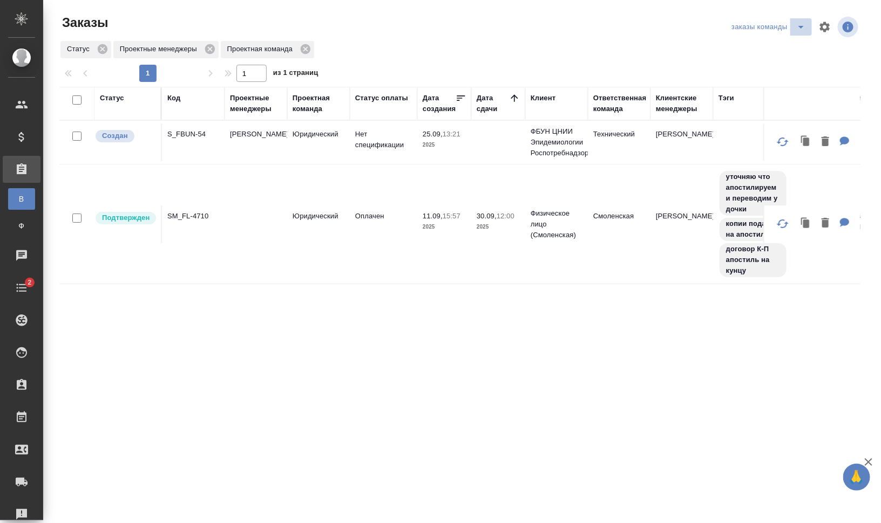
click at [804, 31] on icon "split button" at bounding box center [800, 27] width 13 height 13
click at [643, 22] on div "заказы команды мои заказы для раздачи" at bounding box center [729, 27] width 261 height 26
click at [799, 26] on icon "split button" at bounding box center [800, 27] width 5 height 3
click at [776, 45] on li "мои заказы" at bounding box center [770, 48] width 83 height 17
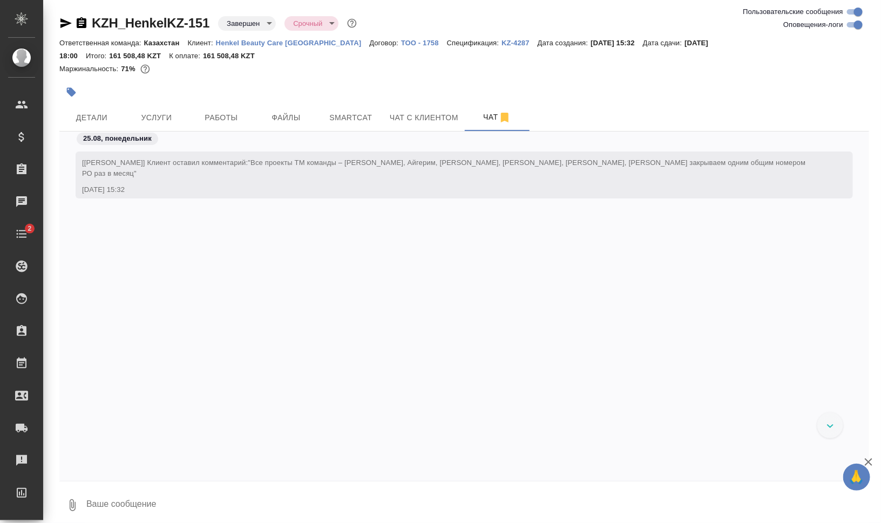
scroll to position [10904, 0]
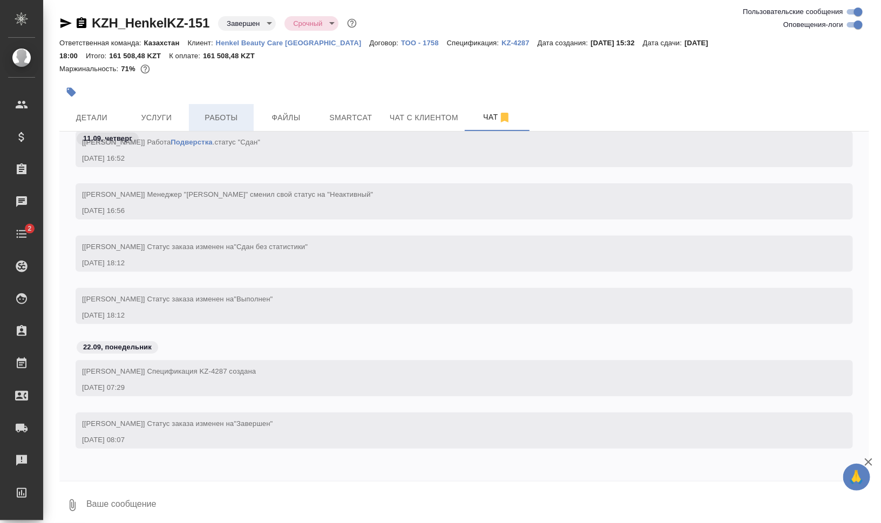
click at [225, 110] on button "Работы" at bounding box center [221, 117] width 65 height 27
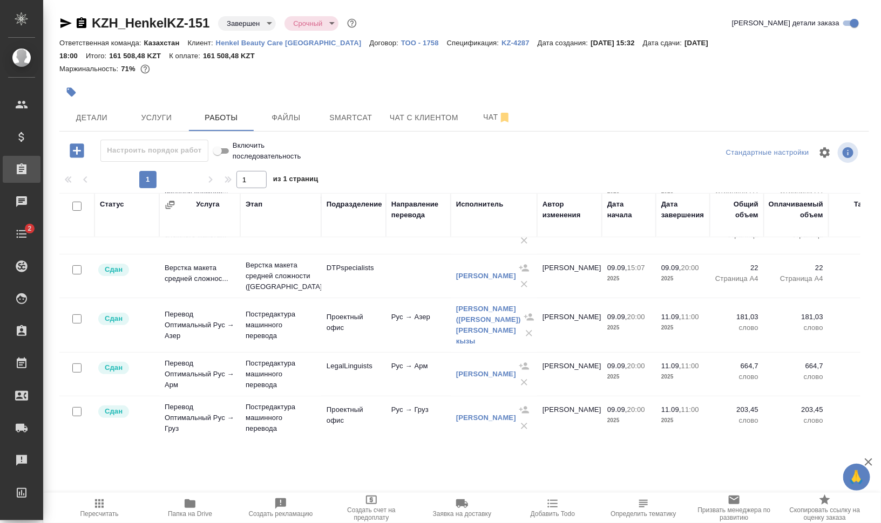
scroll to position [127, 0]
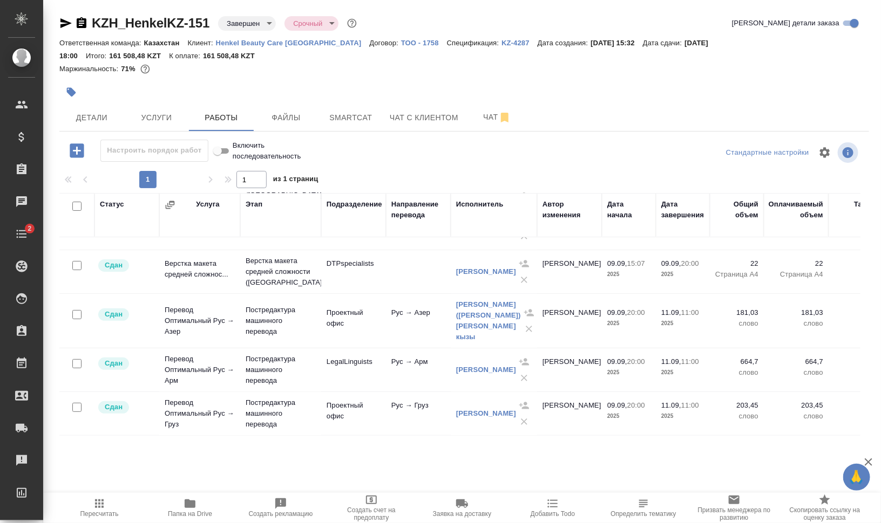
click at [460, 160] on div at bounding box center [464, 153] width 270 height 26
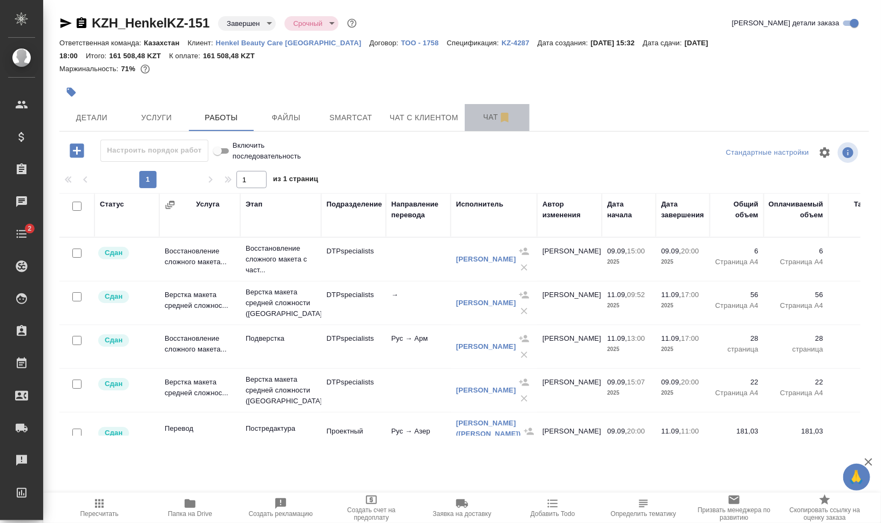
click at [482, 120] on span "Чат" at bounding box center [497, 117] width 52 height 13
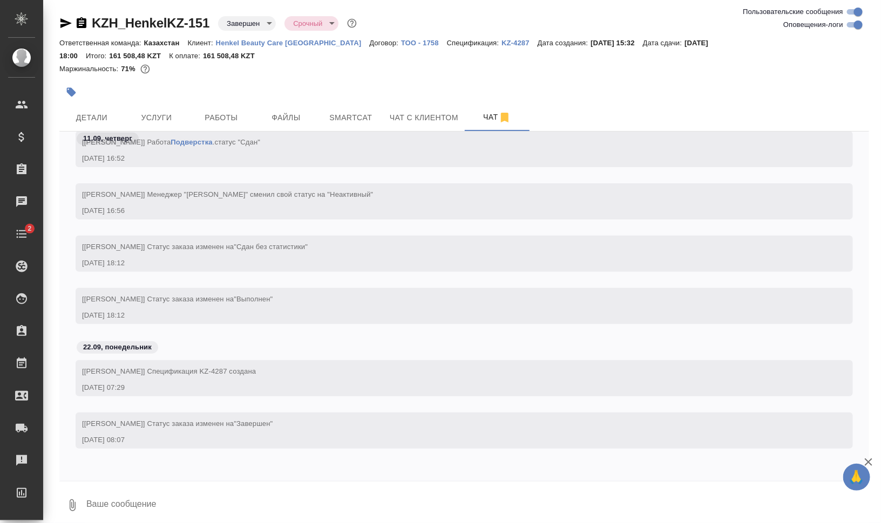
scroll to position [10904, 0]
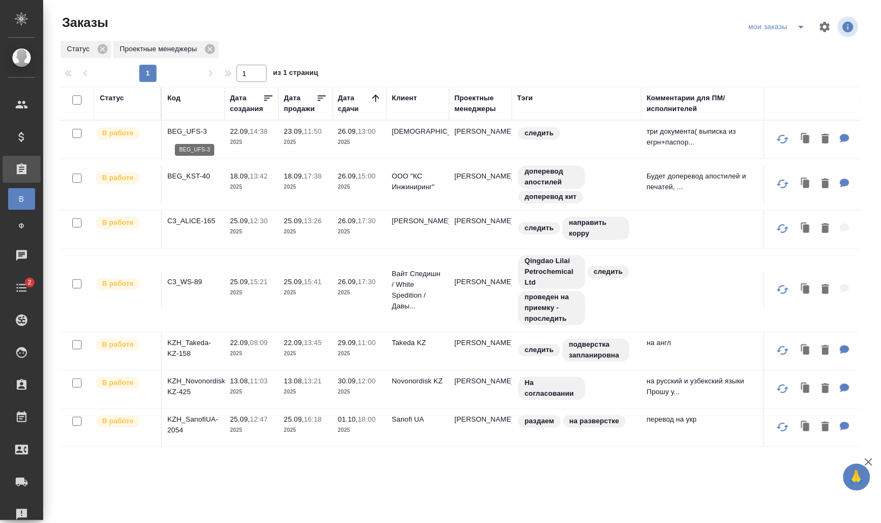
click at [200, 131] on p "BEG_UFS-3" at bounding box center [193, 131] width 52 height 11
click at [199, 220] on p "C3_ALICE-165" at bounding box center [193, 221] width 52 height 11
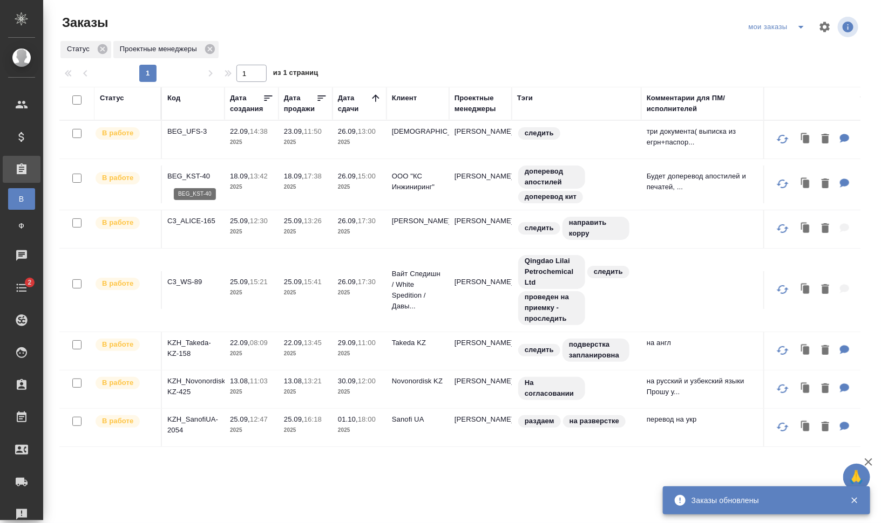
click at [194, 175] on p "BEG_KST-40" at bounding box center [193, 176] width 52 height 11
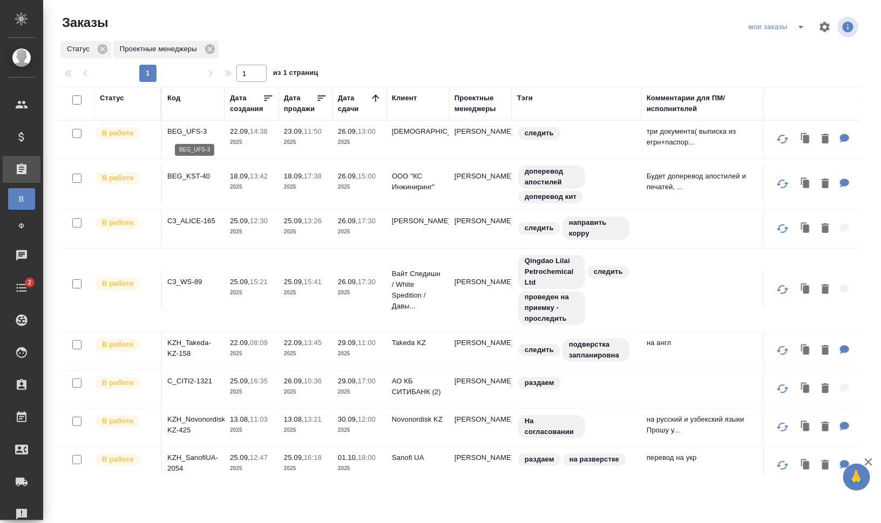
click at [190, 130] on p "BEG_UFS-3" at bounding box center [193, 131] width 52 height 11
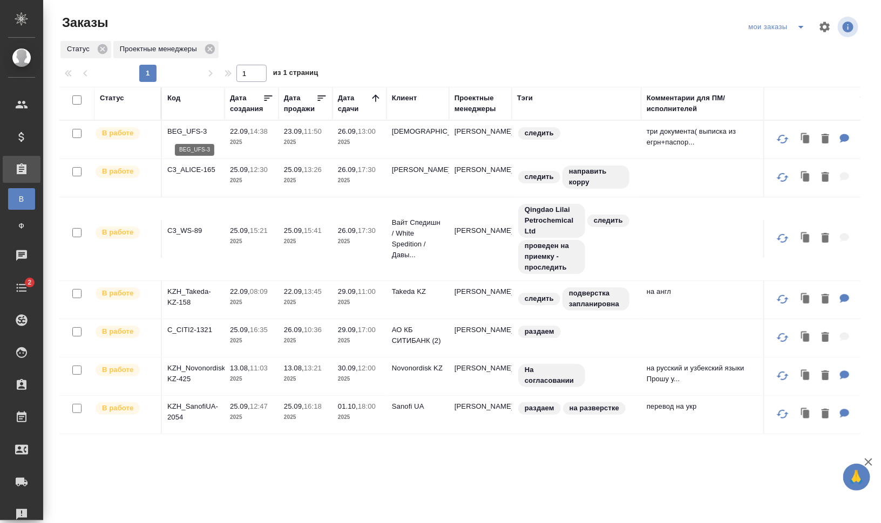
click at [202, 130] on p "BEG_UFS-3" at bounding box center [193, 131] width 52 height 11
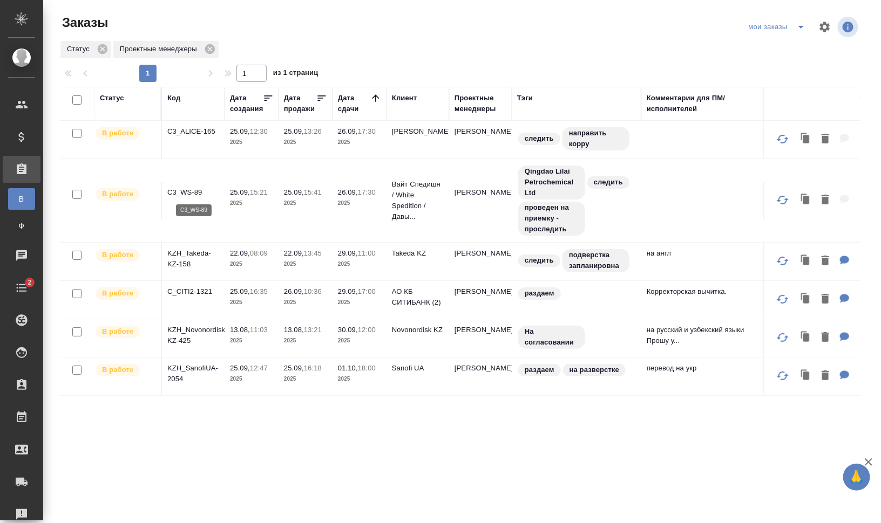
click at [180, 188] on p "C3_WS-89" at bounding box center [193, 192] width 52 height 11
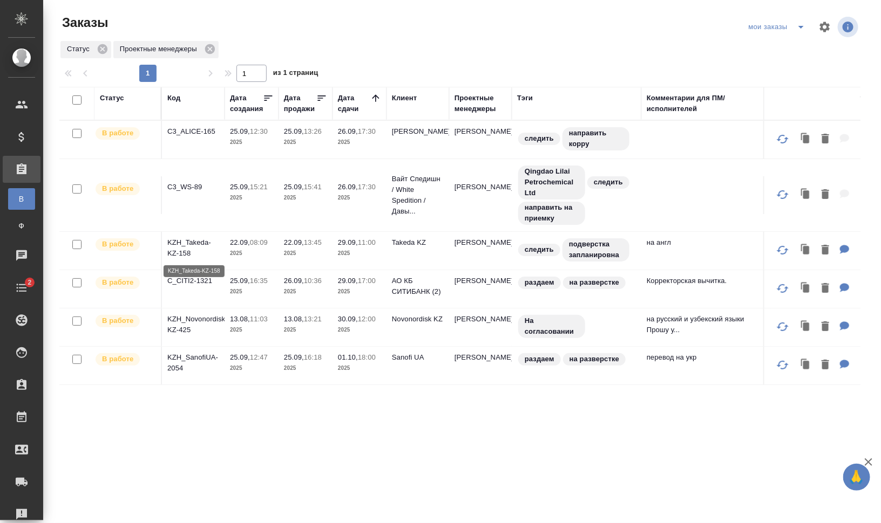
click at [177, 246] on p "KZH_Takeda-KZ-158" at bounding box center [193, 248] width 52 height 22
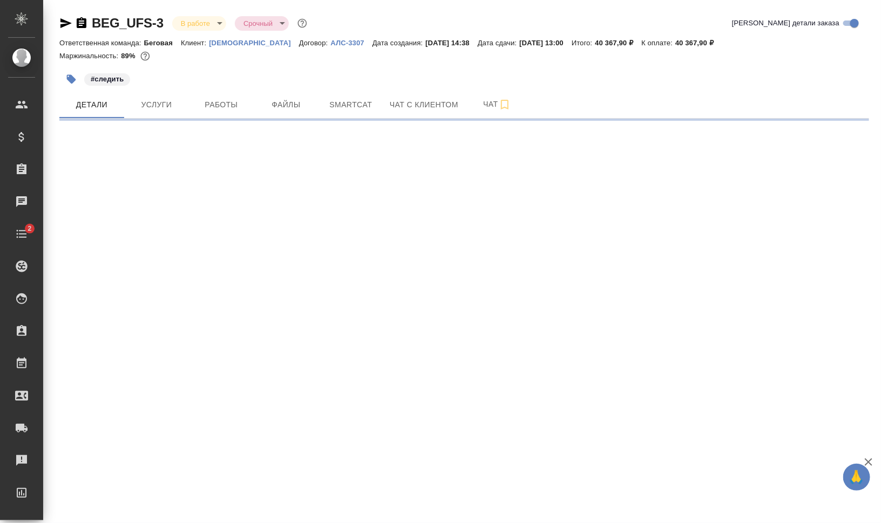
select select "RU"
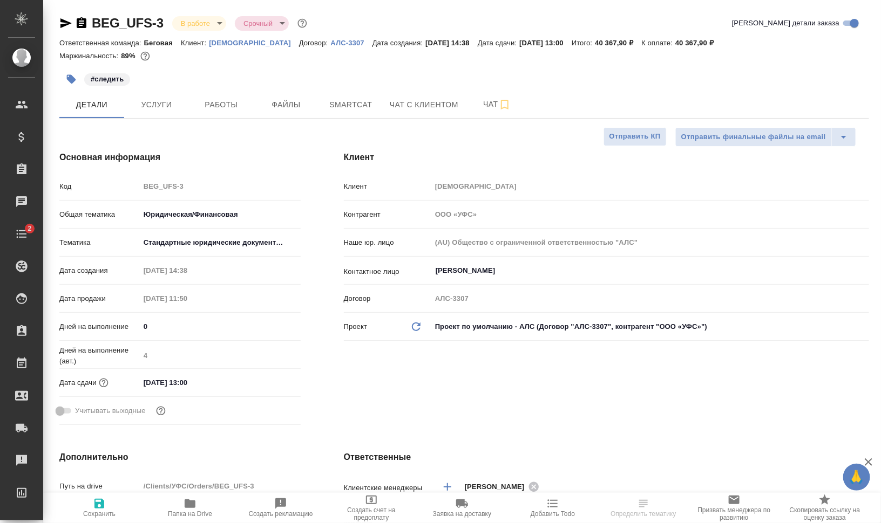
type textarea "x"
type input "[PERSON_NAME]"
type input "Matveeva Anastasia"
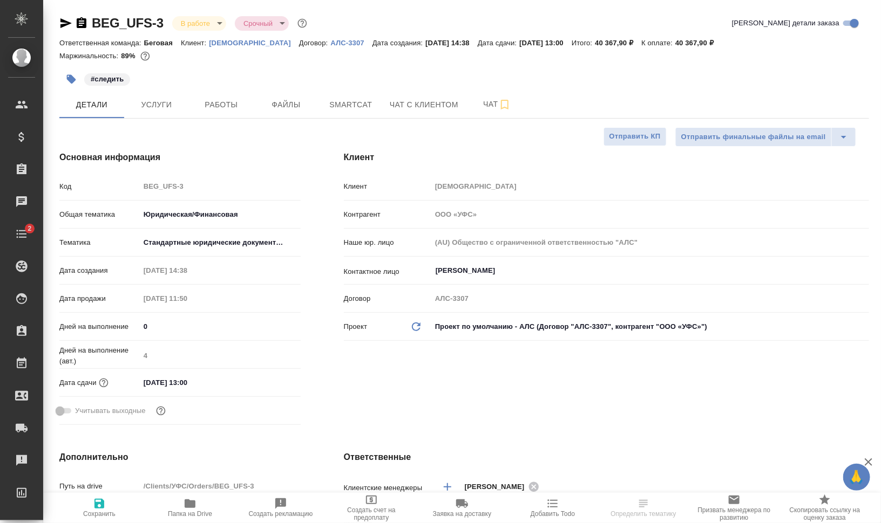
type input "Москалец Алина"
type textarea "x"
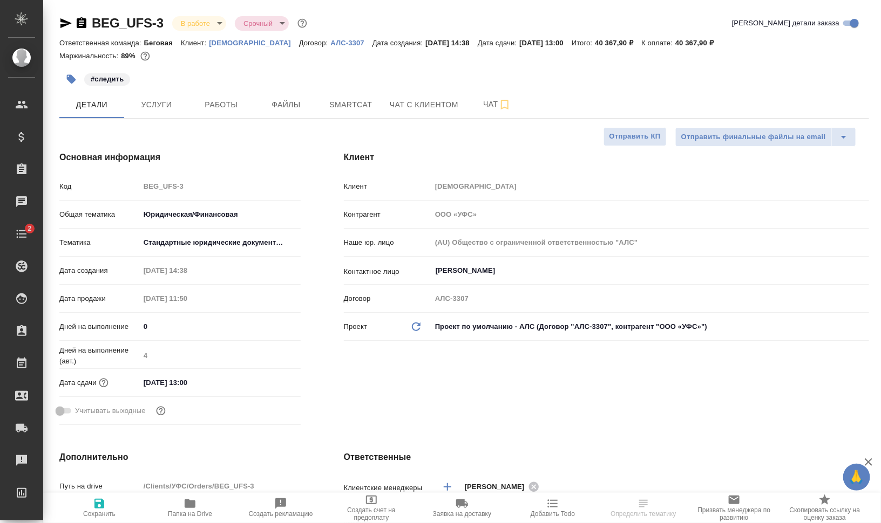
type textarea "x"
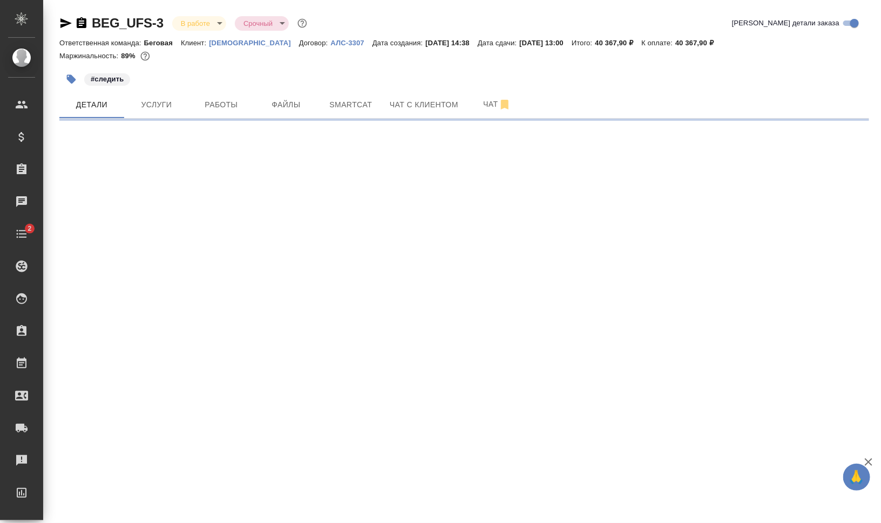
select select "RU"
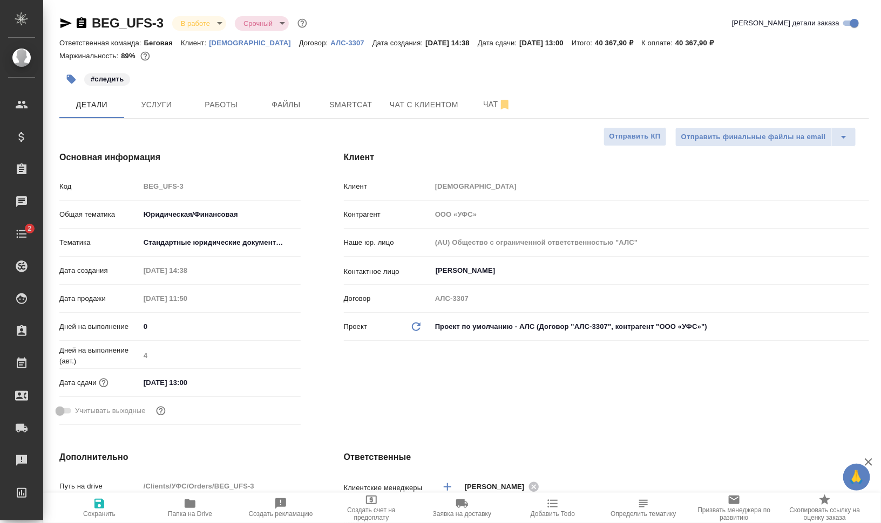
type textarea "x"
click at [244, 114] on button "Работы" at bounding box center [221, 104] width 65 height 27
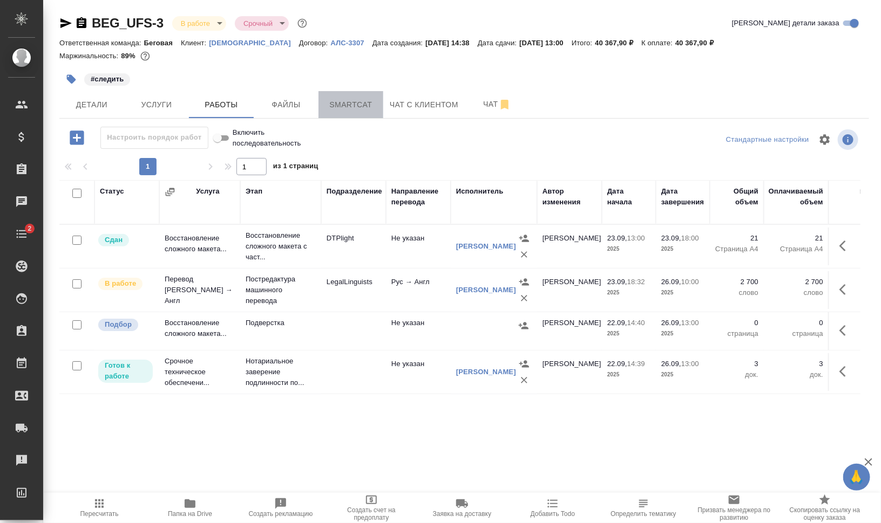
click at [359, 105] on span "Smartcat" at bounding box center [351, 104] width 52 height 13
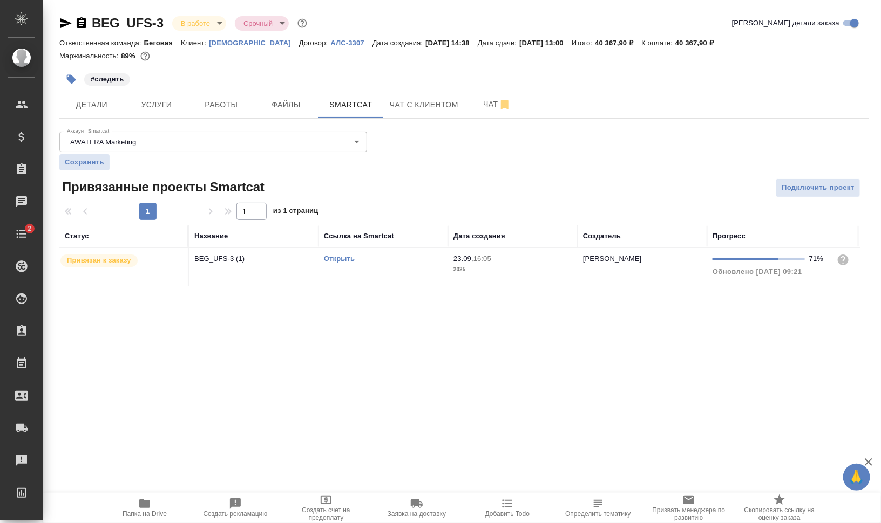
click at [335, 257] on link "Открыть" at bounding box center [339, 259] width 31 height 8
click at [338, 255] on link "Открыть" at bounding box center [339, 259] width 31 height 8
click at [400, 274] on td "Открыть" at bounding box center [383, 267] width 130 height 38
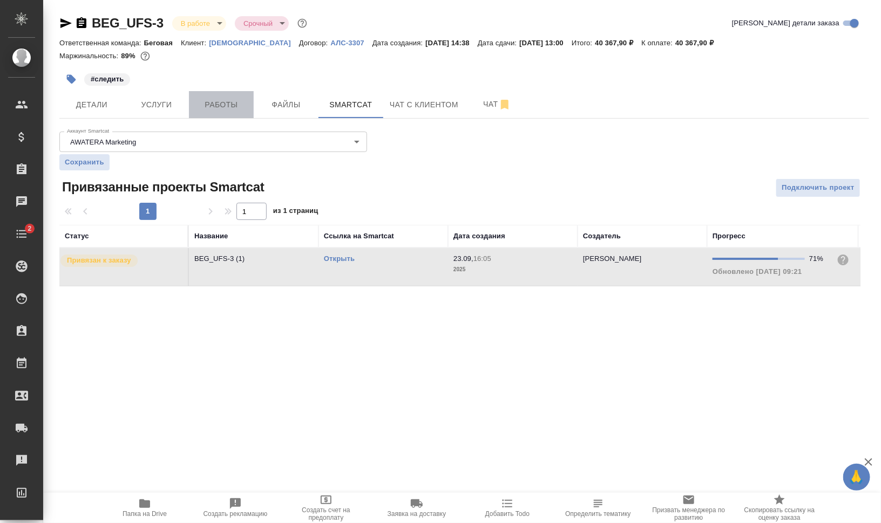
click at [204, 107] on span "Работы" at bounding box center [221, 104] width 52 height 13
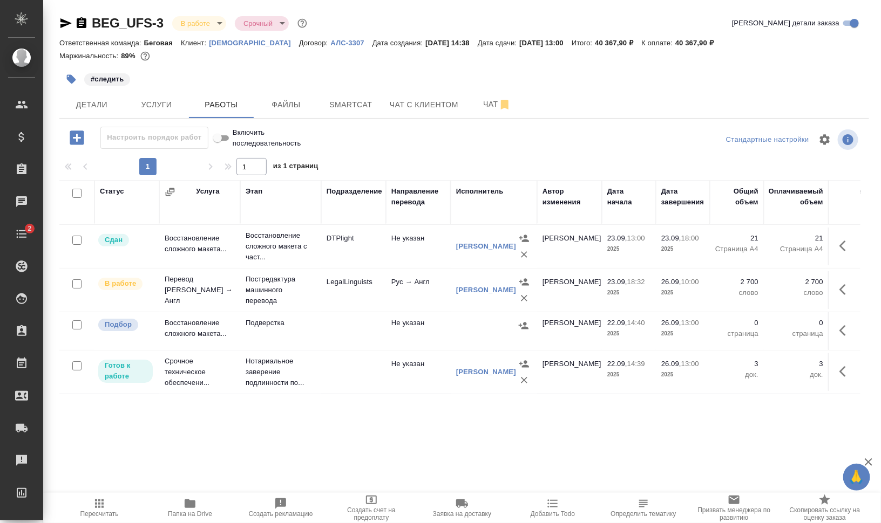
click at [356, 291] on td "LegalLinguists" at bounding box center [353, 290] width 65 height 38
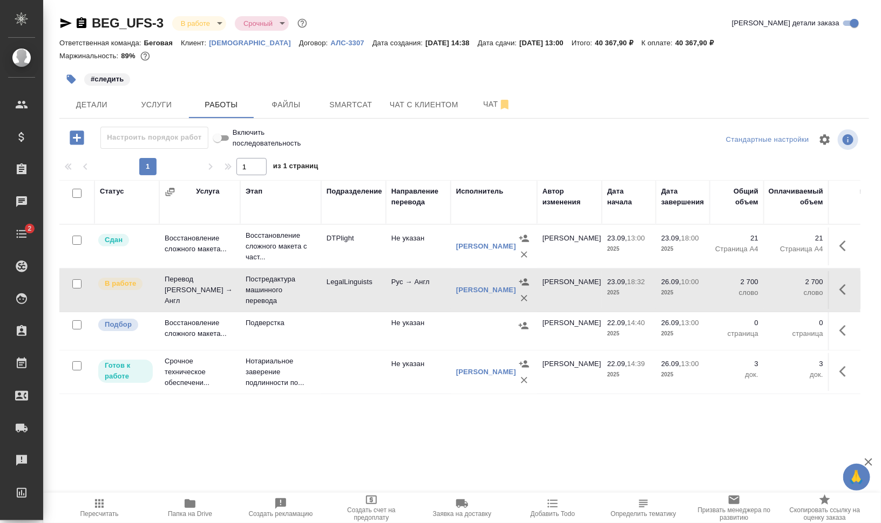
click at [356, 293] on td "LegalLinguists" at bounding box center [353, 290] width 65 height 38
click at [553, 506] on icon "button" at bounding box center [552, 504] width 13 height 13
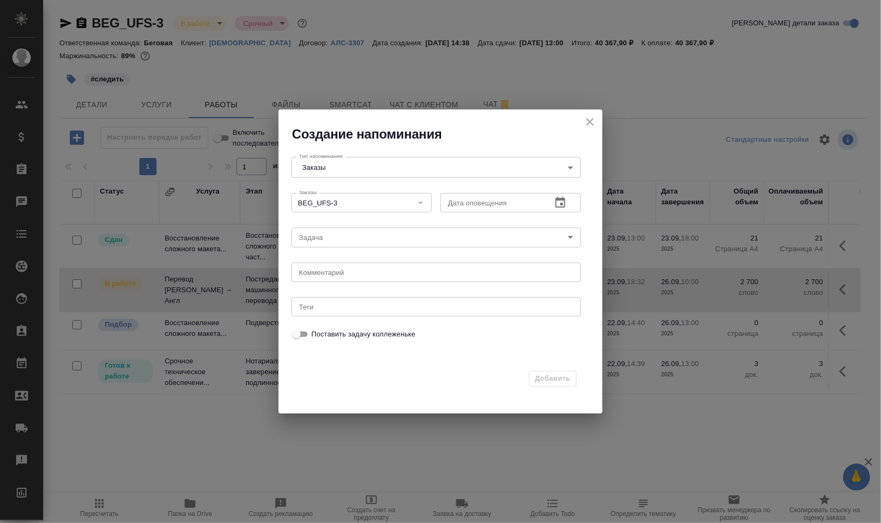
click at [559, 200] on icon "button" at bounding box center [560, 202] width 10 height 11
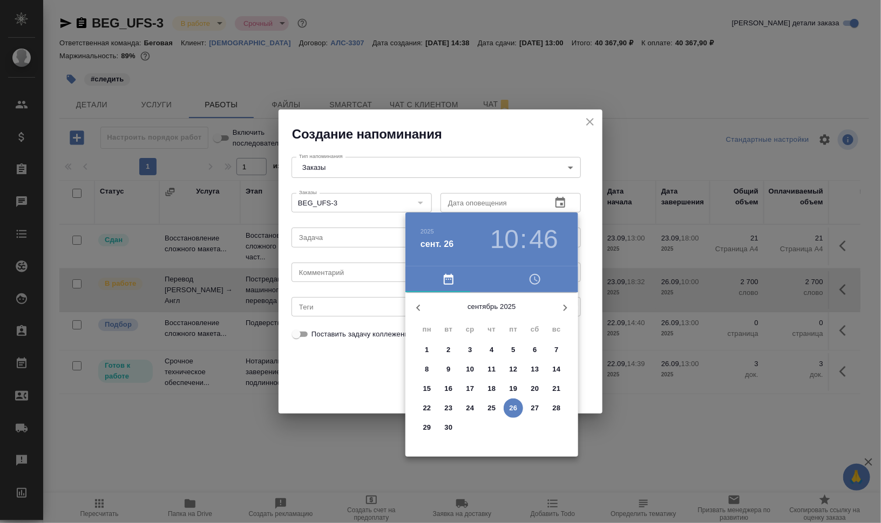
click at [515, 238] on h3 "10" at bounding box center [504, 240] width 29 height 30
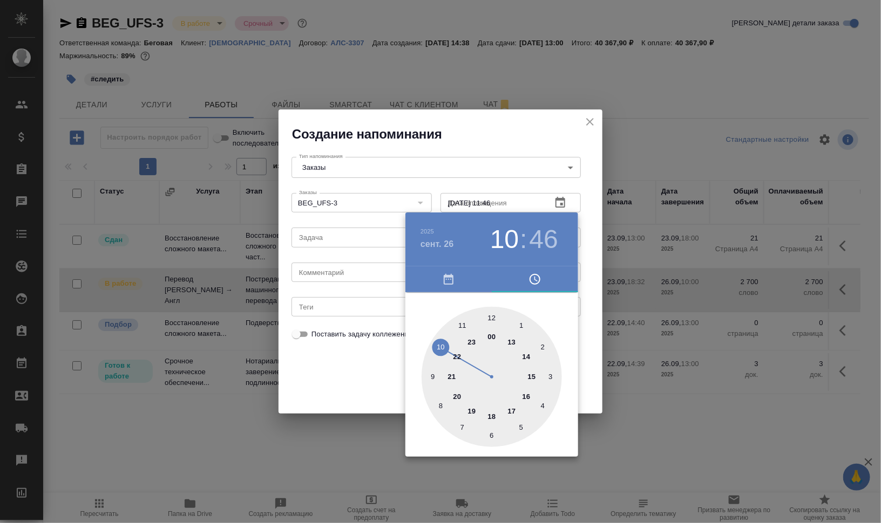
click at [458, 324] on div at bounding box center [491, 377] width 140 height 140
click at [483, 319] on div at bounding box center [491, 377] width 140 height 140
type input "26.09.2025 11:59"
click at [656, 343] on div at bounding box center [440, 261] width 881 height 523
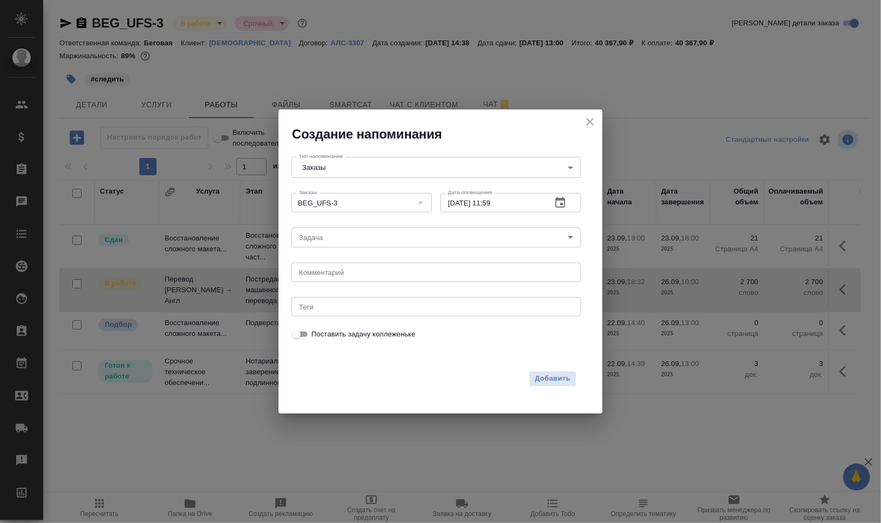
click at [380, 236] on body "🙏 .cls-1 fill:#fff; AWATERA Валеев Динар Клиенты Спецификации Заказы 0 Чаты Tod…" at bounding box center [440, 305] width 881 height 610
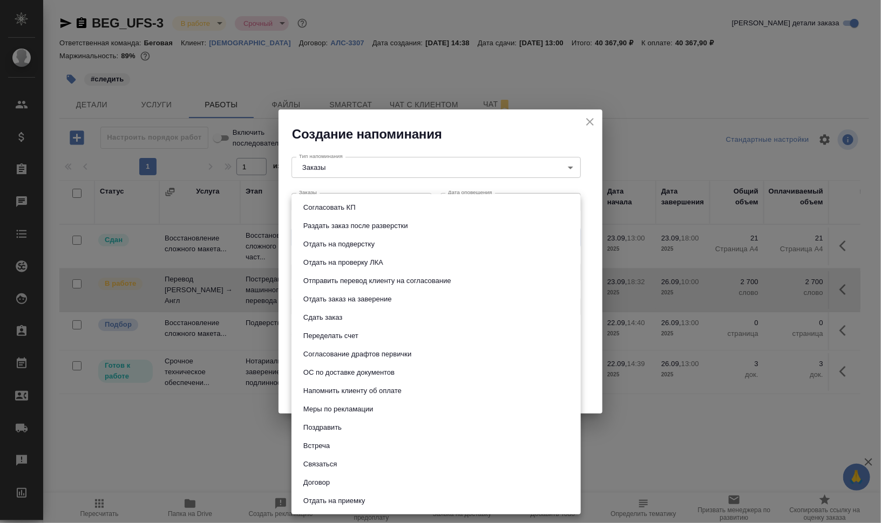
click at [408, 317] on li "Сдать заказ" at bounding box center [435, 318] width 289 height 18
type input "Сдать заказ"
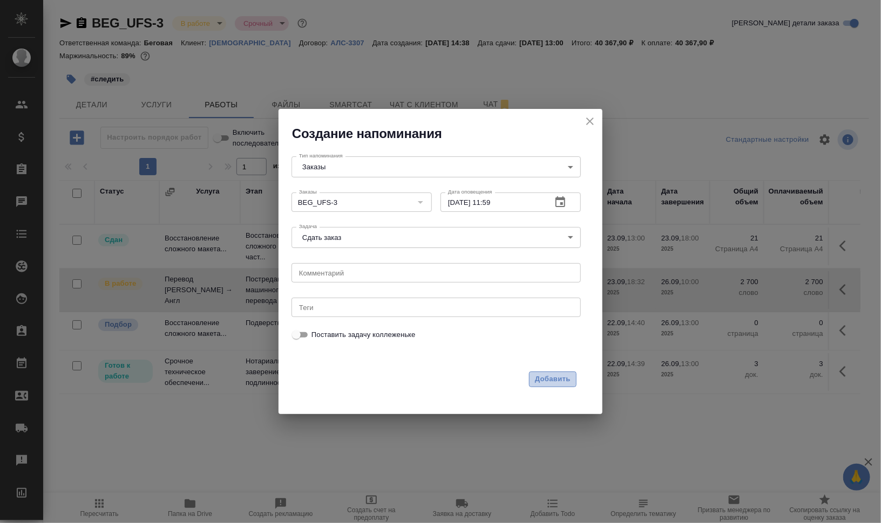
click at [566, 377] on span "Добавить" at bounding box center [553, 379] width 36 height 12
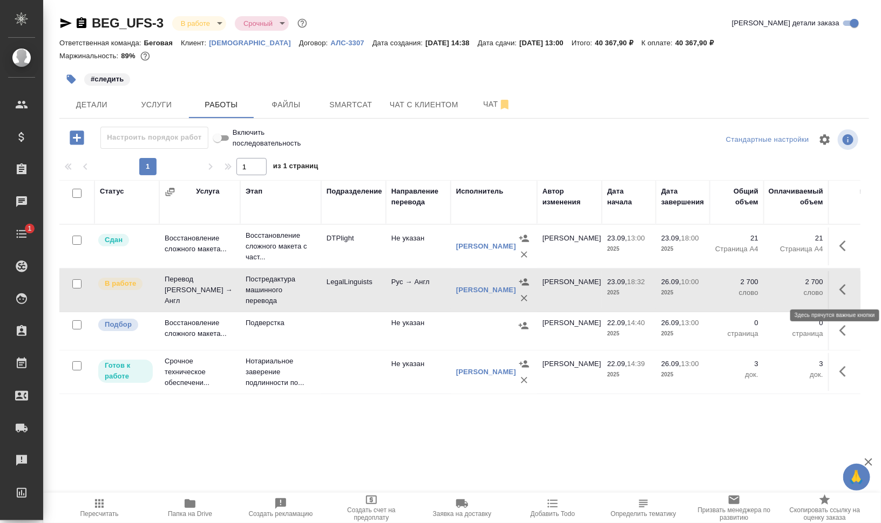
click at [849, 288] on icon "button" at bounding box center [845, 289] width 13 height 13
click at [596, 113] on div "Детали Услуги Работы Файлы Smartcat Чат с клиентом Чат" at bounding box center [463, 104] width 809 height 27
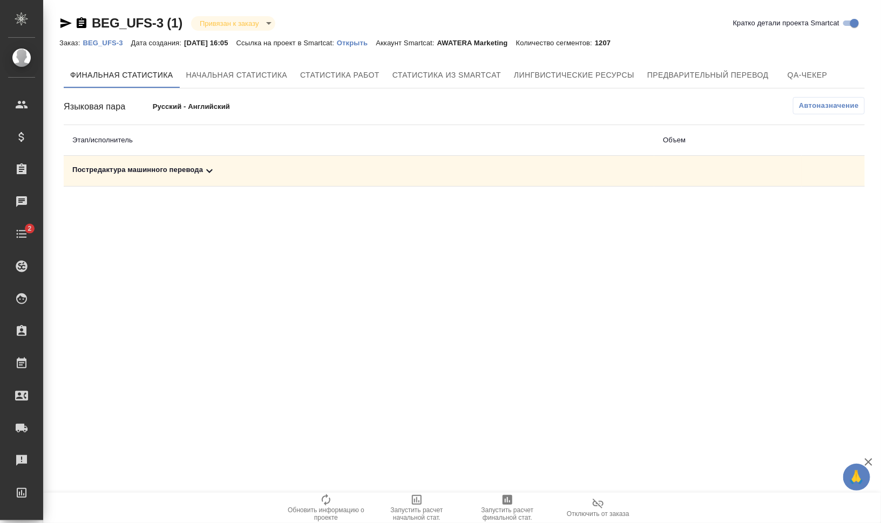
click at [199, 171] on div "Постредактура машинного перевода" at bounding box center [358, 171] width 573 height 13
click at [501, 502] on icon "button" at bounding box center [507, 500] width 13 height 13
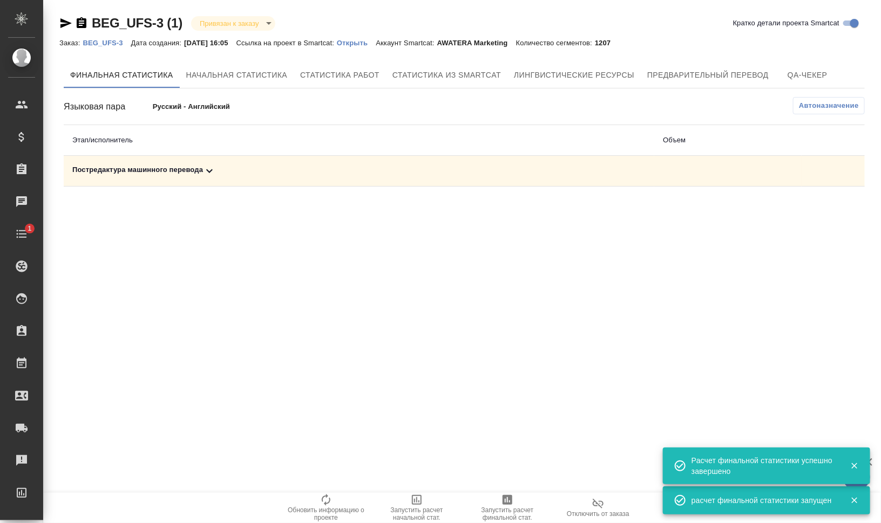
click at [180, 169] on div "Постредактура машинного перевода" at bounding box center [358, 171] width 573 height 13
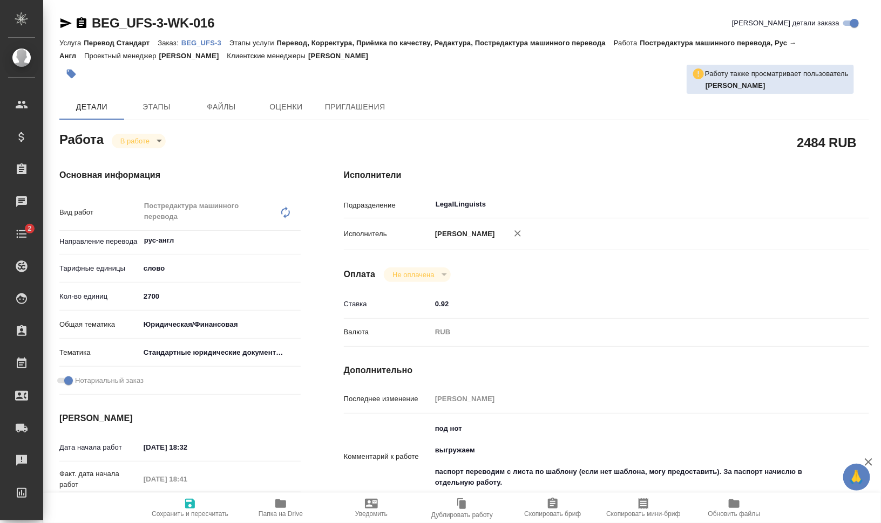
type textarea "x"
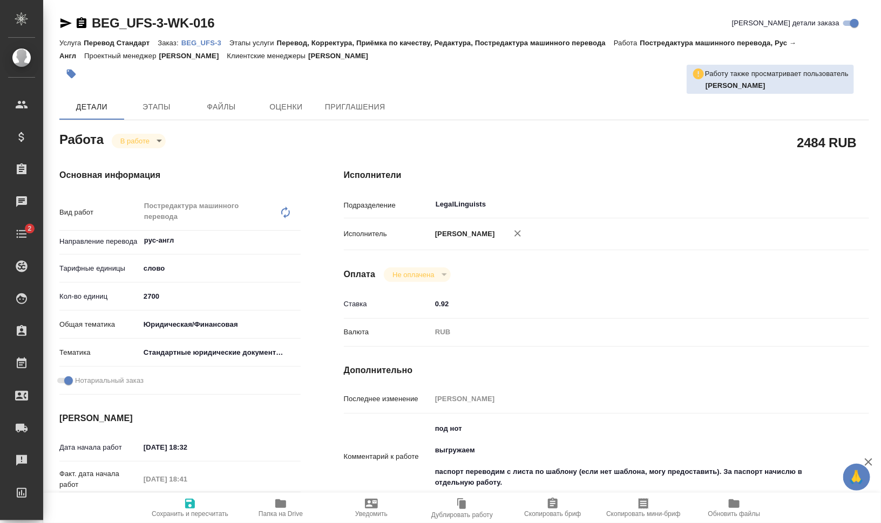
type textarea "x"
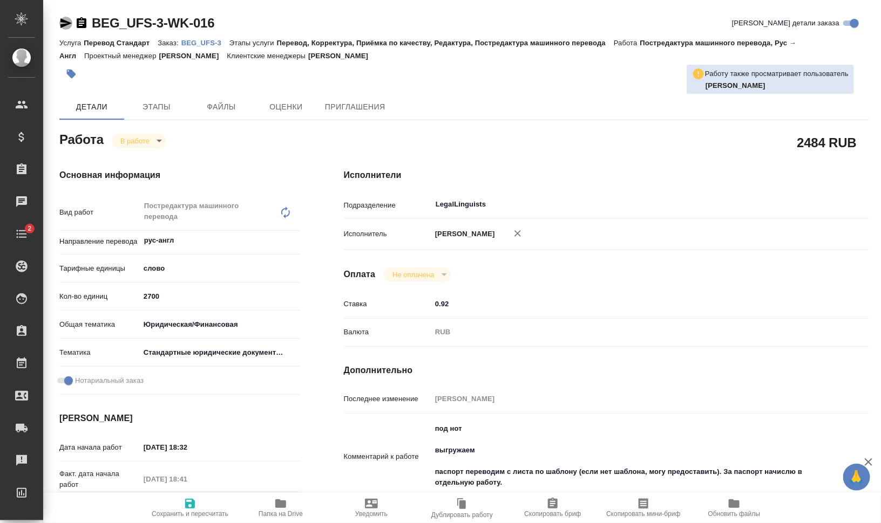
click at [63, 23] on icon "button" at bounding box center [65, 23] width 13 height 13
type textarea "x"
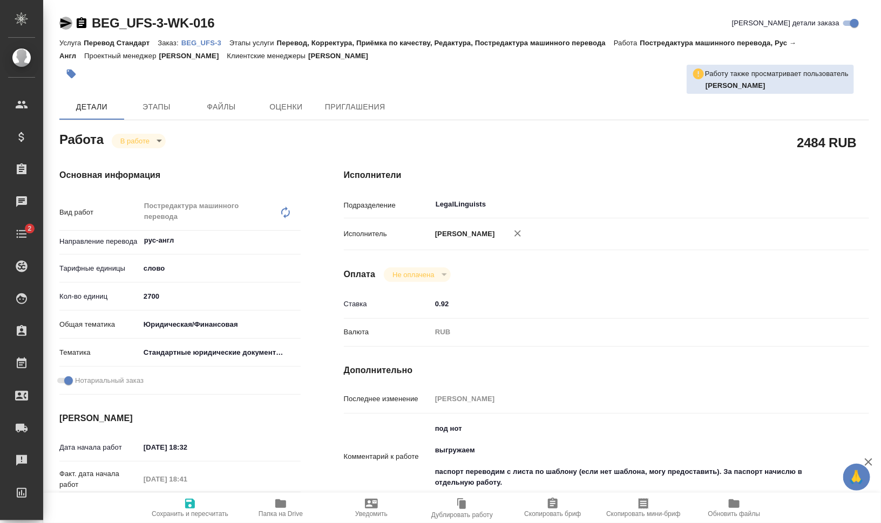
type textarea "x"
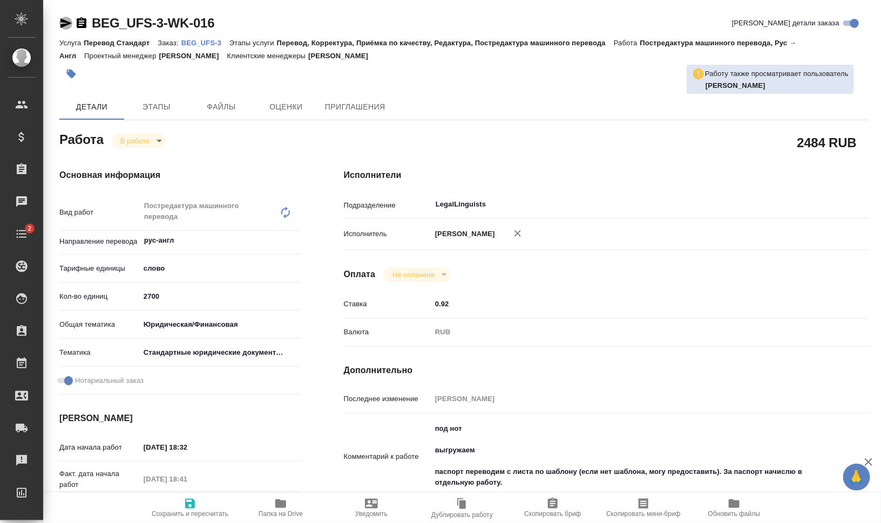
type textarea "x"
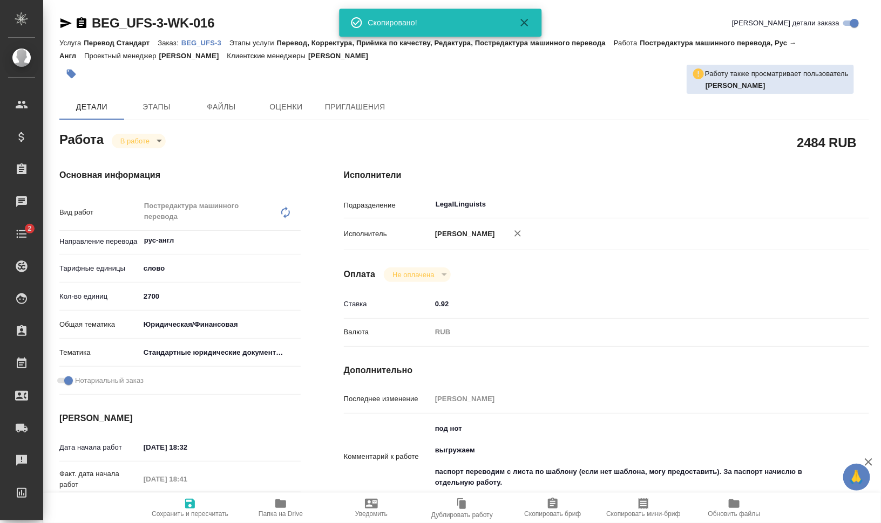
type textarea "x"
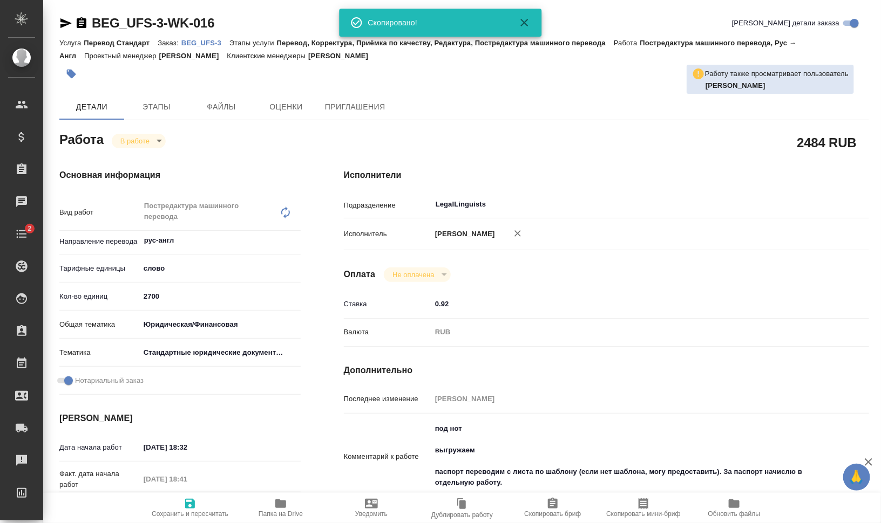
type textarea "x"
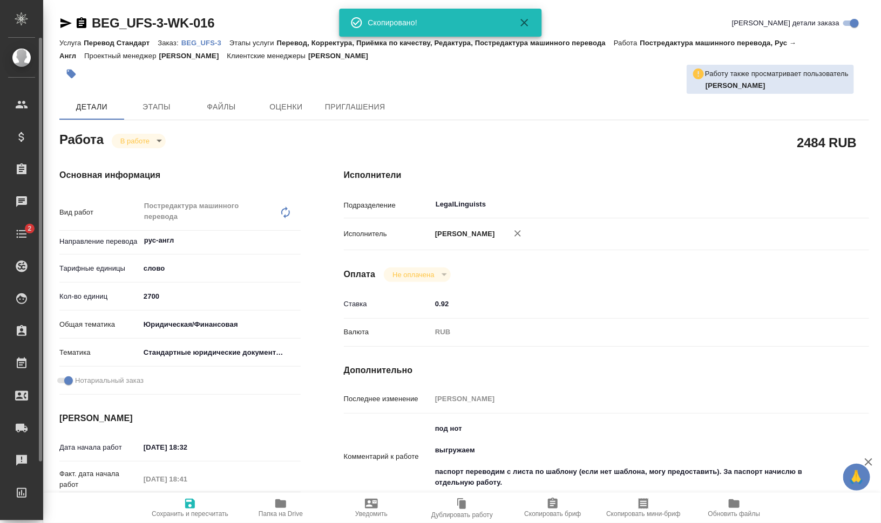
type textarea "x"
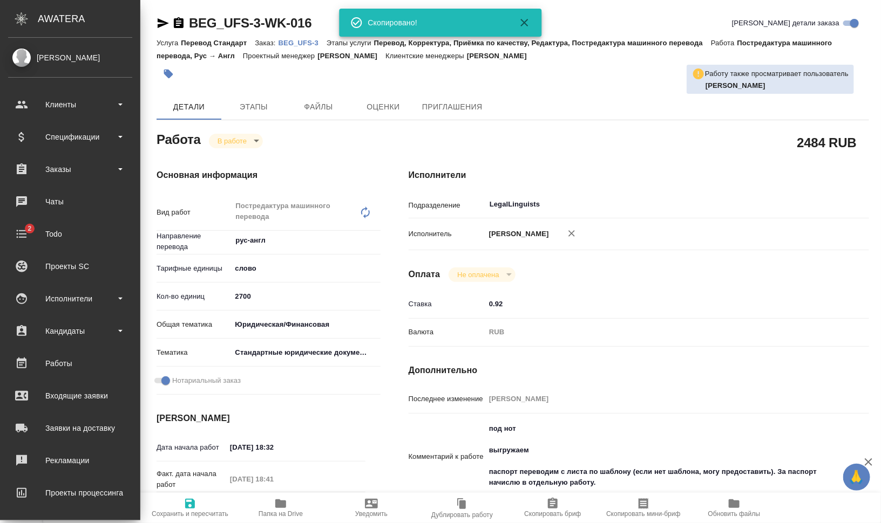
type textarea "x"
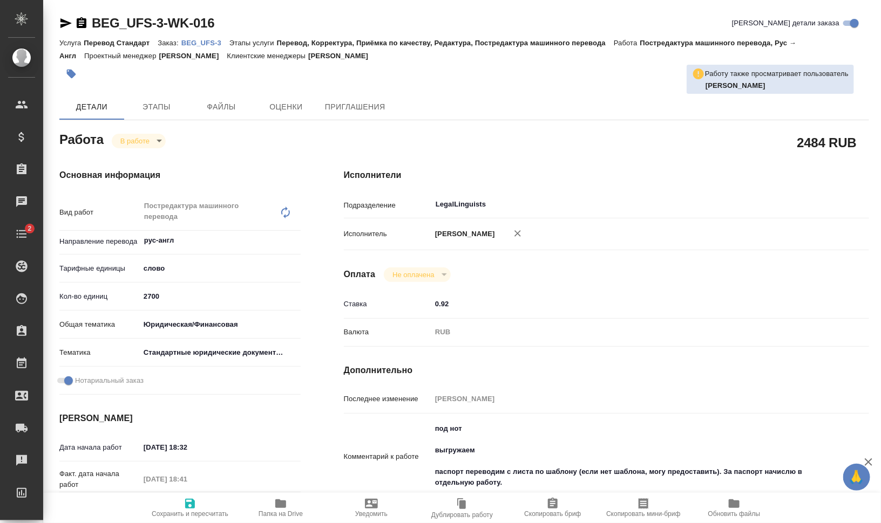
type textarea "x"
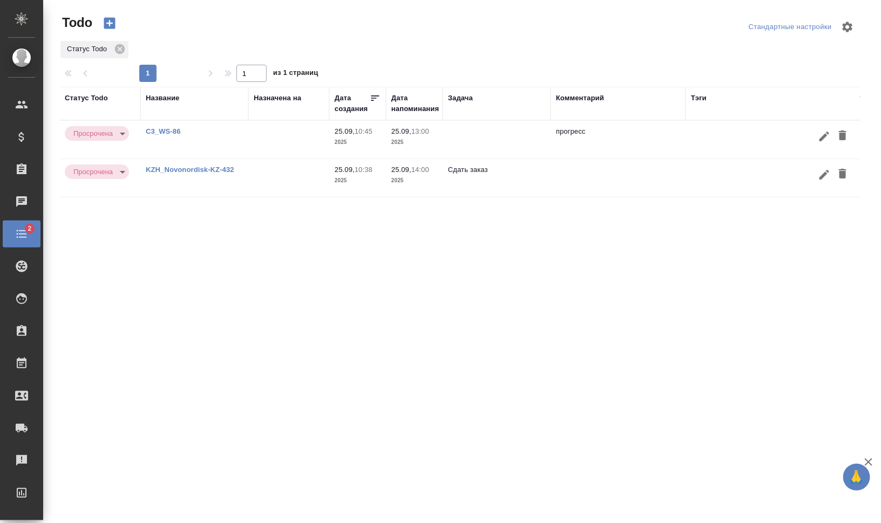
click at [842, 174] on icon "button" at bounding box center [843, 174] width 8 height 10
click at [840, 135] on icon "button" at bounding box center [843, 136] width 8 height 10
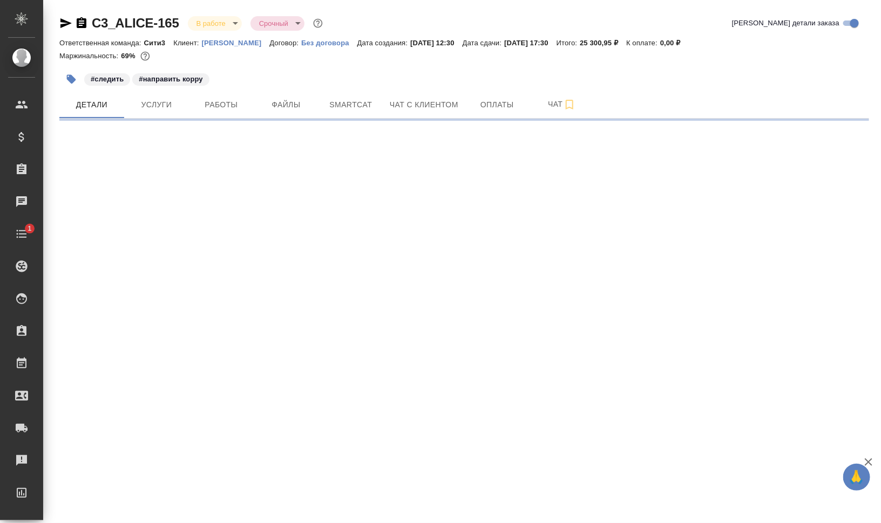
select select "RU"
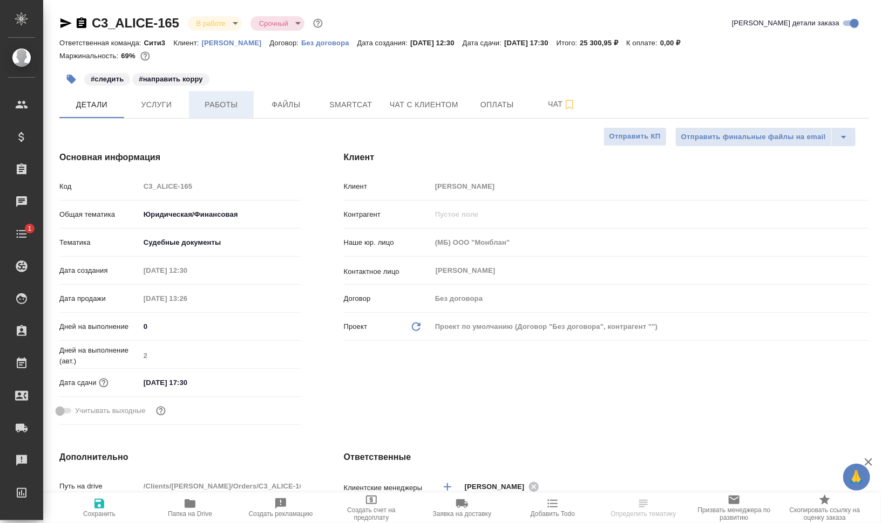
type textarea "x"
click at [216, 105] on span "Работы" at bounding box center [221, 104] width 52 height 13
type textarea "x"
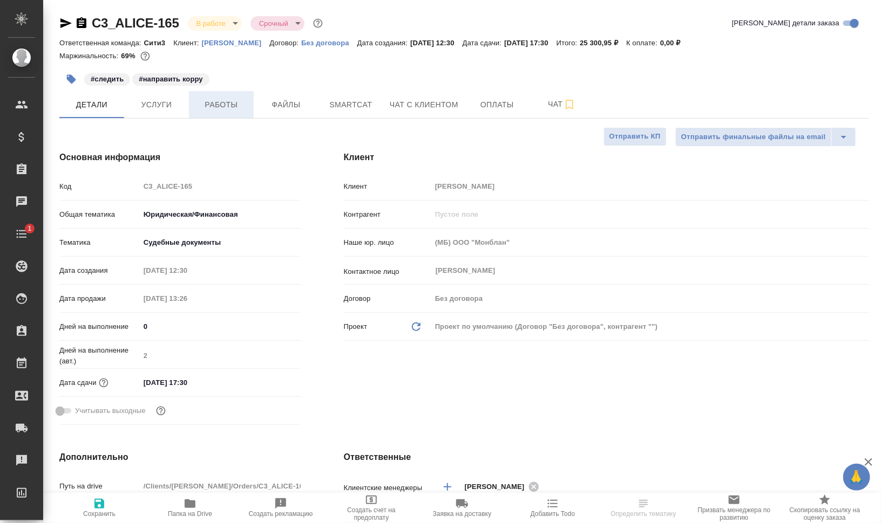
type textarea "x"
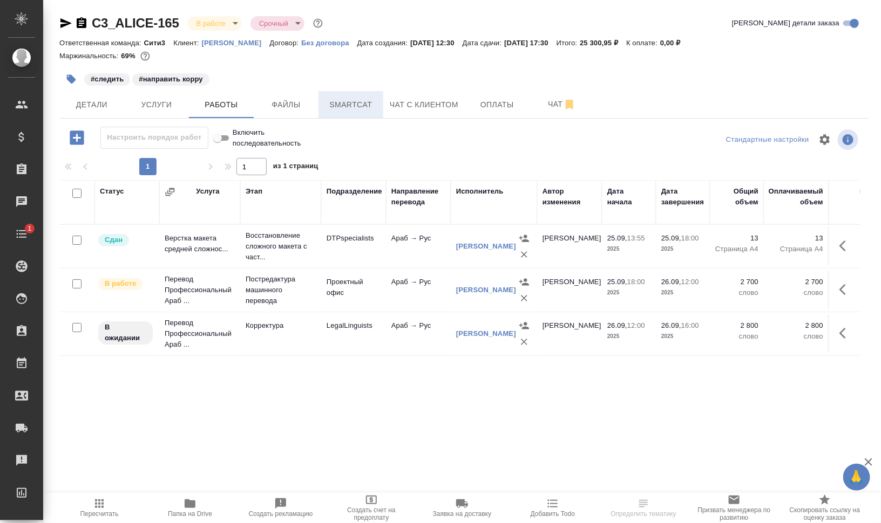
click at [359, 104] on span "Smartcat" at bounding box center [351, 104] width 52 height 13
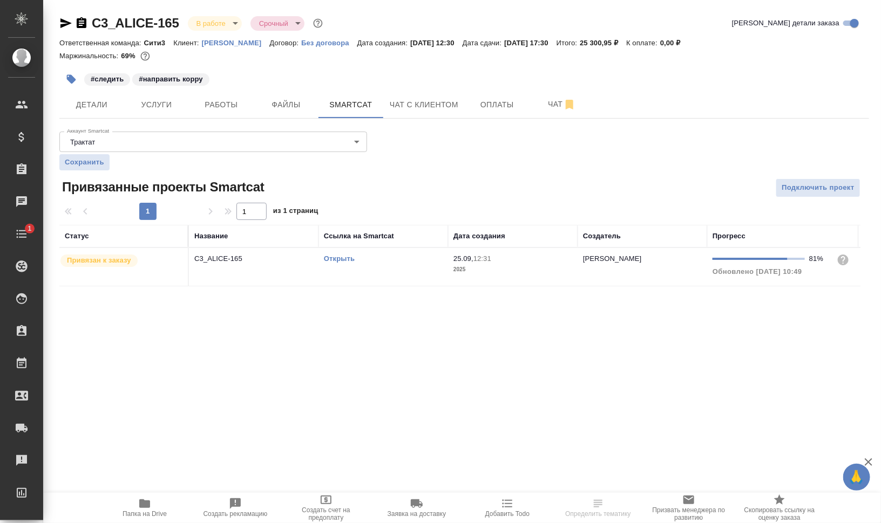
click at [350, 257] on link "Открыть" at bounding box center [339, 259] width 31 height 8
click at [337, 257] on link "Открыть" at bounding box center [339, 259] width 31 height 8
click at [499, 506] on span "Добавить Todo" at bounding box center [507, 508] width 78 height 21
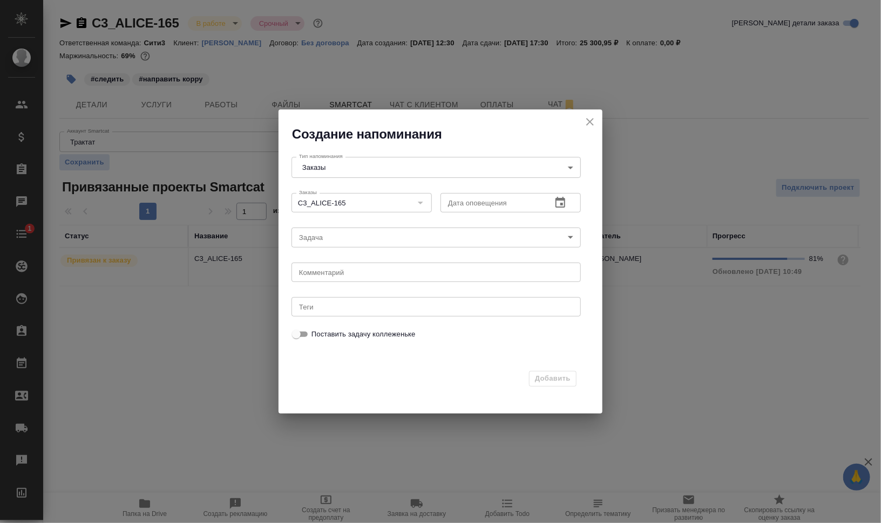
click at [567, 197] on button "button" at bounding box center [560, 203] width 26 height 26
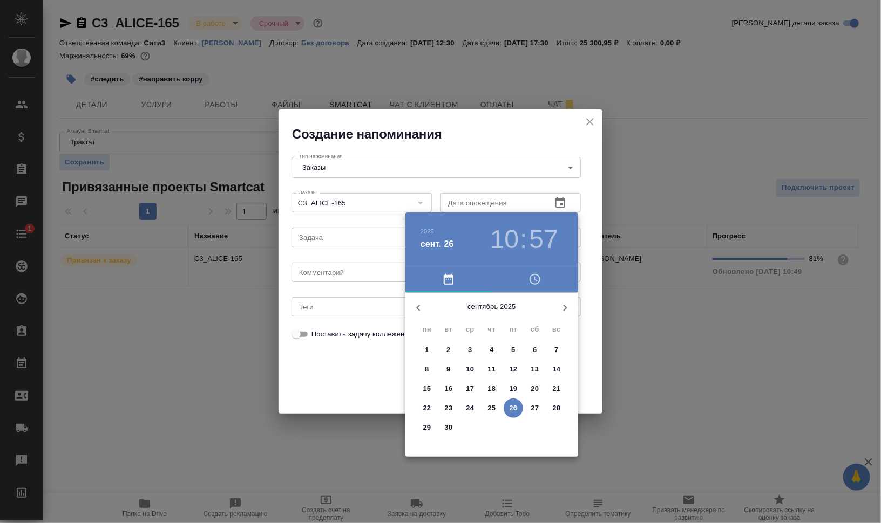
click at [494, 236] on h3 "10" at bounding box center [504, 240] width 29 height 30
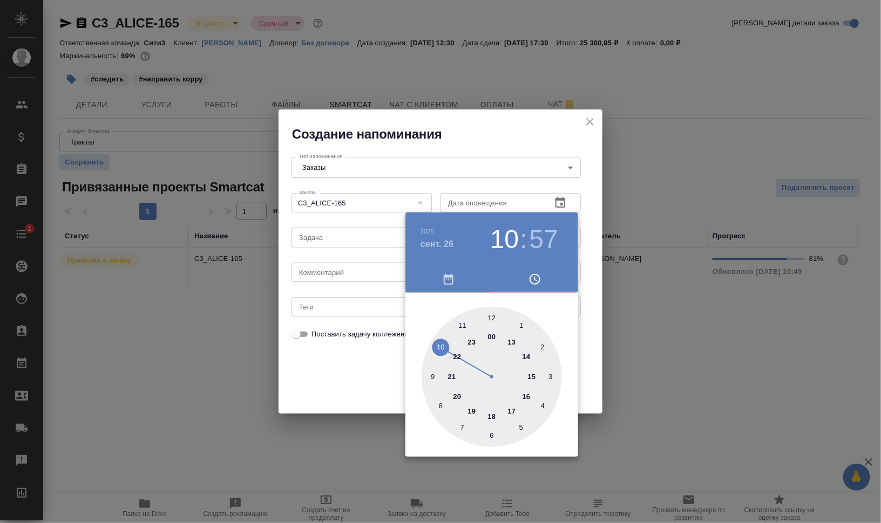
click at [466, 326] on div at bounding box center [491, 377] width 140 height 140
click at [474, 318] on div at bounding box center [491, 377] width 140 height 140
click at [477, 317] on div at bounding box center [491, 377] width 140 height 140
type input "26.09.2025 11:58"
click at [758, 353] on div at bounding box center [440, 261] width 881 height 523
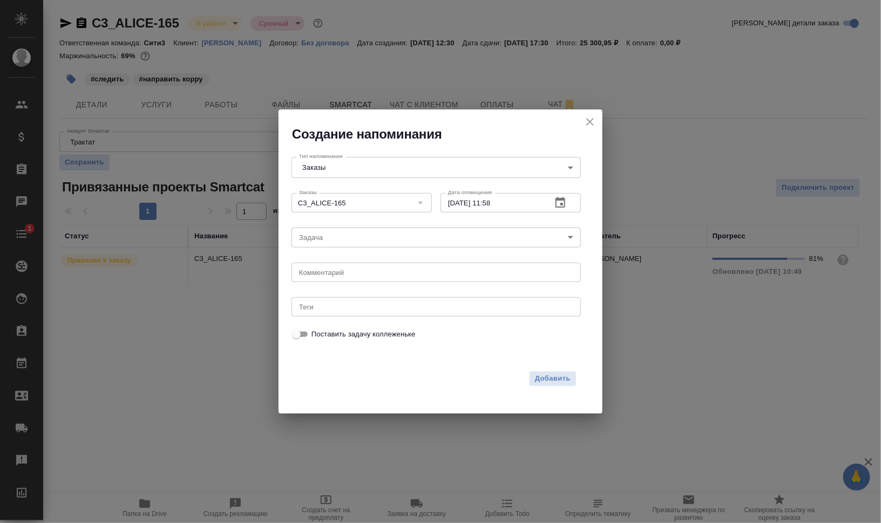
click at [384, 276] on textarea at bounding box center [436, 272] width 274 height 8
type textarea "отдать на приемку"
click at [397, 387] on div "Добавить" at bounding box center [434, 376] width 298 height 33
click at [572, 376] on button "Добавить" at bounding box center [552, 379] width 47 height 16
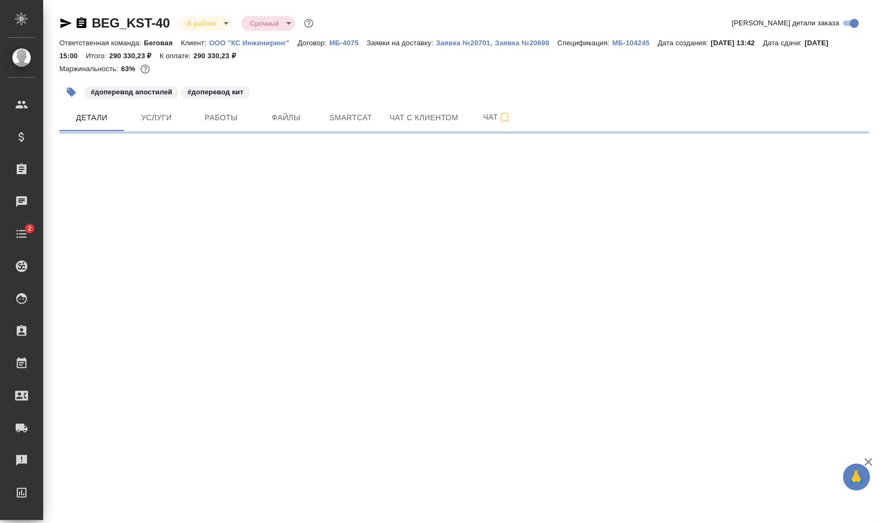
select select "RU"
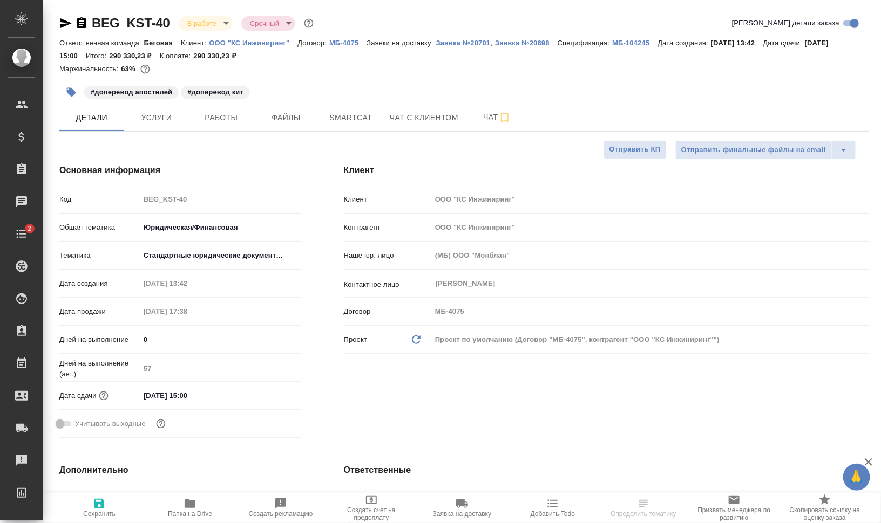
type textarea "x"
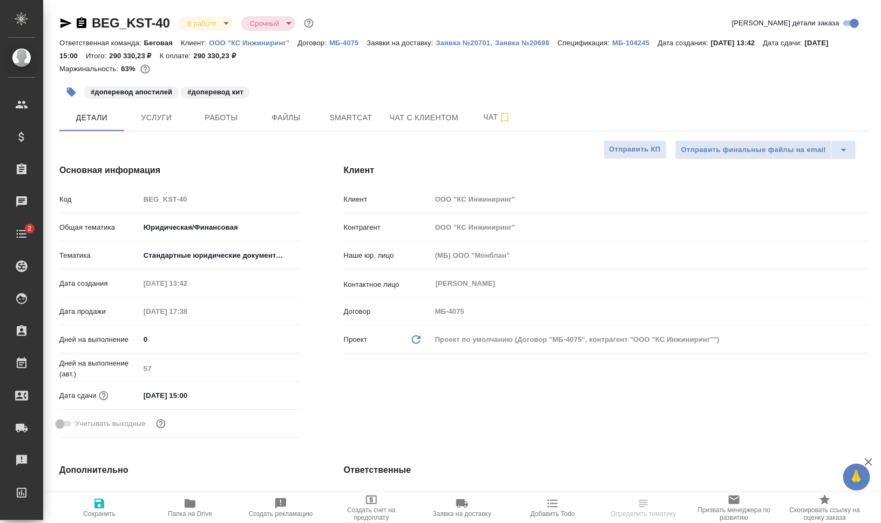
type textarea "x"
click at [198, 508] on span "Папка на Drive" at bounding box center [190, 508] width 78 height 21
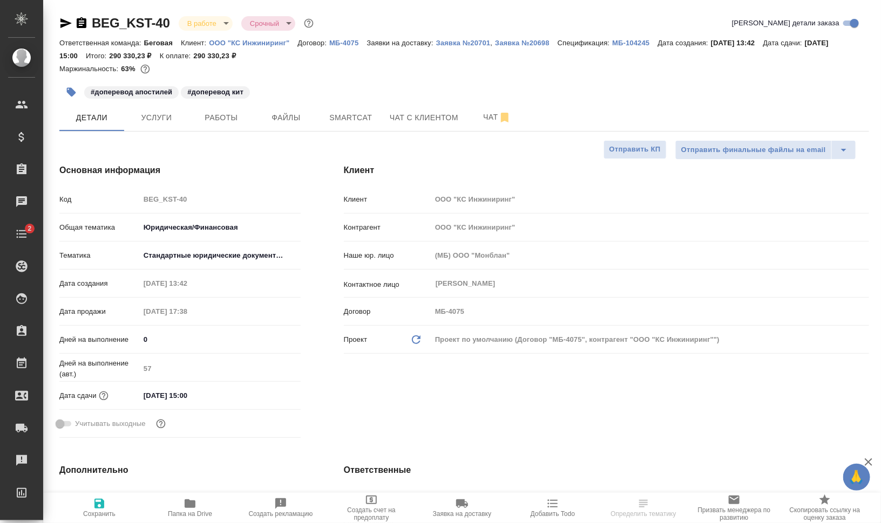
type textarea "x"
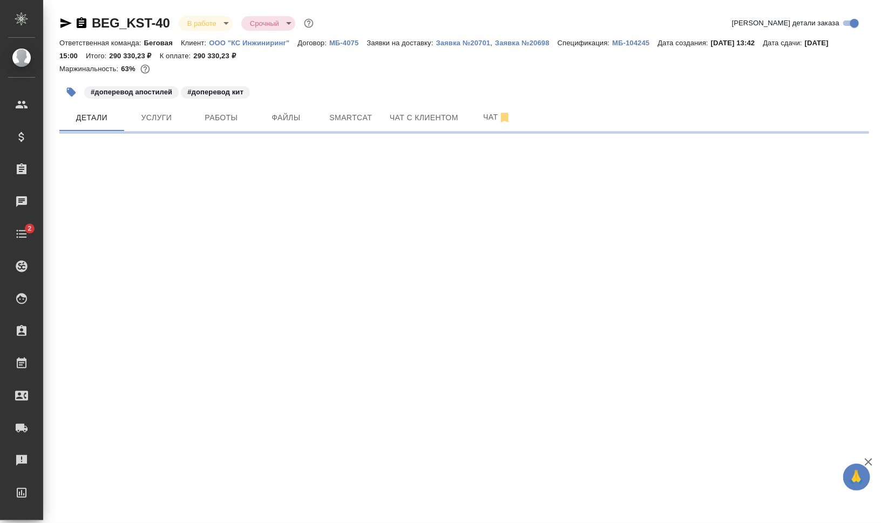
select select "RU"
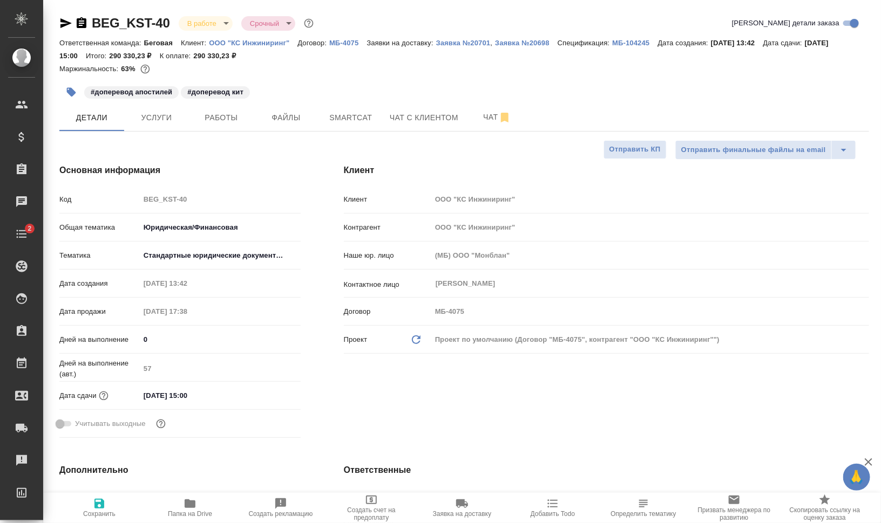
type textarea "x"
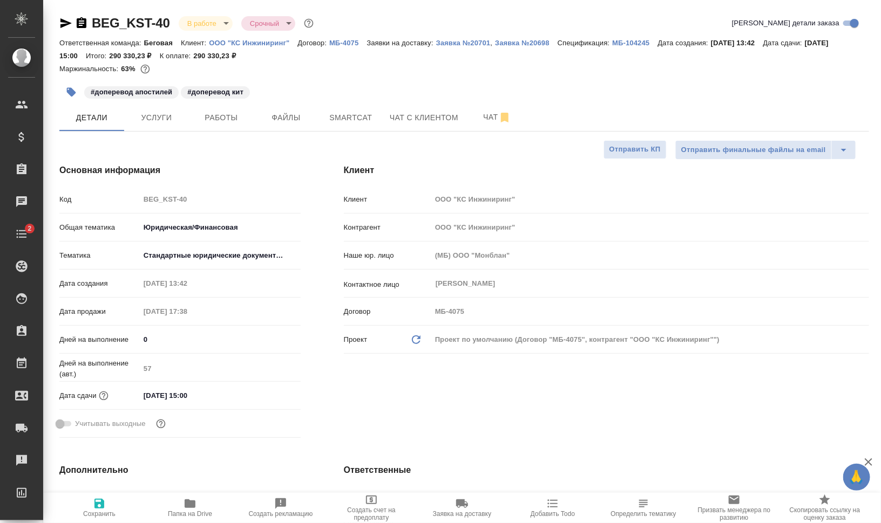
type textarea "x"
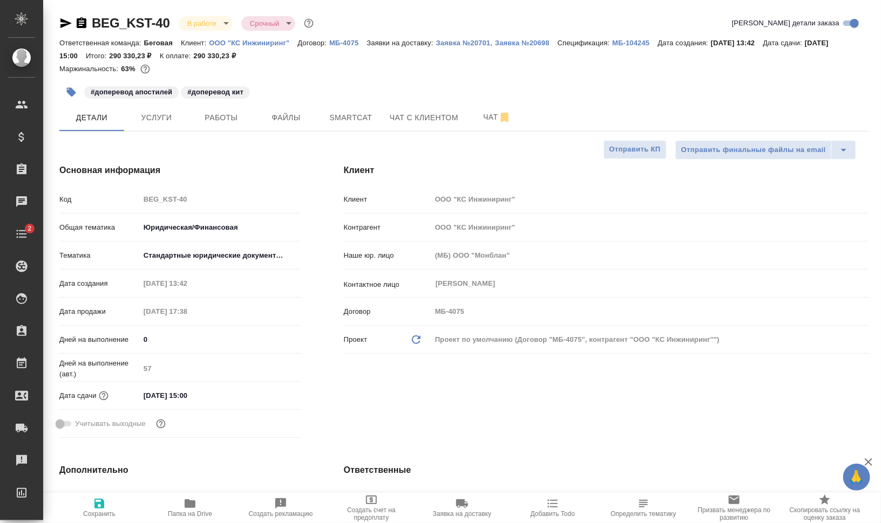
type textarea "x"
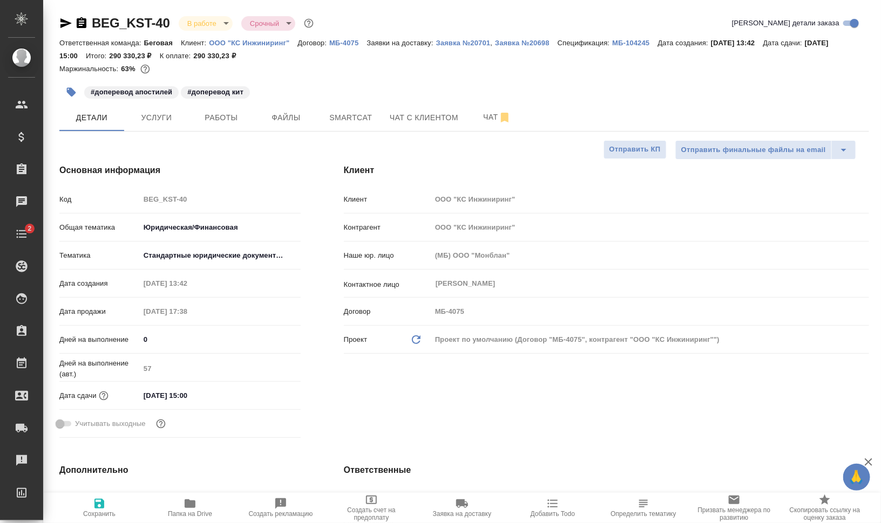
type textarea "x"
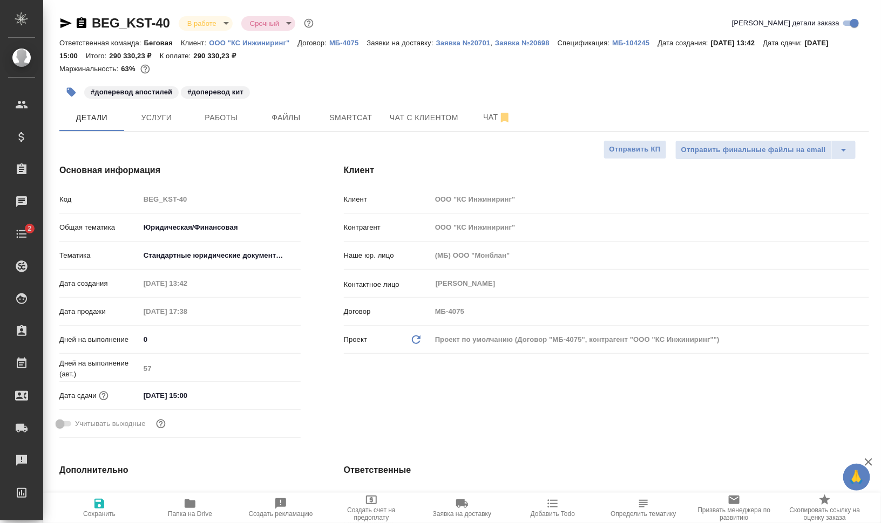
type textarea "x"
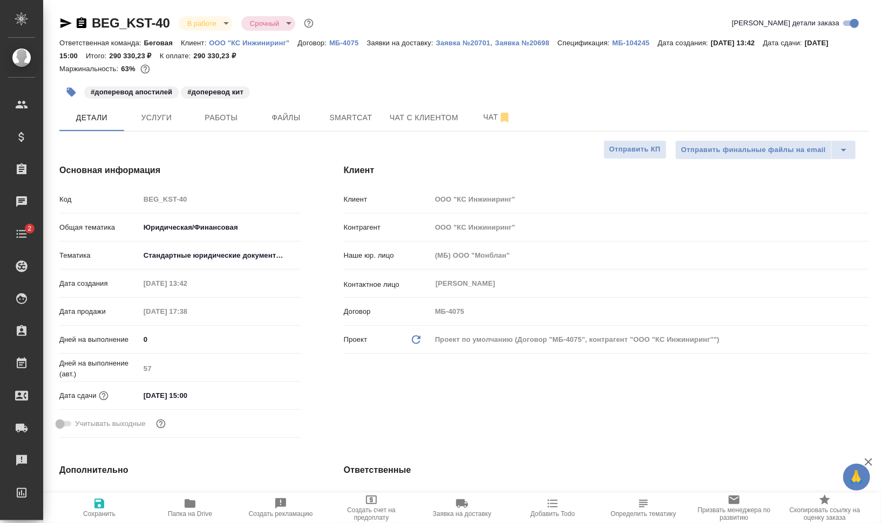
type textarea "x"
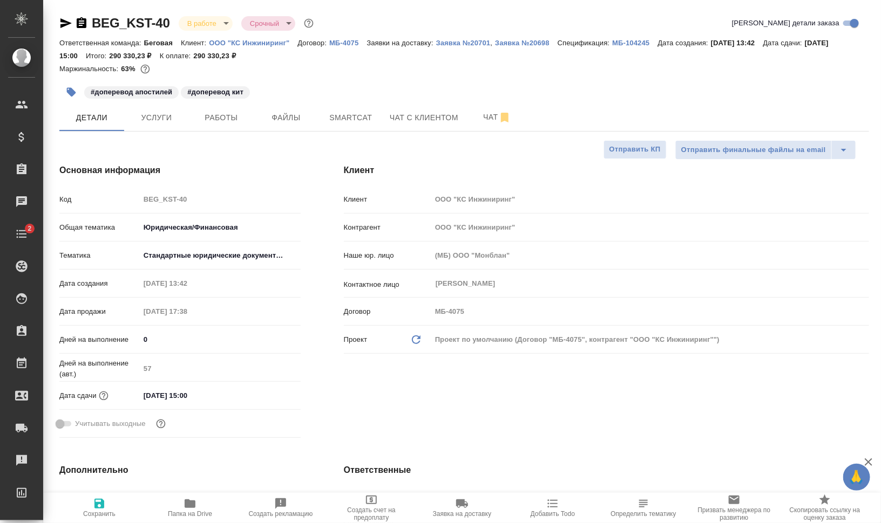
type textarea "x"
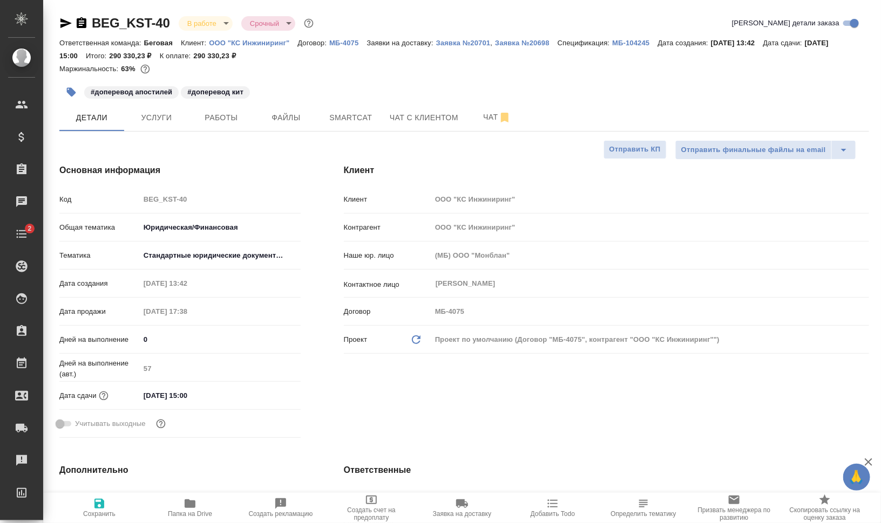
type textarea "x"
click at [224, 114] on span "Работы" at bounding box center [221, 117] width 52 height 13
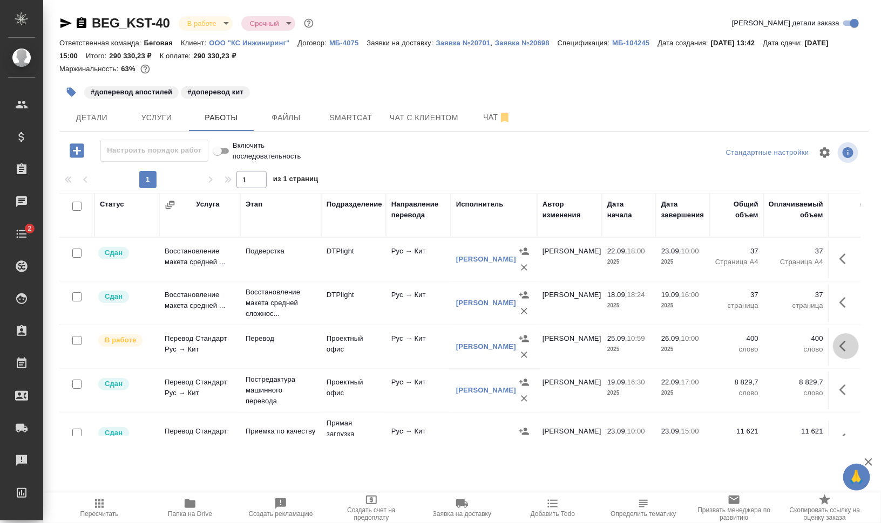
click at [839, 347] on icon "button" at bounding box center [845, 346] width 13 height 13
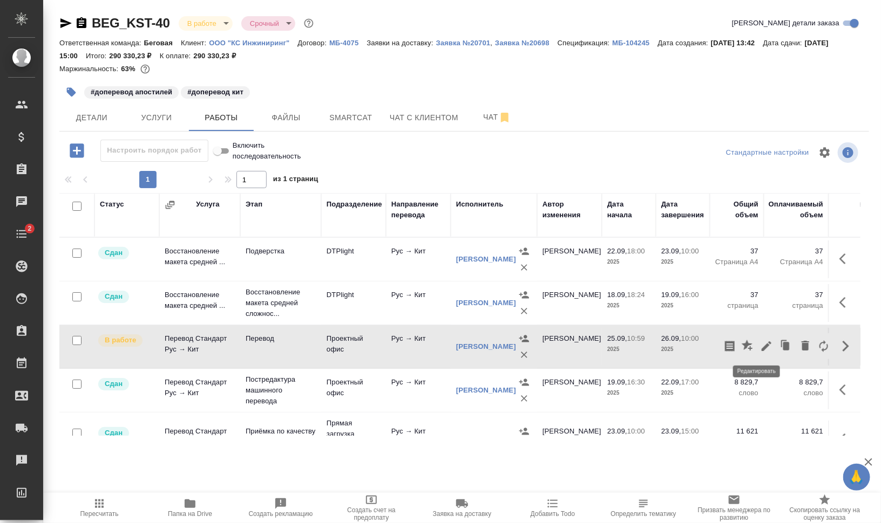
click at [761, 347] on icon "button" at bounding box center [766, 346] width 13 height 13
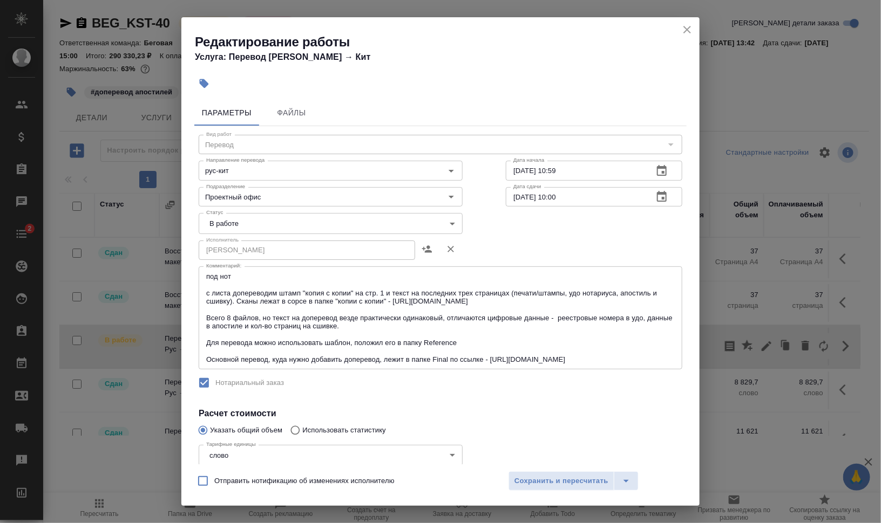
click at [247, 223] on body "🙏 .cls-1 fill:#fff; AWATERA Валеев Динар Клиенты Спецификации Заказы 0 Чаты 2 T…" at bounding box center [440, 305] width 881 height 610
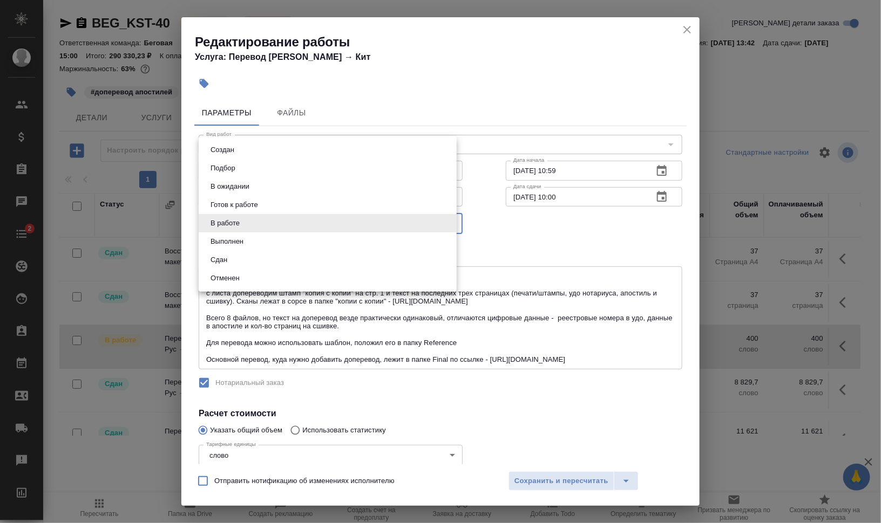
click at [240, 257] on li "Сдан" at bounding box center [328, 260] width 258 height 18
type input "closed"
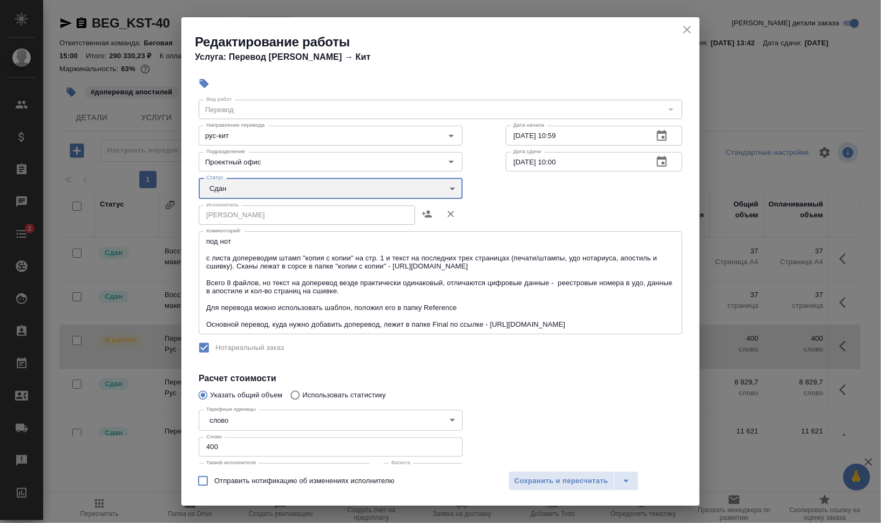
scroll to position [158, 0]
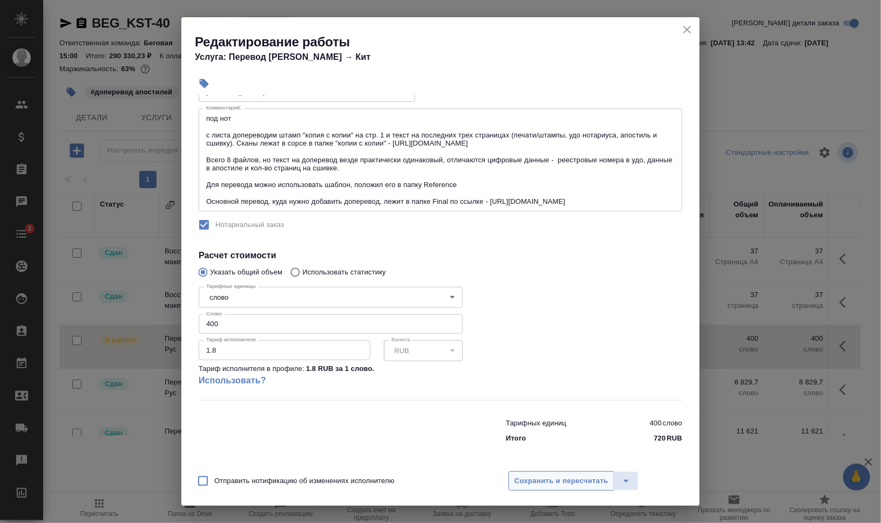
click at [582, 488] on button "Сохранить и пересчитать" at bounding box center [561, 481] width 106 height 19
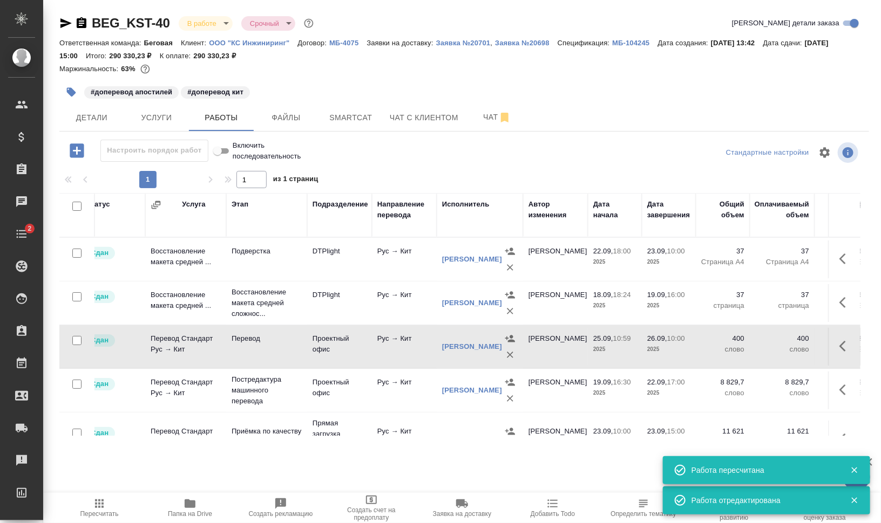
scroll to position [0, 0]
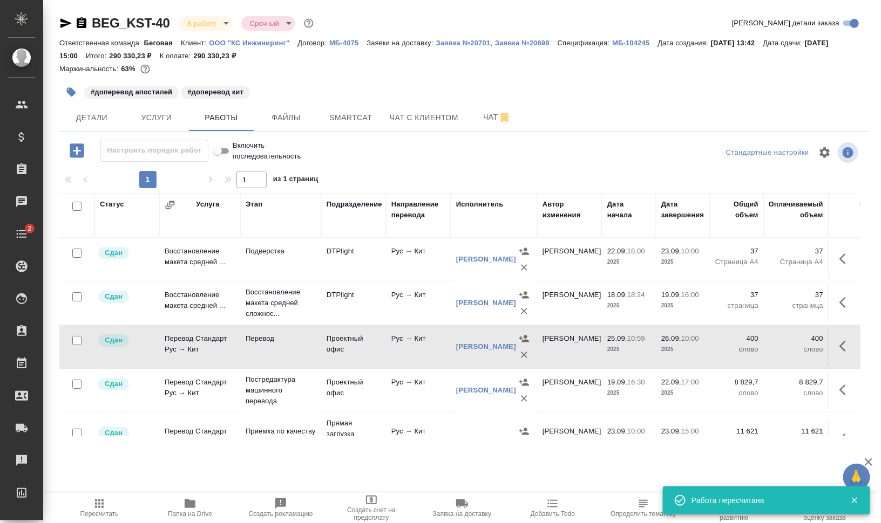
click at [80, 89] on button "button" at bounding box center [71, 92] width 24 height 24
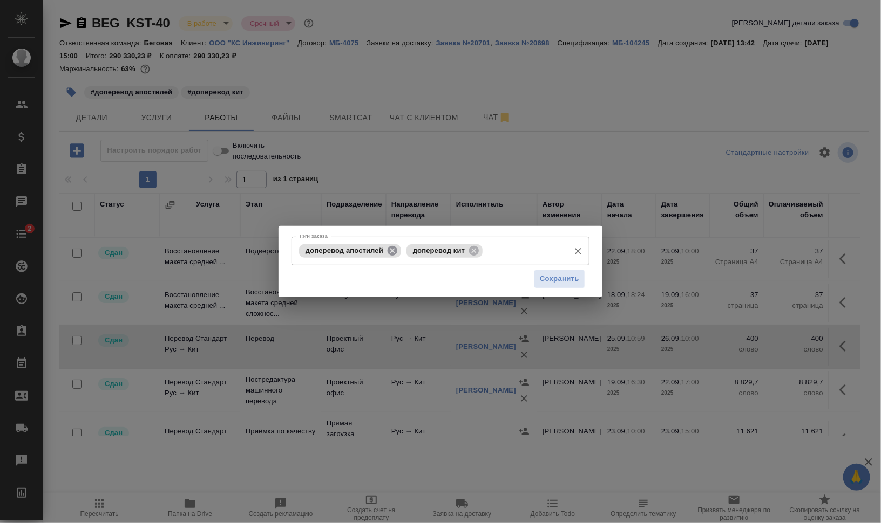
click at [391, 254] on icon at bounding box center [392, 251] width 10 height 10
click at [371, 251] on icon at bounding box center [366, 251] width 12 height 12
click at [556, 280] on span "Сохранить" at bounding box center [559, 279] width 39 height 12
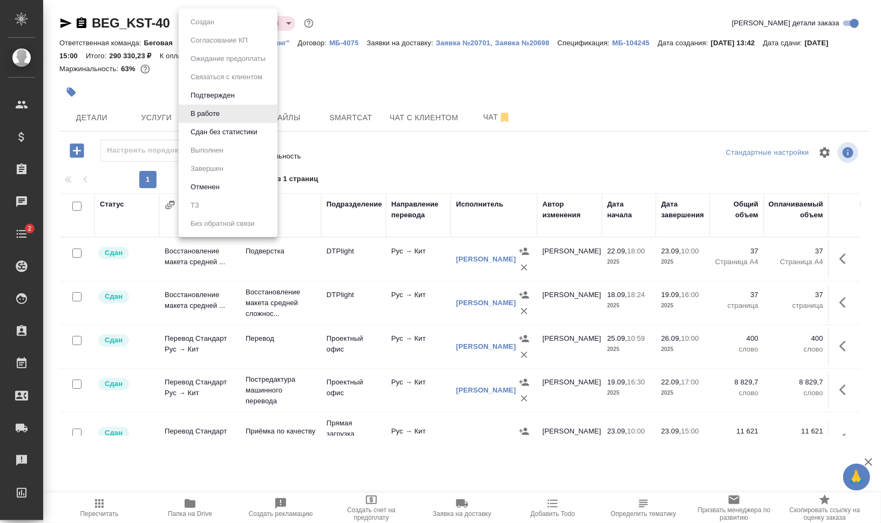
click at [221, 22] on body "🙏 .cls-1 fill:#fff; AWATERA Валеев Динар Клиенты Спецификации Заказы 0 Чаты 2 T…" at bounding box center [440, 305] width 881 height 610
click at [245, 132] on button "Сдан без статистики" at bounding box center [223, 132] width 73 height 12
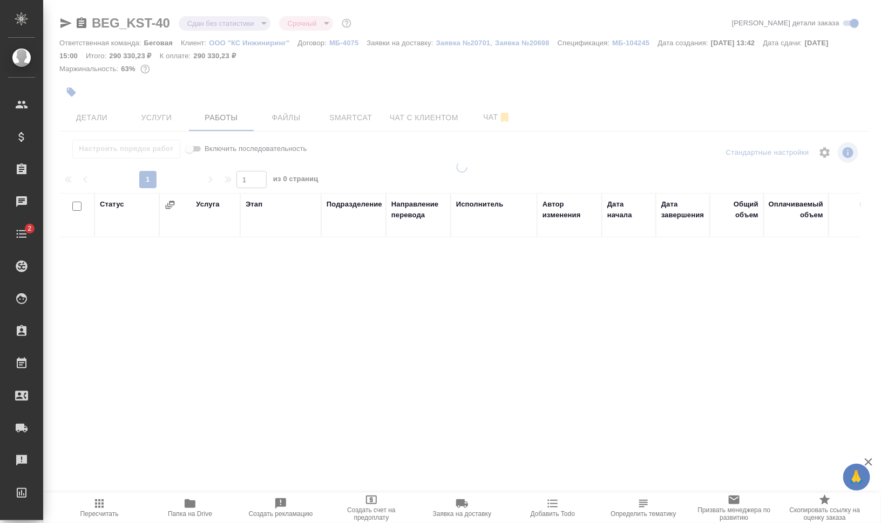
click at [217, 23] on div at bounding box center [462, 232] width 838 height 464
click at [220, 21] on body "🙏 .cls-1 fill:#fff; AWATERA Валеев Динар Клиенты Спецификации Заказы 0 Чаты 2 T…" at bounding box center [440, 305] width 881 height 610
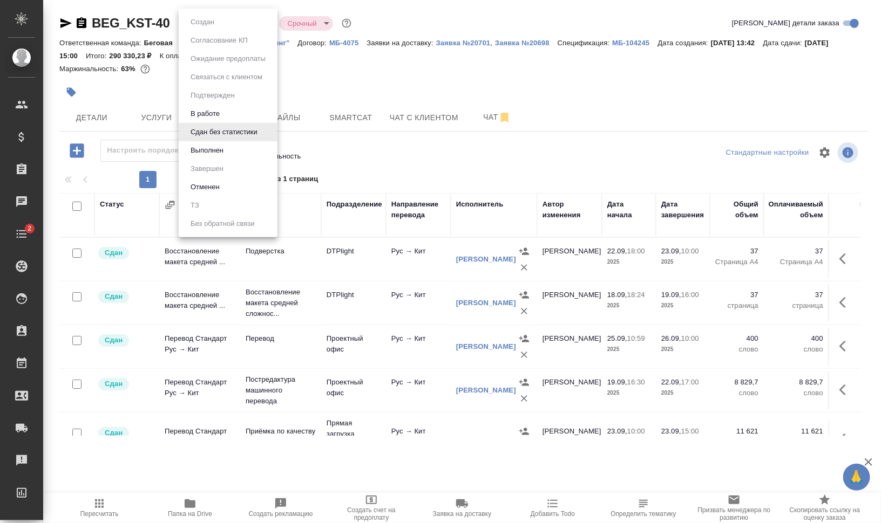
click at [226, 145] on button "Выполнен" at bounding box center [206, 151] width 39 height 12
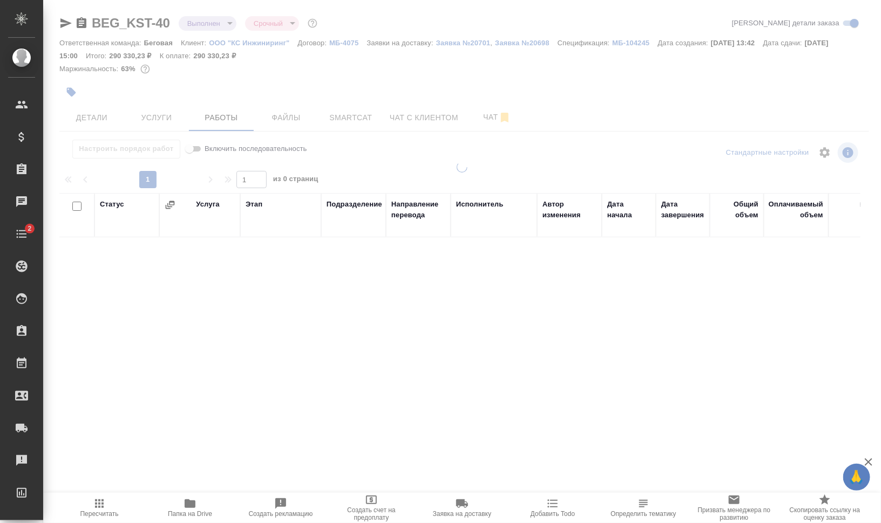
click at [184, 509] on icon "button" at bounding box center [189, 504] width 13 height 13
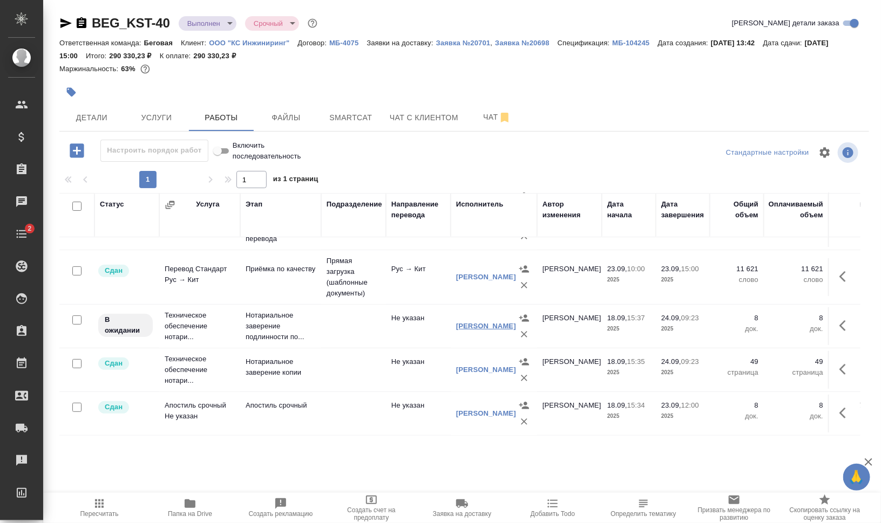
scroll to position [202, 0]
click at [81, 22] on icon "button" at bounding box center [82, 22] width 10 height 11
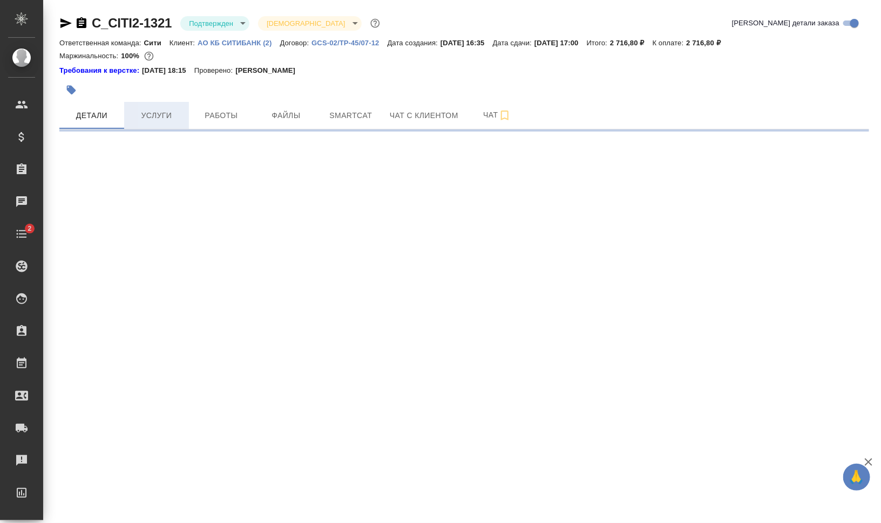
select select "RU"
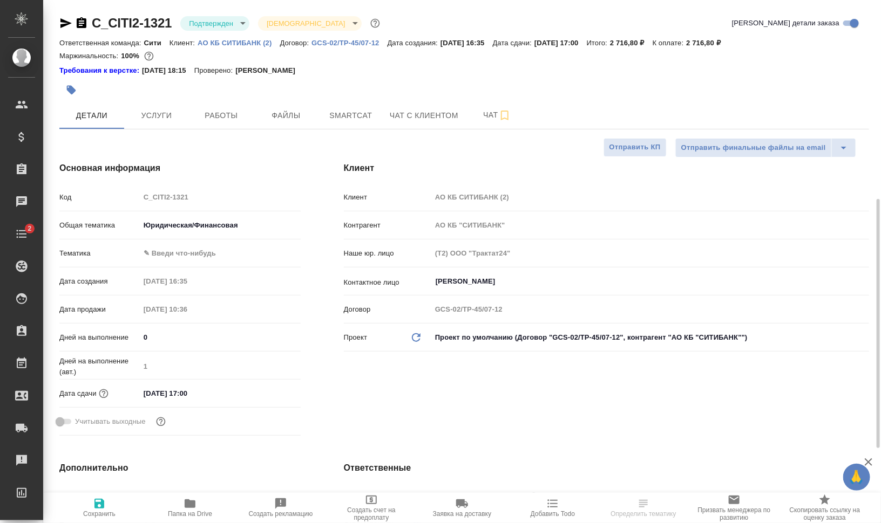
type textarea "x"
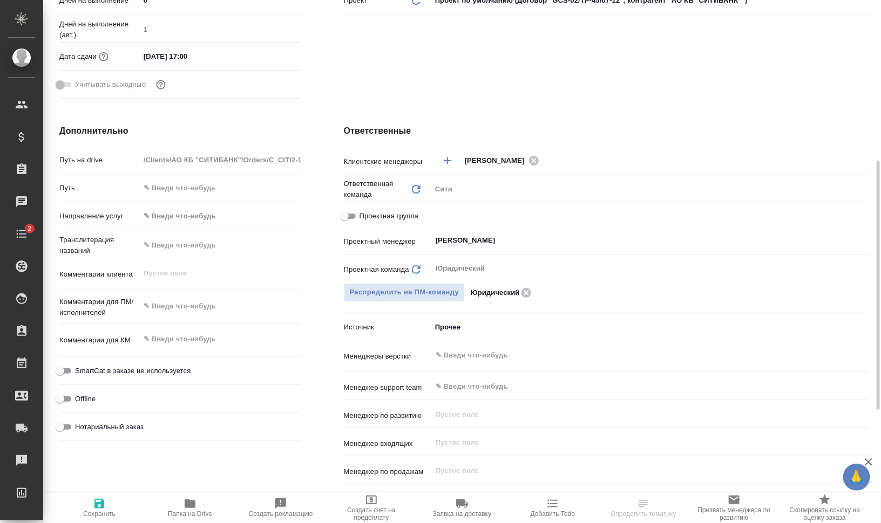
scroll to position [270, 0]
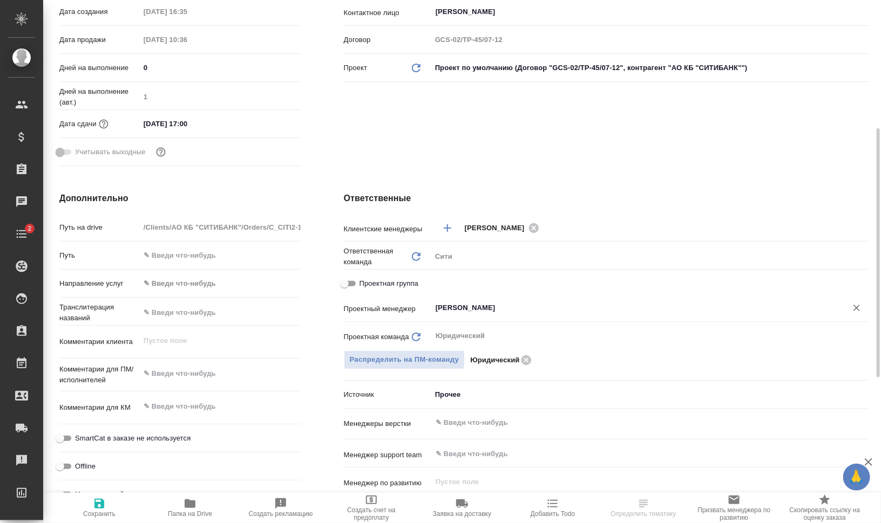
click at [528, 313] on input "[PERSON_NAME]" at bounding box center [631, 308] width 395 height 13
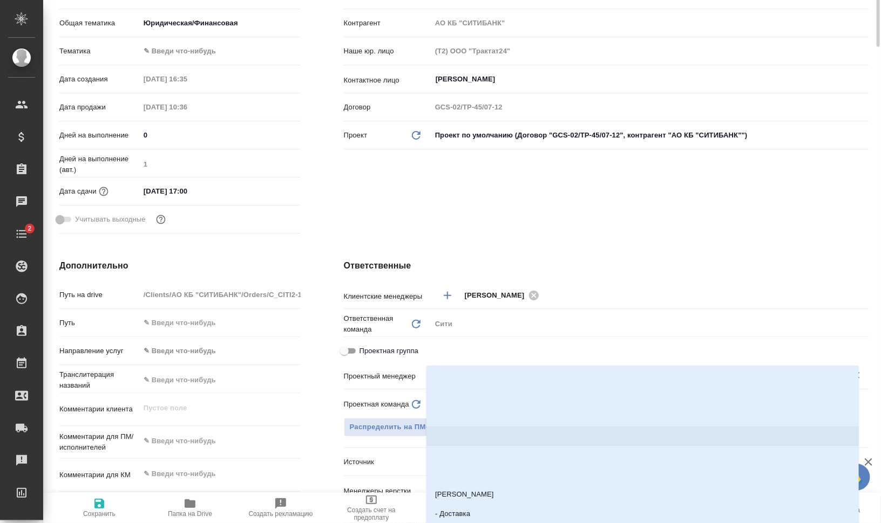
scroll to position [0, 0]
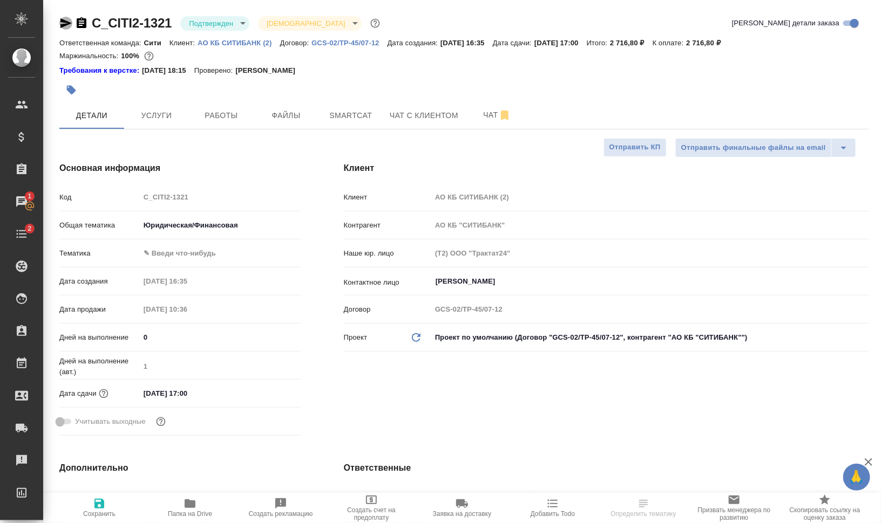
click at [66, 24] on icon "button" at bounding box center [65, 23] width 11 height 10
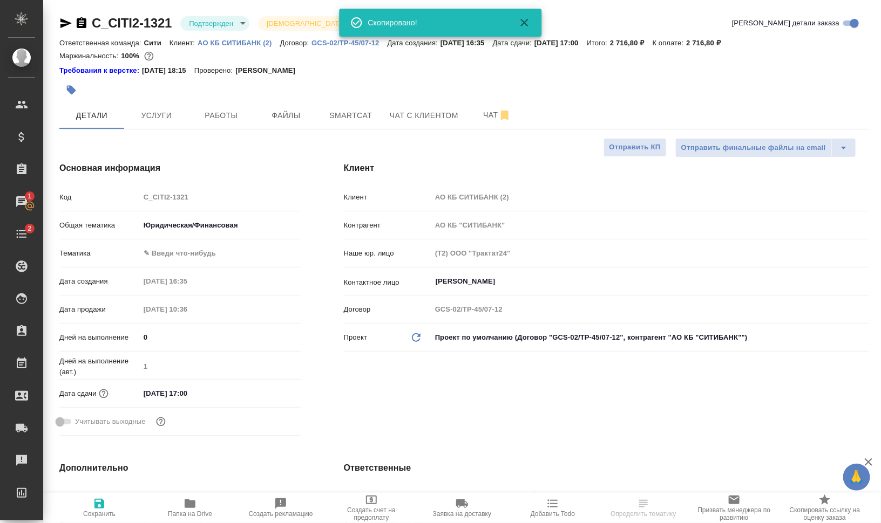
type textarea "x"
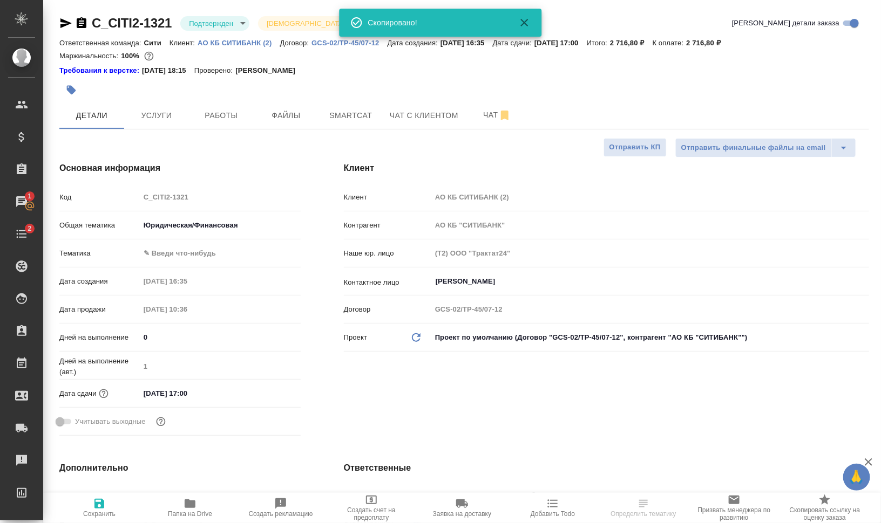
type textarea "x"
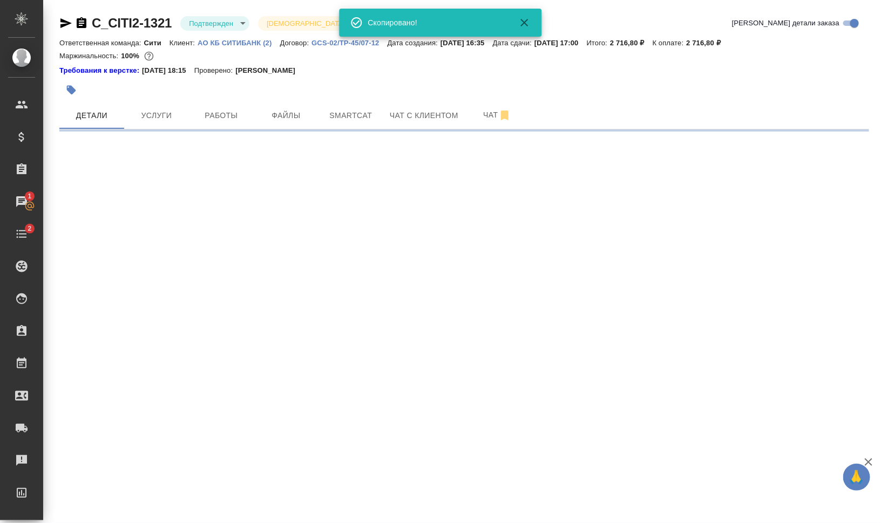
select select "RU"
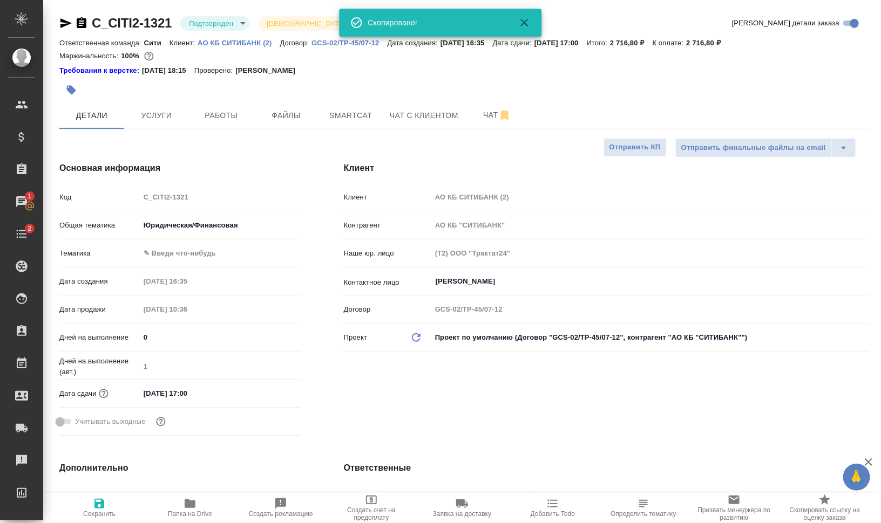
type textarea "x"
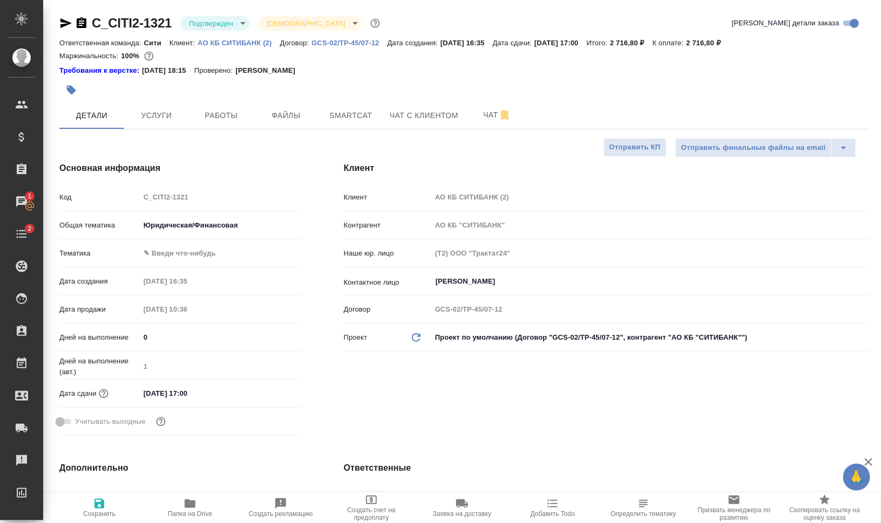
type textarea "x"
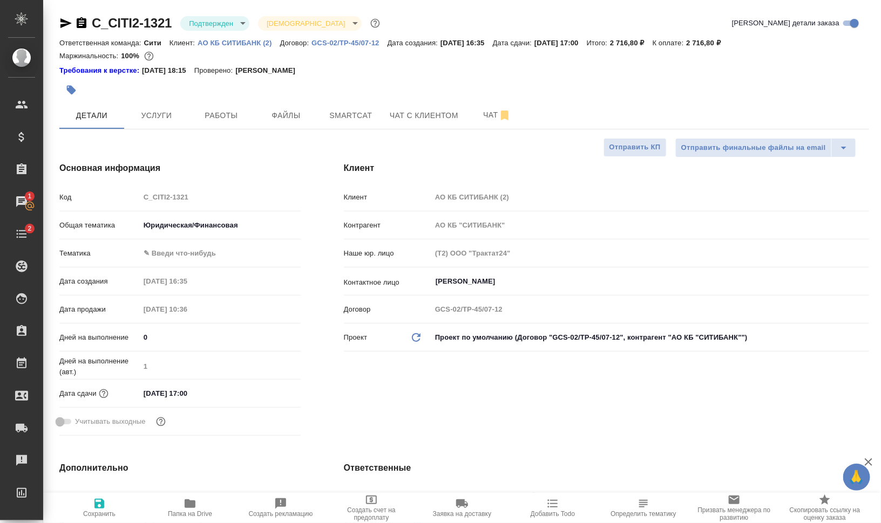
type textarea "x"
click at [471, 112] on span "Чат" at bounding box center [497, 114] width 52 height 13
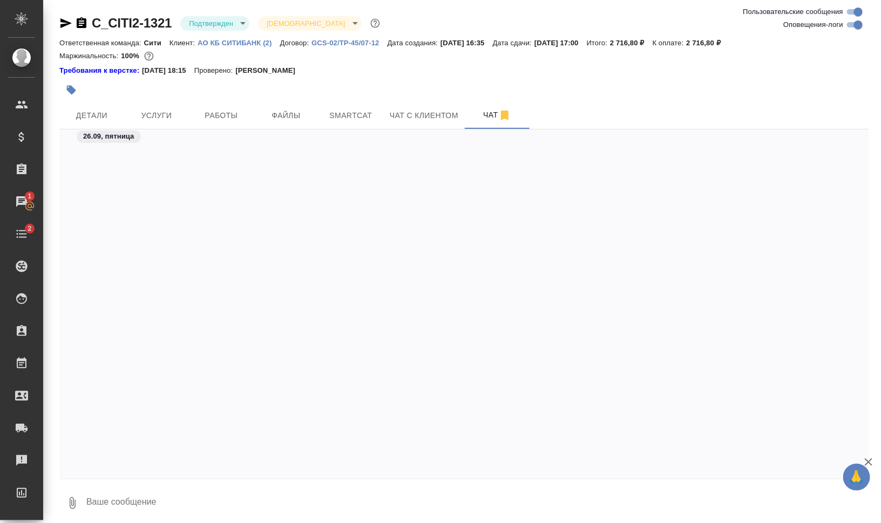
scroll to position [400, 0]
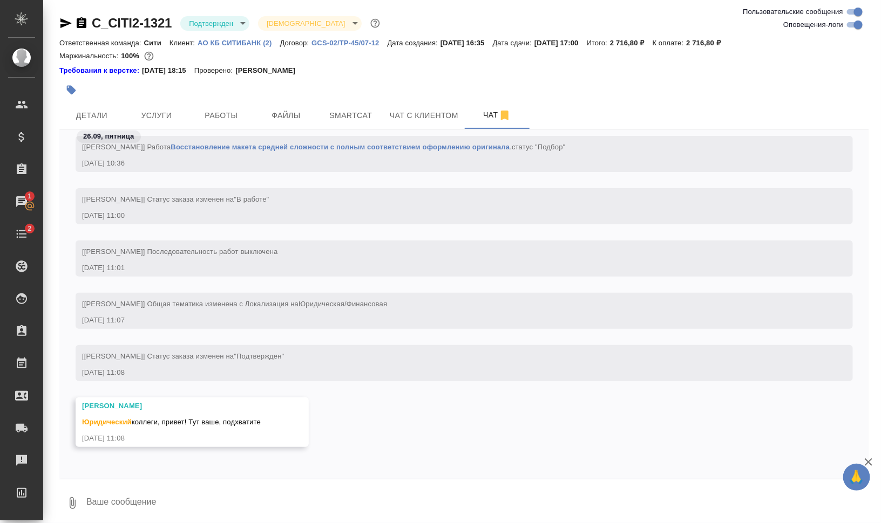
click at [232, 484] on div at bounding box center [463, 482] width 809 height 5
click at [237, 495] on textarea at bounding box center [477, 503] width 784 height 37
type textarea "Привет! Ага, возьму"
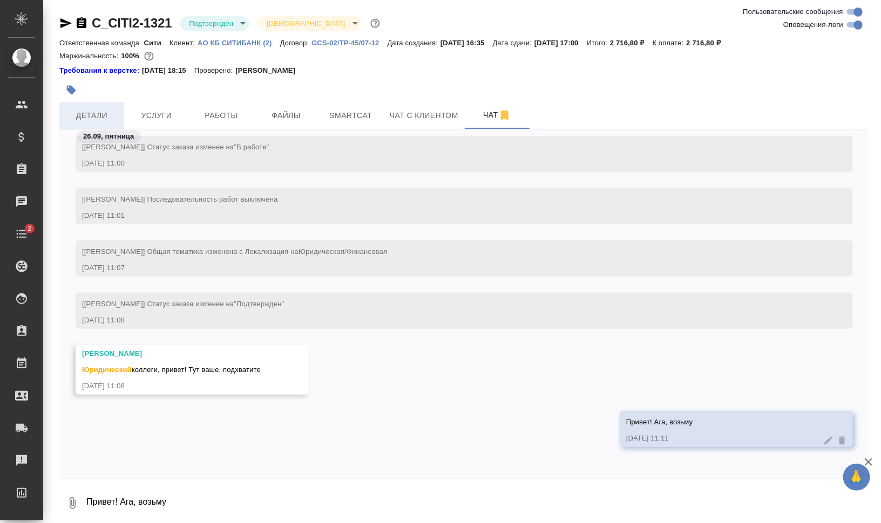
click at [89, 114] on span "Детали" at bounding box center [92, 115] width 52 height 13
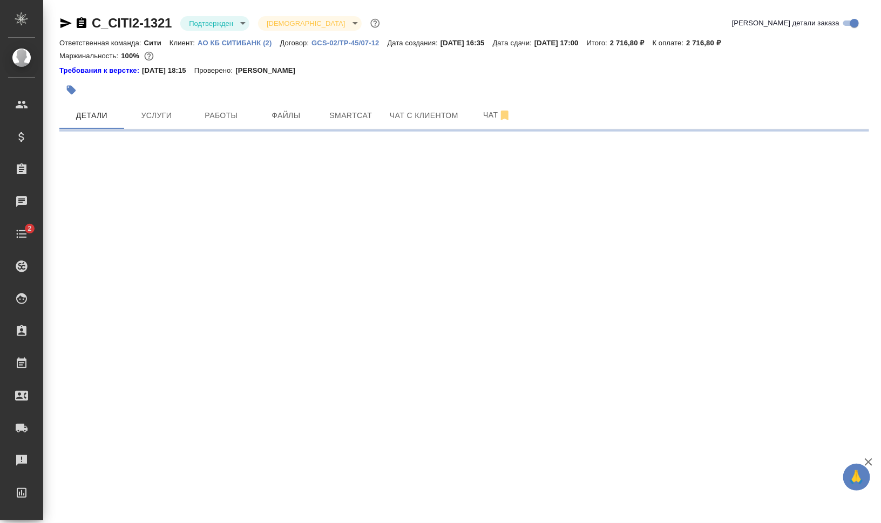
select select "RU"
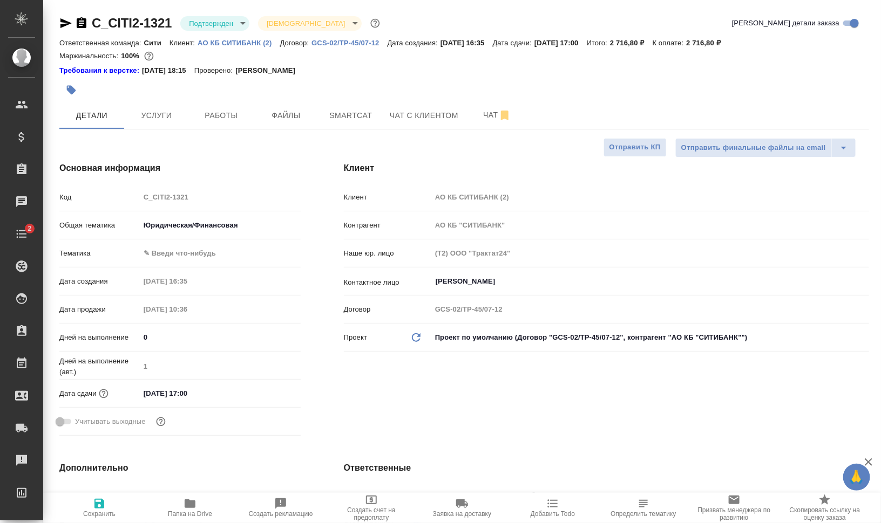
type textarea "x"
click at [242, 26] on body "🙏 .cls-1 fill:#fff; AWATERA Валеев Динар Клиенты Спецификации Заказы 0 Чаты 2 T…" at bounding box center [440, 305] width 881 height 610
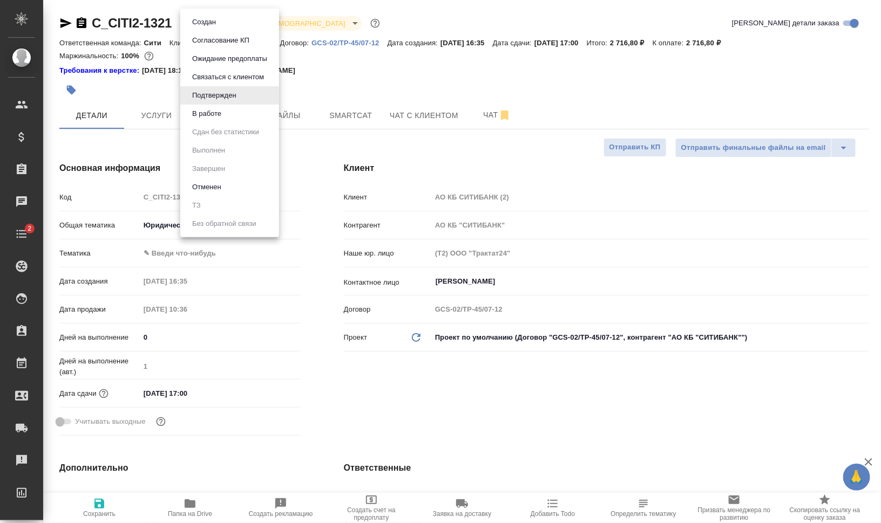
click at [232, 106] on li "В работе" at bounding box center [229, 114] width 99 height 18
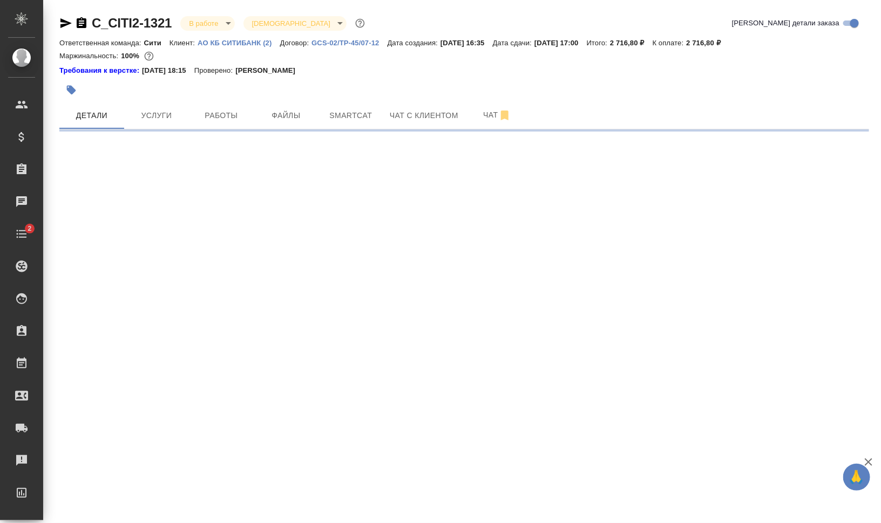
click at [74, 91] on icon "button" at bounding box center [71, 90] width 9 height 9
select select "RU"
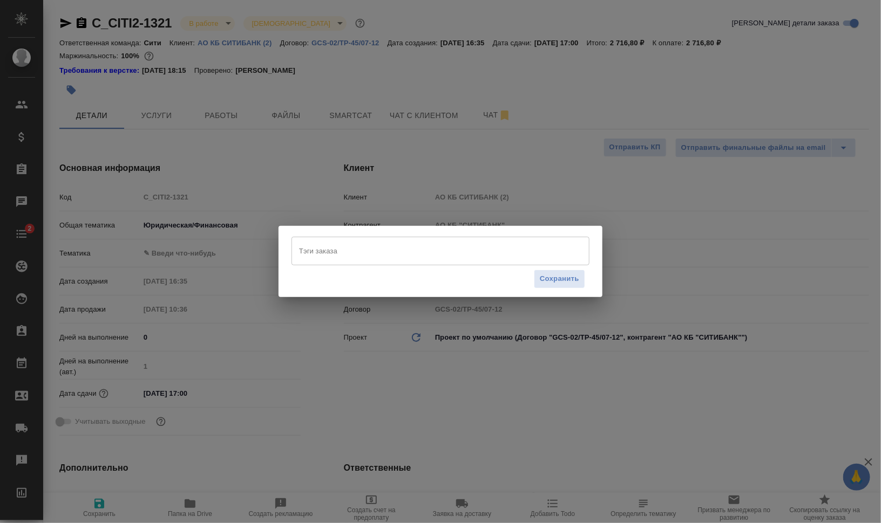
type textarea "x"
click at [363, 251] on input "Тэги заказа" at bounding box center [430, 251] width 268 height 18
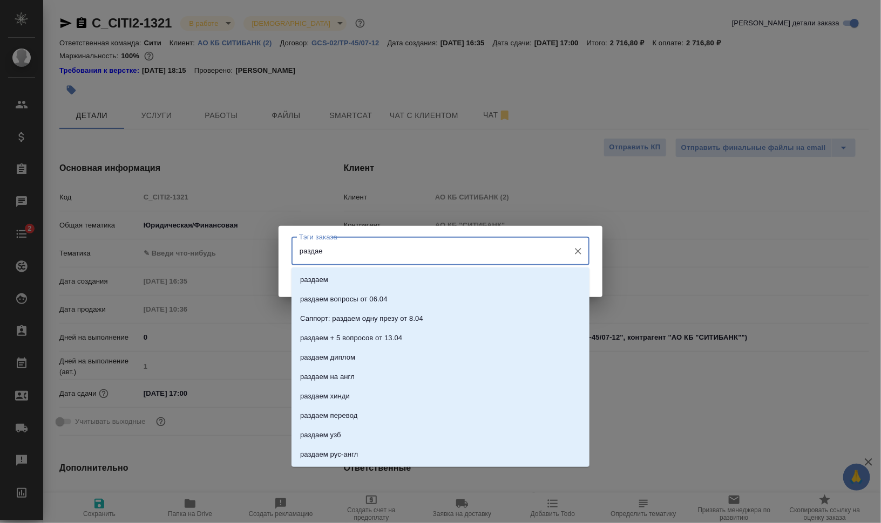
type input "раздаем"
drag, startPoint x: 356, startPoint y: 281, endPoint x: 401, endPoint y: 285, distance: 45.0
click at [356, 281] on li "раздаем" at bounding box center [440, 279] width 298 height 19
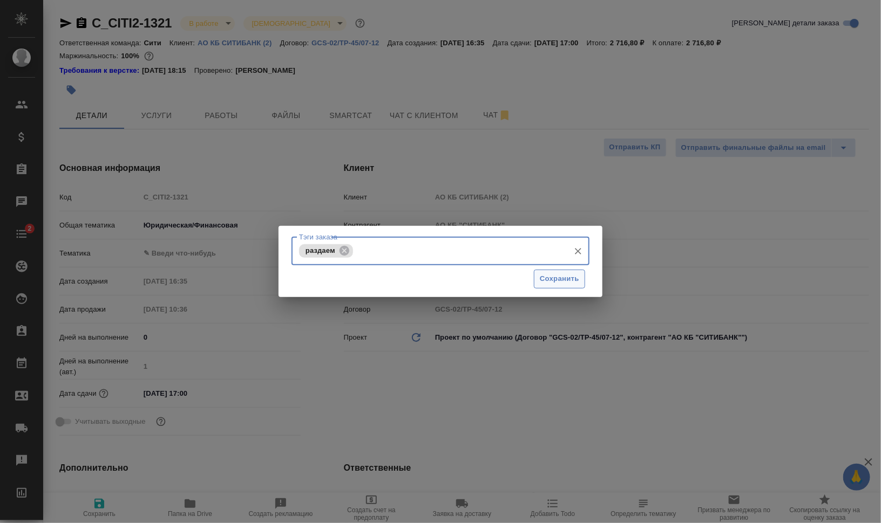
click at [578, 280] on span "Сохранить" at bounding box center [559, 279] width 39 height 12
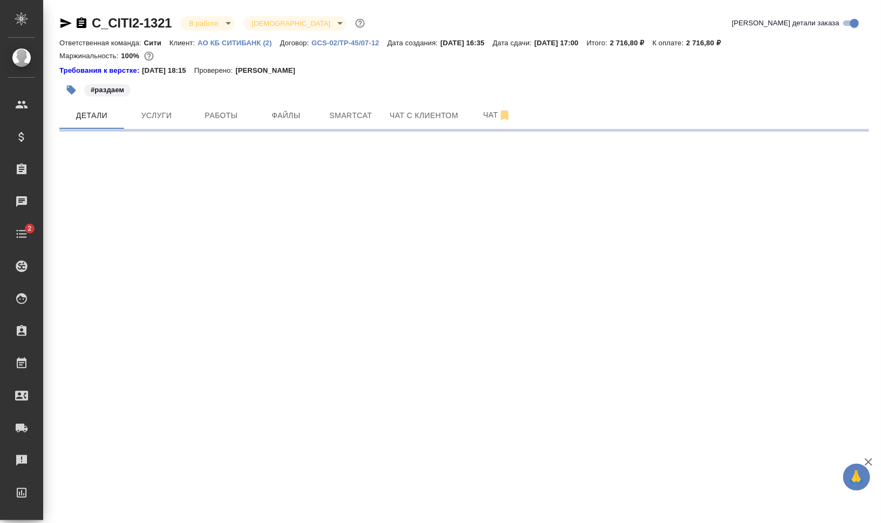
select select "RU"
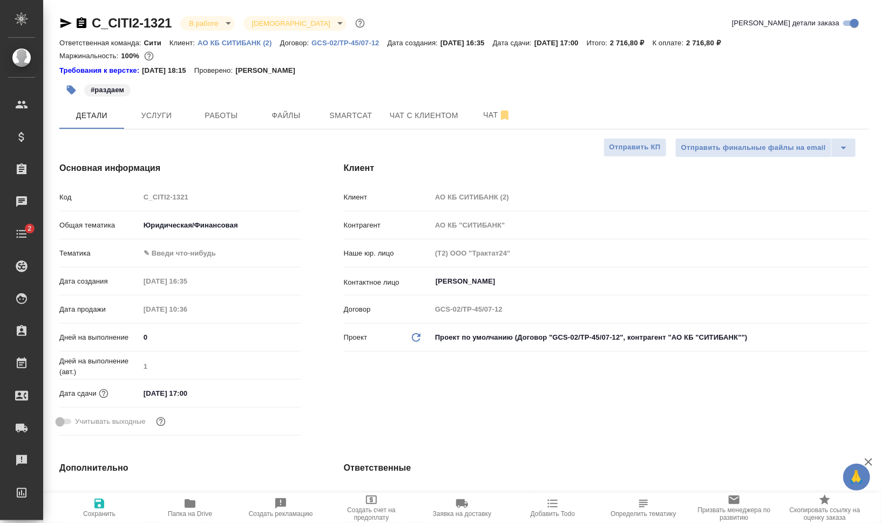
type textarea "x"
click at [205, 512] on span "Папка на Drive" at bounding box center [190, 515] width 44 height 8
type textarea "x"
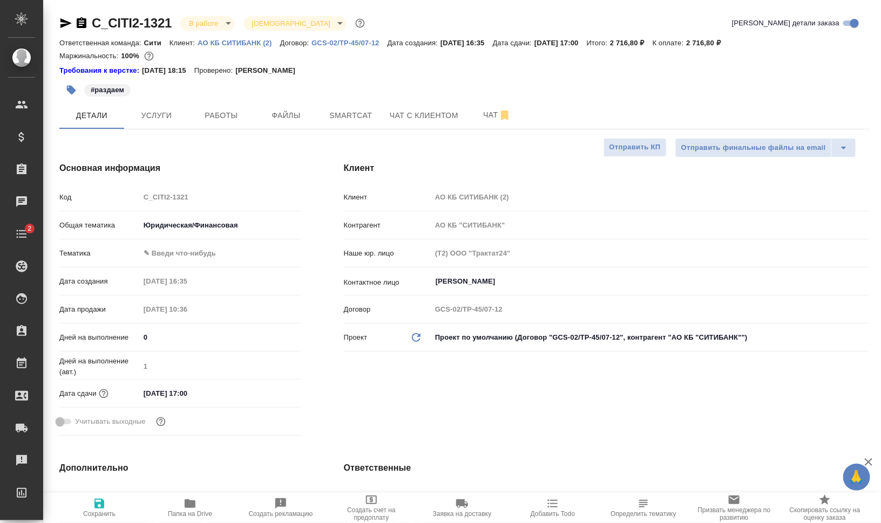
type textarea "x"
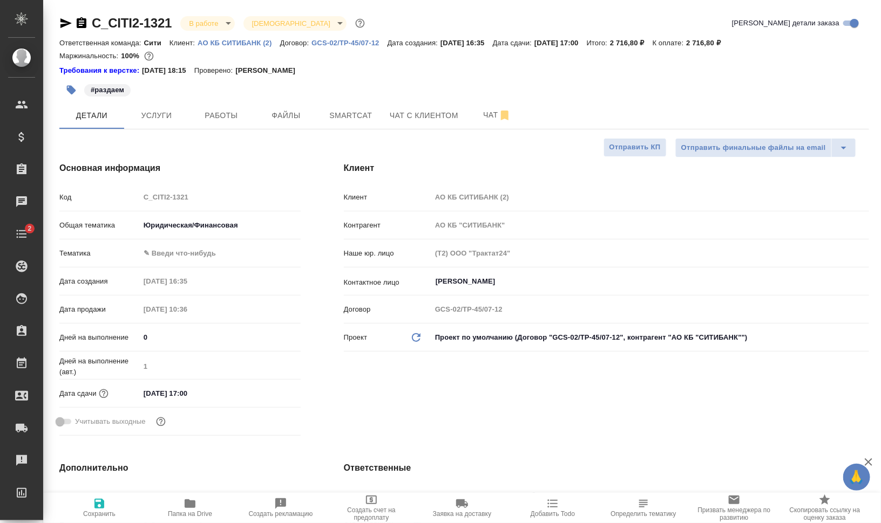
type textarea "x"
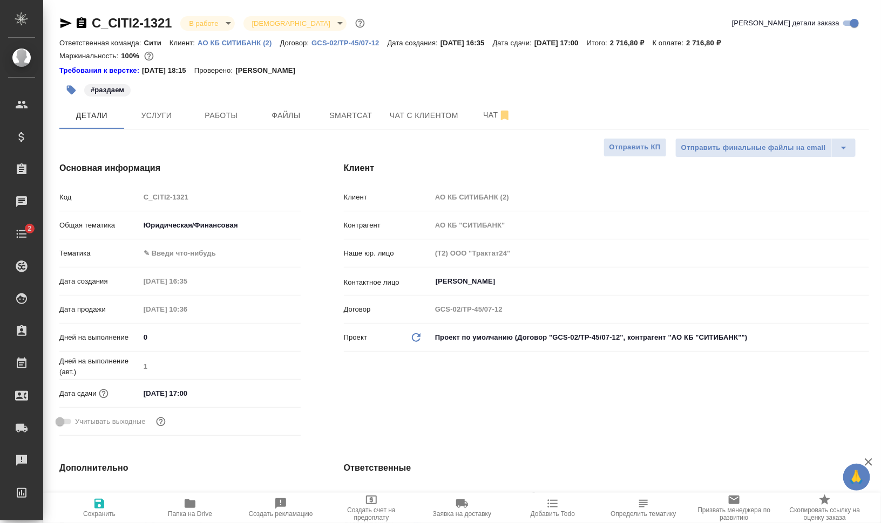
type textarea "x"
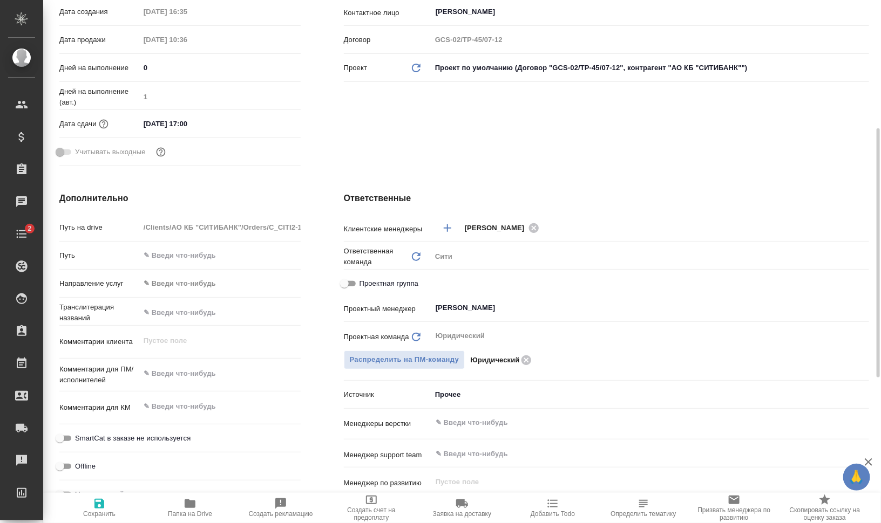
scroll to position [337, 0]
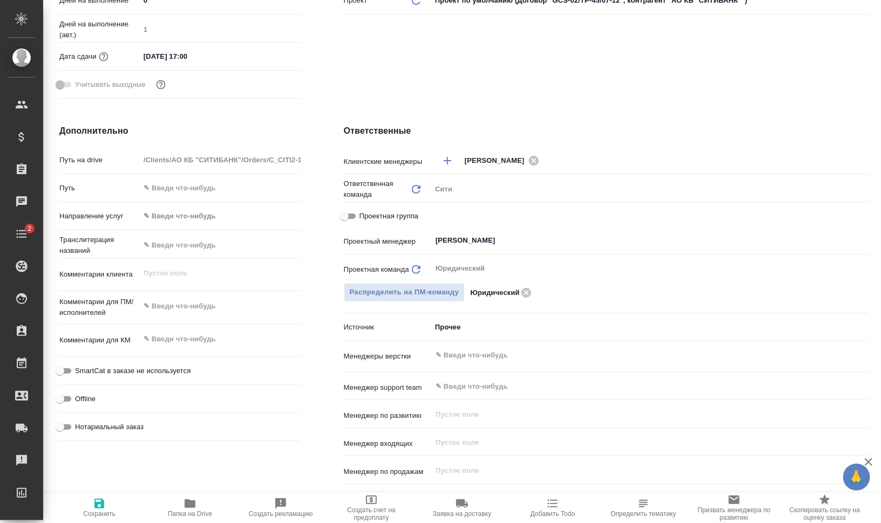
type textarea "x"
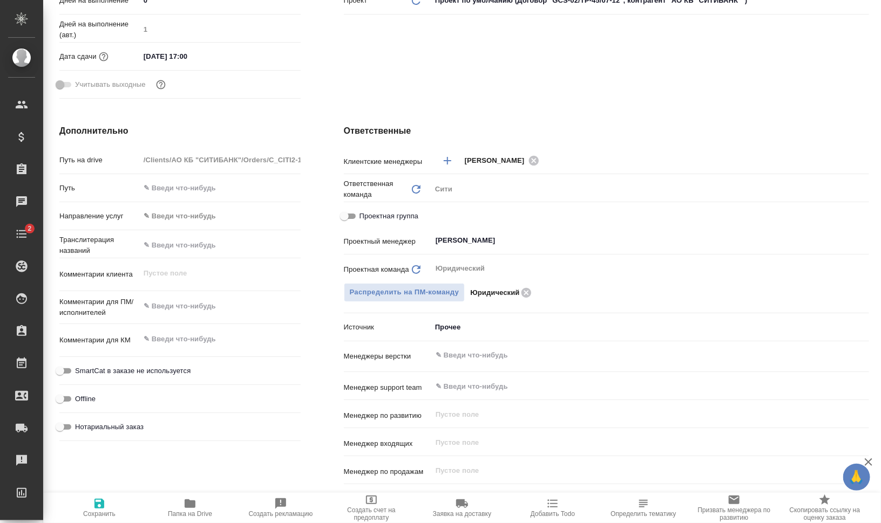
type textarea "x"
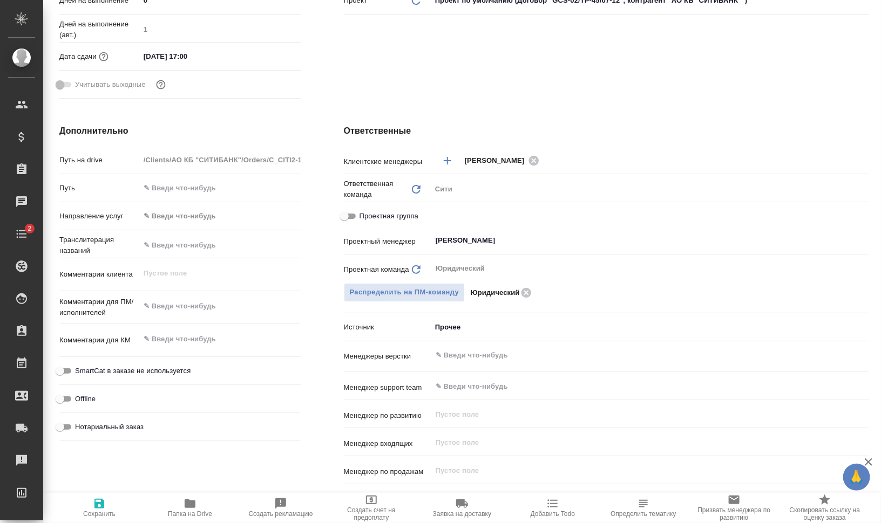
type textarea "x"
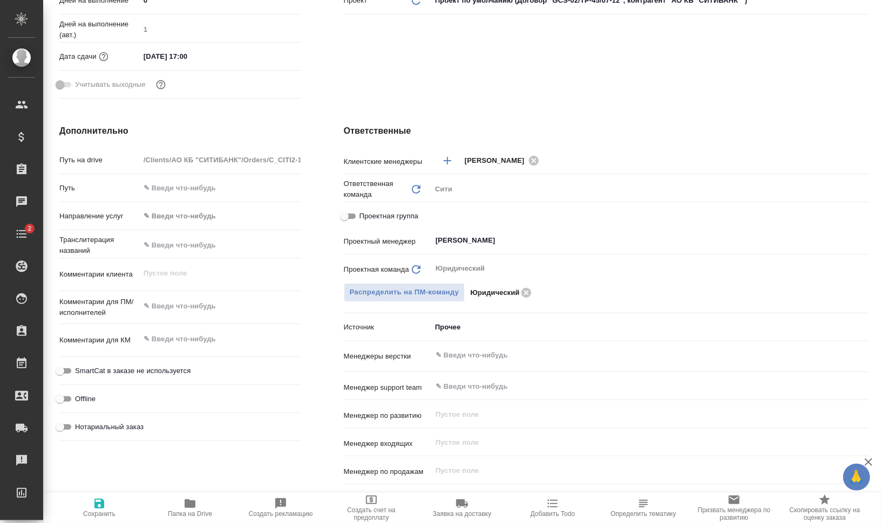
type textarea "x"
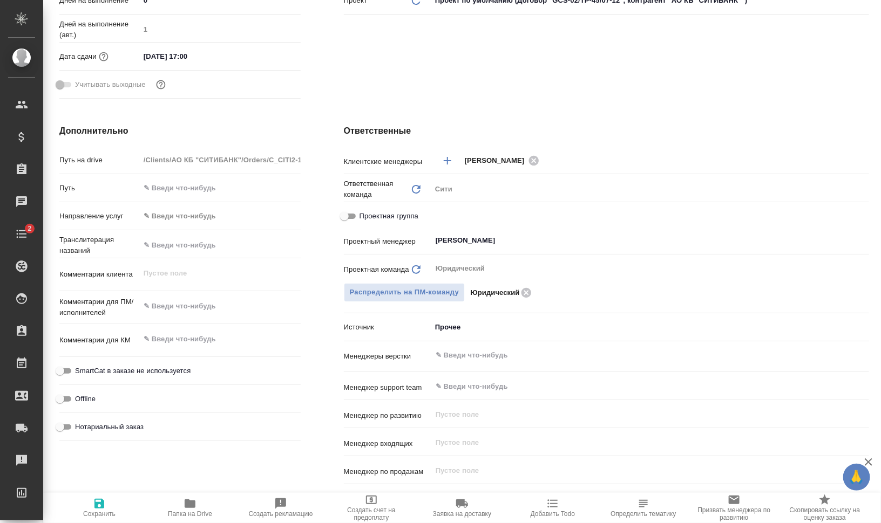
type textarea "x"
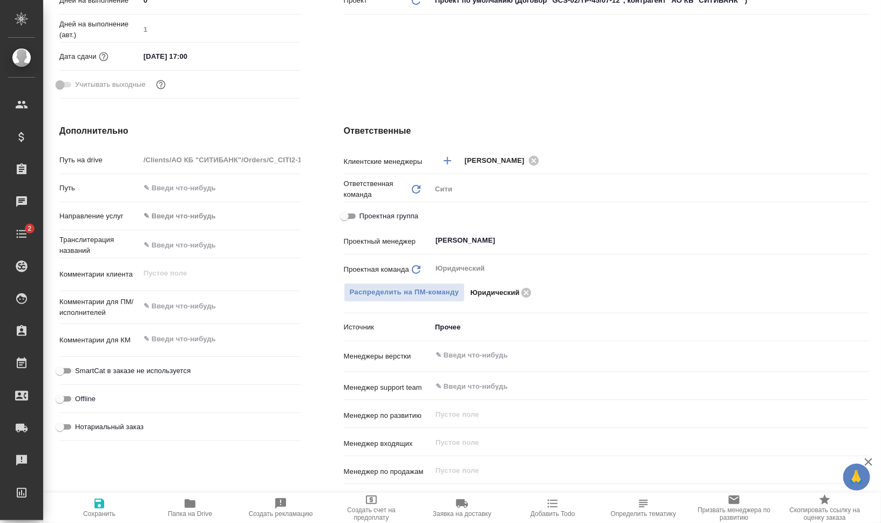
type textarea "x"
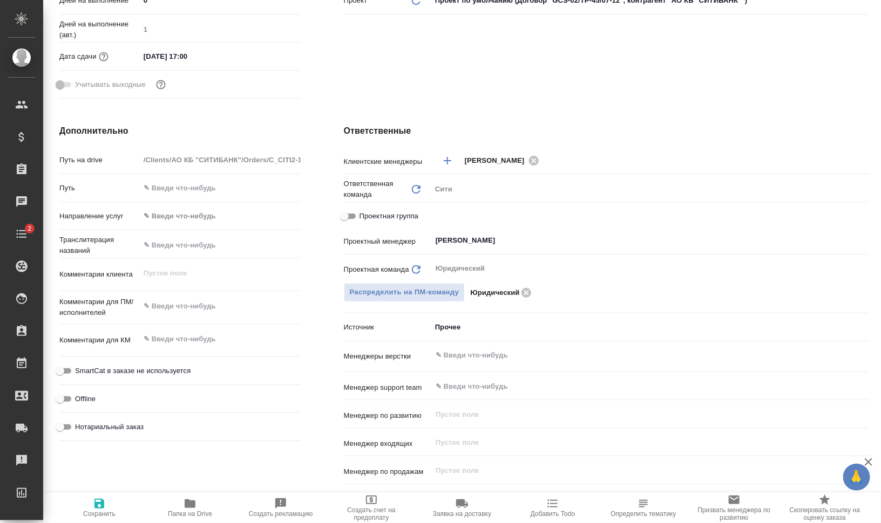
type textarea "x"
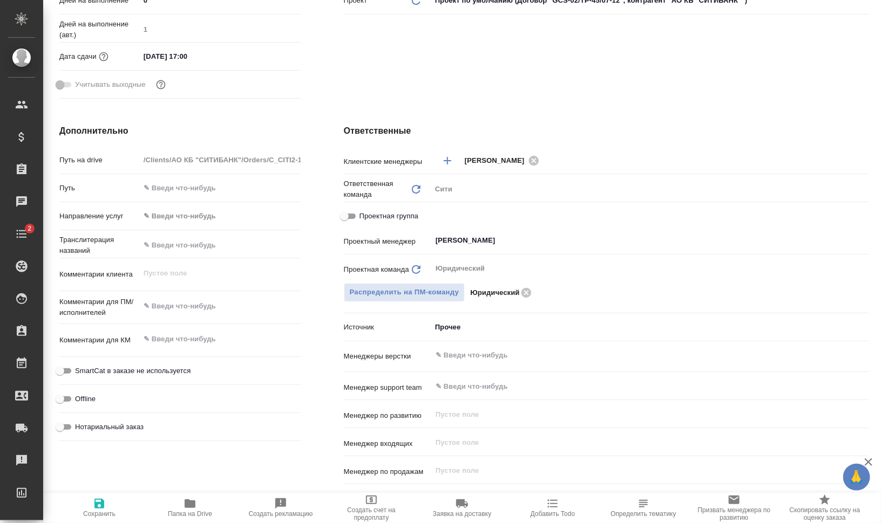
type textarea "x"
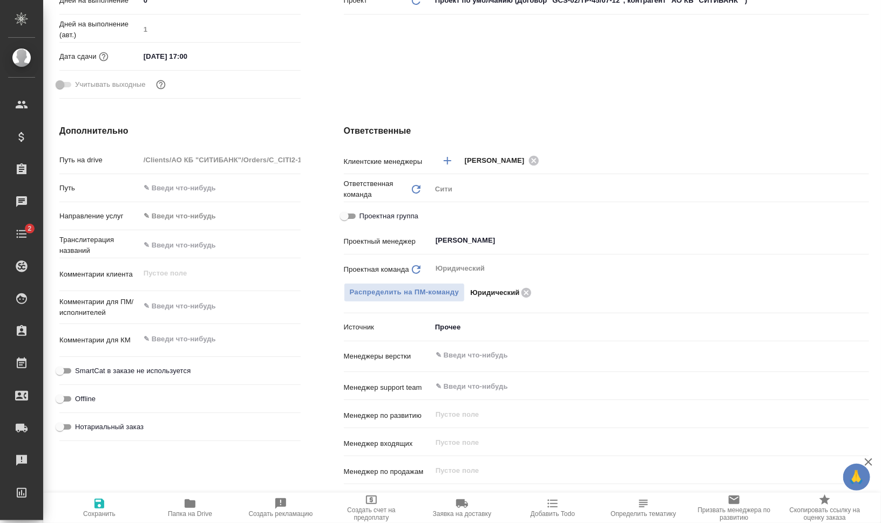
type textarea "x"
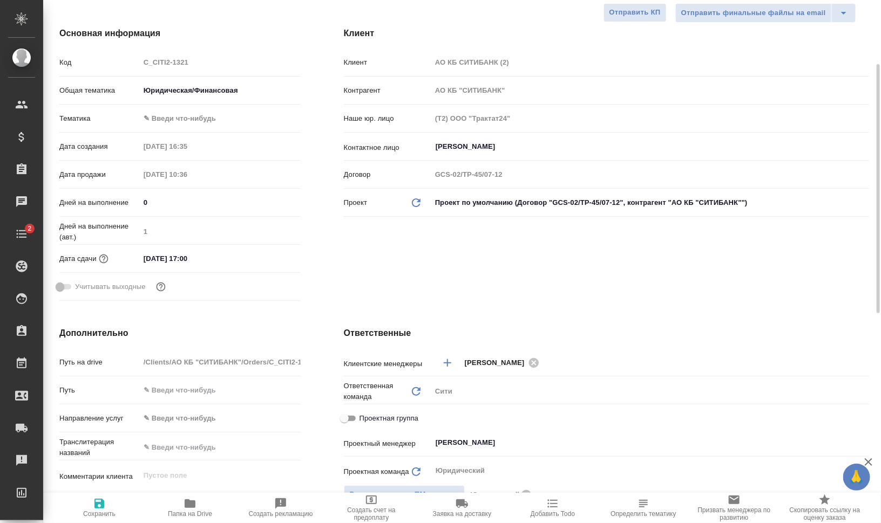
scroll to position [0, 0]
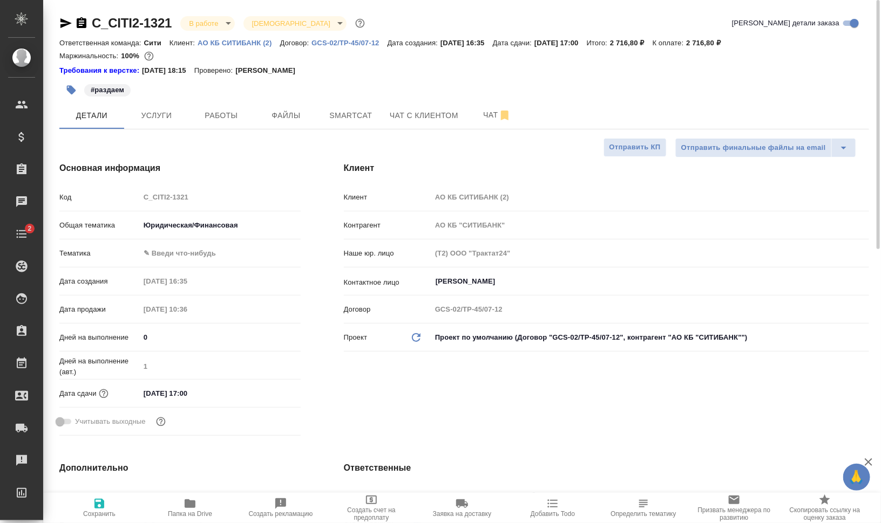
type textarea "x"
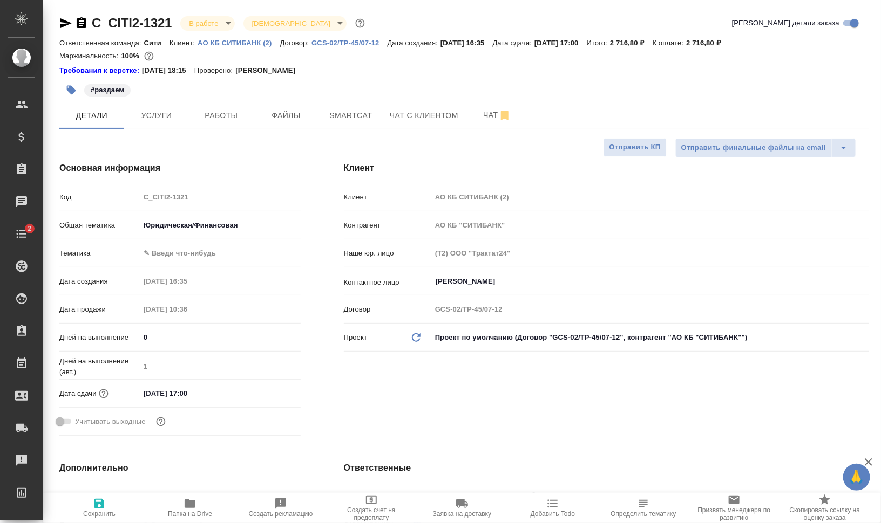
type textarea "x"
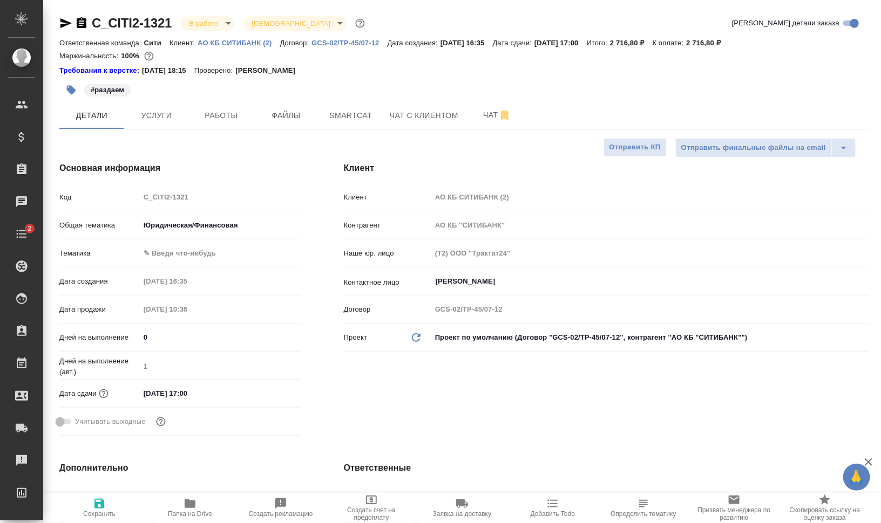
type textarea "x"
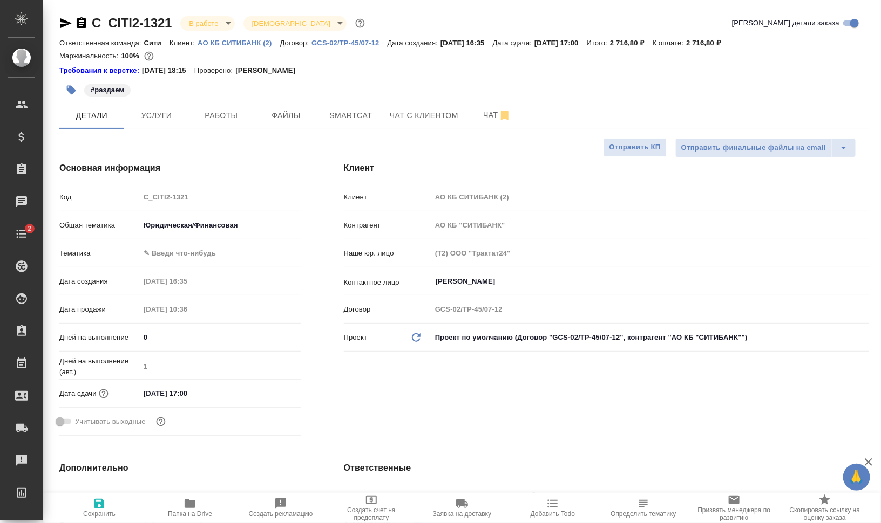
type textarea "x"
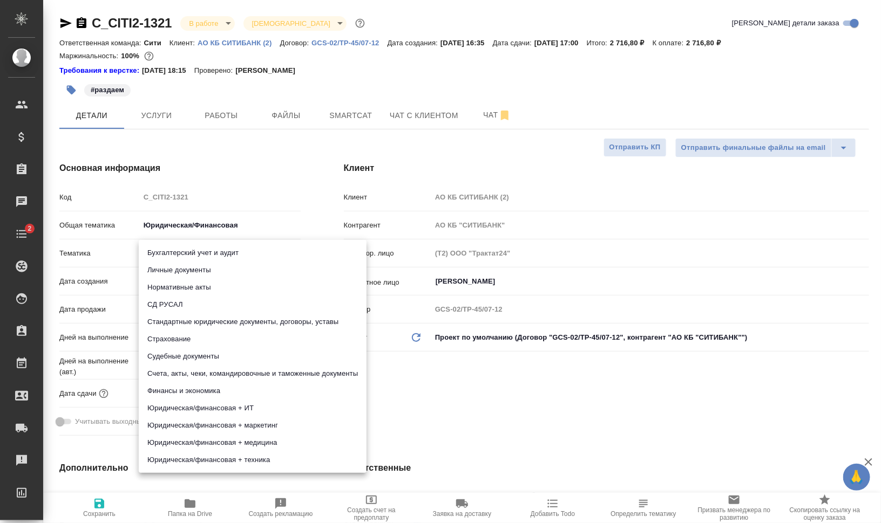
click at [179, 251] on body "🙏 .cls-1 fill:#fff; AWATERA Валеев Динар Клиенты Спецификации Заказы 0 Чаты 2 T…" at bounding box center [440, 305] width 881 height 610
click at [274, 329] on li "Стандартные юридические документы, договоры, уставы" at bounding box center [253, 322] width 228 height 17
type input "5f647205b73bc97568ca66bf"
type textarea "x"
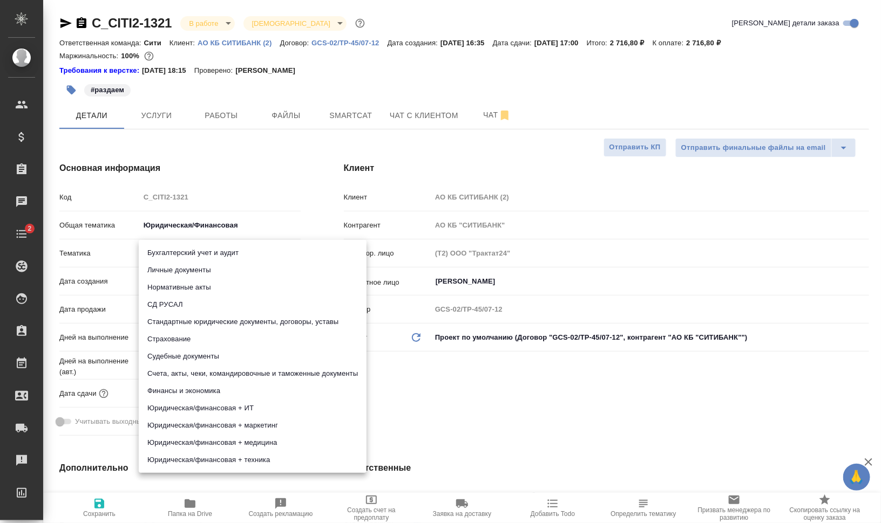
type textarea "x"
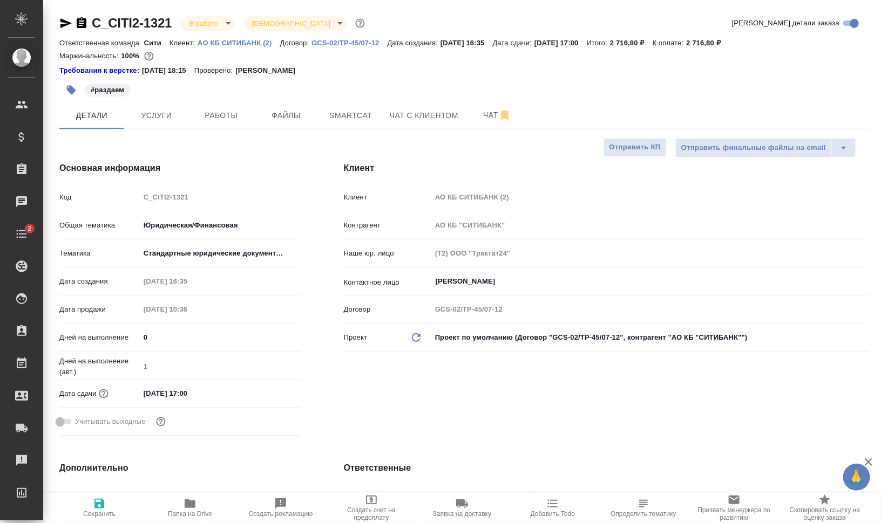
click at [98, 509] on icon "button" at bounding box center [99, 504] width 13 height 13
type textarea "x"
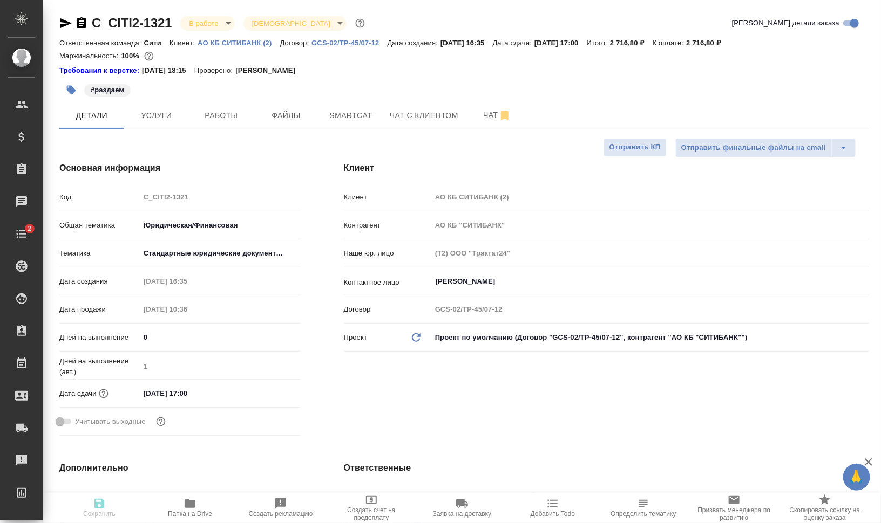
type textarea "x"
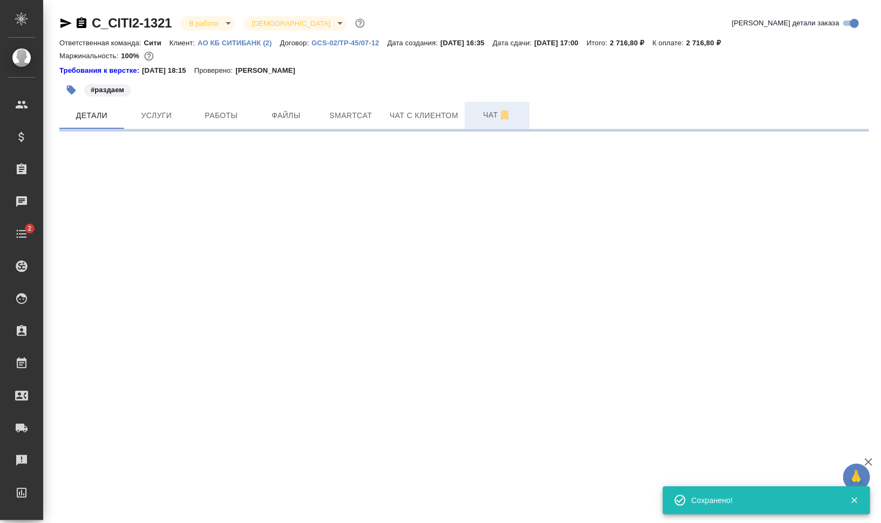
select select "RU"
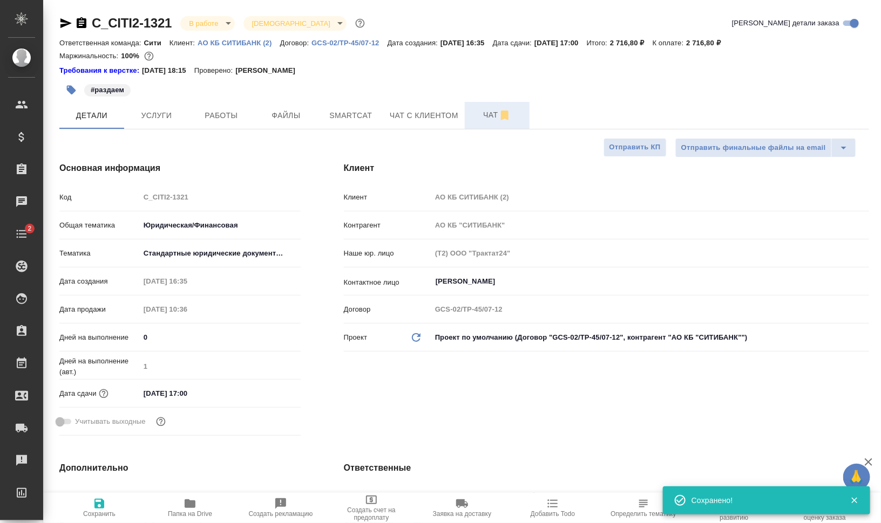
type textarea "x"
click at [480, 109] on span "Чат" at bounding box center [497, 114] width 52 height 13
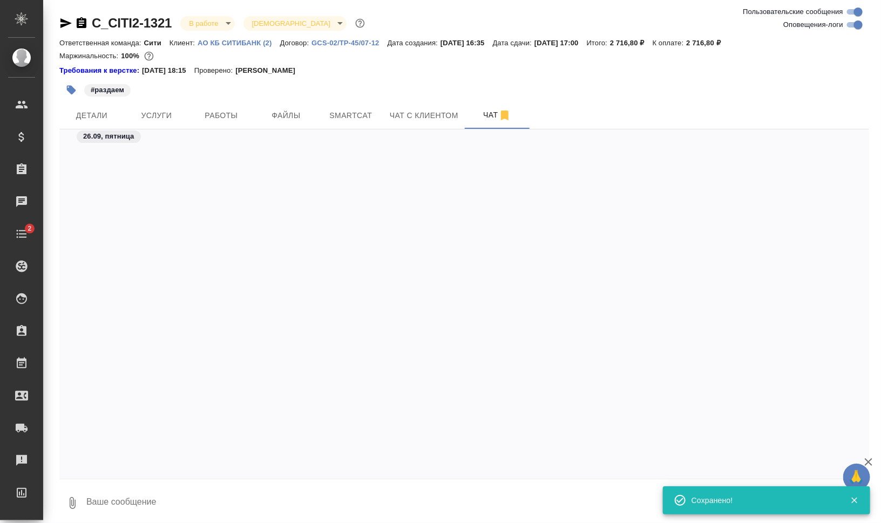
scroll to position [557, 0]
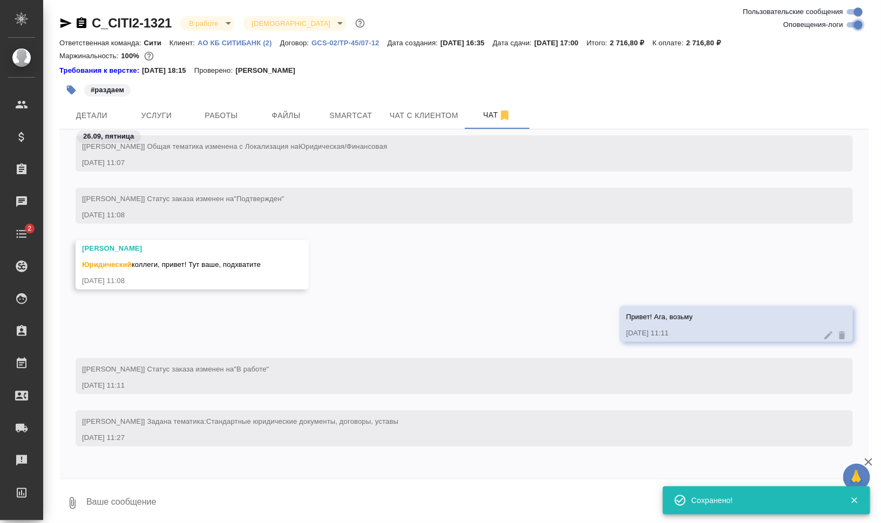
click at [856, 25] on input "Оповещения-логи" at bounding box center [858, 24] width 39 height 13
checkbox input "false"
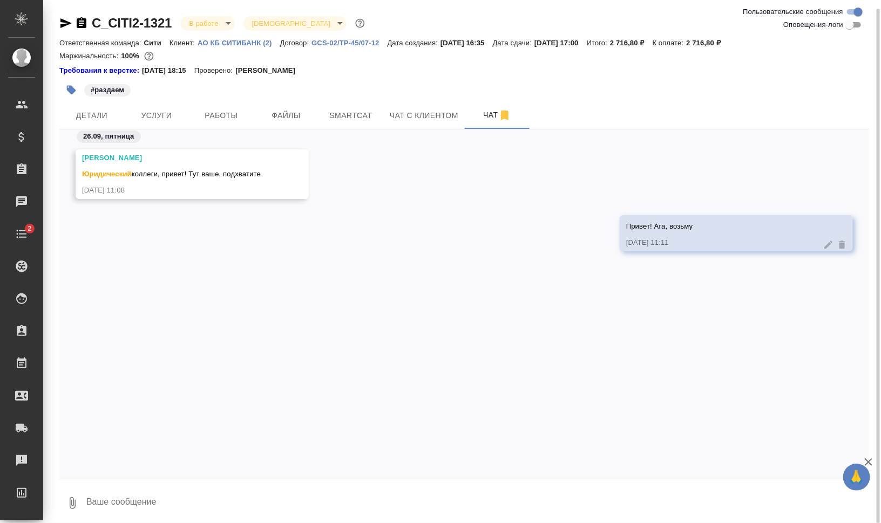
scroll to position [4, 0]
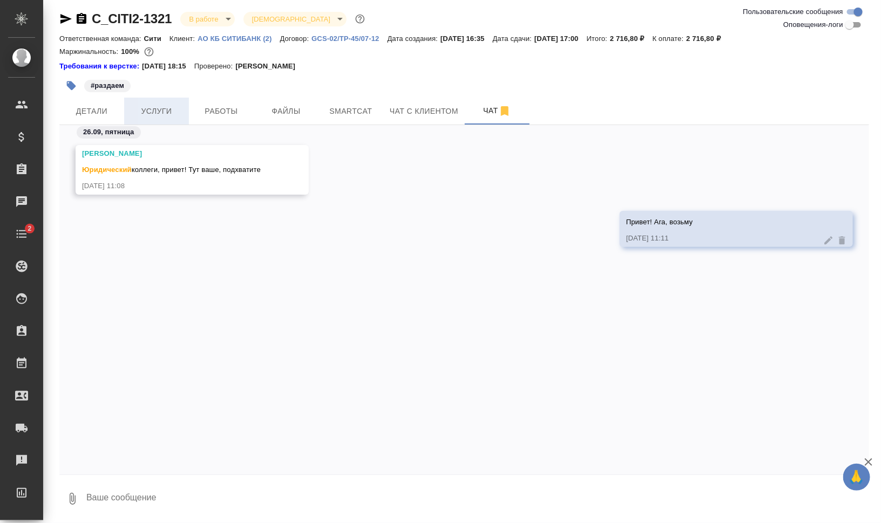
click at [152, 119] on button "Услуги" at bounding box center [156, 111] width 65 height 27
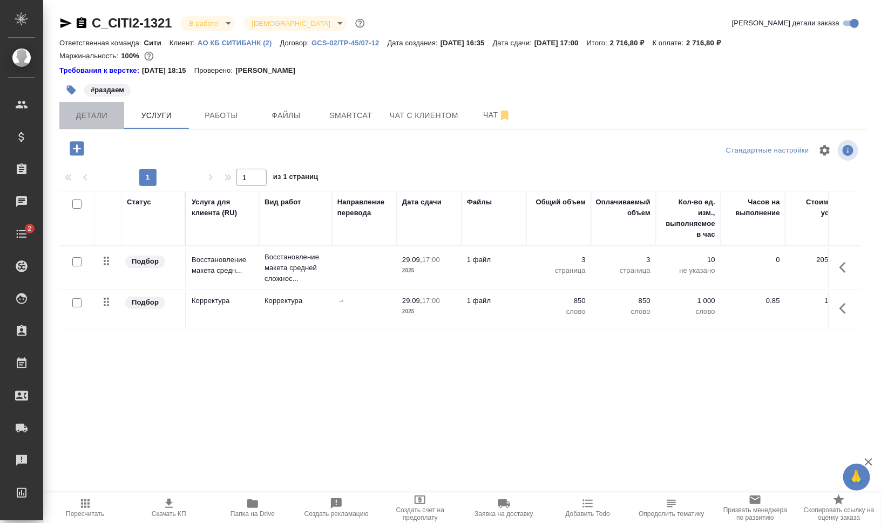
click at [84, 111] on span "Детали" at bounding box center [92, 115] width 52 height 13
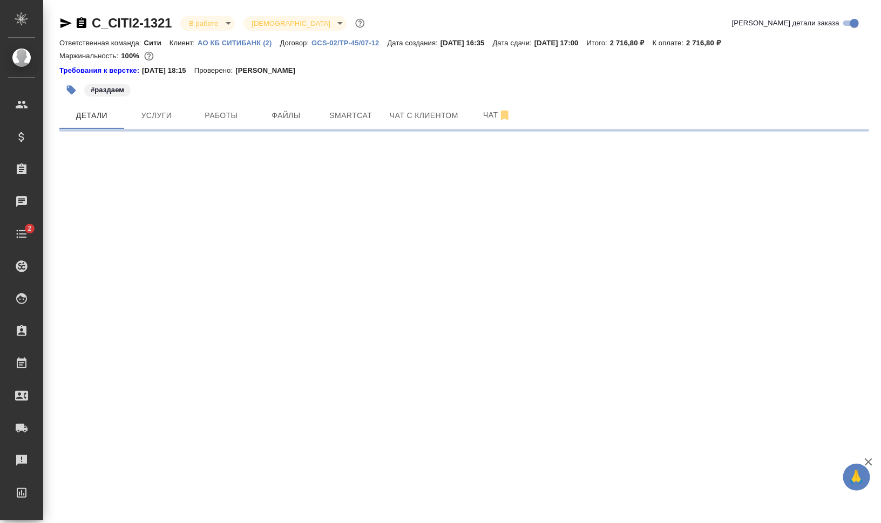
select select "RU"
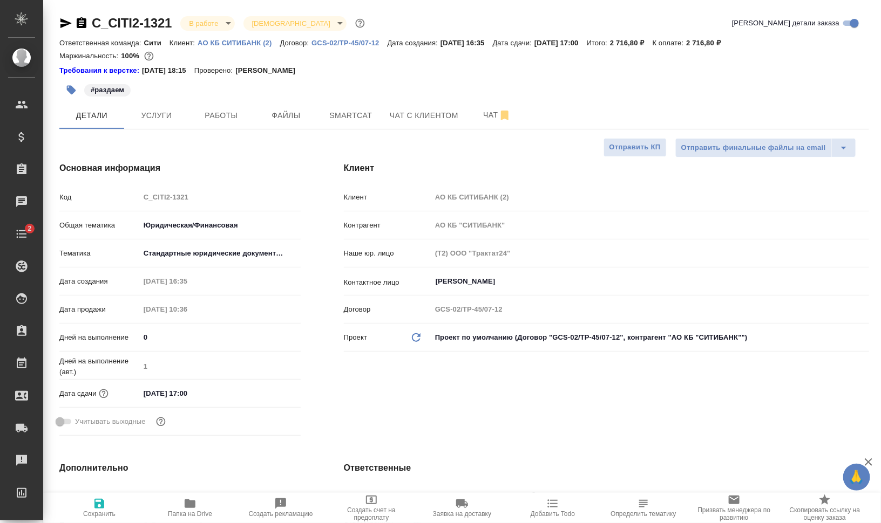
type textarea "x"
click at [154, 107] on button "Услуги" at bounding box center [156, 115] width 65 height 27
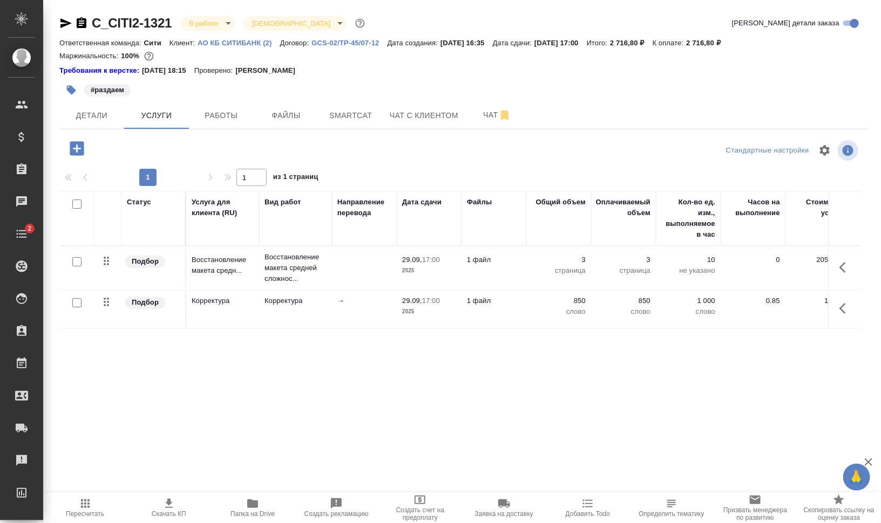
click at [254, 511] on span "Папка на Drive" at bounding box center [252, 515] width 44 height 8
click at [69, 23] on icon "button" at bounding box center [65, 23] width 11 height 10
click at [64, 22] on icon "button" at bounding box center [65, 23] width 11 height 10
click at [479, 109] on span "Чат" at bounding box center [497, 114] width 52 height 13
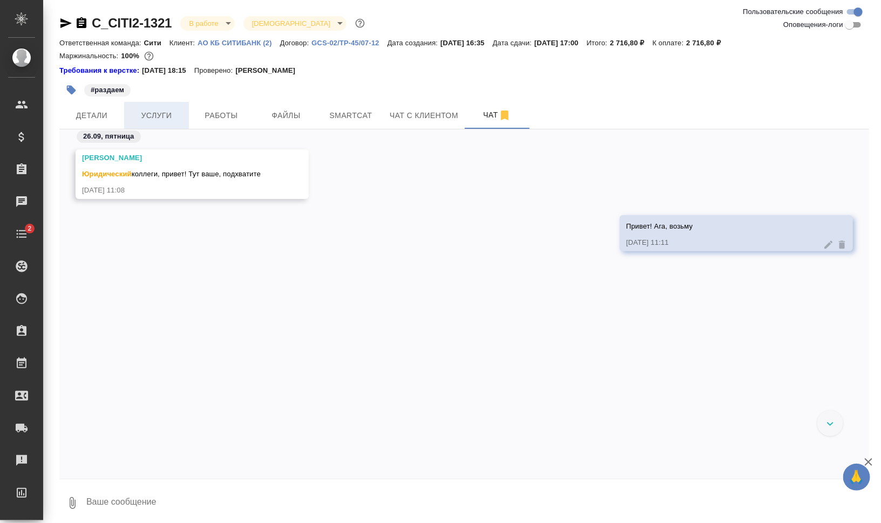
click at [167, 117] on span "Услуги" at bounding box center [157, 115] width 52 height 13
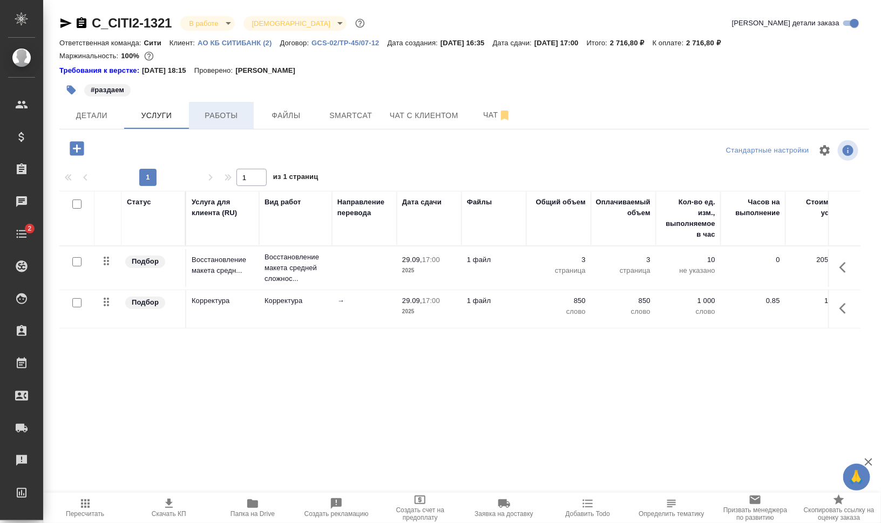
click at [219, 114] on span "Работы" at bounding box center [221, 115] width 52 height 13
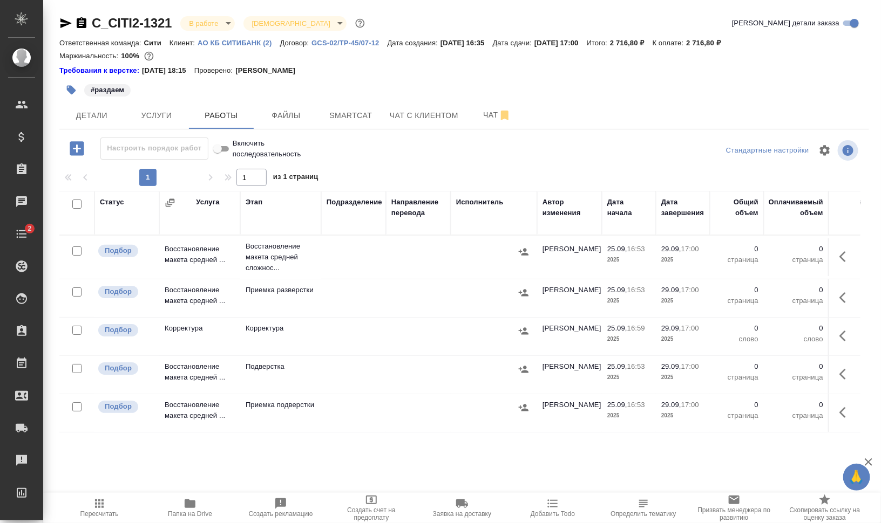
click at [76, 202] on input "checkbox" at bounding box center [76, 204] width 9 height 9
checkbox input "true"
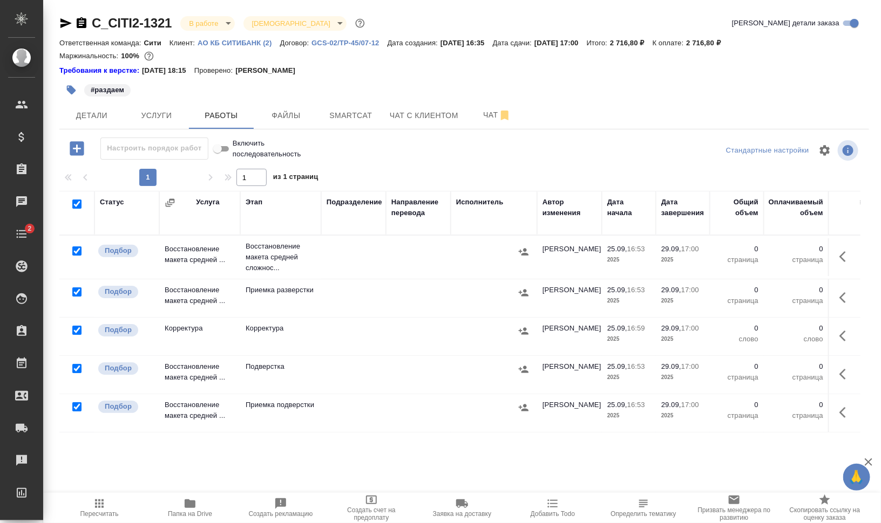
checkbox input "true"
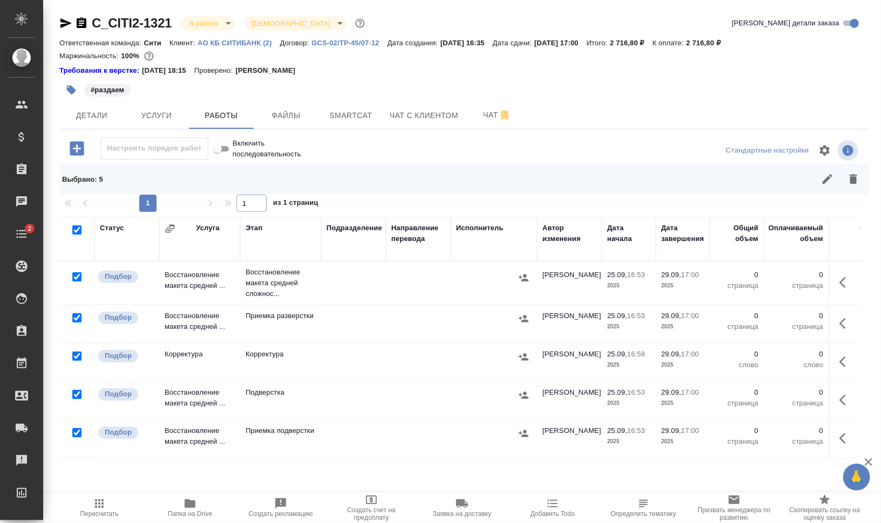
click at [77, 276] on input "checkbox" at bounding box center [76, 277] width 9 height 9
checkbox input "false"
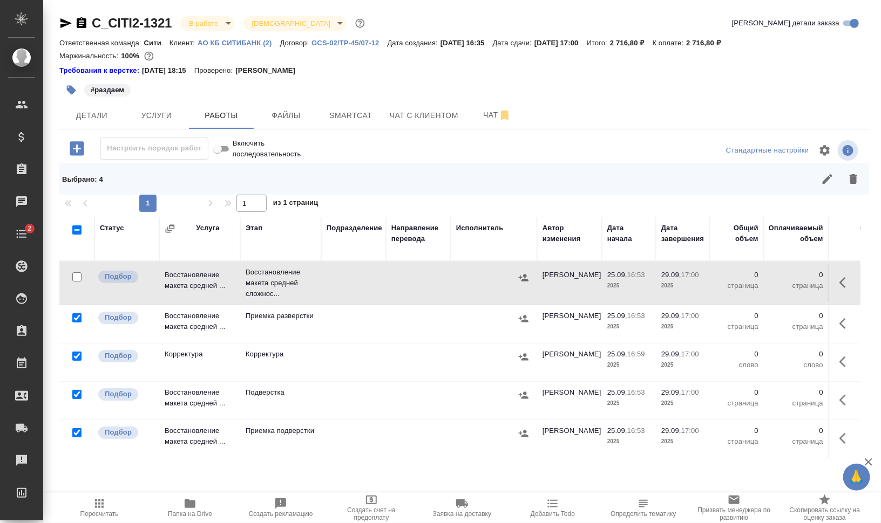
click at [74, 355] on input "checkbox" at bounding box center [76, 356] width 9 height 9
checkbox input "false"
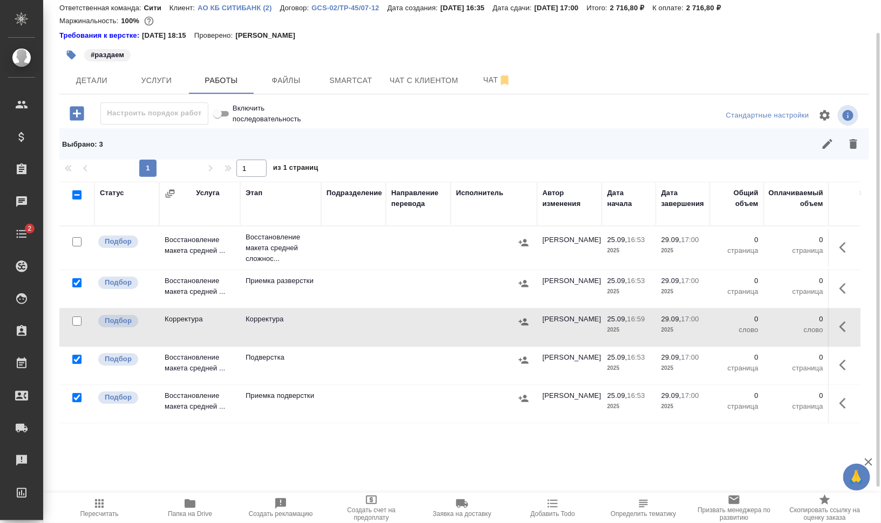
scroll to position [7, 0]
click at [849, 142] on icon "button" at bounding box center [853, 144] width 8 height 10
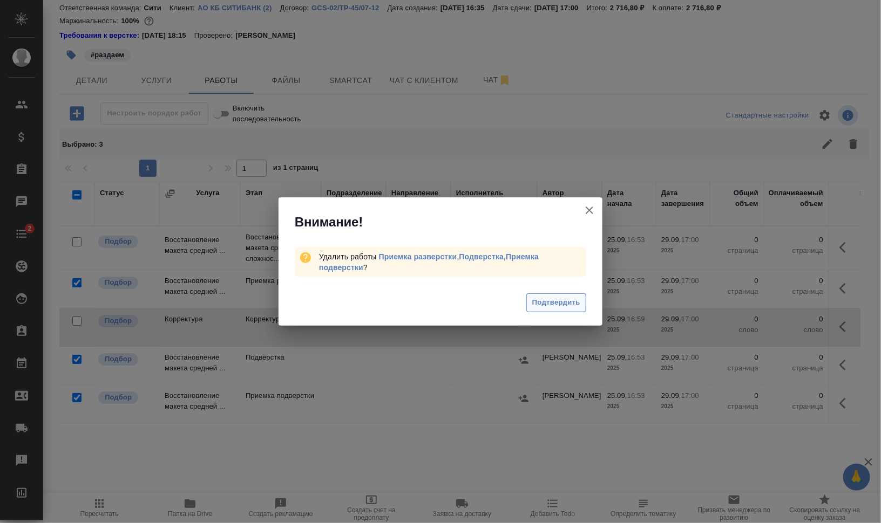
click at [560, 301] on span "Подтвердить" at bounding box center [556, 303] width 48 height 12
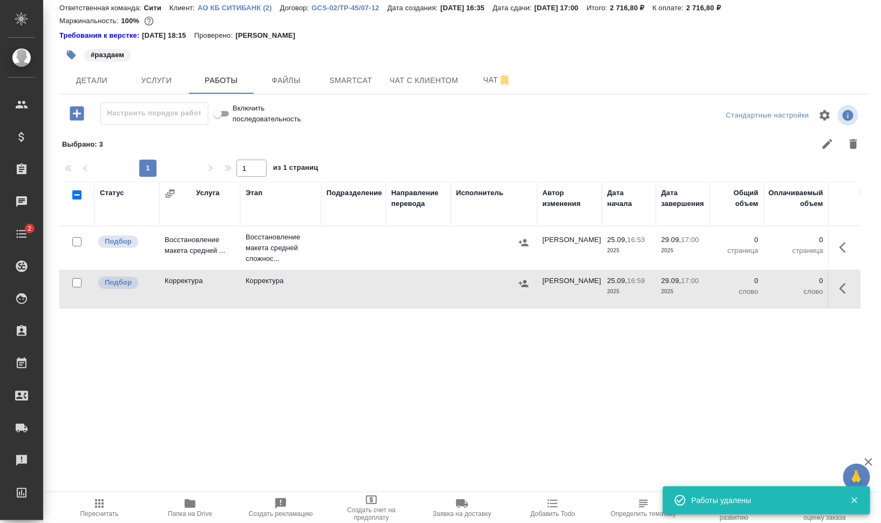
scroll to position [0, 0]
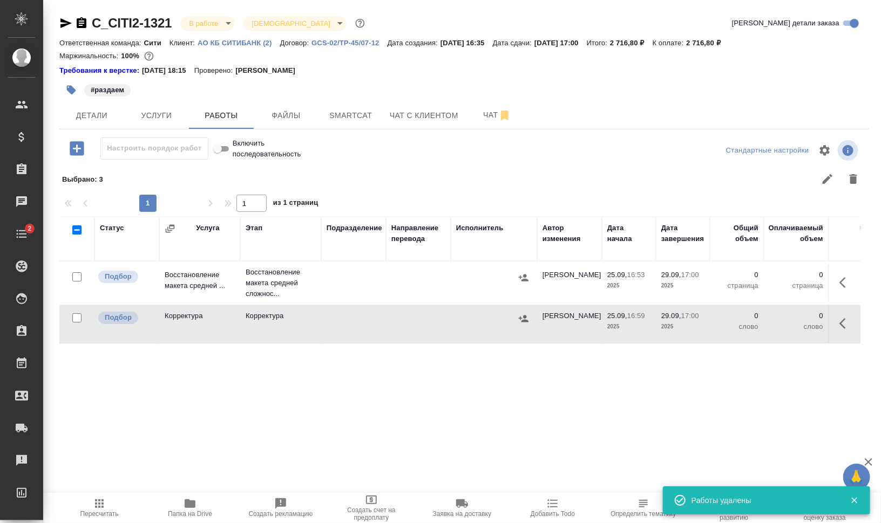
click at [847, 283] on icon "button" at bounding box center [845, 282] width 13 height 13
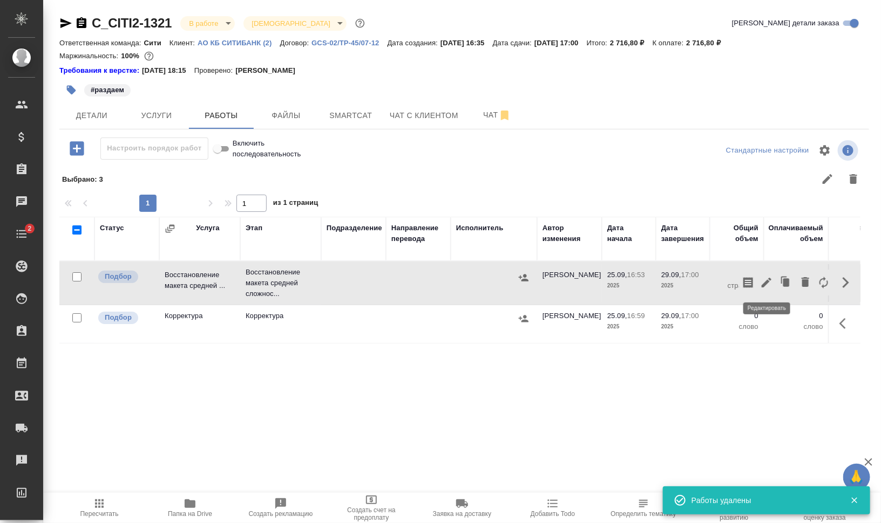
click at [771, 282] on icon "button" at bounding box center [766, 282] width 13 height 13
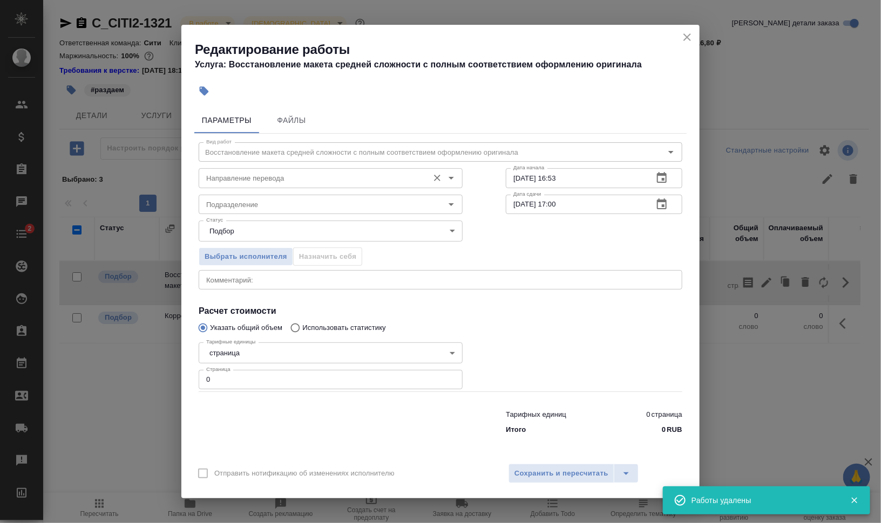
click at [222, 177] on input "Направление перевода" at bounding box center [312, 178] width 221 height 13
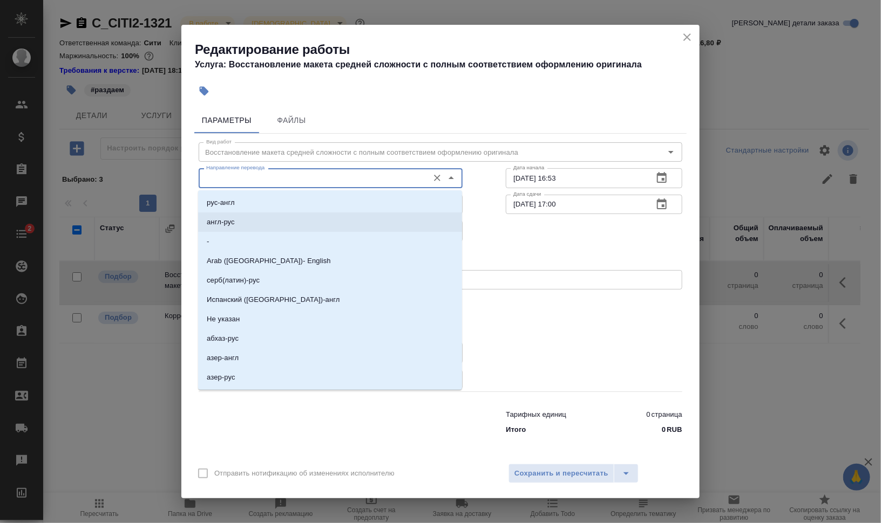
click at [548, 233] on div "Выбрать исполнителя Назначить себя" at bounding box center [440, 255] width 527 height 66
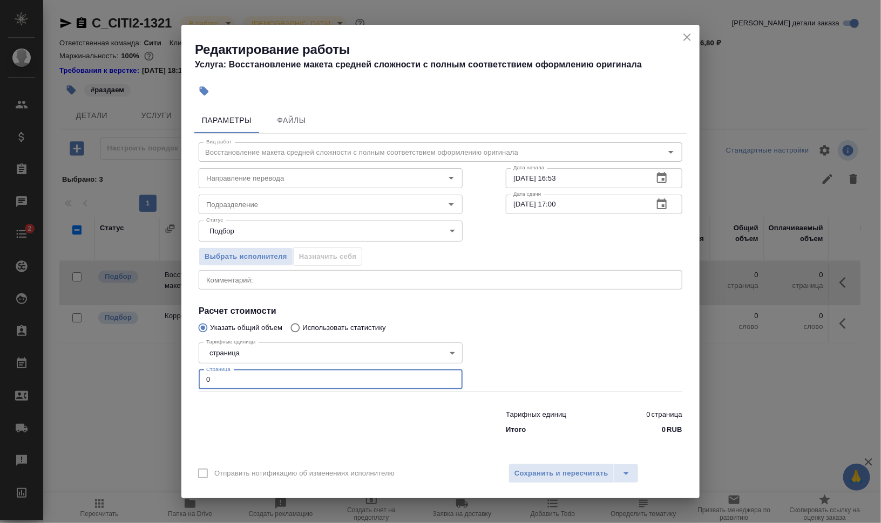
drag, startPoint x: 241, startPoint y: 378, endPoint x: 186, endPoint y: 368, distance: 56.6
click at [186, 368] on div "Параметры Файлы Вид работ Восстановление макета средней сложности с полным соот…" at bounding box center [440, 280] width 518 height 354
type input "3"
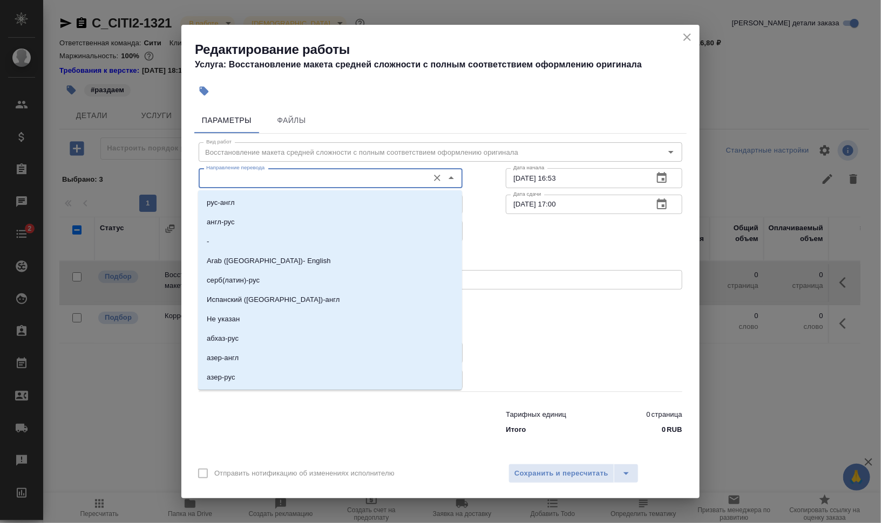
click at [322, 180] on input "Направление перевода" at bounding box center [312, 178] width 221 height 13
click at [325, 210] on li "рус-англ" at bounding box center [330, 202] width 264 height 19
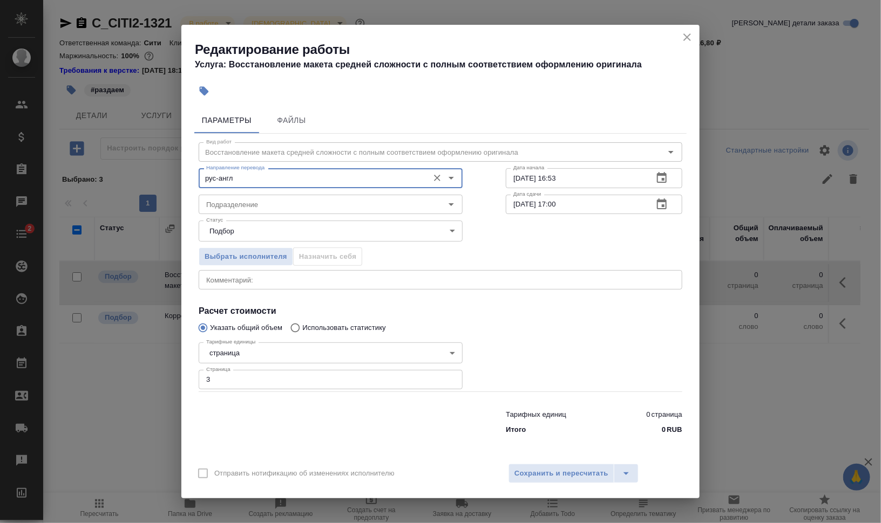
click at [322, 179] on input "рус-англ" at bounding box center [312, 178] width 221 height 13
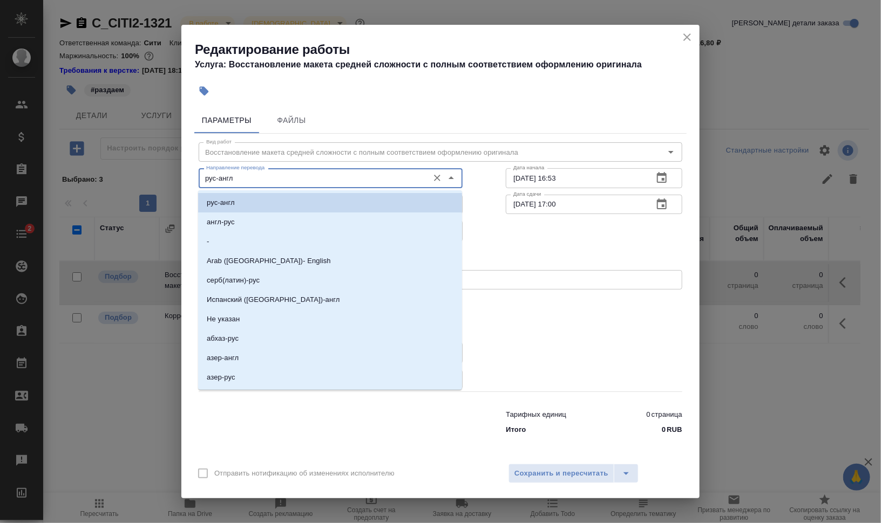
click at [322, 179] on input "рус-англ" at bounding box center [312, 178] width 221 height 13
click at [273, 225] on li "англ-рус" at bounding box center [330, 222] width 264 height 19
type input "англ-рус"
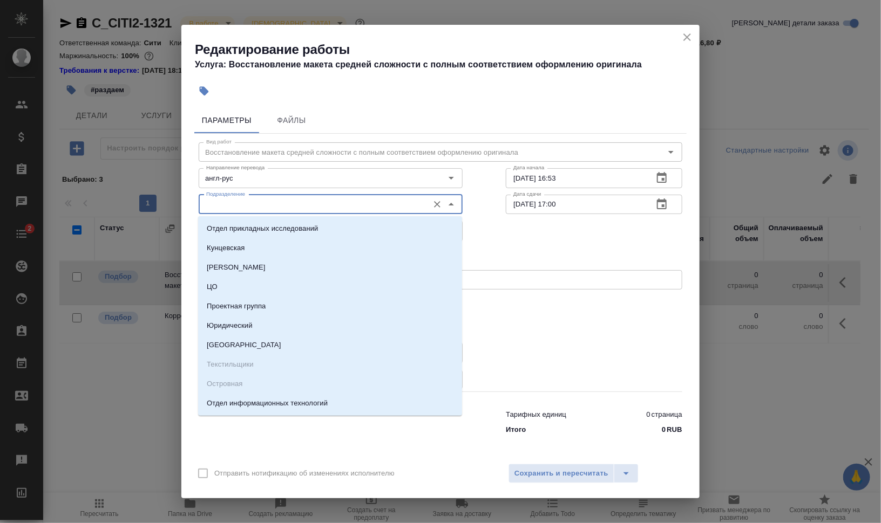
click at [277, 203] on input "Подразделение" at bounding box center [312, 204] width 221 height 13
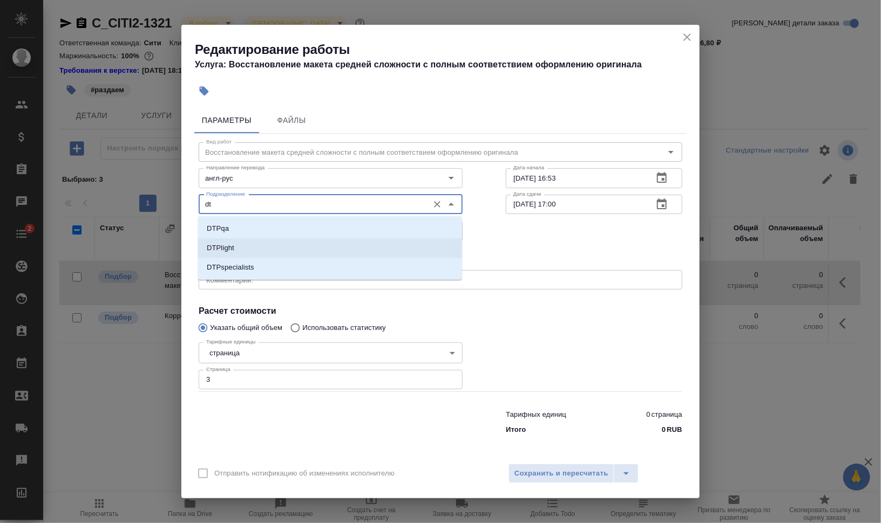
click at [269, 251] on li "DTPlight" at bounding box center [330, 248] width 264 height 19
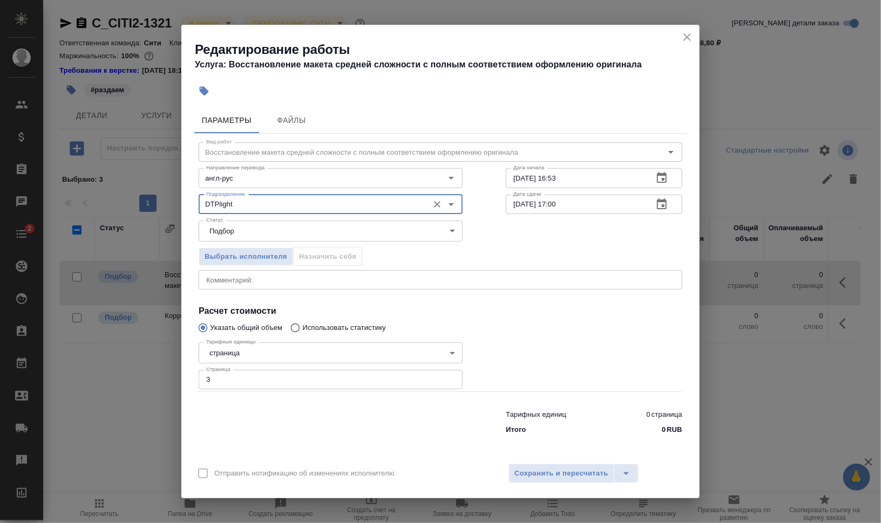
type input "DTPlight"
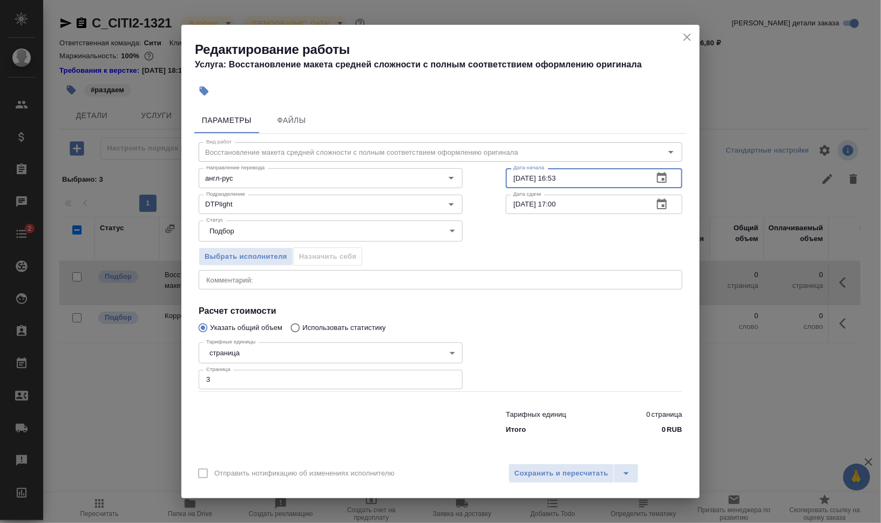
click at [518, 178] on input "25.09.2025 16:53" at bounding box center [575, 177] width 139 height 19
drag, startPoint x: 554, startPoint y: 180, endPoint x: 632, endPoint y: 181, distance: 78.8
click at [628, 182] on input "26.09.2025 16:53" at bounding box center [575, 177] width 139 height 19
type input "26.09.2025 11:45"
drag, startPoint x: 520, startPoint y: 202, endPoint x: 500, endPoint y: 203, distance: 20.0
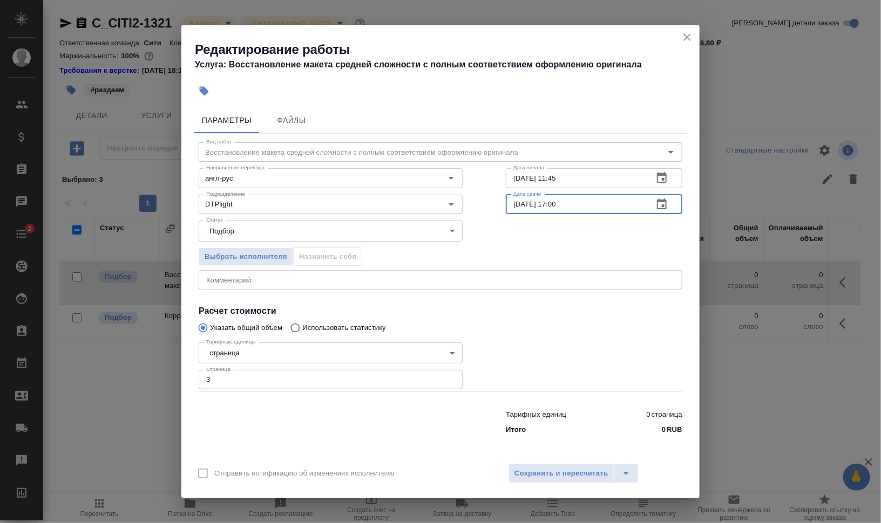
click at [500, 203] on div "Вид работ Восстановление макета средней сложности с полным соответствием оформл…" at bounding box center [440, 287] width 492 height 306
drag, startPoint x: 562, startPoint y: 205, endPoint x: 607, endPoint y: 204, distance: 45.3
click at [606, 204] on input "26.09.2025 17:00" at bounding box center [575, 204] width 139 height 19
type input "26.09.2025 14:00"
click at [548, 344] on div at bounding box center [594, 365] width 220 height 97
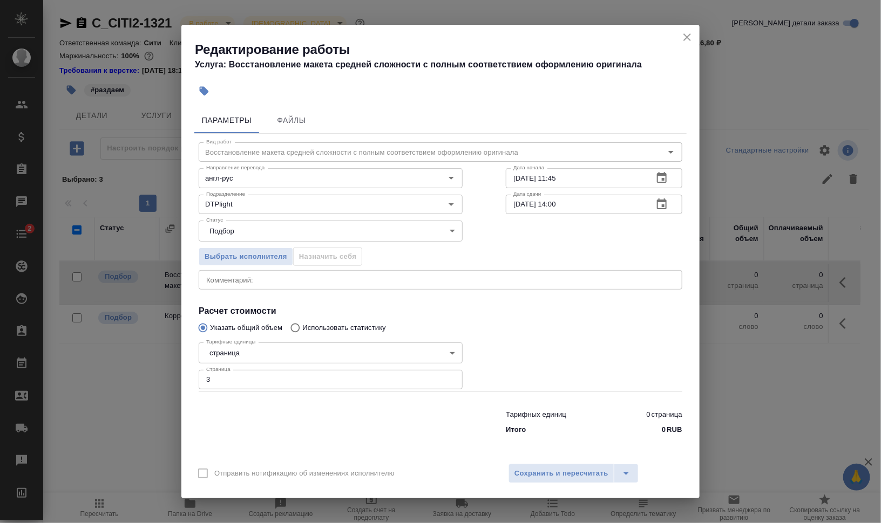
click at [541, 460] on div "Отправить нотификацию об изменениях исполнителю Сохранить и пересчитать" at bounding box center [440, 478] width 518 height 42
click at [586, 468] on span "Сохранить и пересчитать" at bounding box center [561, 474] width 94 height 12
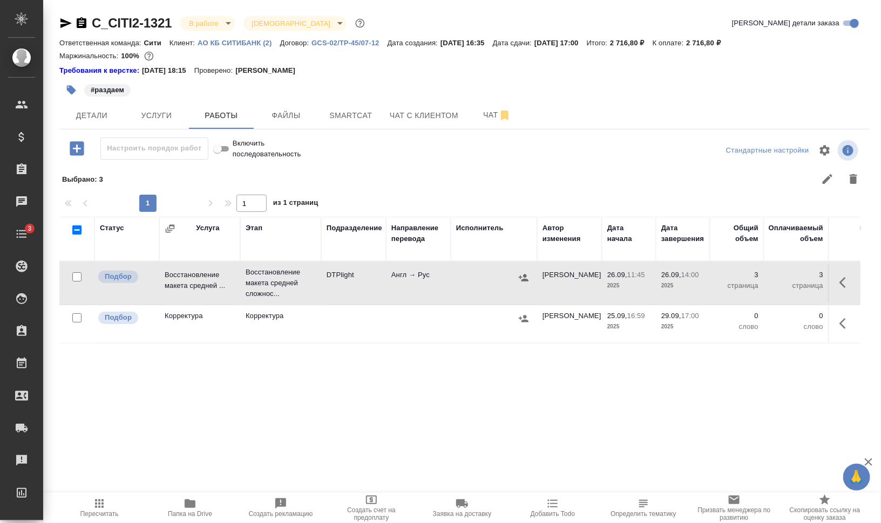
click at [73, 89] on icon "button" at bounding box center [71, 90] width 9 height 9
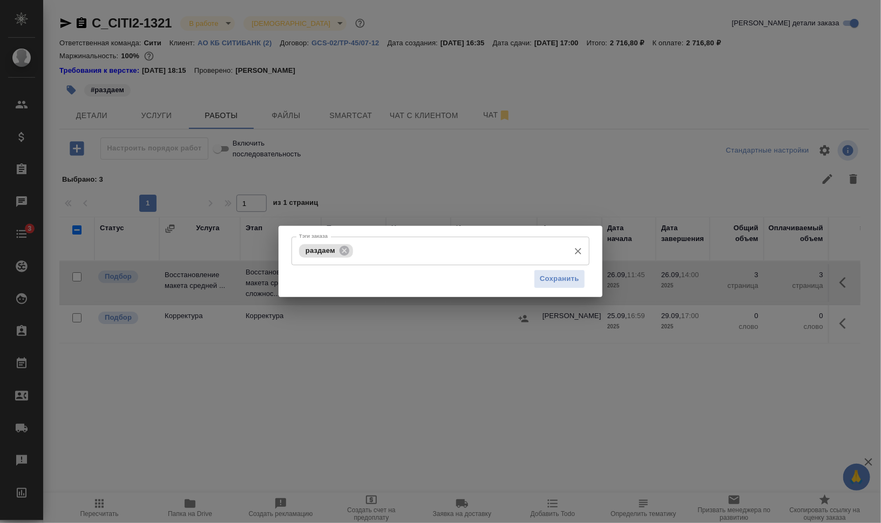
click at [427, 253] on input "Тэги заказа" at bounding box center [460, 251] width 208 height 18
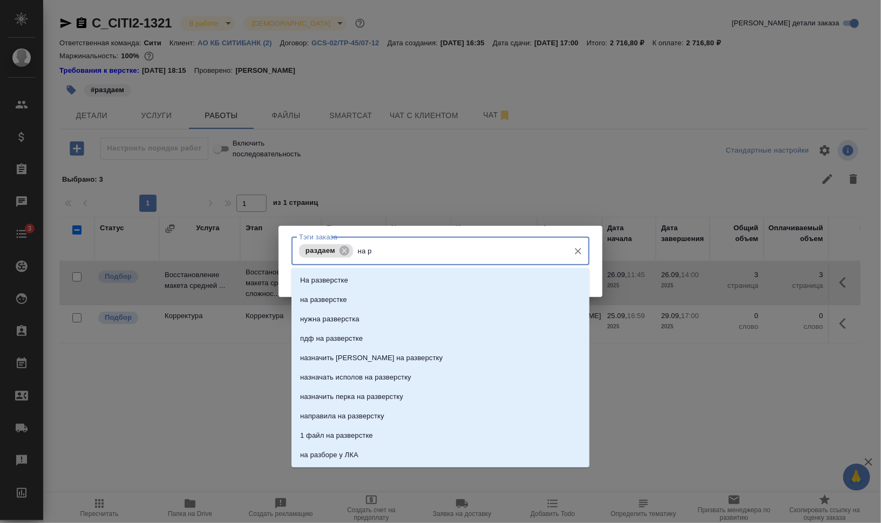
type input "на ра"
click at [425, 296] on li "на разверстке" at bounding box center [440, 299] width 298 height 19
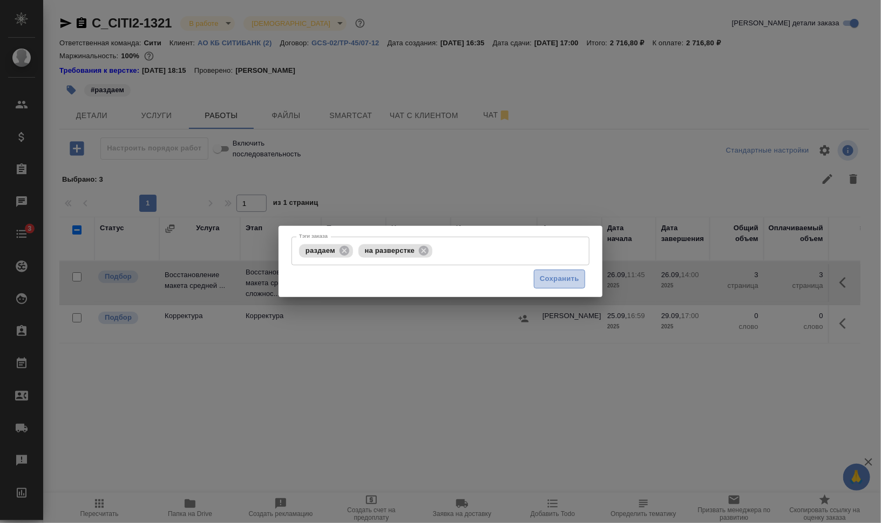
click at [556, 280] on span "Сохранить" at bounding box center [559, 279] width 39 height 12
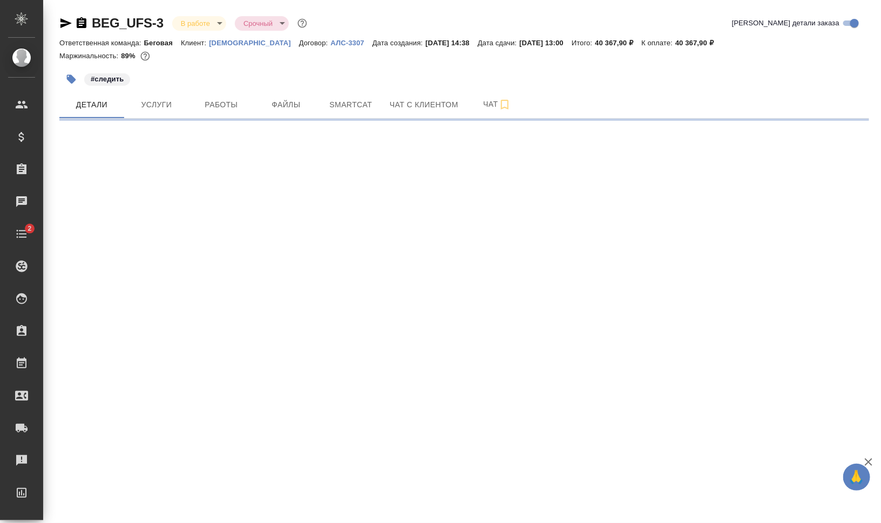
select select "RU"
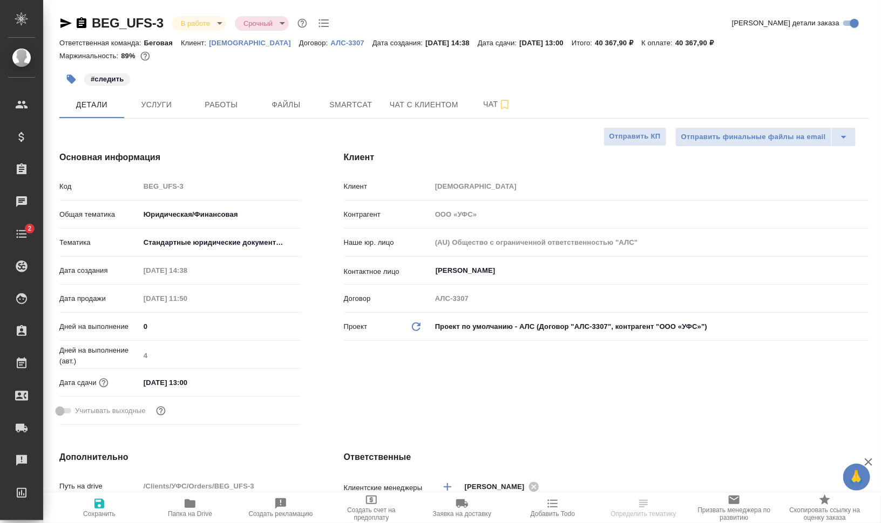
type textarea "x"
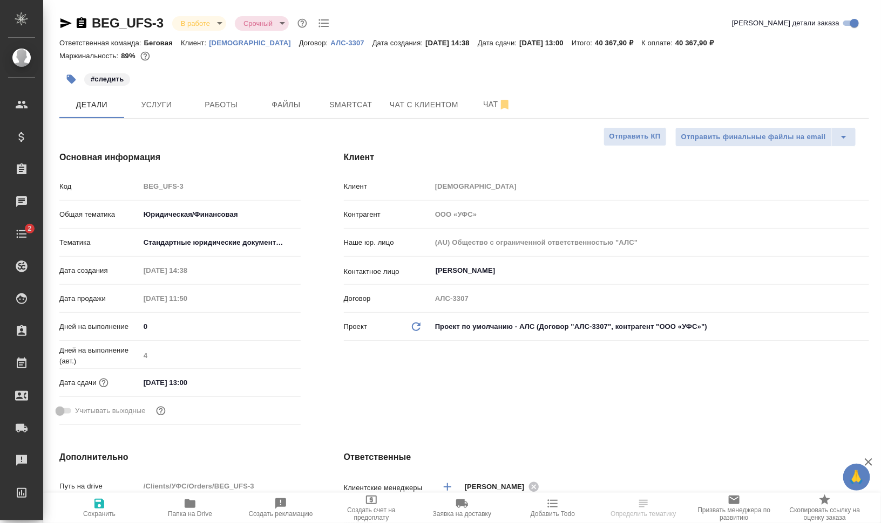
type textarea "x"
click at [177, 510] on span "Папка на Drive" at bounding box center [190, 508] width 78 height 21
type textarea "x"
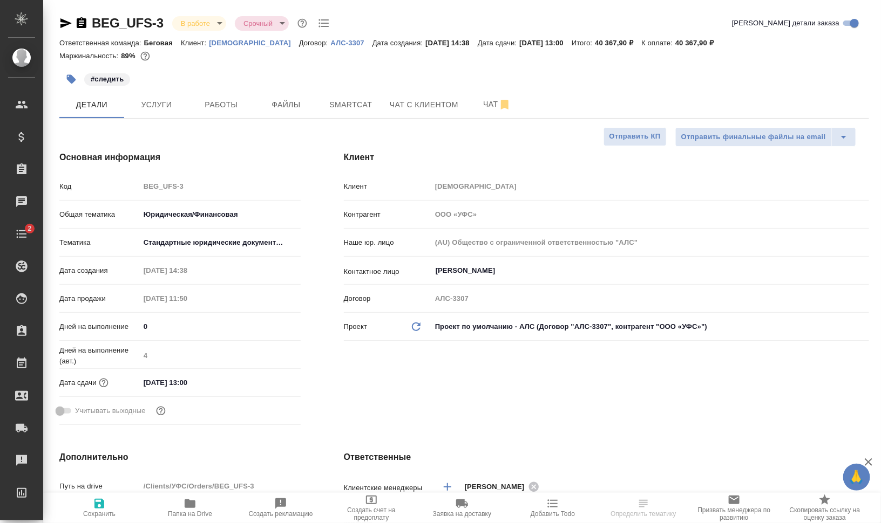
select select "RU"
type textarea "x"
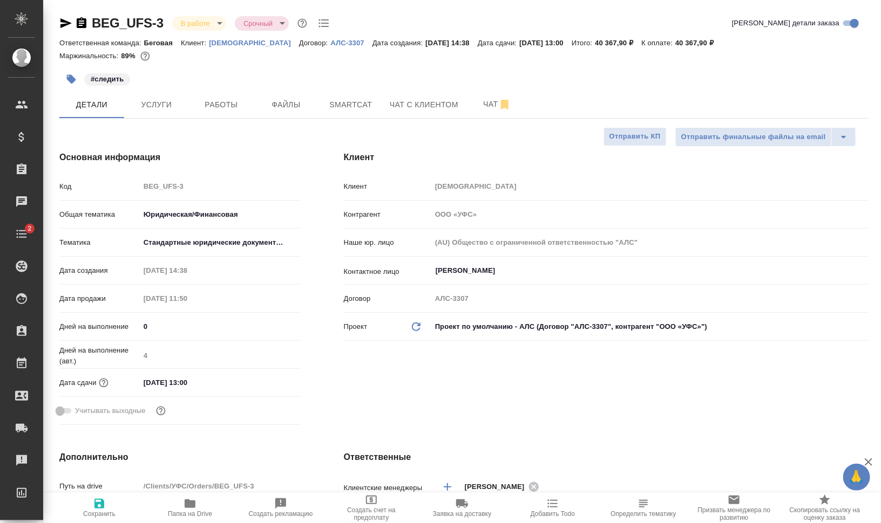
type textarea "x"
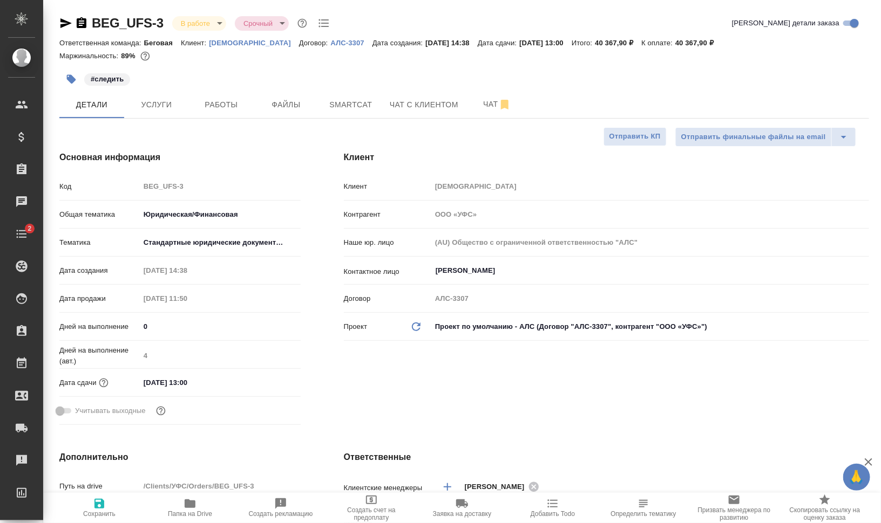
type textarea "x"
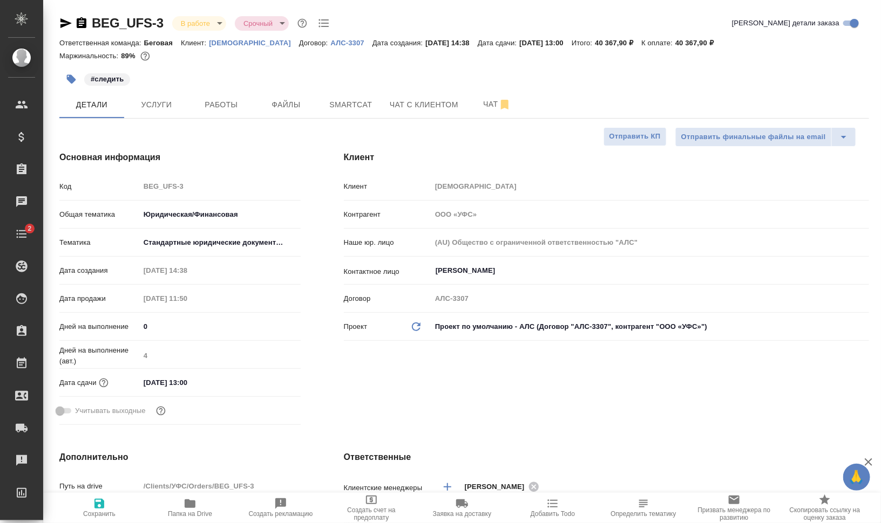
type textarea "x"
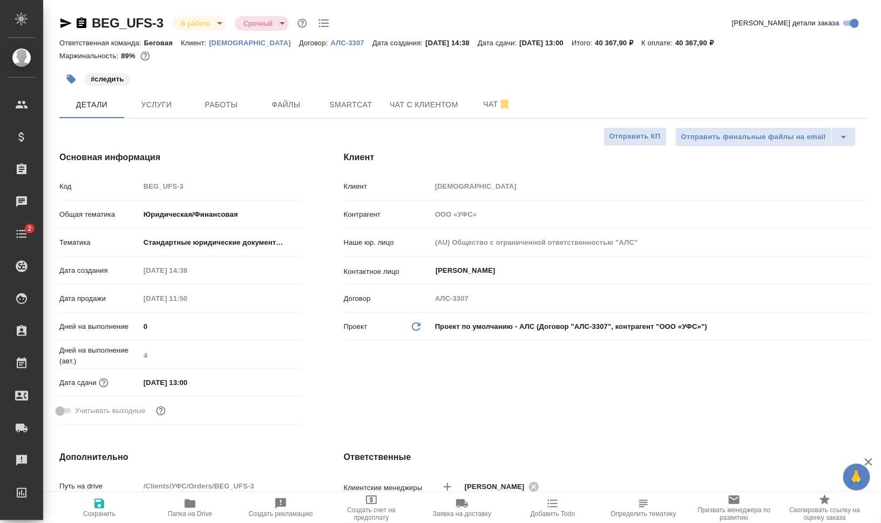
type textarea "x"
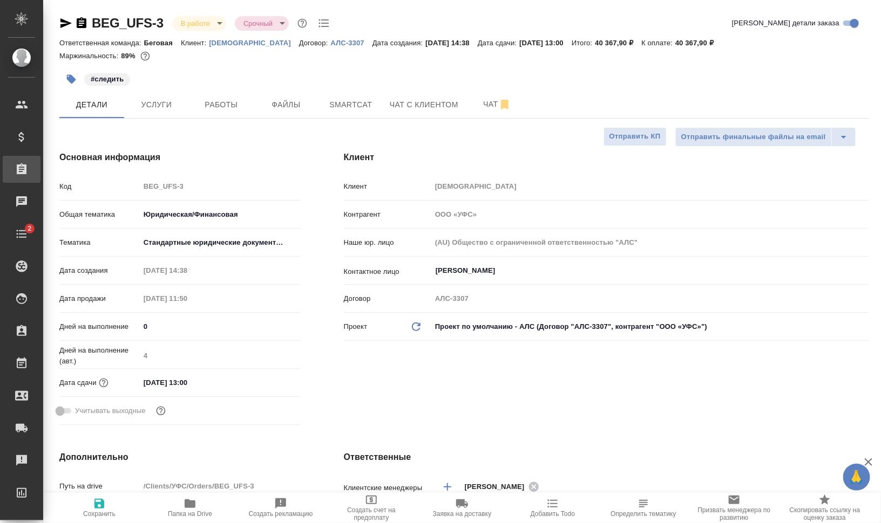
type textarea "x"
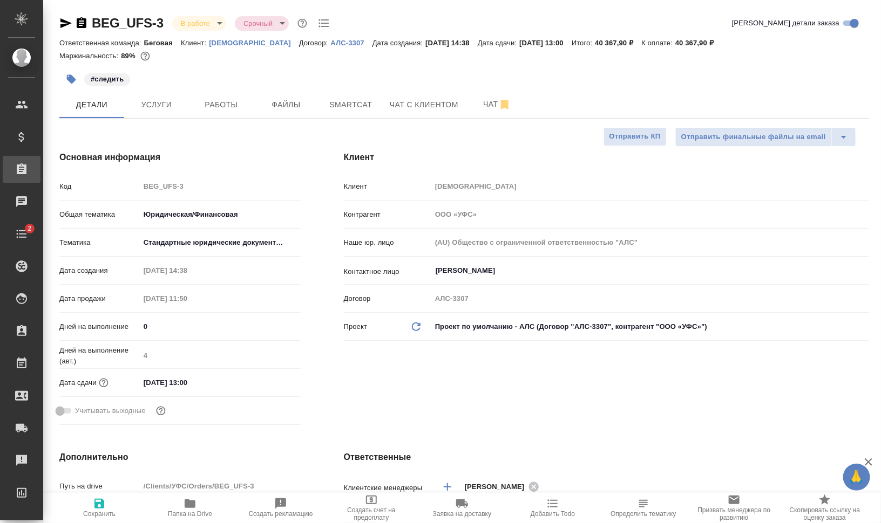
type textarea "x"
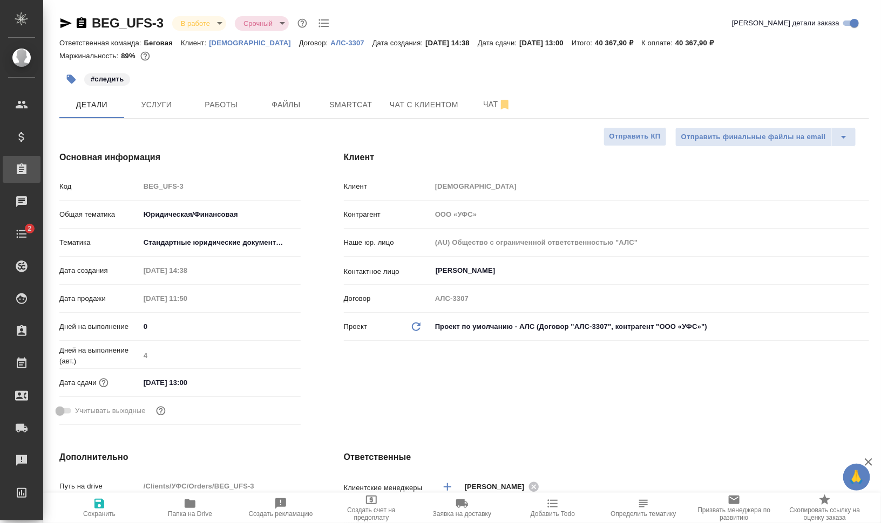
type textarea "x"
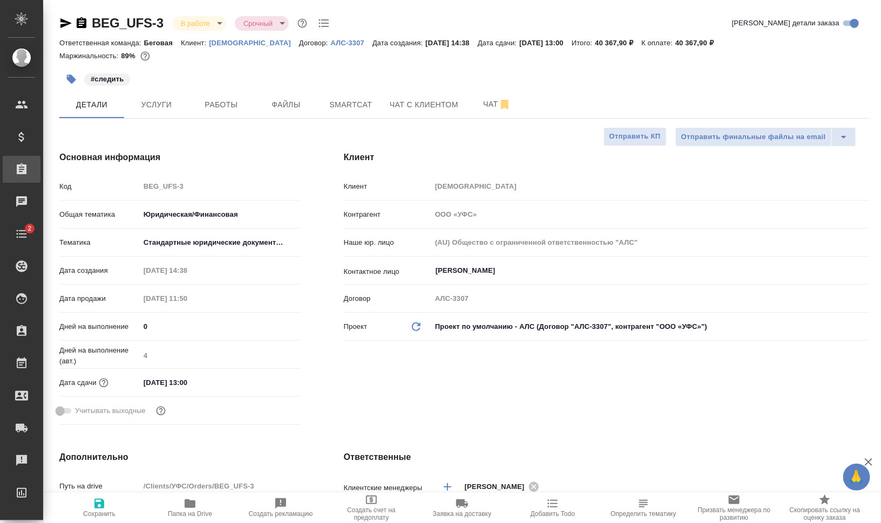
type textarea "x"
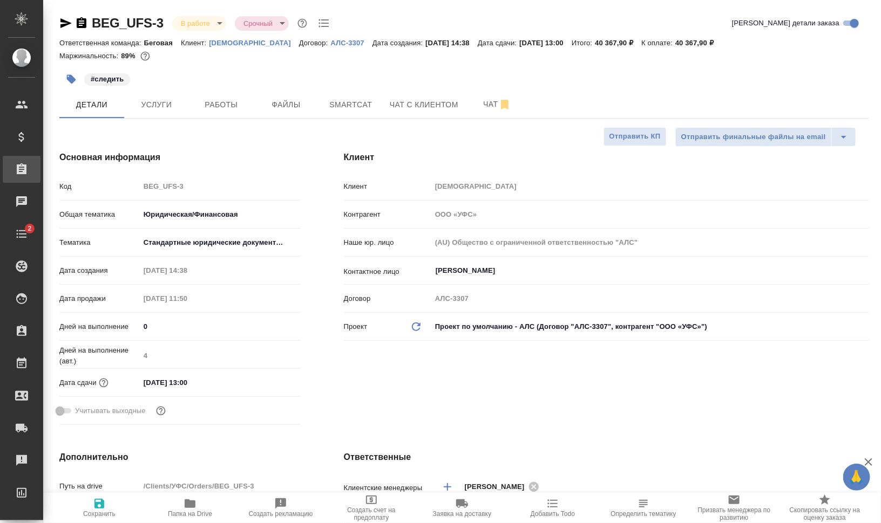
type textarea "x"
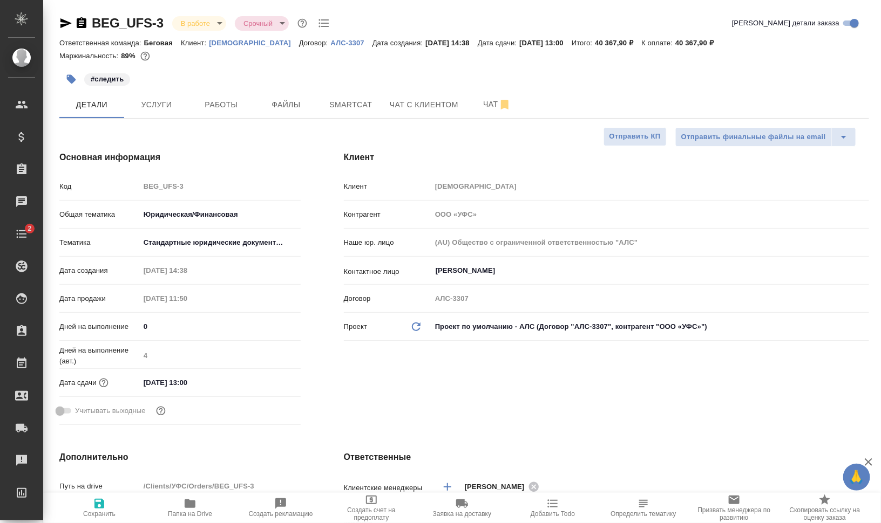
type textarea "x"
click at [147, 113] on button "Услуги" at bounding box center [156, 104] width 65 height 27
select select "RU"
click at [212, 512] on span "Папка на Drive" at bounding box center [190, 508] width 78 height 21
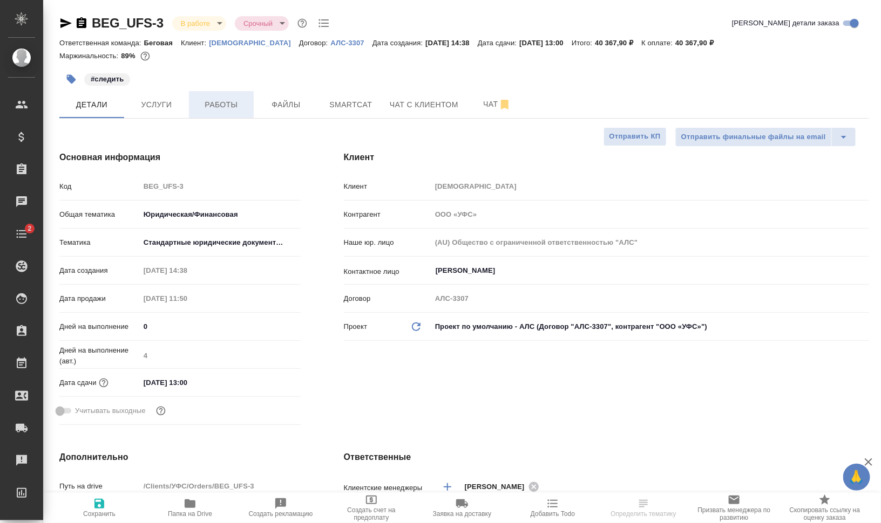
click at [235, 107] on span "Работы" at bounding box center [221, 104] width 52 height 13
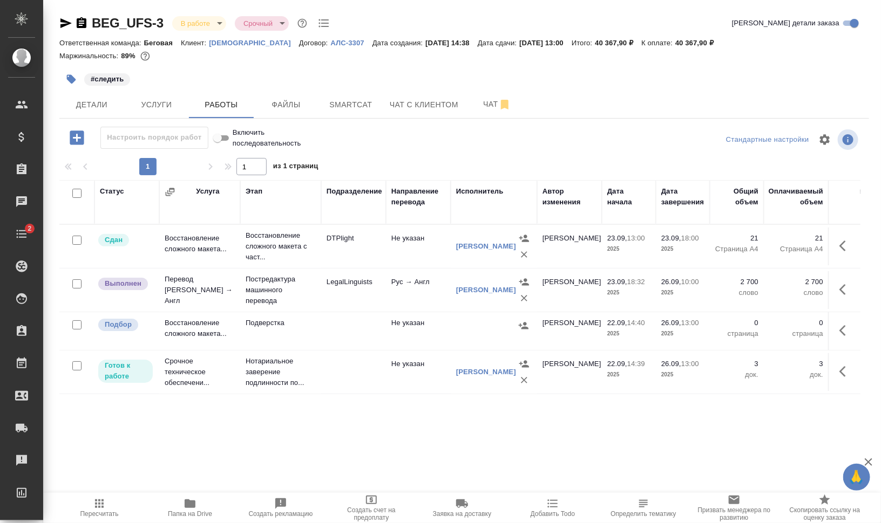
click at [77, 137] on icon "button" at bounding box center [76, 137] width 19 height 19
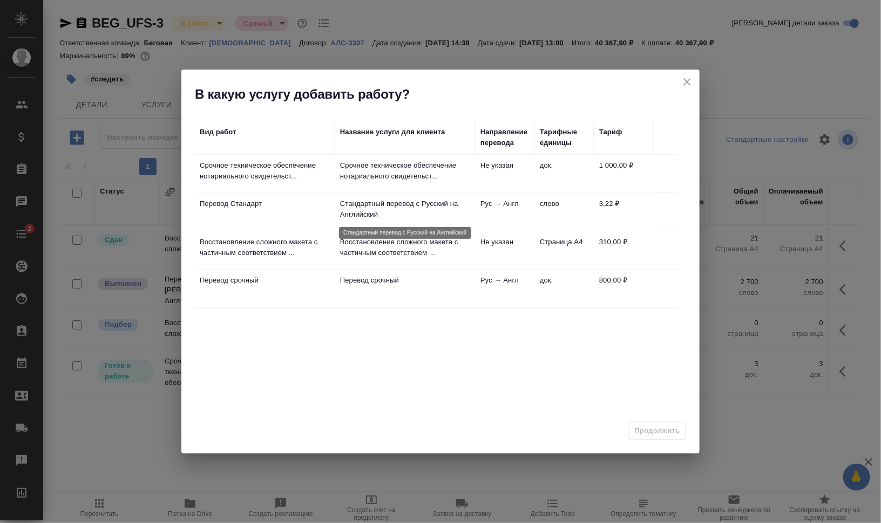
click at [366, 206] on p "Стандартный перевод с Русский на Английский" at bounding box center [405, 210] width 130 height 22
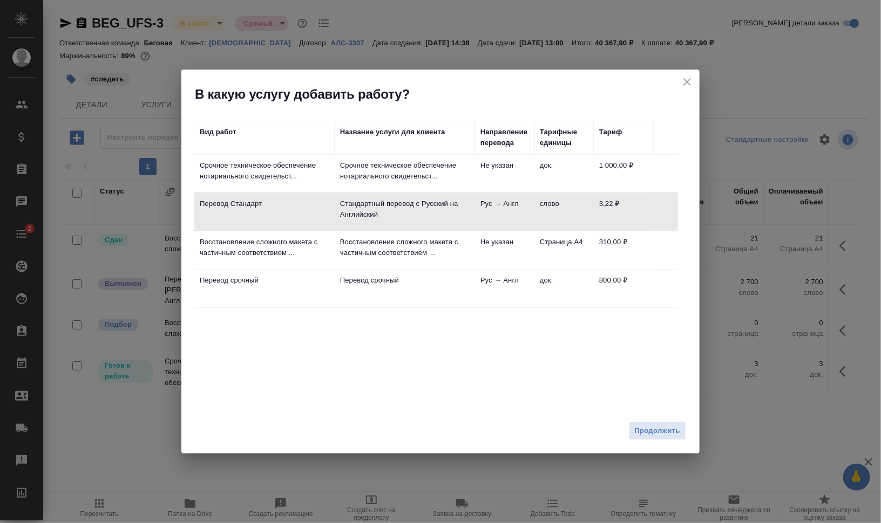
click at [658, 428] on span "Продолжить" at bounding box center [657, 431] width 45 height 12
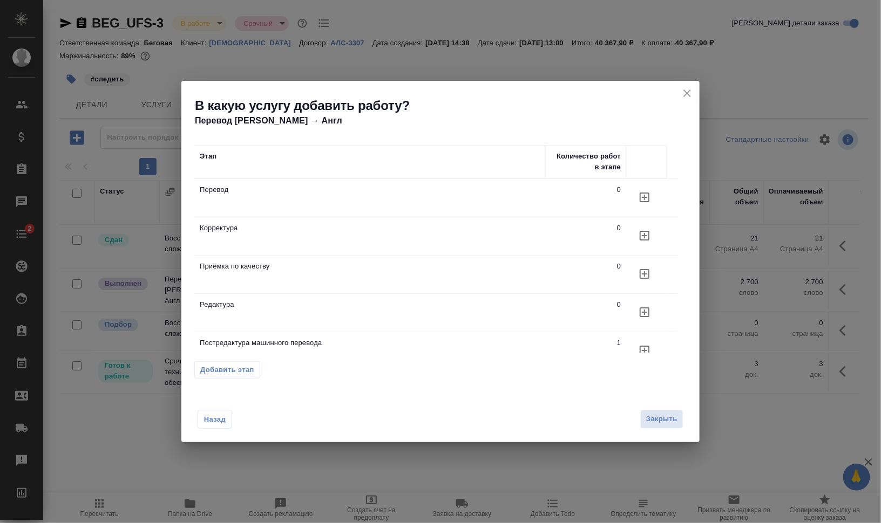
click at [643, 198] on icon "button" at bounding box center [645, 198] width 10 height 10
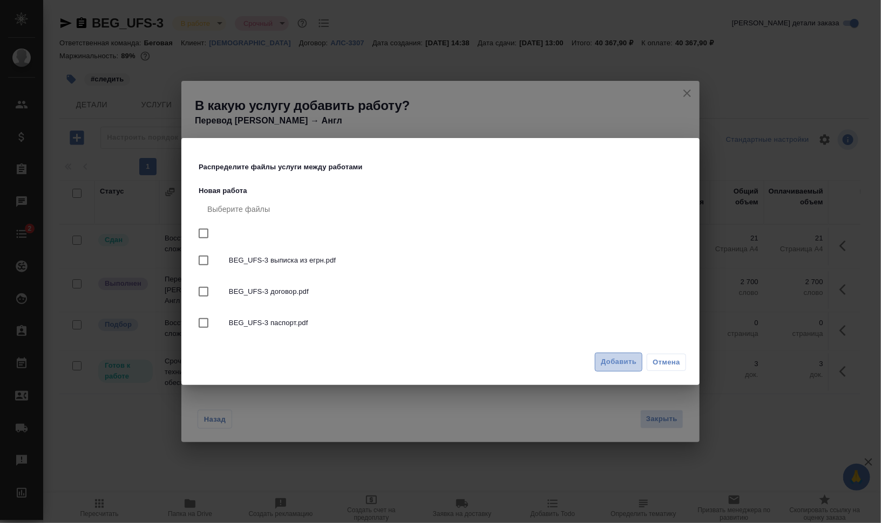
click at [632, 363] on span "Добавить" at bounding box center [619, 362] width 36 height 12
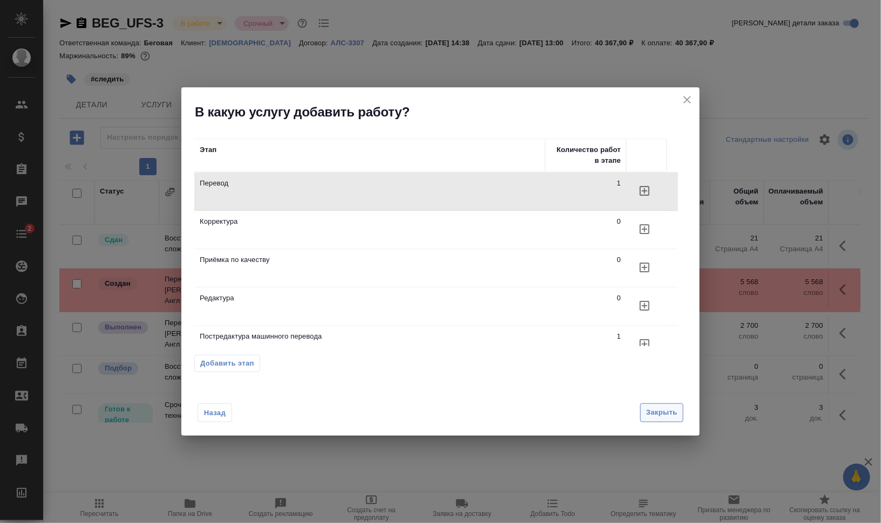
click at [674, 410] on span "Закрыть" at bounding box center [661, 413] width 31 height 12
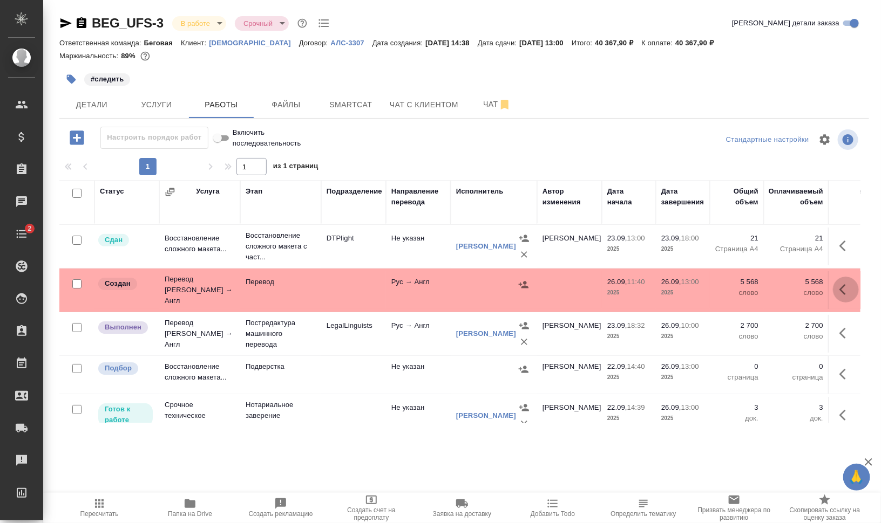
click at [839, 288] on icon "button" at bounding box center [845, 289] width 13 height 13
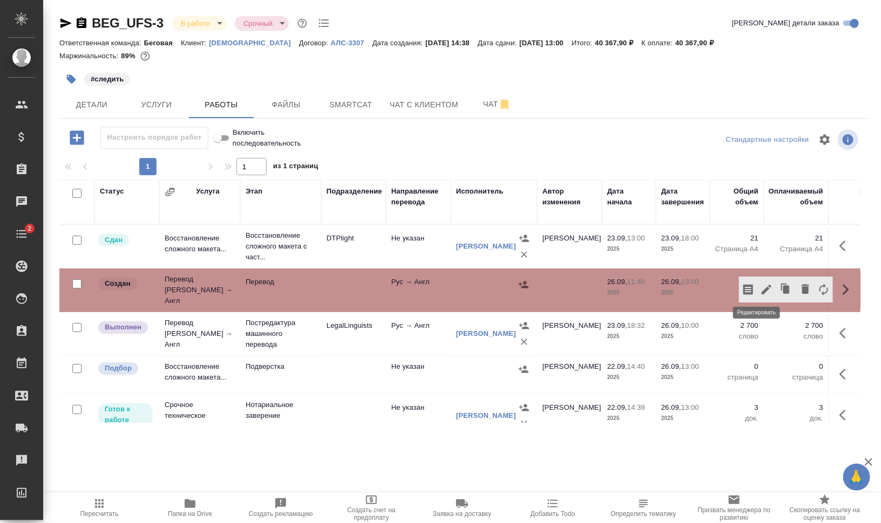
click at [760, 283] on icon "button" at bounding box center [766, 289] width 13 height 13
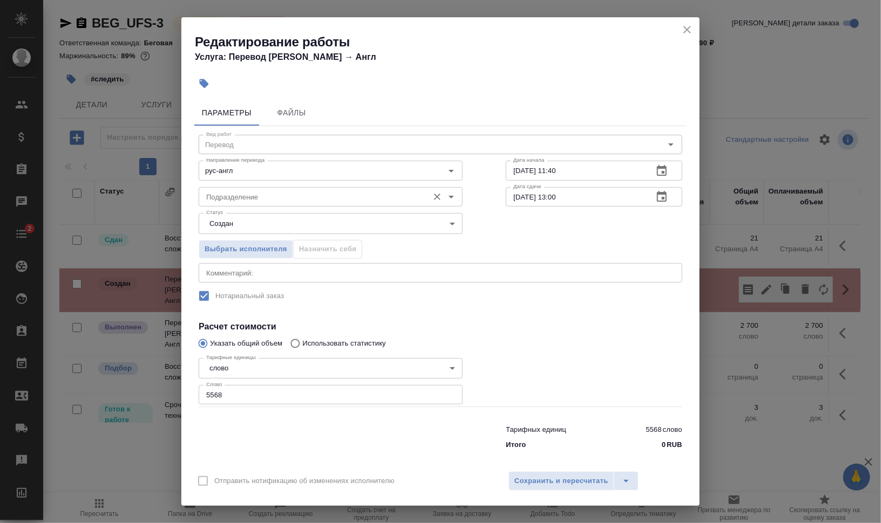
click at [273, 199] on input "Подразделение" at bounding box center [312, 197] width 221 height 13
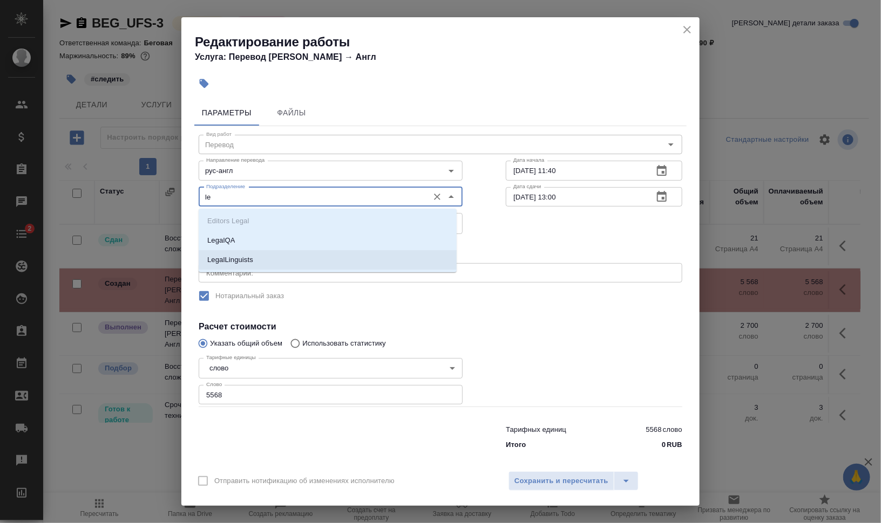
click at [222, 266] on li "LegalLinguists" at bounding box center [328, 259] width 258 height 19
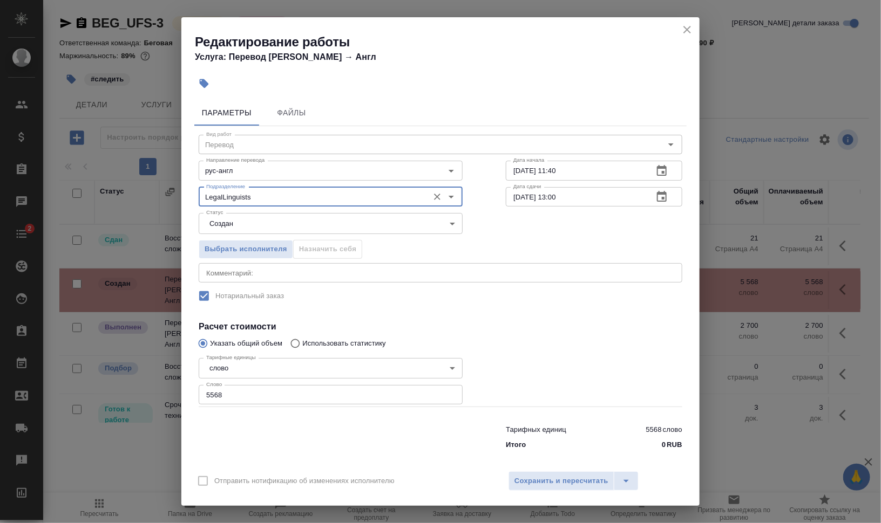
type input "LegalLinguists"
click at [225, 276] on textarea at bounding box center [440, 273] width 468 height 8
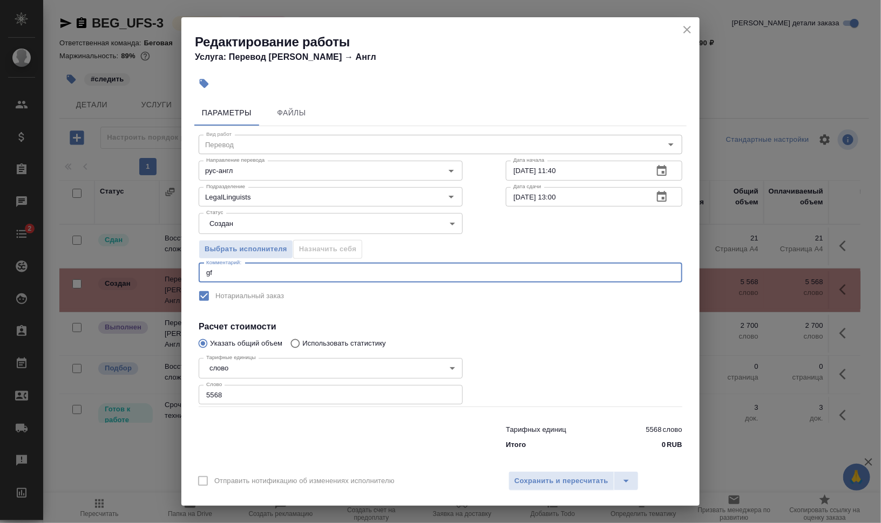
type textarea "g"
type textarea "паспорт"
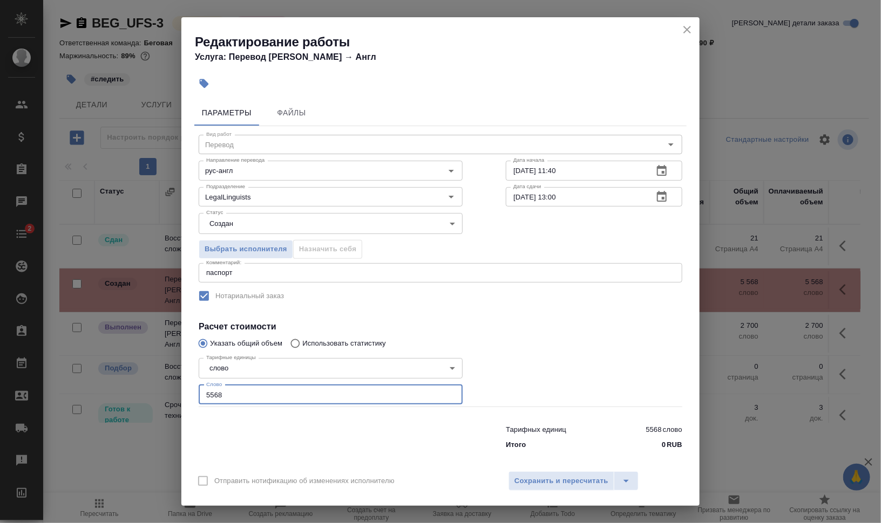
drag, startPoint x: 225, startPoint y: 391, endPoint x: 174, endPoint y: 386, distance: 51.6
click at [174, 386] on div "Редактирование работы Услуга: Перевод Стандарт Рус → Англ Параметры Файлы Вид р…" at bounding box center [440, 261] width 881 height 523
type input "295"
click at [513, 172] on input "26.09.2025 11:40" at bounding box center [575, 170] width 139 height 19
type input "25.09.2025 11:40"
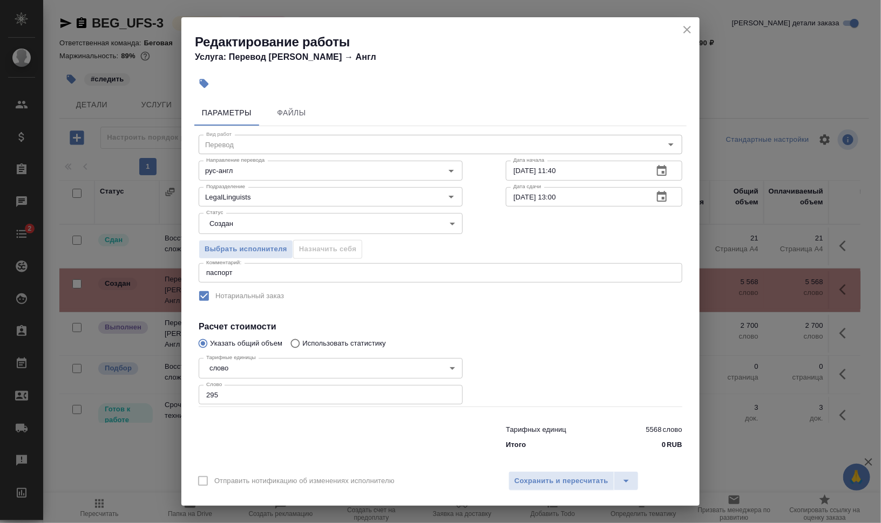
click at [551, 259] on div "Выбрать исполнителя Назначить себя" at bounding box center [440, 248] width 527 height 66
click at [561, 475] on span "Сохранить и пересчитать" at bounding box center [561, 481] width 94 height 12
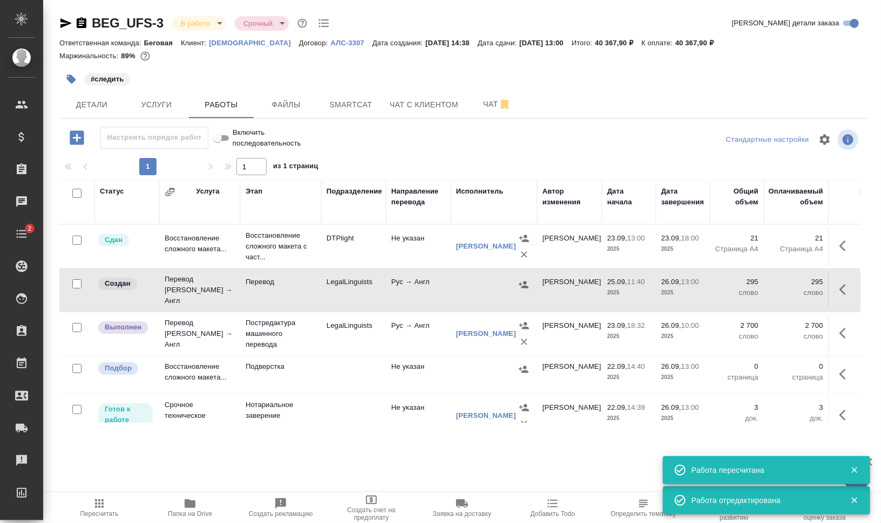
click at [526, 281] on icon "button" at bounding box center [524, 284] width 10 height 7
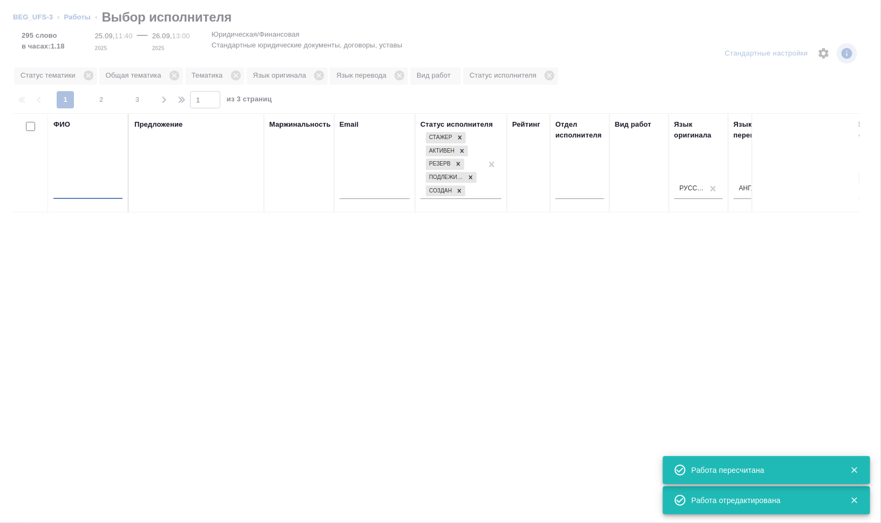
click at [113, 191] on input "text" at bounding box center [87, 192] width 69 height 13
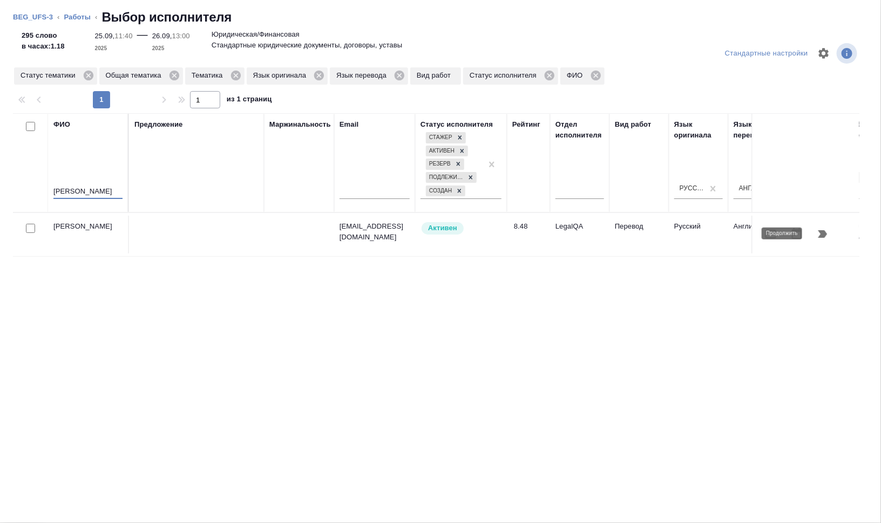
type input "фадеева"
click at [821, 236] on icon "button" at bounding box center [822, 234] width 9 height 8
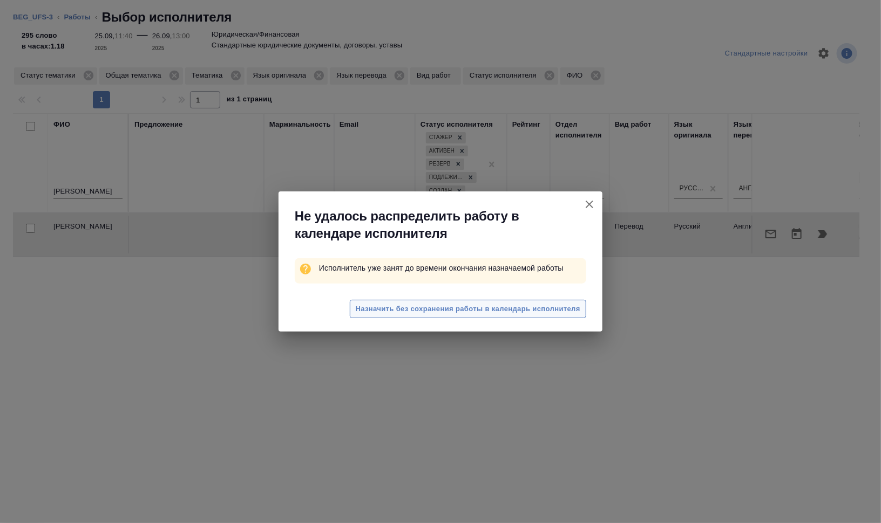
click at [453, 304] on span "Назначить без сохранения работы в календарь исполнителя" at bounding box center [468, 309] width 225 height 12
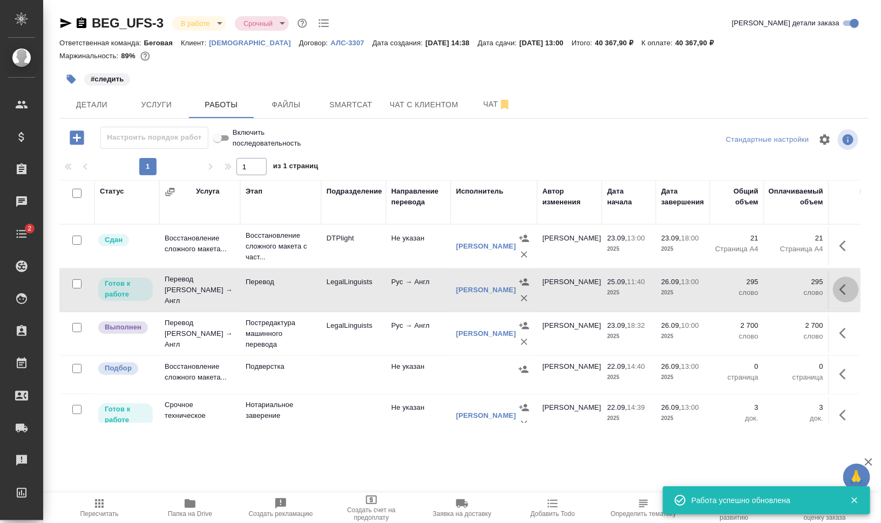
drag, startPoint x: 846, startPoint y: 292, endPoint x: 817, endPoint y: 308, distance: 33.3
click at [846, 291] on button "button" at bounding box center [846, 290] width 26 height 26
click at [760, 291] on icon "button" at bounding box center [766, 289] width 13 height 13
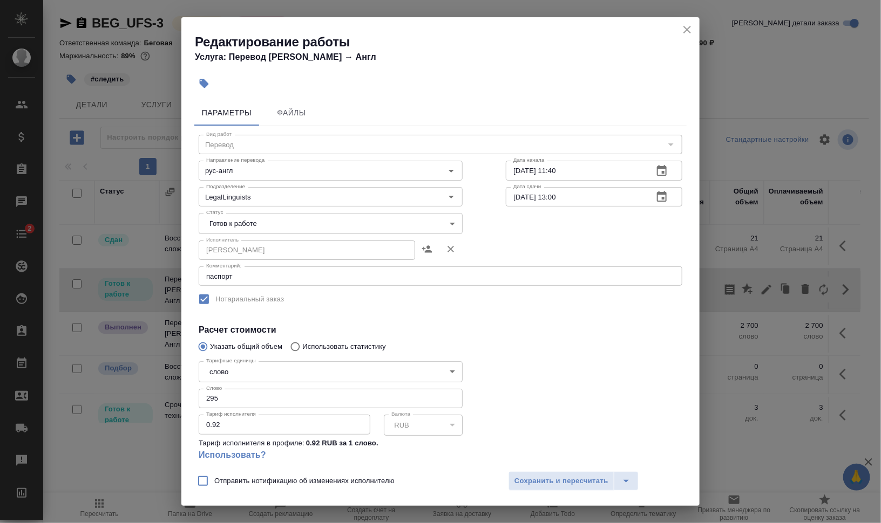
click at [253, 219] on body "🙏 .cls-1 fill:#fff; AWATERA Валеев Динар Клиенты Спецификации Заказы 0 Чаты 2 T…" at bounding box center [440, 305] width 881 height 610
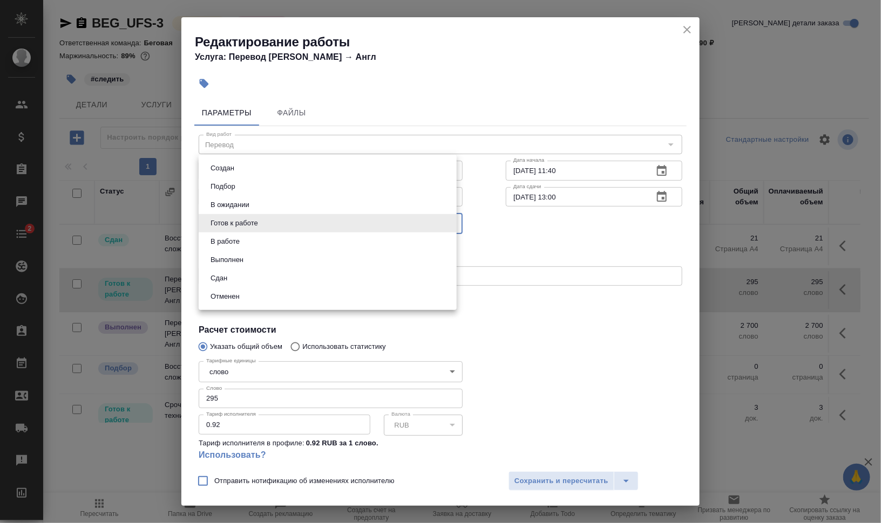
click at [244, 276] on li "Сдан" at bounding box center [328, 278] width 258 height 18
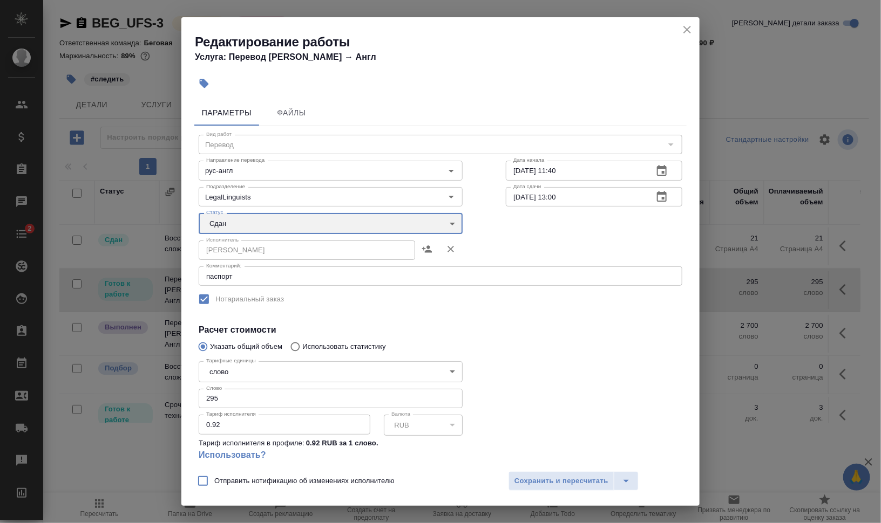
type input "closed"
click at [567, 484] on span "Сохранить и пересчитать" at bounding box center [561, 481] width 94 height 12
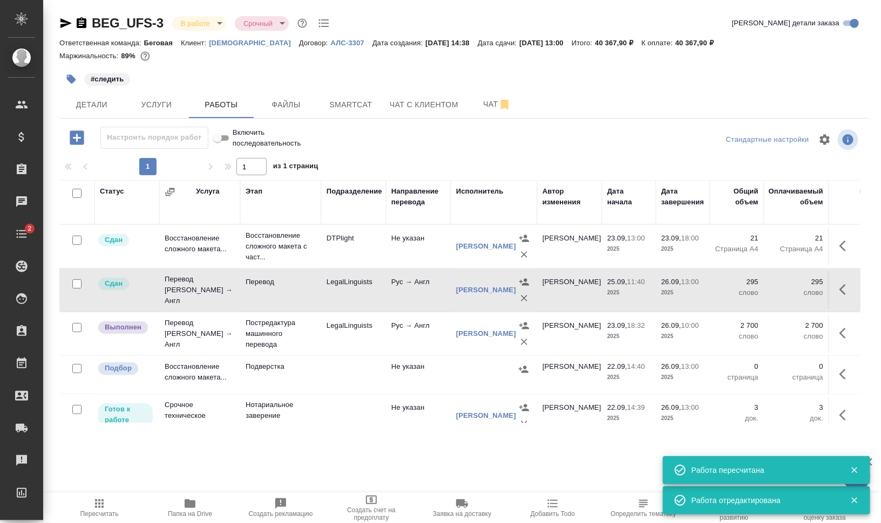
click at [101, 508] on icon "button" at bounding box center [99, 504] width 13 height 13
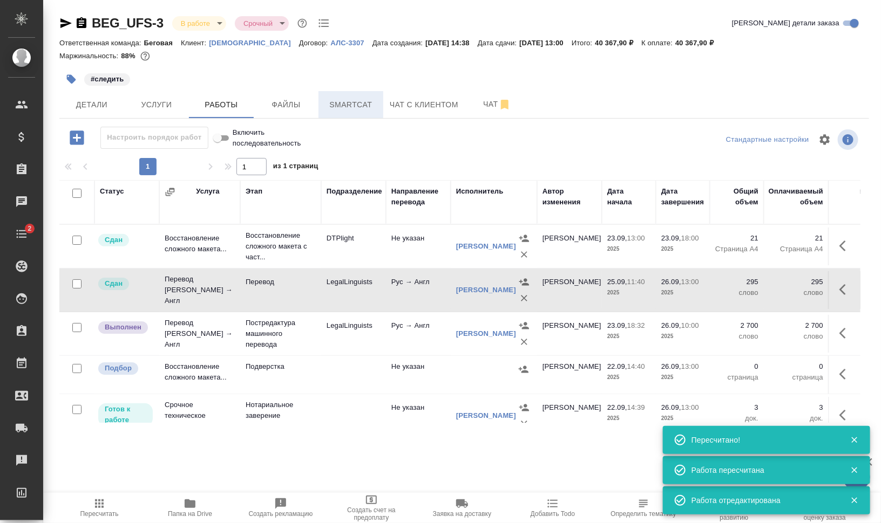
click at [340, 97] on button "Smartcat" at bounding box center [350, 104] width 65 height 27
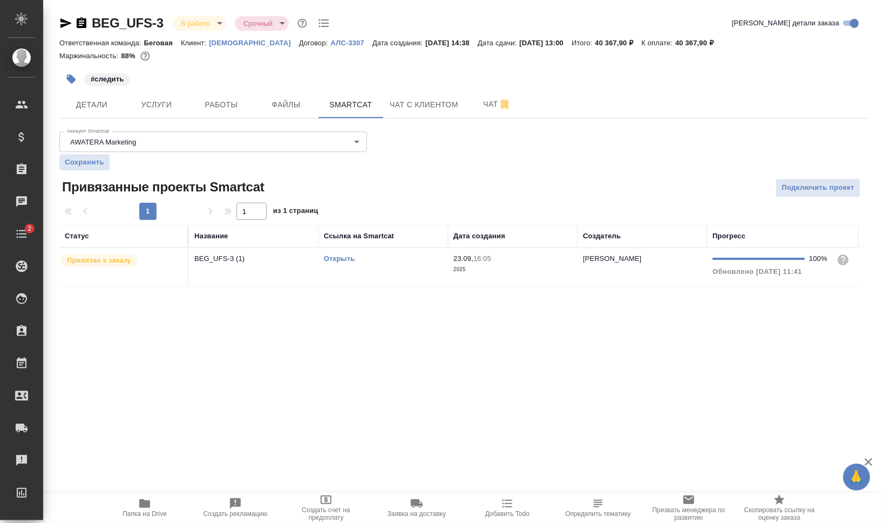
click at [344, 270] on td "Открыть" at bounding box center [383, 267] width 130 height 38
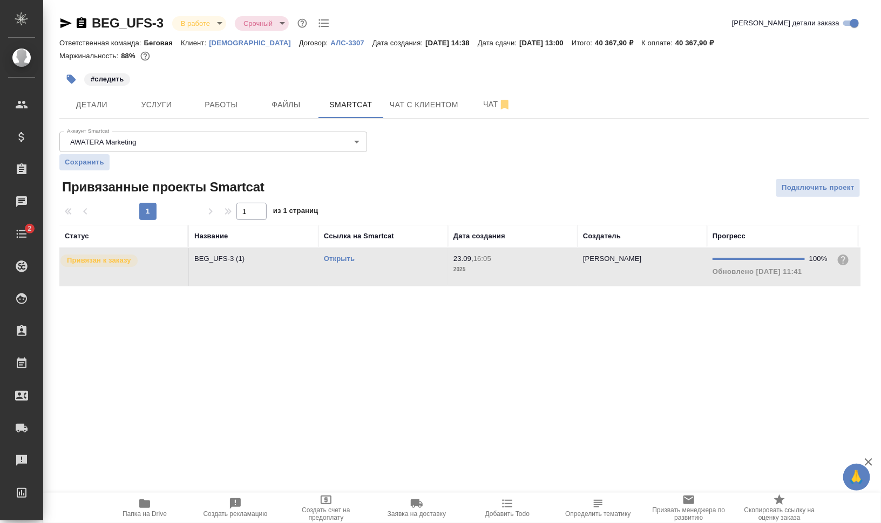
click at [344, 270] on td "Открыть" at bounding box center [383, 267] width 130 height 38
click at [212, 103] on span "Работы" at bounding box center [221, 104] width 52 height 13
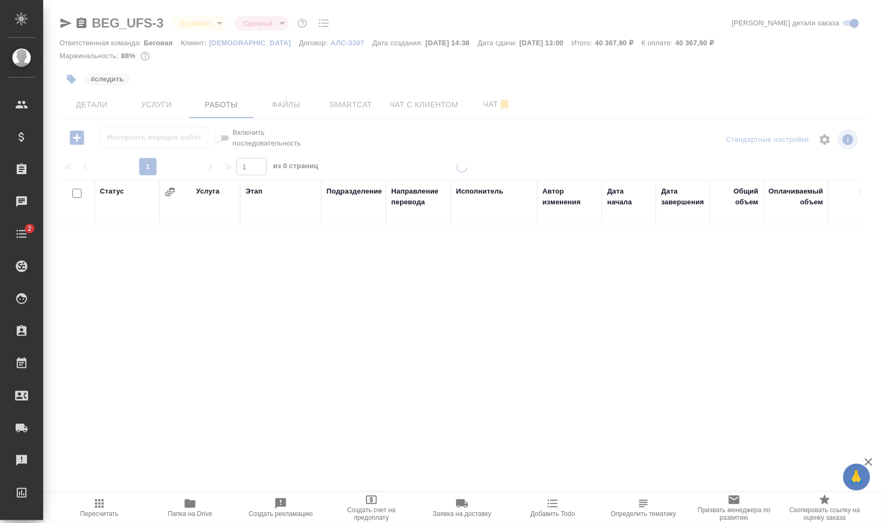
click at [111, 505] on span "Пересчитать" at bounding box center [99, 508] width 78 height 21
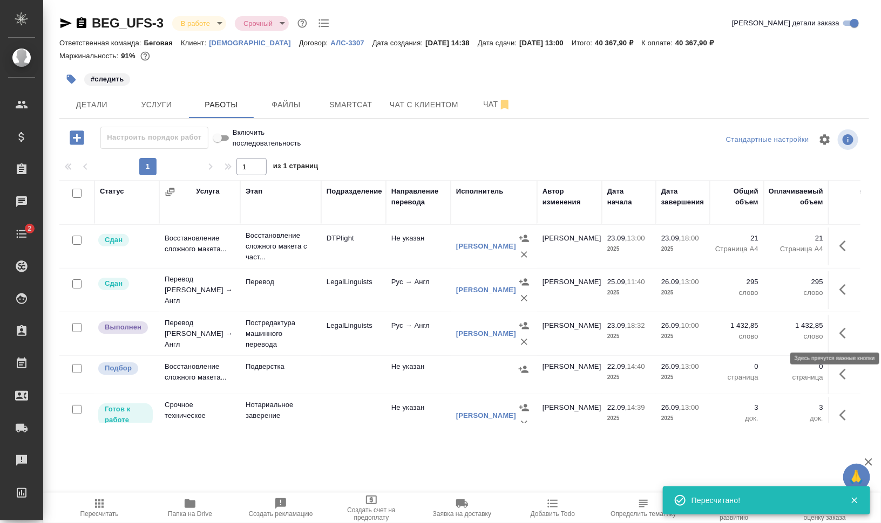
click at [839, 335] on icon "button" at bounding box center [845, 333] width 13 height 13
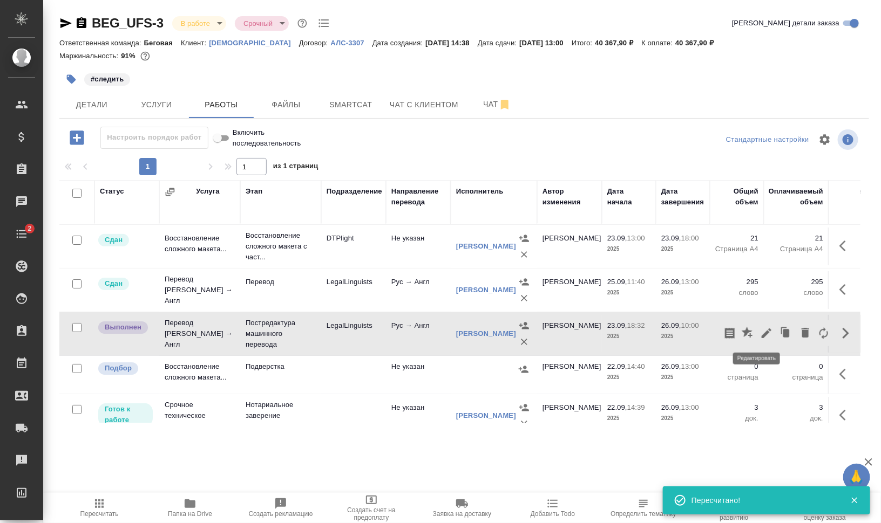
click at [761, 330] on icon "button" at bounding box center [766, 334] width 10 height 10
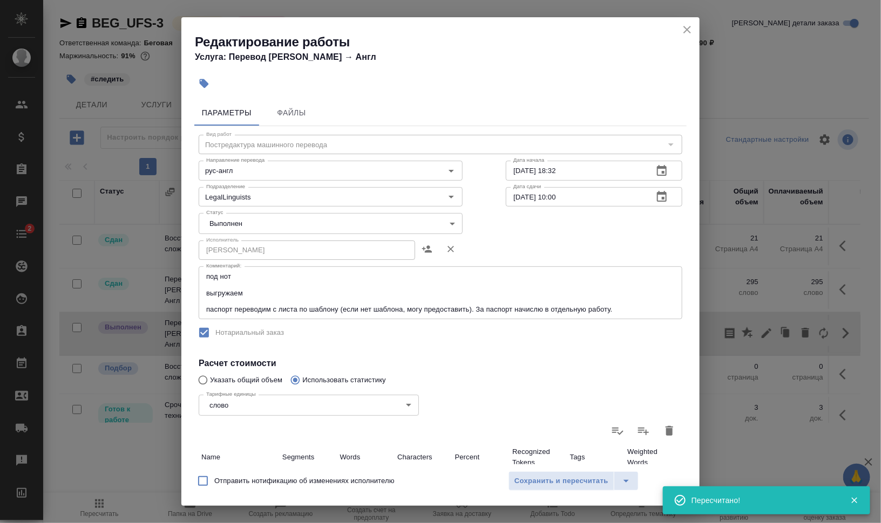
click at [238, 221] on body "🙏 .cls-1 fill:#fff; AWATERA Валеев Динар Клиенты Спецификации Заказы 0 Чаты 2 T…" at bounding box center [440, 305] width 881 height 610
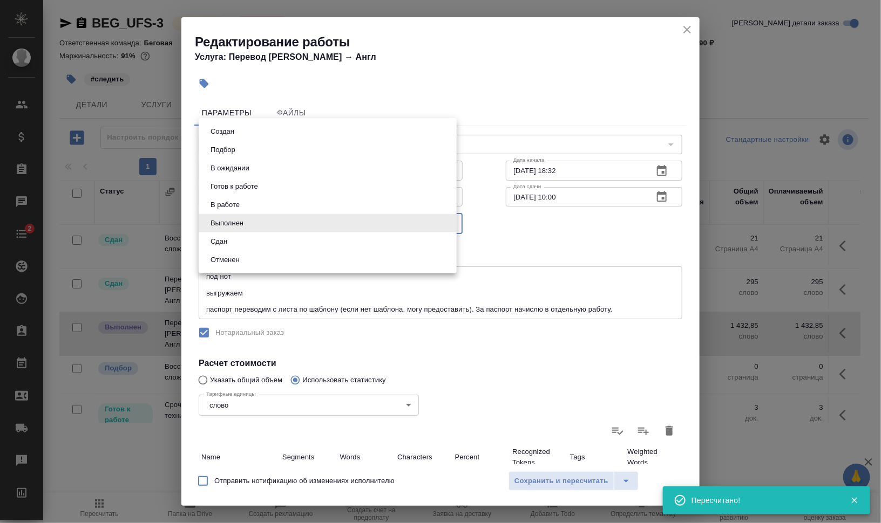
click at [235, 241] on li "Сдан" at bounding box center [328, 242] width 258 height 18
type input "closed"
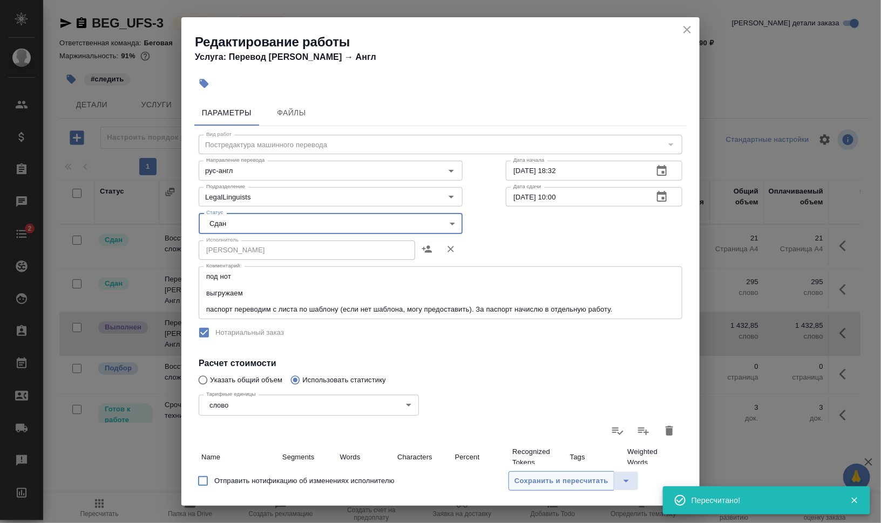
click at [559, 480] on span "Сохранить и пересчитать" at bounding box center [561, 481] width 94 height 12
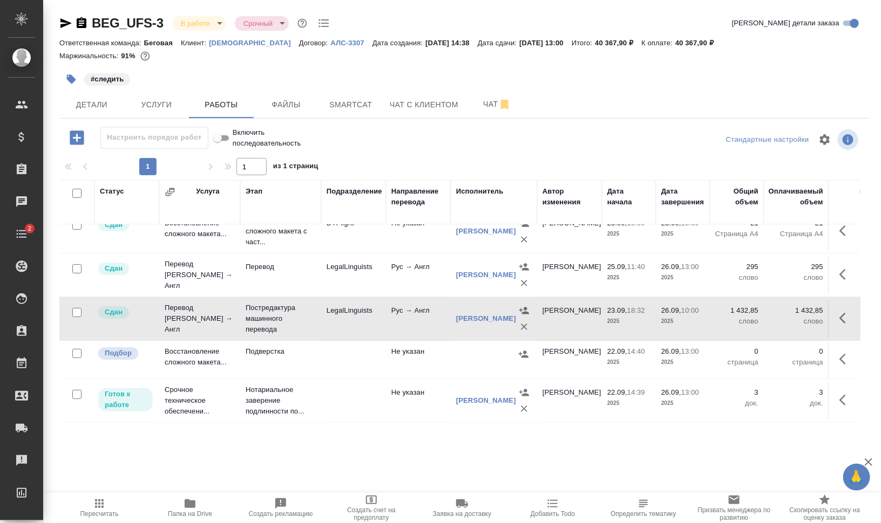
scroll to position [34, 0]
click at [613, 265] on td "25.09, 11:40 2025" at bounding box center [629, 275] width 54 height 38
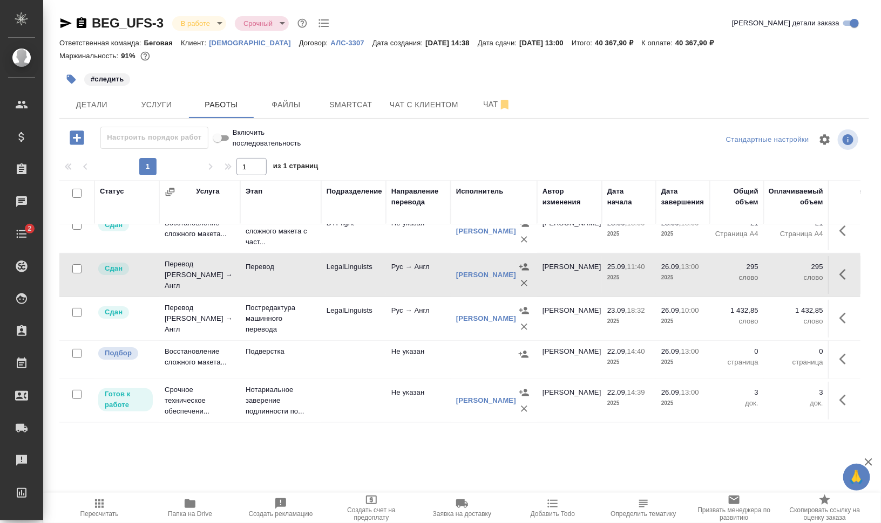
click at [613, 265] on td "25.09, 11:40 2025" at bounding box center [629, 275] width 54 height 38
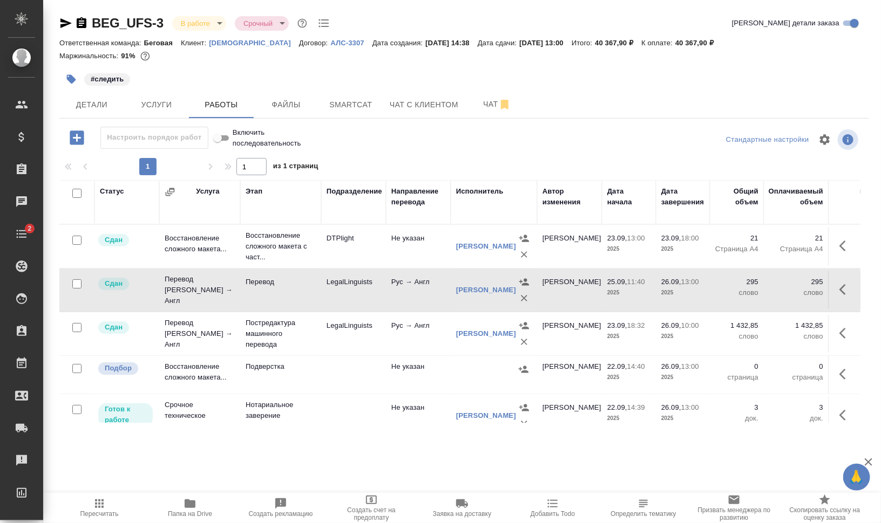
click at [76, 367] on input "checkbox" at bounding box center [76, 368] width 9 height 9
checkbox input "true"
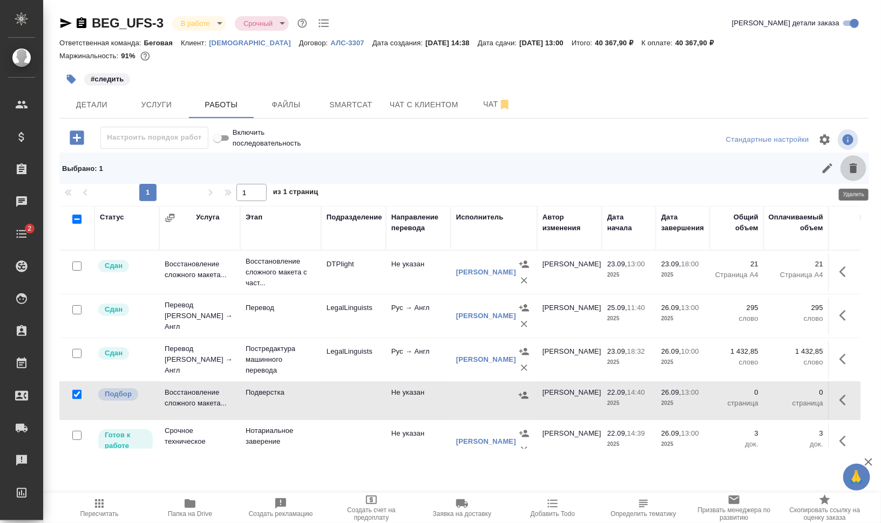
click at [859, 176] on button "button" at bounding box center [853, 168] width 26 height 26
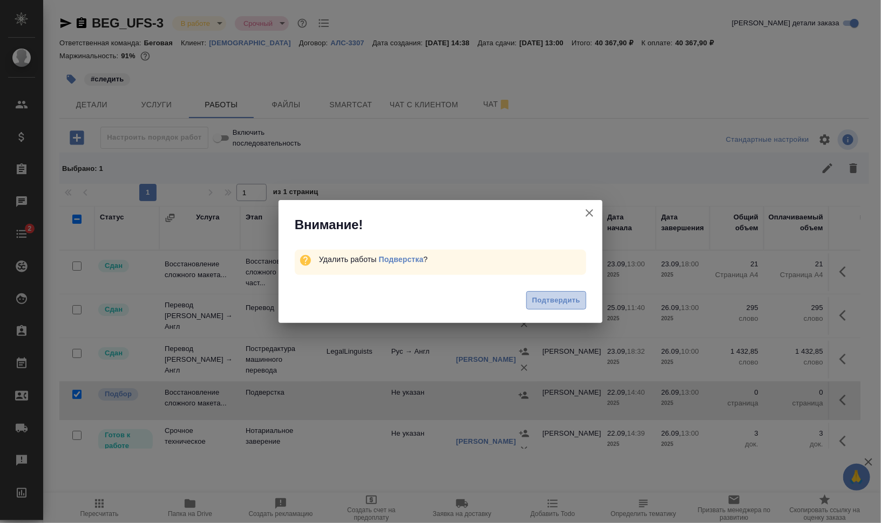
click at [566, 303] on span "Подтвердить" at bounding box center [556, 301] width 48 height 12
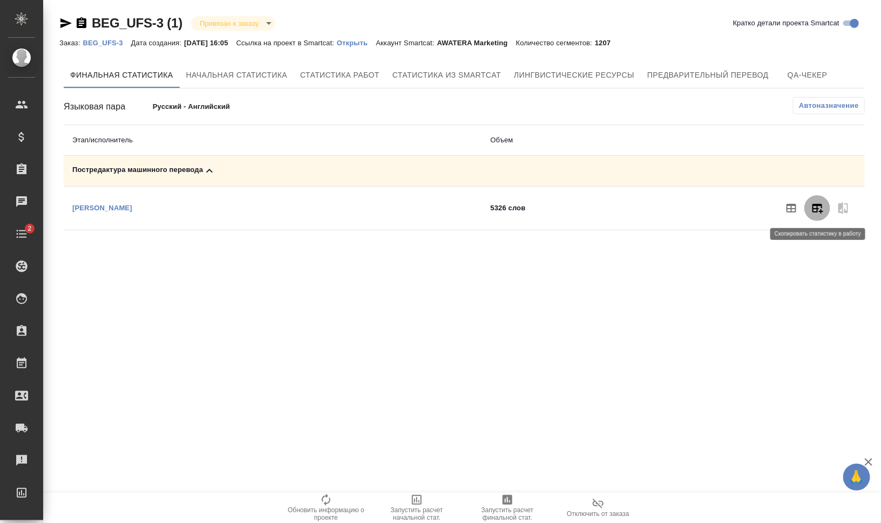
click at [819, 202] on icon "button" at bounding box center [817, 208] width 13 height 13
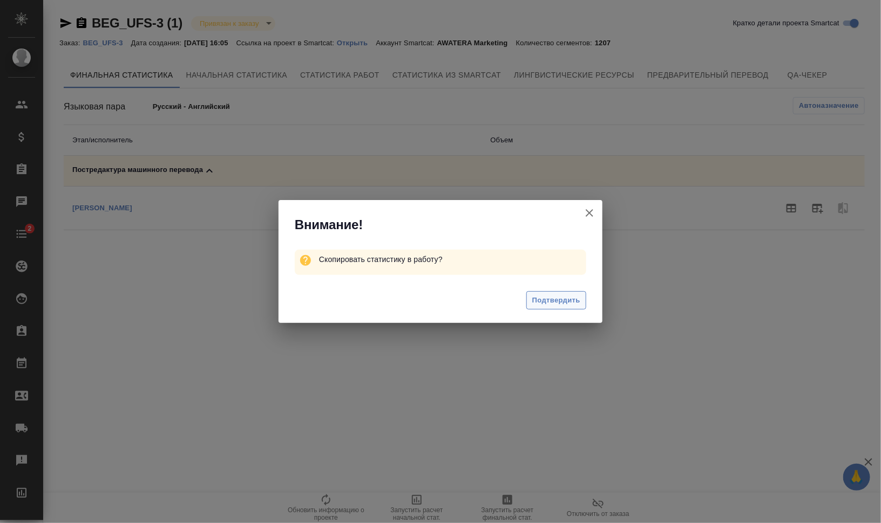
click at [548, 302] on span "Подтвердить" at bounding box center [556, 301] width 48 height 12
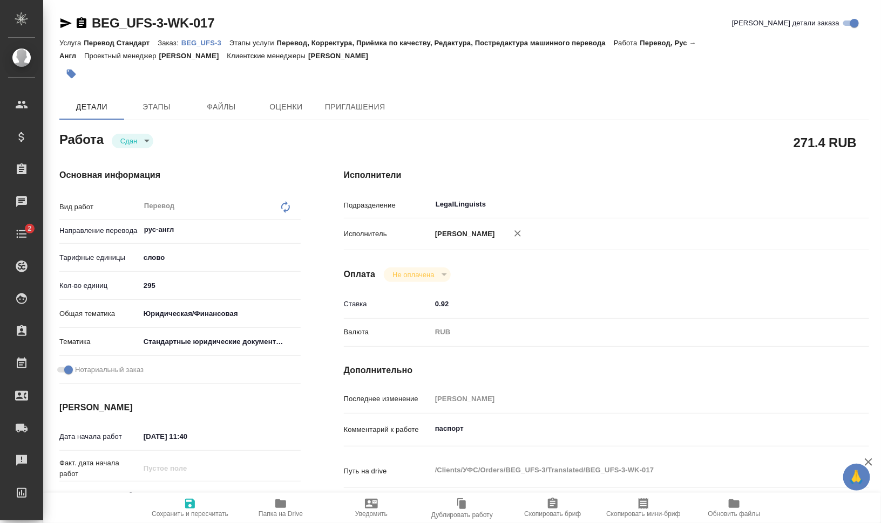
type textarea "x"
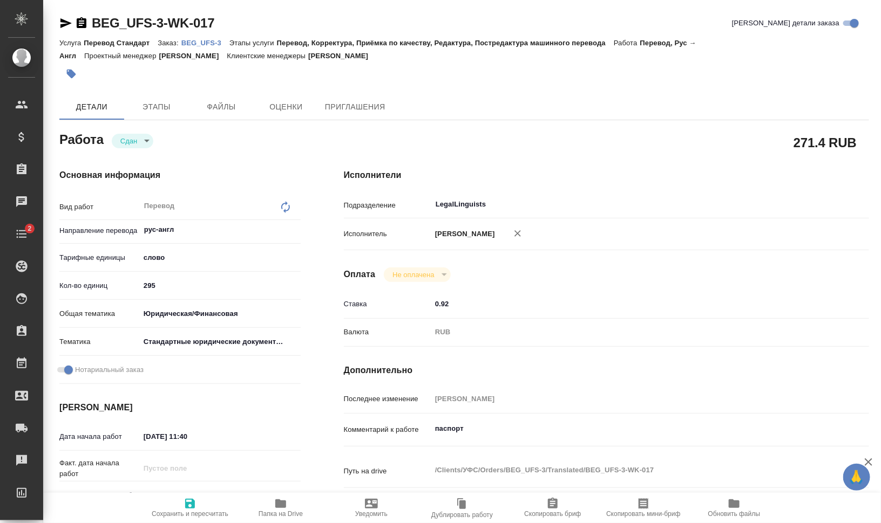
type textarea "x"
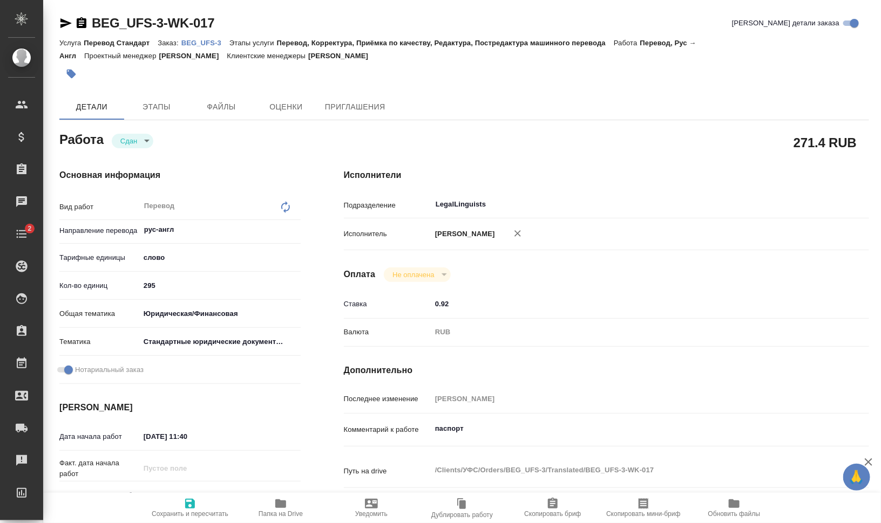
type textarea "x"
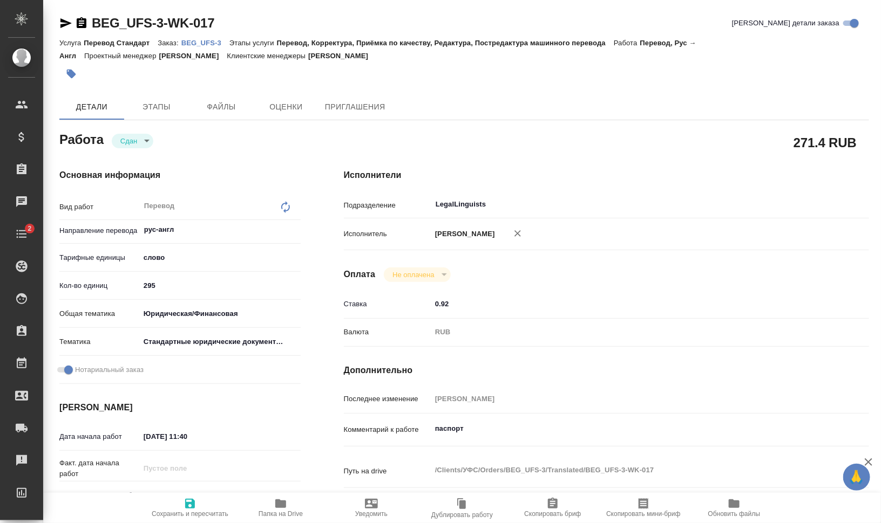
type textarea "x"
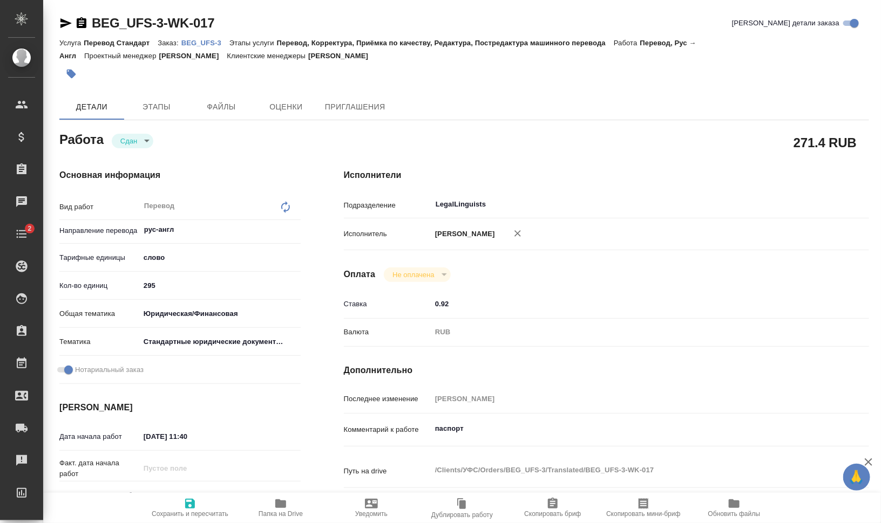
click at [65, 23] on icon "button" at bounding box center [65, 23] width 13 height 13
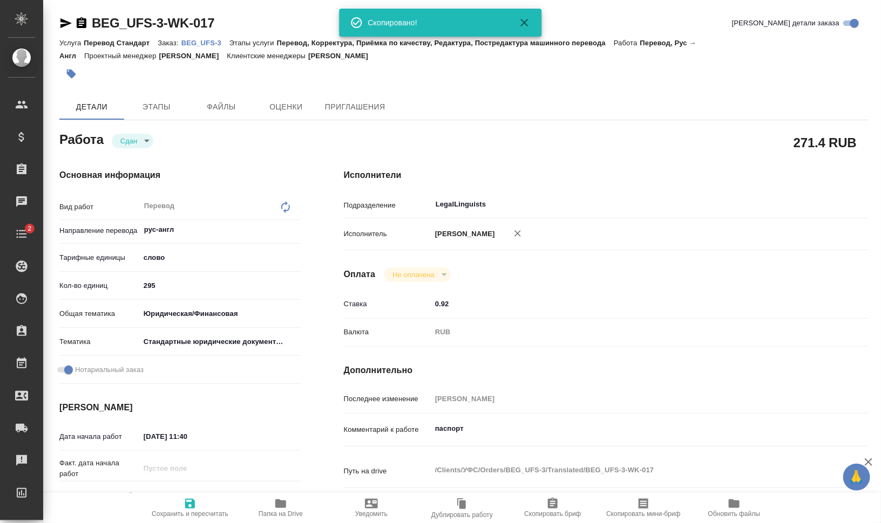
type textarea "x"
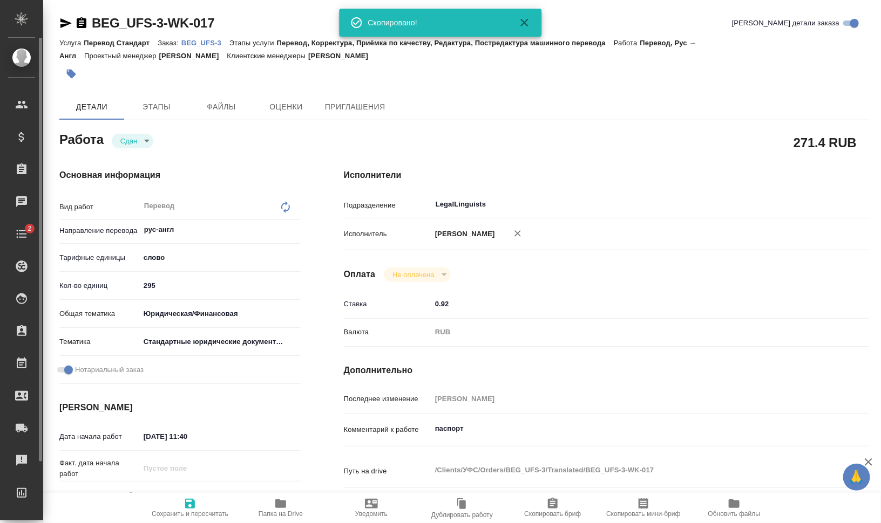
type textarea "x"
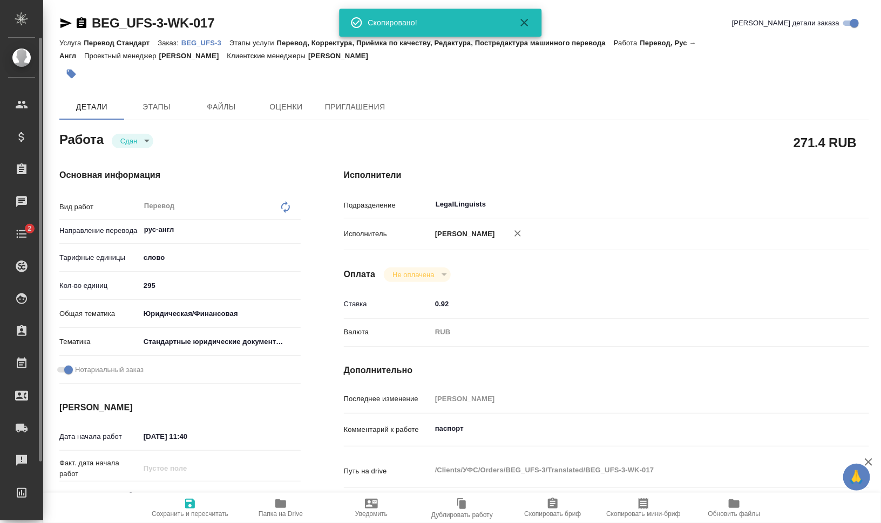
type textarea "x"
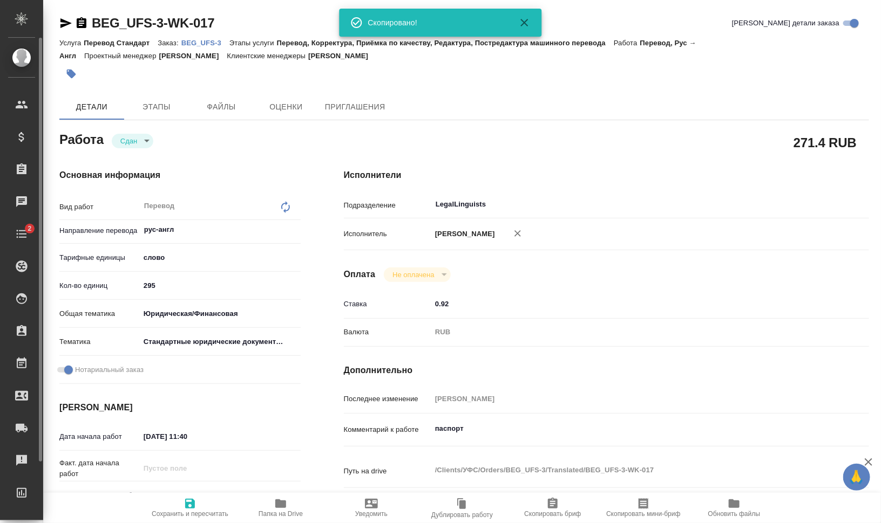
type textarea "x"
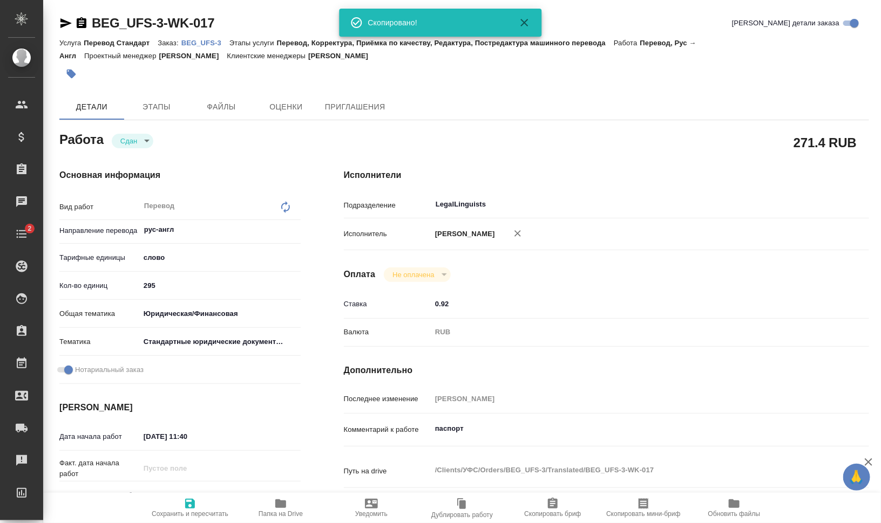
type textarea "x"
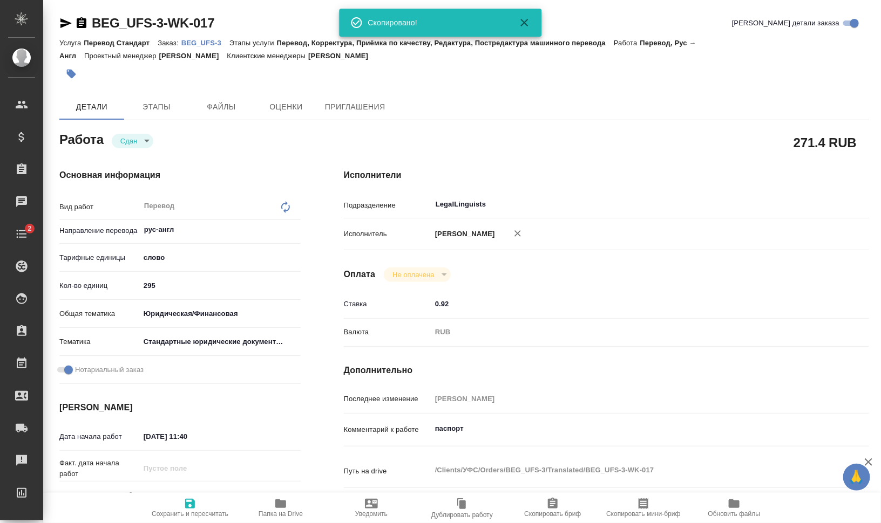
type textarea "x"
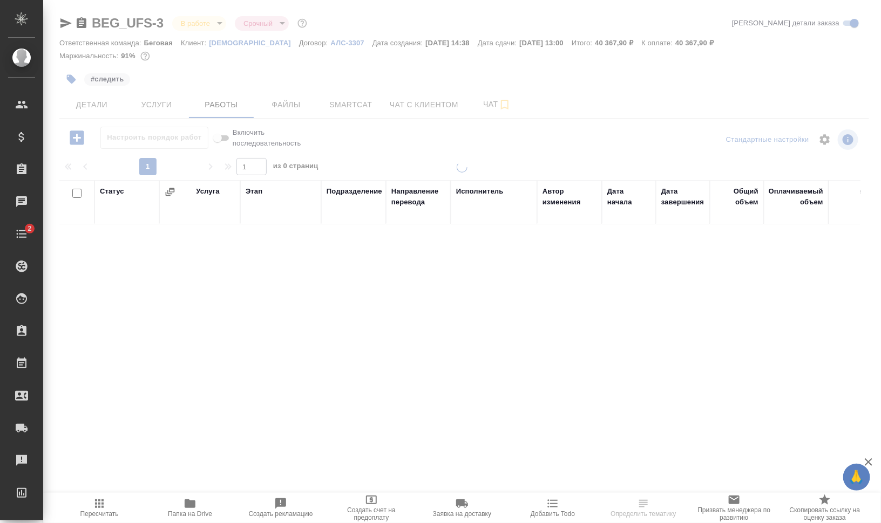
click at [210, 22] on body "🙏 .cls-1 fill:#fff; AWATERA [PERSON_NAME] [PERSON_NAME] Спецификации Заказы Чат…" at bounding box center [440, 305] width 881 height 610
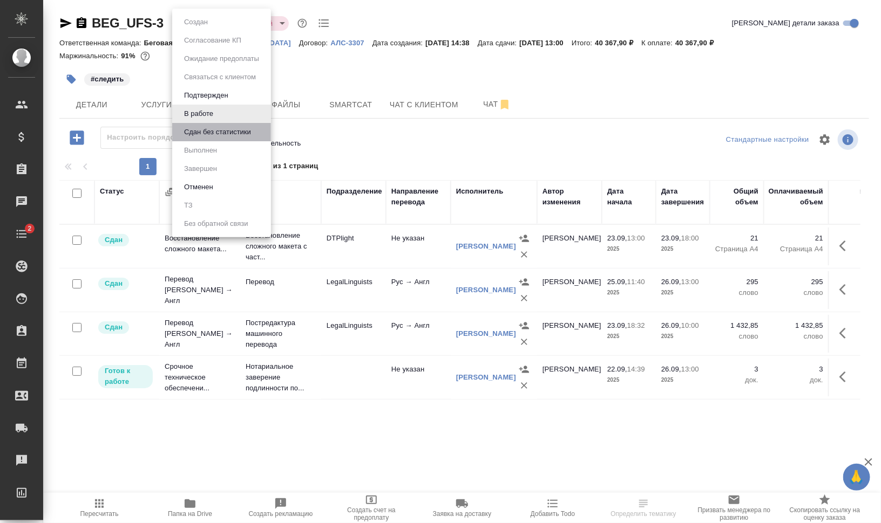
click at [233, 134] on button "Сдан без статистики" at bounding box center [217, 132] width 73 height 12
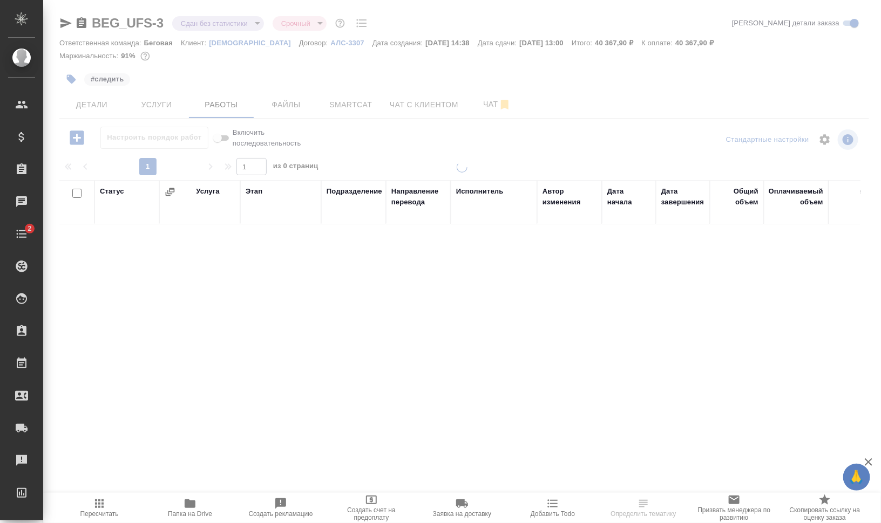
click at [219, 23] on body "🙏 .cls-1 fill:#fff; AWATERA [PERSON_NAME] [PERSON_NAME] Спецификации Заказы Чат…" at bounding box center [440, 305] width 881 height 610
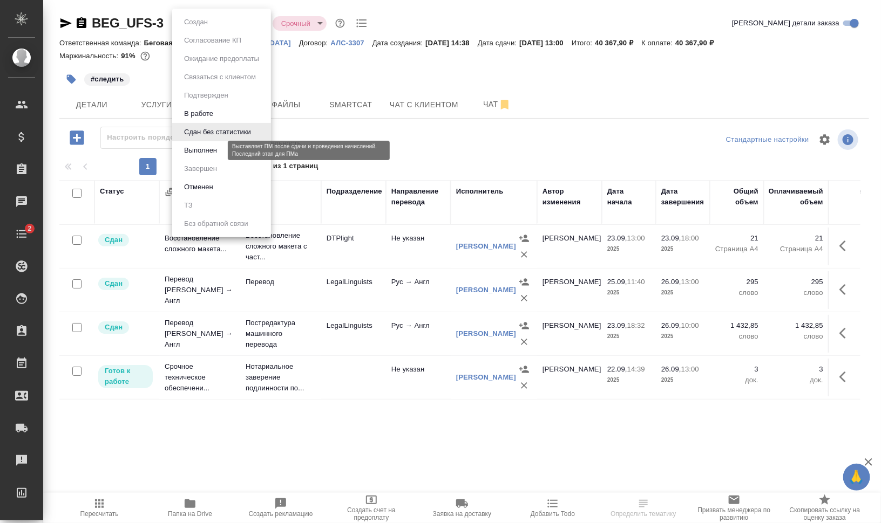
click at [212, 151] on button "Выполнен" at bounding box center [200, 151] width 39 height 12
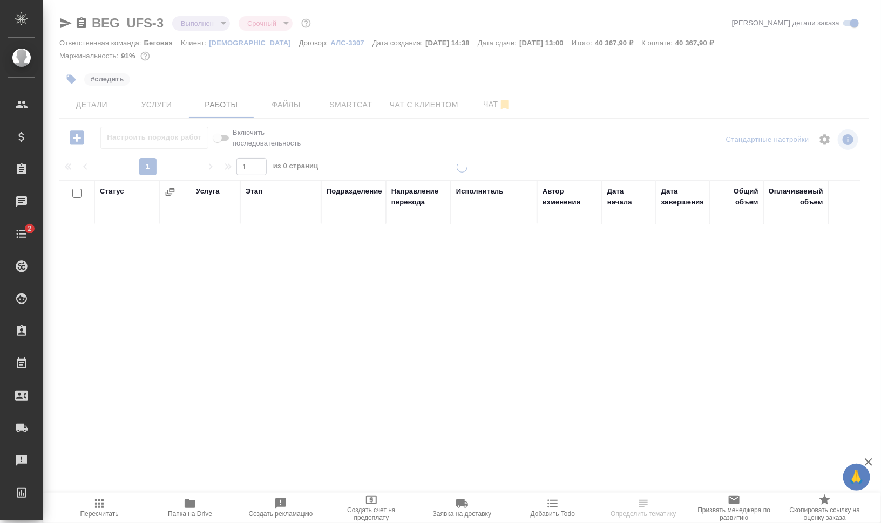
click at [70, 78] on div at bounding box center [462, 225] width 838 height 451
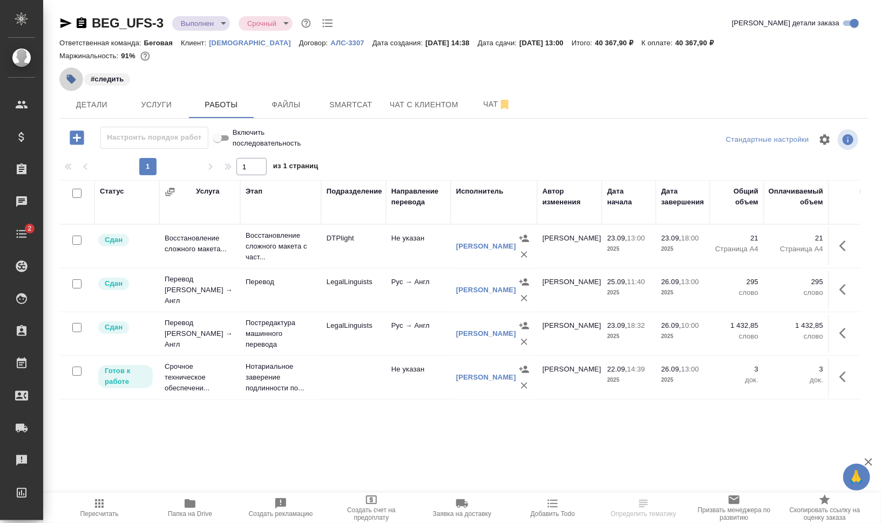
click at [71, 81] on icon "button" at bounding box center [71, 79] width 9 height 9
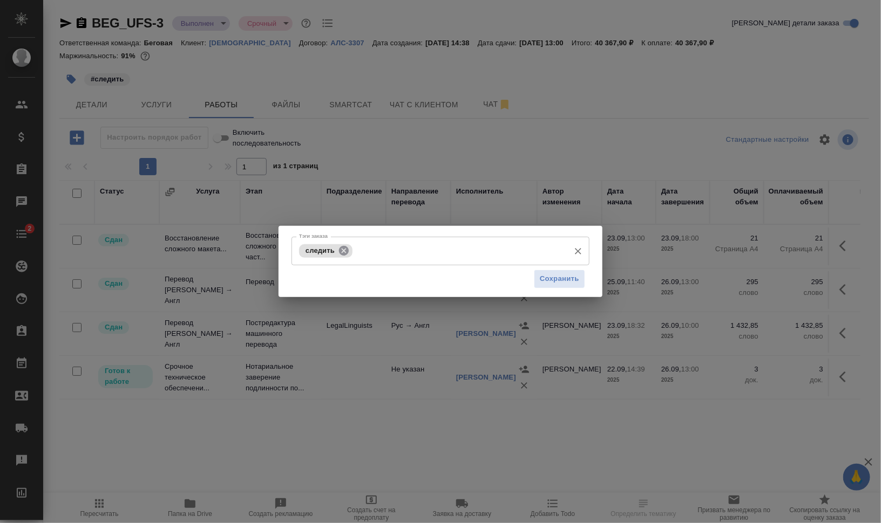
click at [339, 247] on div "следить" at bounding box center [325, 250] width 53 height 13
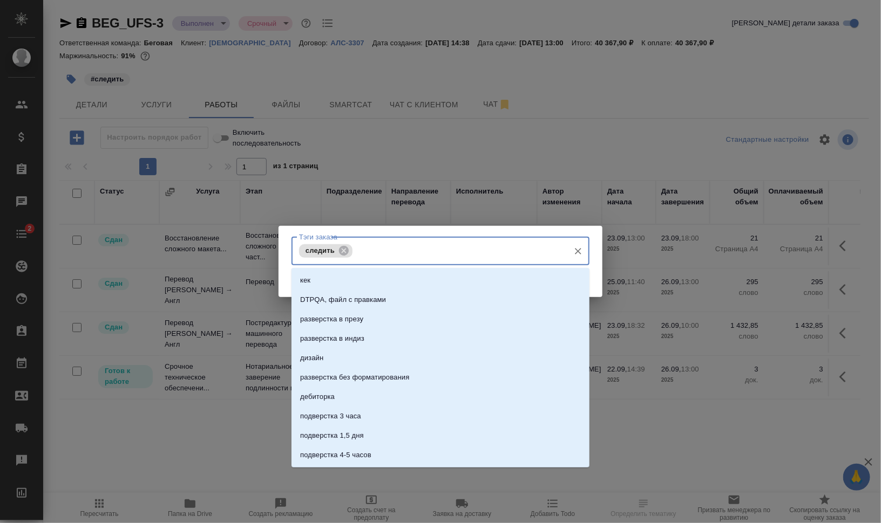
click at [356, 250] on input "Тэги заказа" at bounding box center [459, 251] width 209 height 18
drag, startPoint x: 342, startPoint y: 249, endPoint x: 349, endPoint y: 249, distance: 7.0
click at [342, 249] on icon at bounding box center [344, 251] width 12 height 12
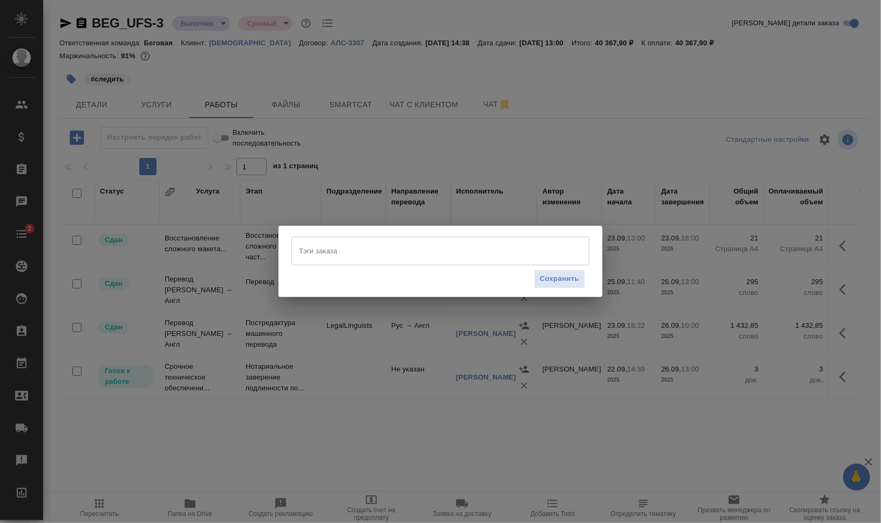
click at [598, 283] on div "Тэги заказа [PERSON_NAME] заказа Сохранить" at bounding box center [440, 261] width 324 height 71
click at [564, 281] on span "Сохранить" at bounding box center [559, 279] width 39 height 12
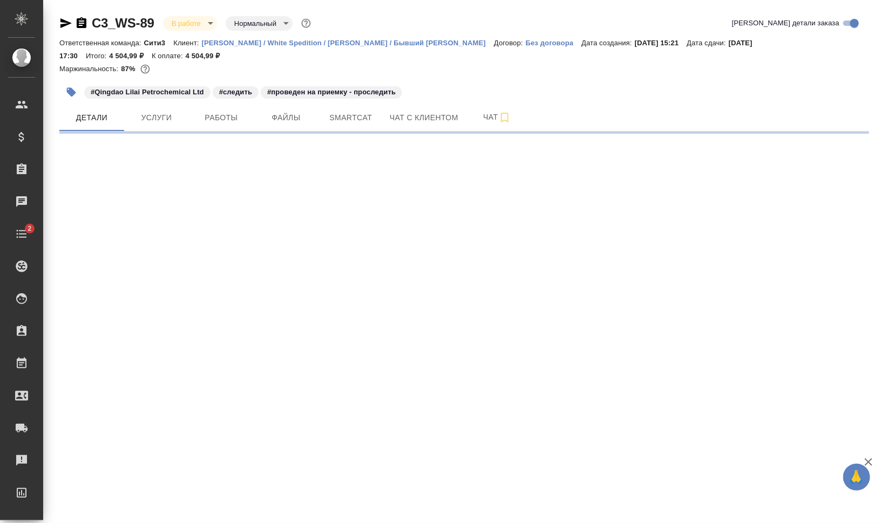
select select "RU"
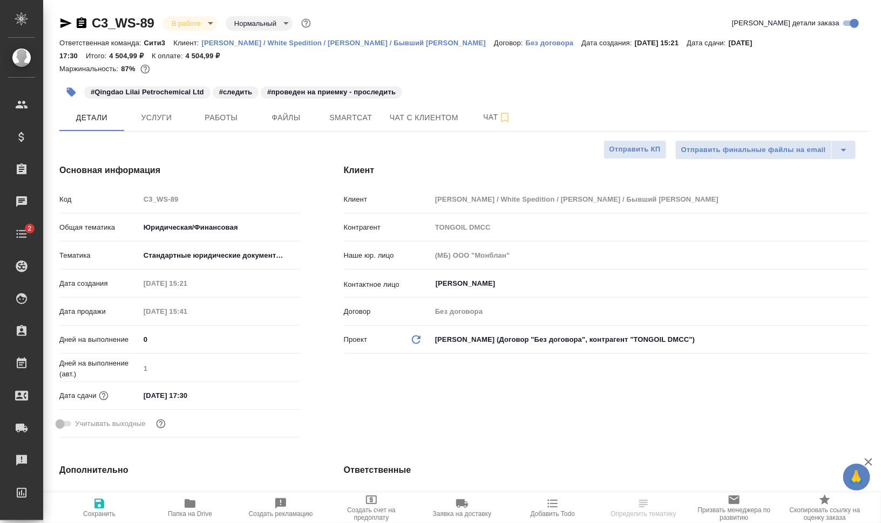
type textarea "x"
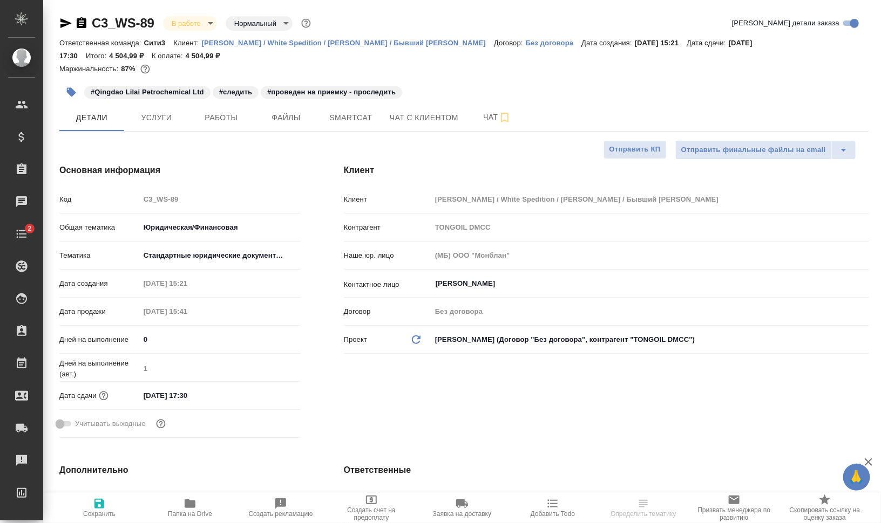
type textarea "x"
click at [229, 122] on span "Работы" at bounding box center [221, 117] width 52 height 13
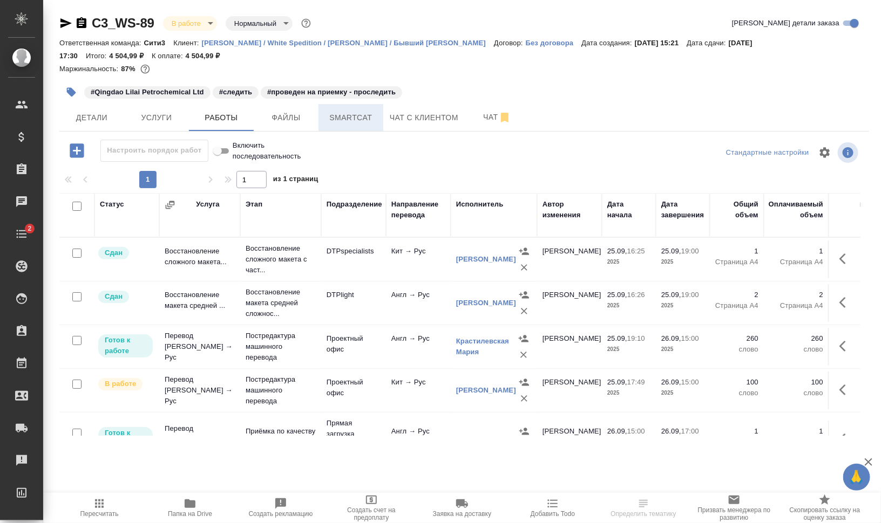
click at [345, 116] on span "Smartcat" at bounding box center [351, 117] width 52 height 13
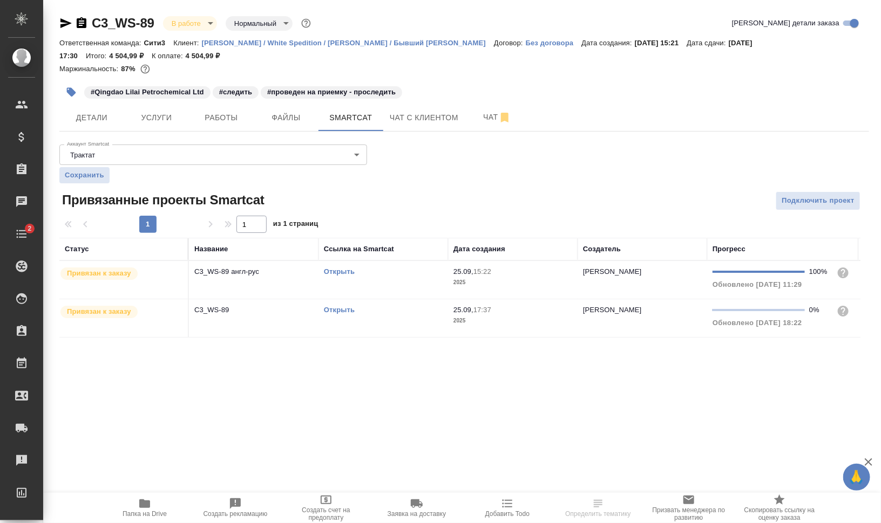
click at [371, 286] on td "Открыть" at bounding box center [383, 280] width 130 height 38
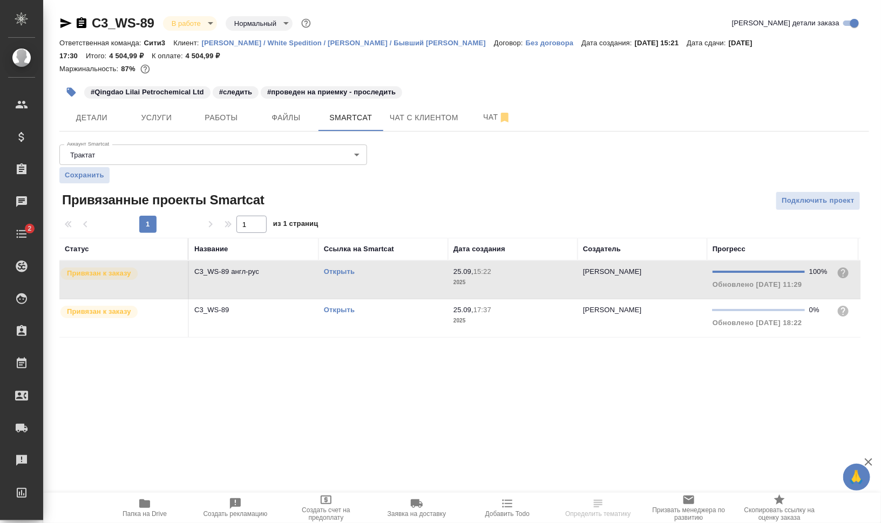
click at [371, 286] on td "Открыть" at bounding box center [383, 280] width 130 height 38
click at [345, 284] on td "Открыть" at bounding box center [383, 280] width 130 height 38
click at [341, 310] on link "Открыть" at bounding box center [339, 310] width 31 height 8
click at [226, 111] on span "Работы" at bounding box center [221, 117] width 52 height 13
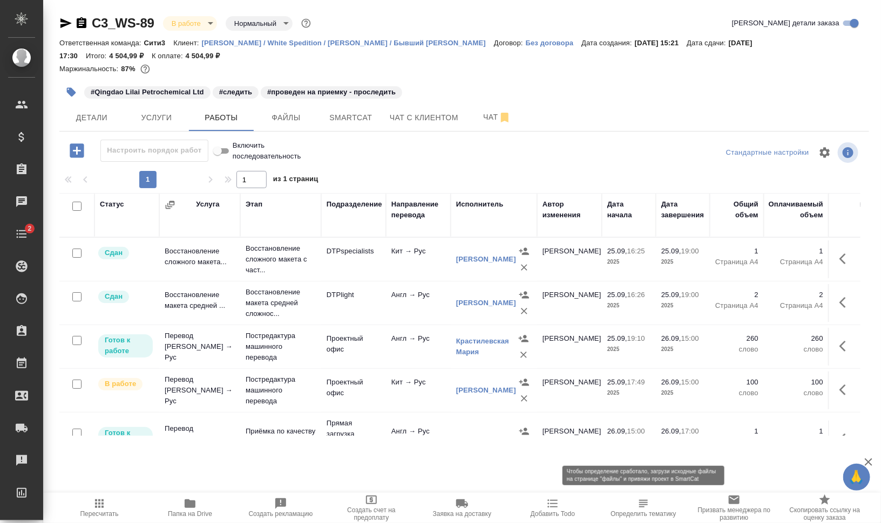
click at [654, 508] on span "Определить тематику" at bounding box center [643, 508] width 78 height 21
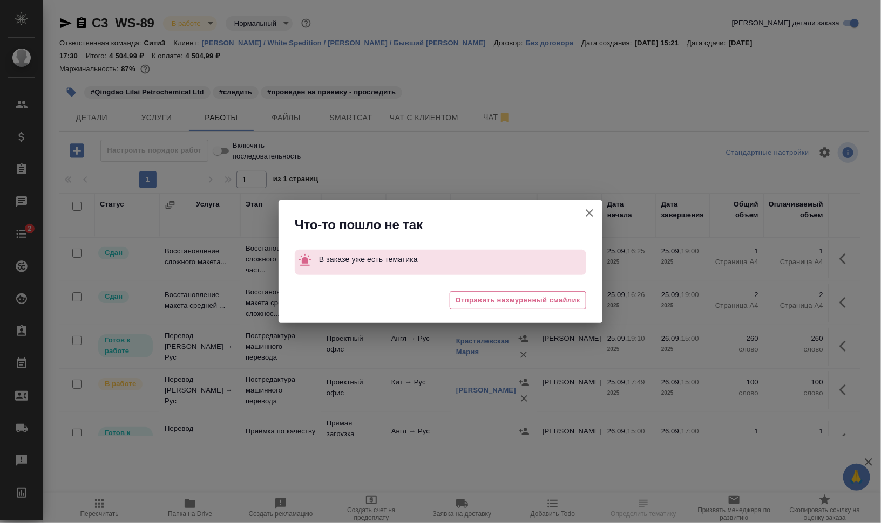
click at [590, 213] on icon "button" at bounding box center [590, 213] width 8 height 8
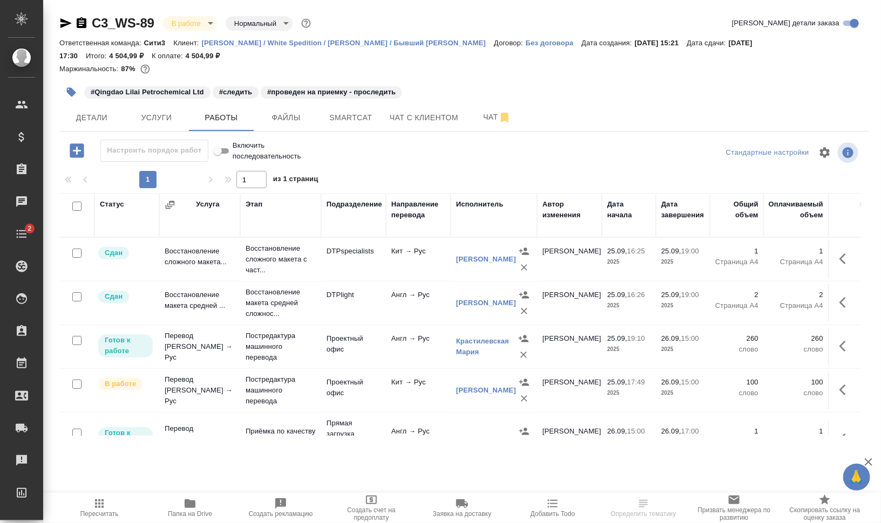
click at [563, 508] on span "Добавить Todo" at bounding box center [553, 508] width 78 height 21
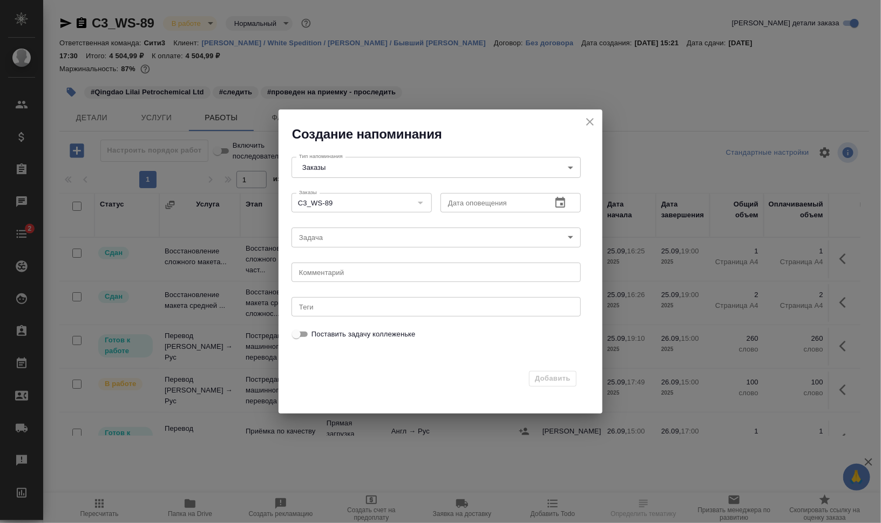
click at [573, 203] on button "button" at bounding box center [560, 203] width 26 height 26
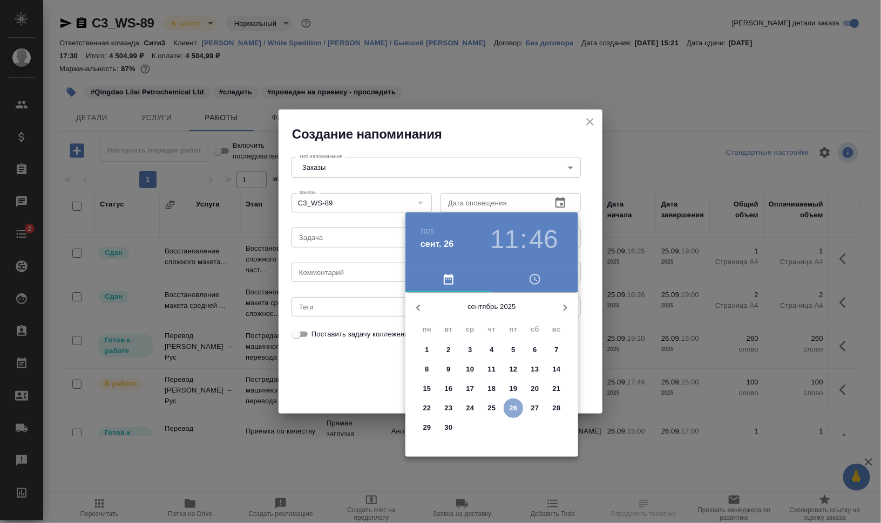
click at [513, 406] on p "26" at bounding box center [513, 408] width 8 height 11
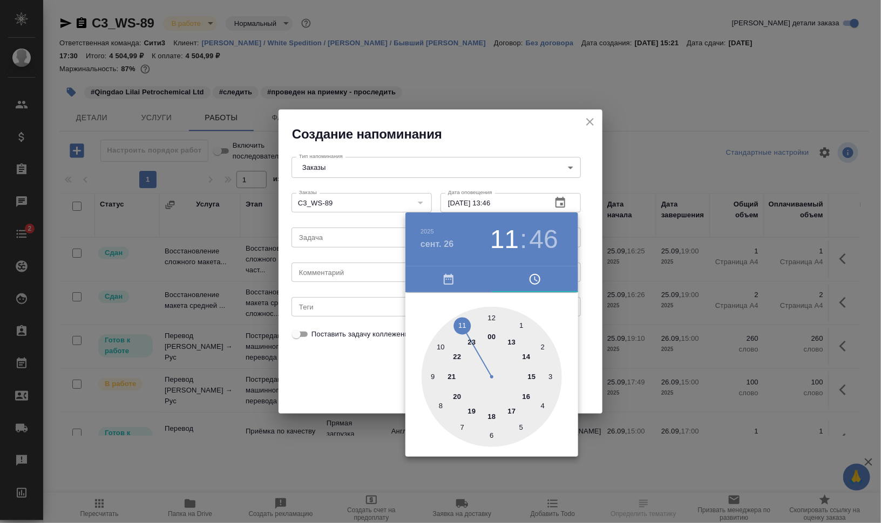
click at [511, 343] on div at bounding box center [491, 377] width 140 height 140
click at [435, 375] on div at bounding box center [491, 377] width 140 height 140
click at [439, 348] on div at bounding box center [491, 377] width 140 height 140
type input "26.09.2025 13:50"
click at [602, 275] on div at bounding box center [440, 261] width 881 height 523
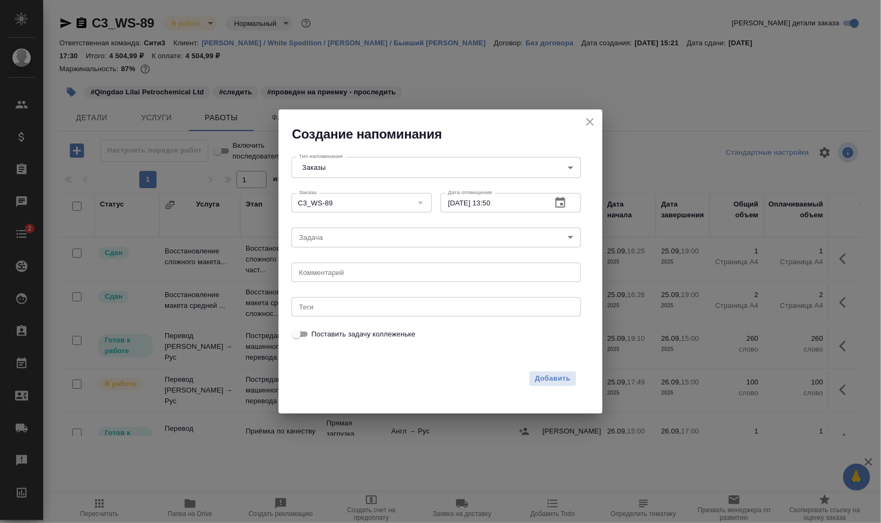
click at [375, 278] on div "x Комментарий" at bounding box center [435, 272] width 289 height 19
type textarea "g"
type textarea "прогресс"
click at [574, 380] on button "Добавить" at bounding box center [552, 379] width 47 height 16
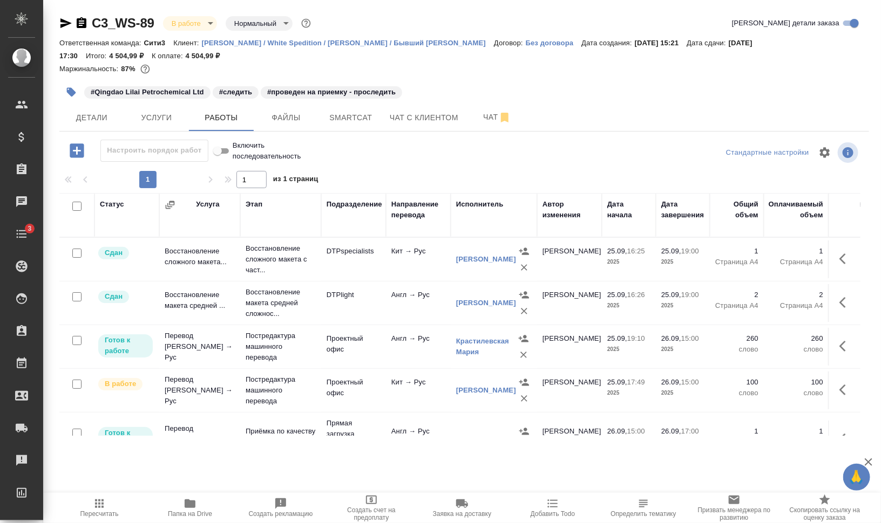
click at [839, 348] on icon "button" at bounding box center [845, 346] width 13 height 13
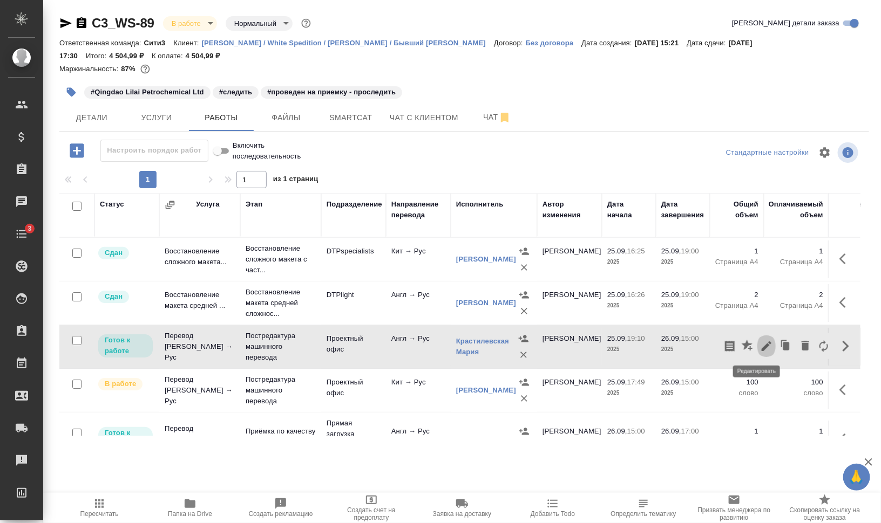
click at [760, 343] on icon "button" at bounding box center [766, 346] width 13 height 13
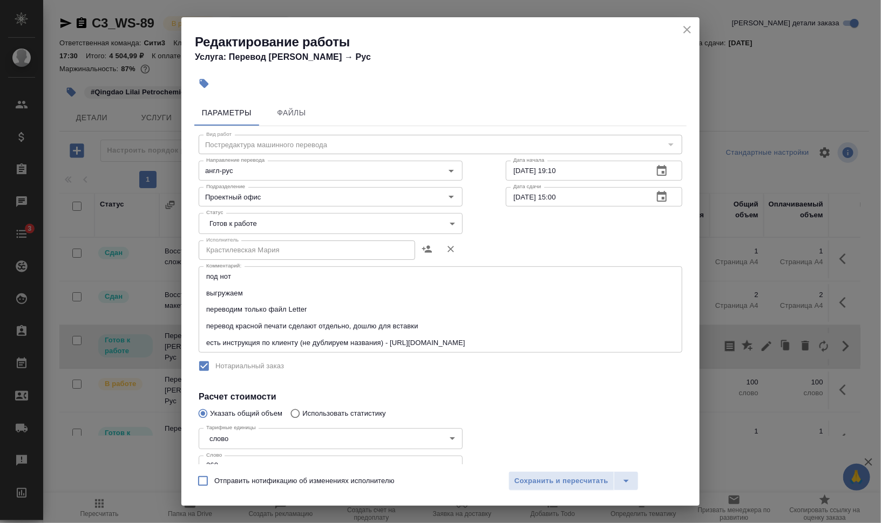
click at [217, 222] on body "🙏 .cls-1 fill:#fff; AWATERA Валеев Динар Клиенты Спецификации Заказы 0 Чаты 3 T…" at bounding box center [440, 305] width 881 height 610
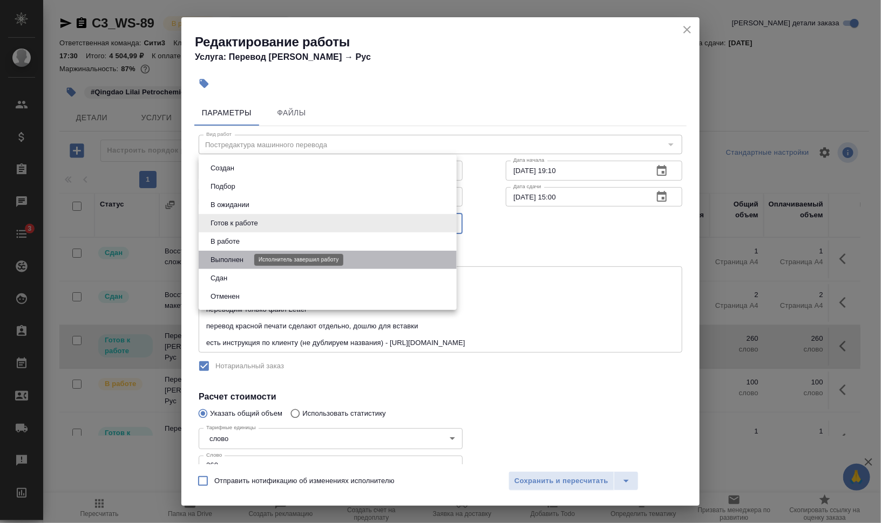
click at [231, 257] on button "Выполнен" at bounding box center [226, 260] width 39 height 12
type input "completed"
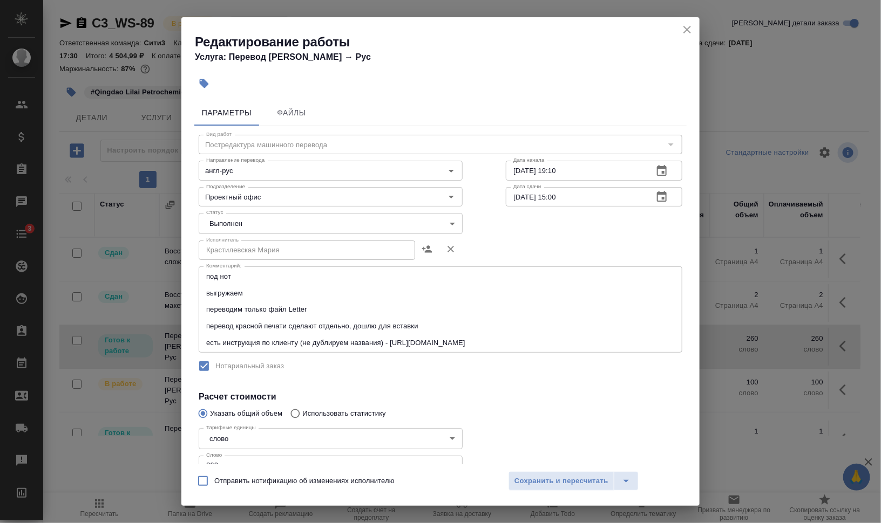
click at [555, 471] on div "Отправить нотификацию об изменениях исполнителю Сохранить и пересчитать" at bounding box center [440, 486] width 518 height 42
click at [572, 483] on span "Сохранить и пересчитать" at bounding box center [561, 481] width 94 height 12
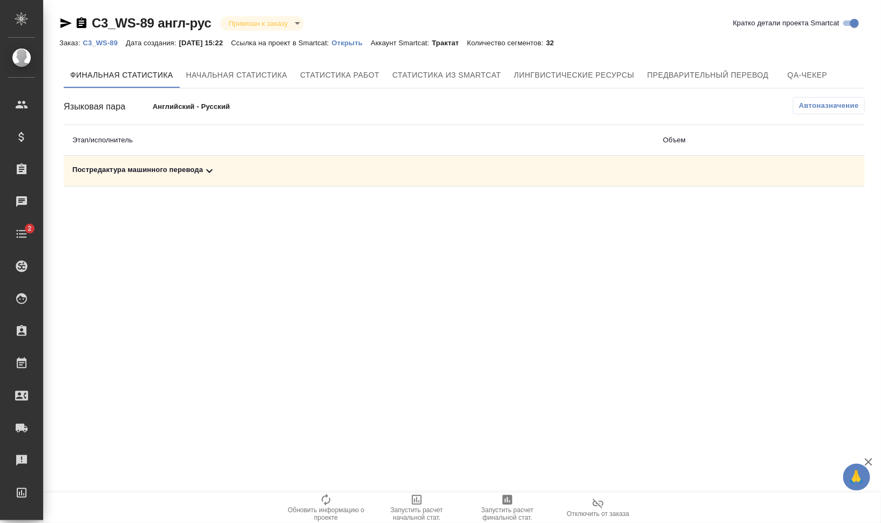
click at [138, 171] on div "Постредактура машинного перевода" at bounding box center [358, 171] width 573 height 13
click at [494, 505] on span "Запустить расчет финальной стат." at bounding box center [507, 508] width 78 height 28
click at [168, 169] on div "Постредактура машинного перевода" at bounding box center [358, 171] width 573 height 13
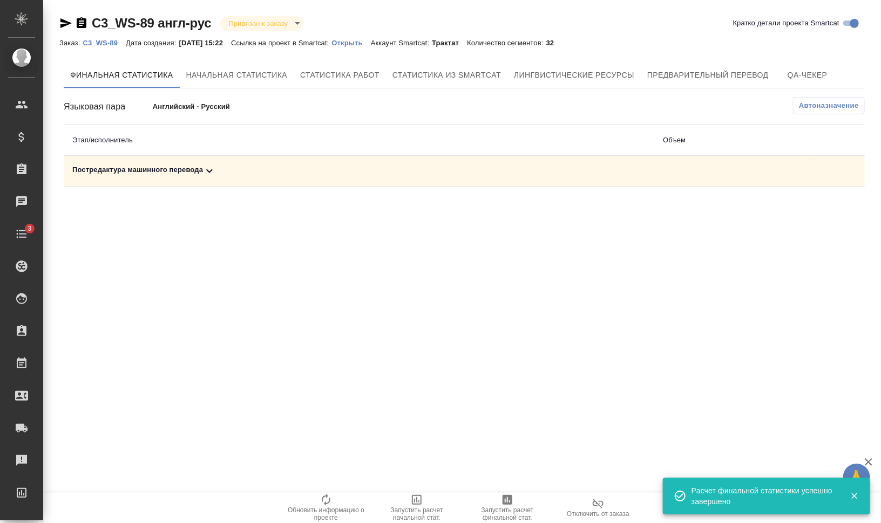
click at [188, 170] on div "Постредактура машинного перевода" at bounding box center [358, 171] width 573 height 13
click at [811, 211] on icon "button" at bounding box center [817, 208] width 13 height 13
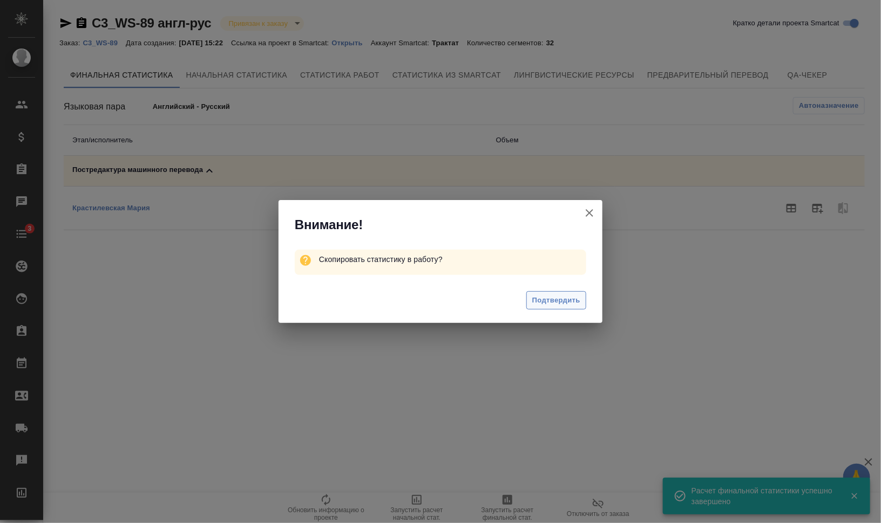
click at [573, 296] on span "Подтвердить" at bounding box center [556, 301] width 48 height 12
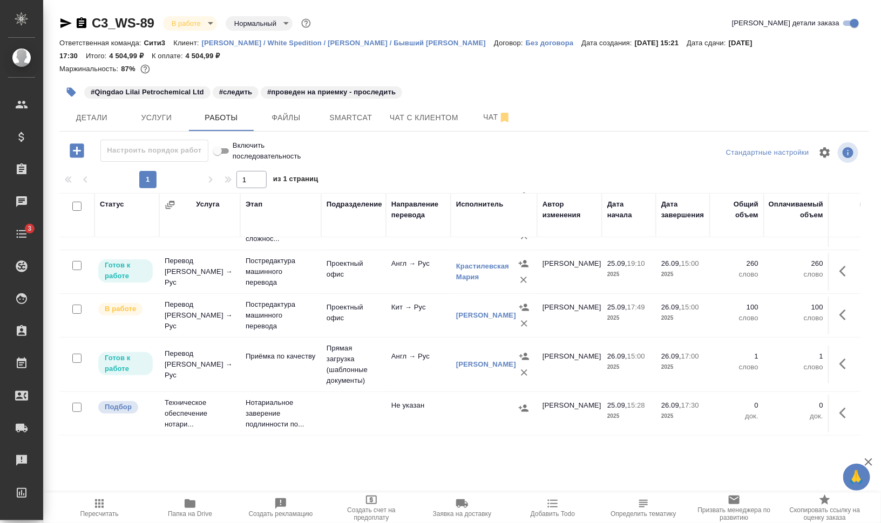
scroll to position [83, 0]
click at [74, 86] on button "button" at bounding box center [71, 92] width 24 height 24
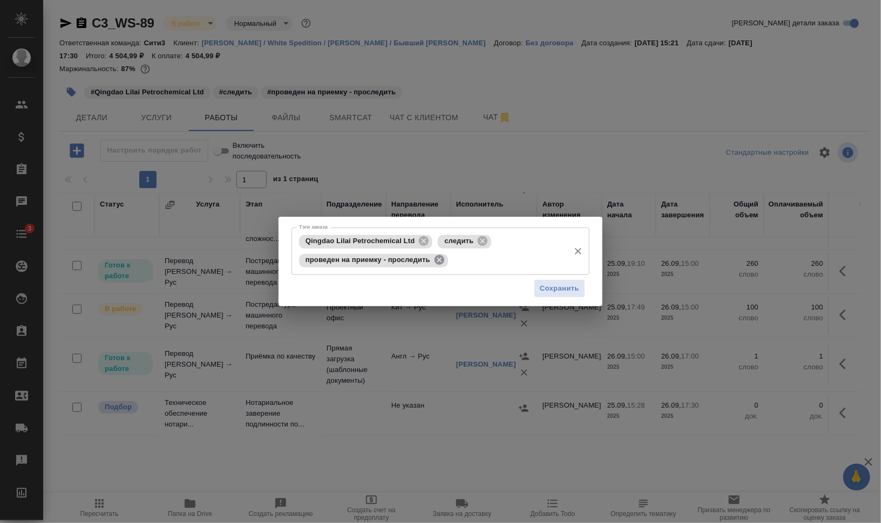
click at [443, 261] on icon at bounding box center [439, 260] width 10 height 10
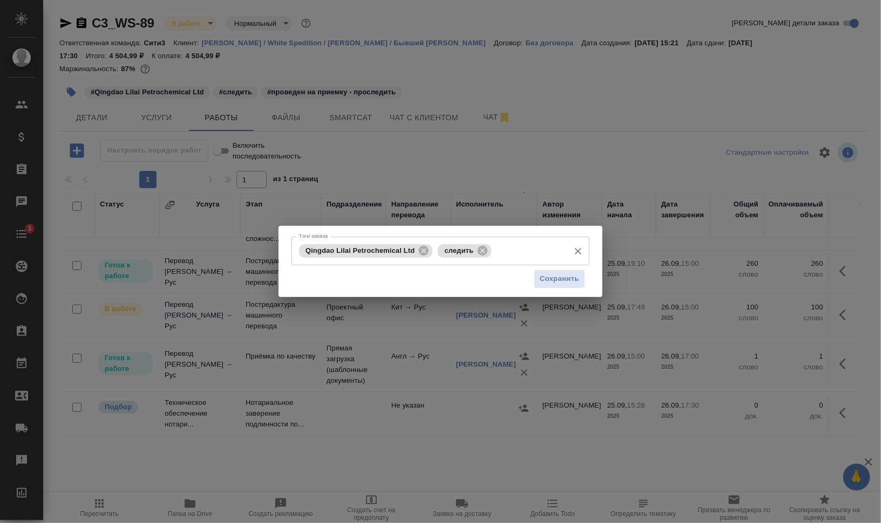
click at [523, 256] on input "Тэги заказа" at bounding box center [529, 251] width 70 height 18
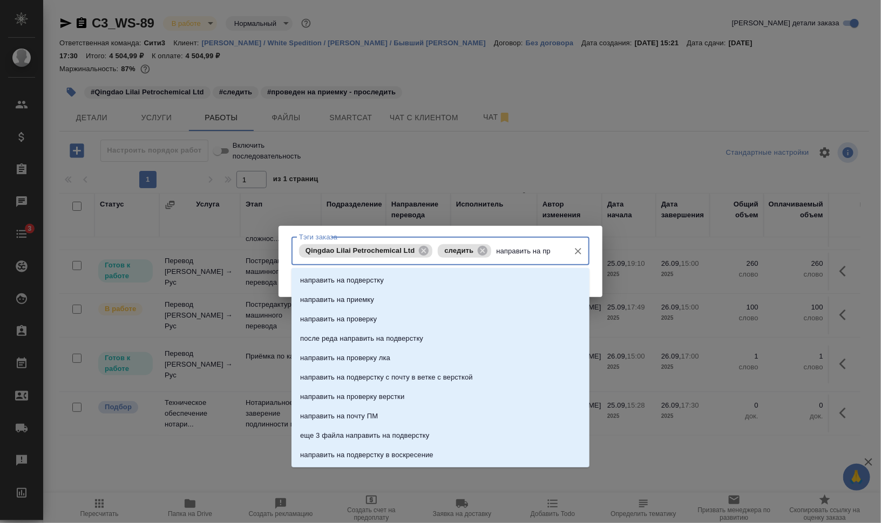
type input "направить на при"
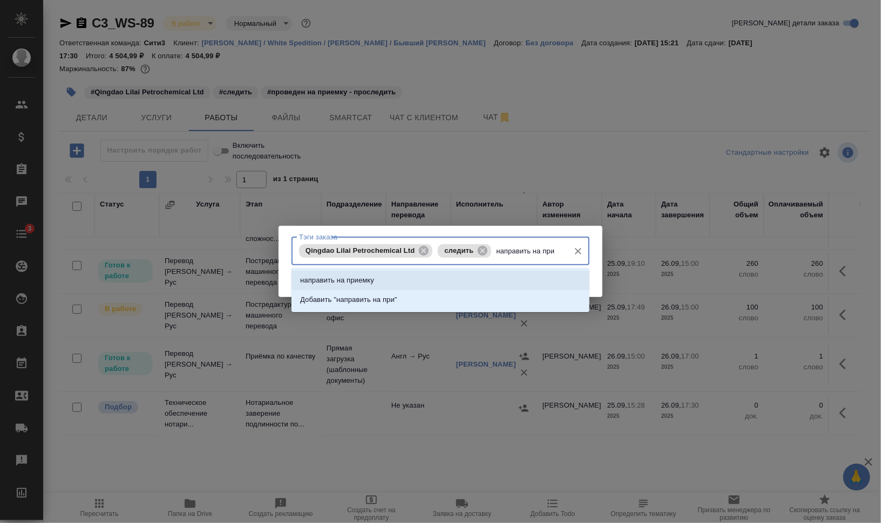
click at [495, 275] on li "направить на приемку" at bounding box center [440, 280] width 298 height 19
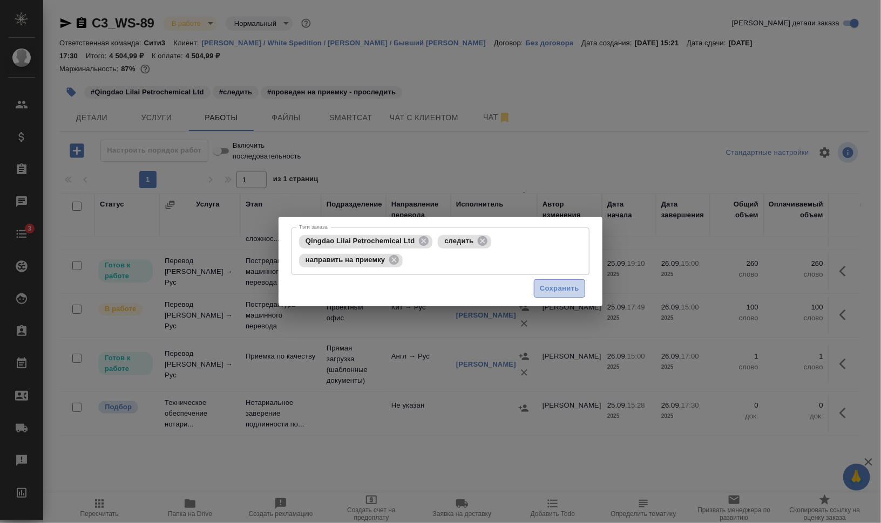
click at [584, 282] on button "Сохранить" at bounding box center [559, 289] width 51 height 19
click at [581, 284] on button "Сохранить" at bounding box center [559, 289] width 51 height 19
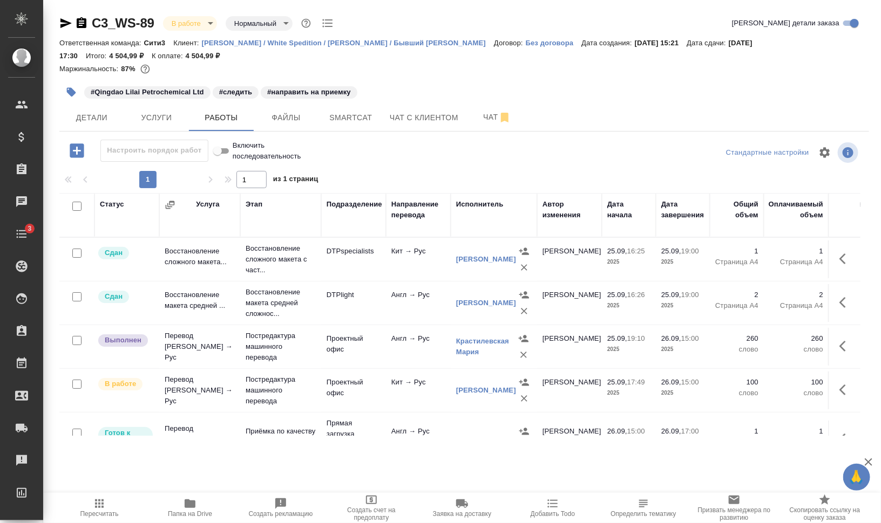
click at [98, 499] on icon "button" at bounding box center [99, 504] width 13 height 13
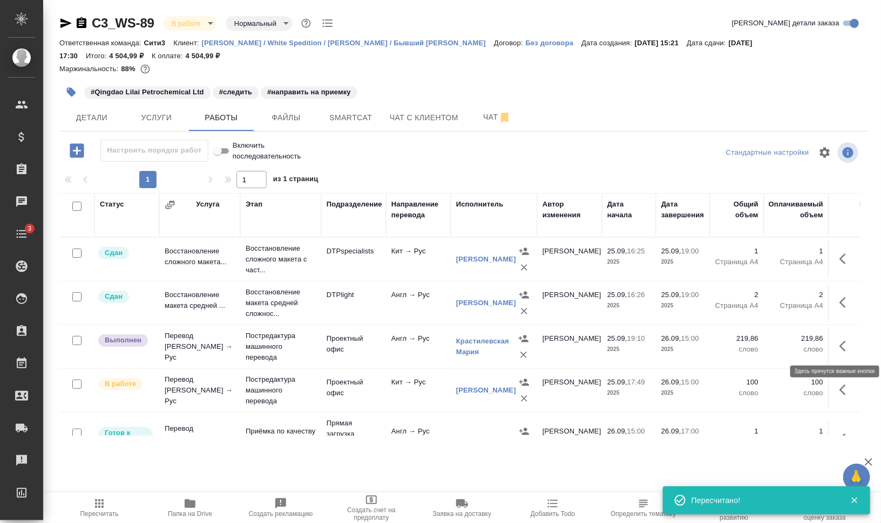
click at [839, 343] on icon "button" at bounding box center [845, 346] width 13 height 13
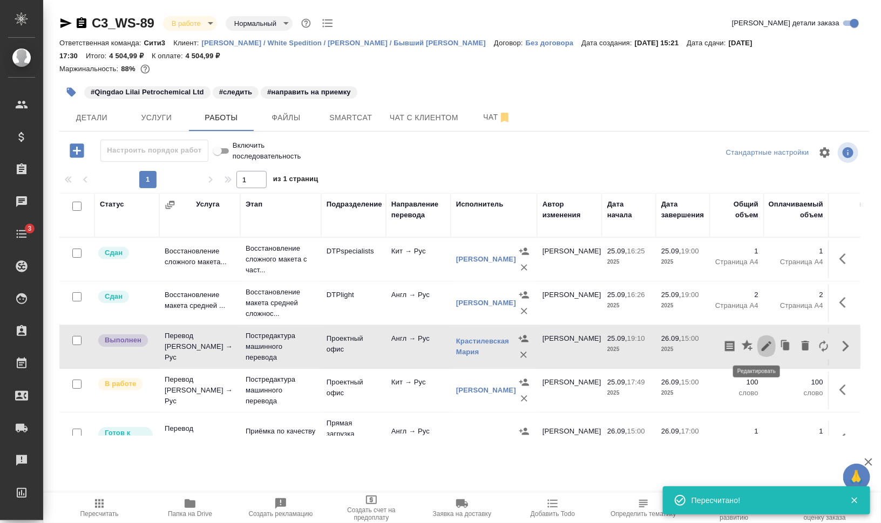
click at [757, 342] on button "button" at bounding box center [766, 347] width 18 height 26
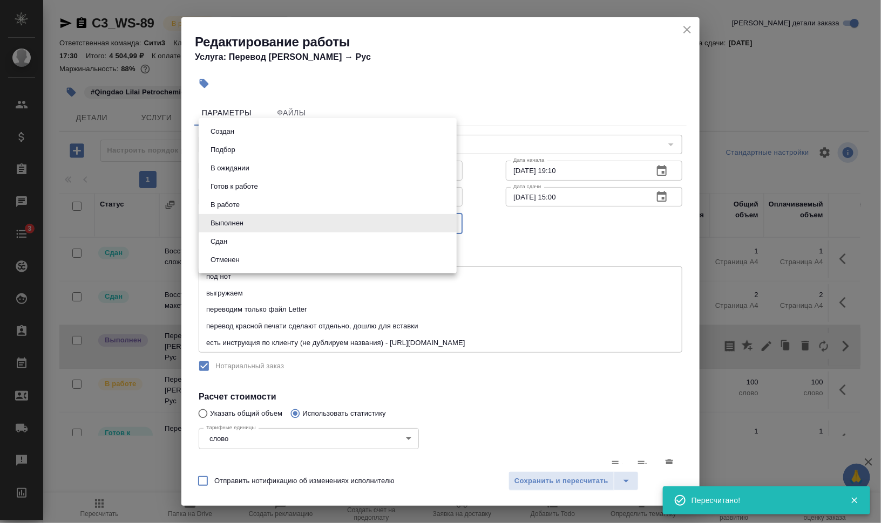
click at [253, 226] on body "🙏 .cls-1 fill:#fff; AWATERA [PERSON_NAME] Динар Клиенты Спецификации Заказы 0 Ч…" at bounding box center [440, 305] width 881 height 610
click at [267, 240] on li "Сдан" at bounding box center [328, 242] width 258 height 18
type input "closed"
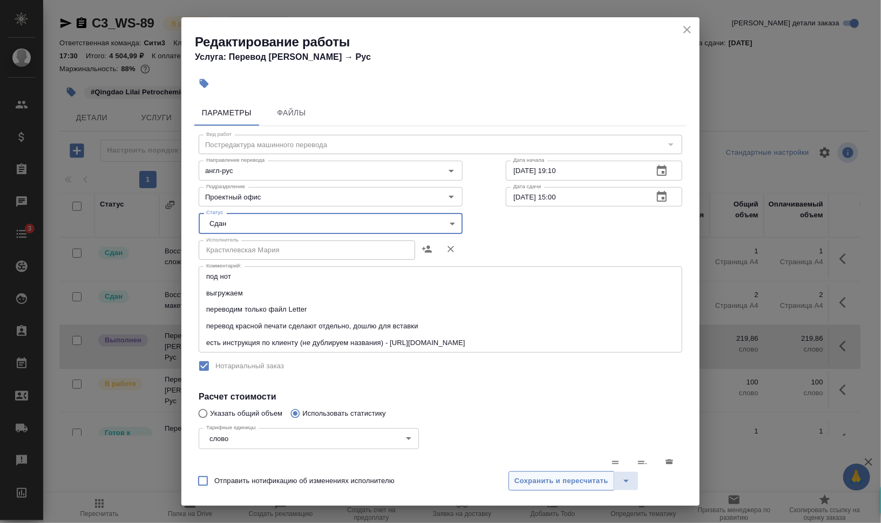
click at [574, 483] on span "Сохранить и пересчитать" at bounding box center [561, 481] width 94 height 12
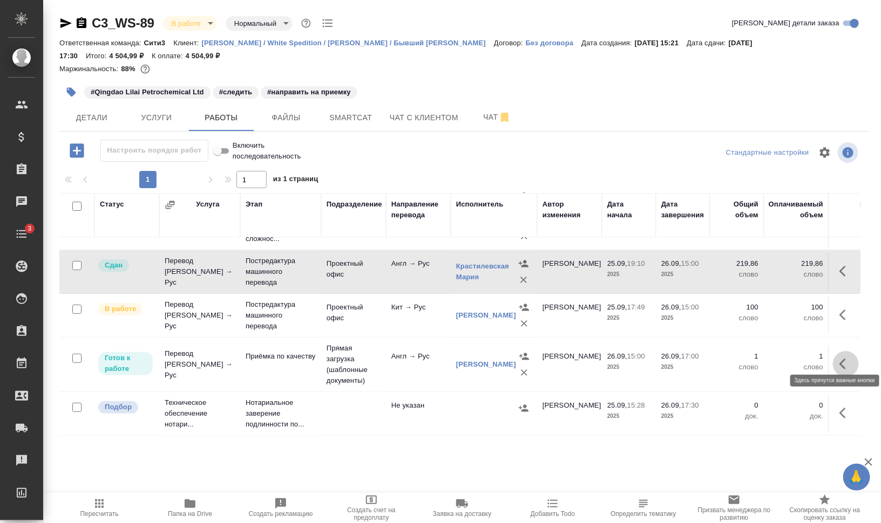
click at [840, 360] on icon "button" at bounding box center [845, 364] width 13 height 13
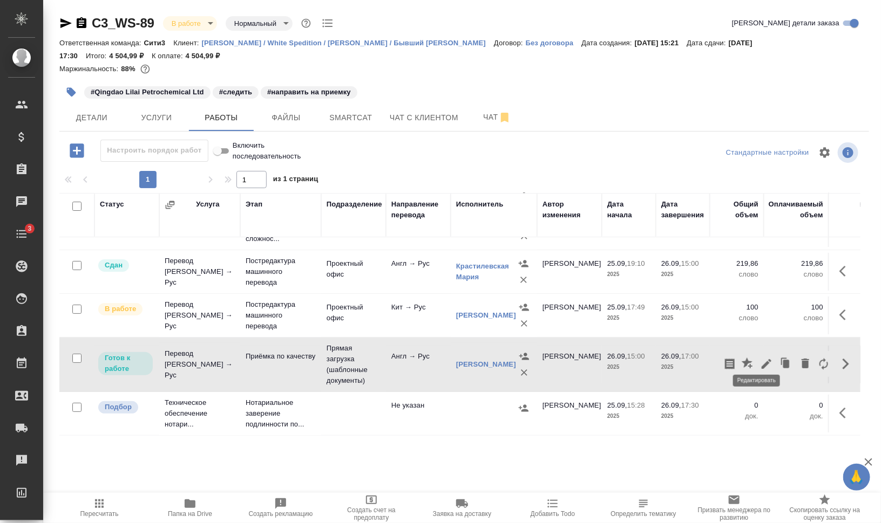
click at [760, 358] on icon "button" at bounding box center [766, 364] width 13 height 13
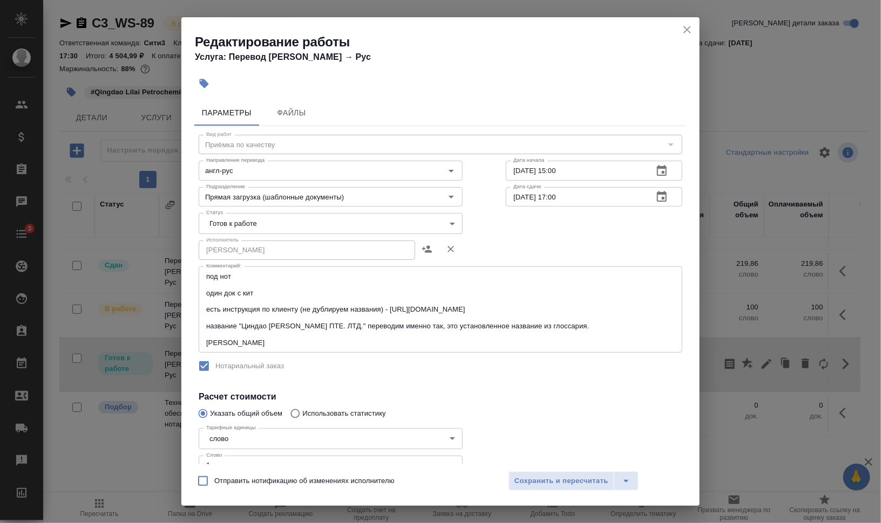
click at [686, 30] on icon "close" at bounding box center [687, 30] width 8 height 8
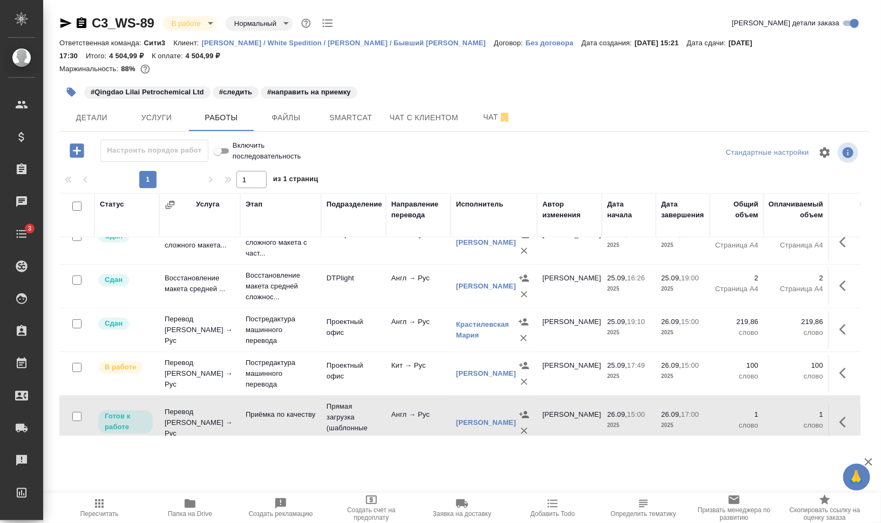
scroll to position [16, 0]
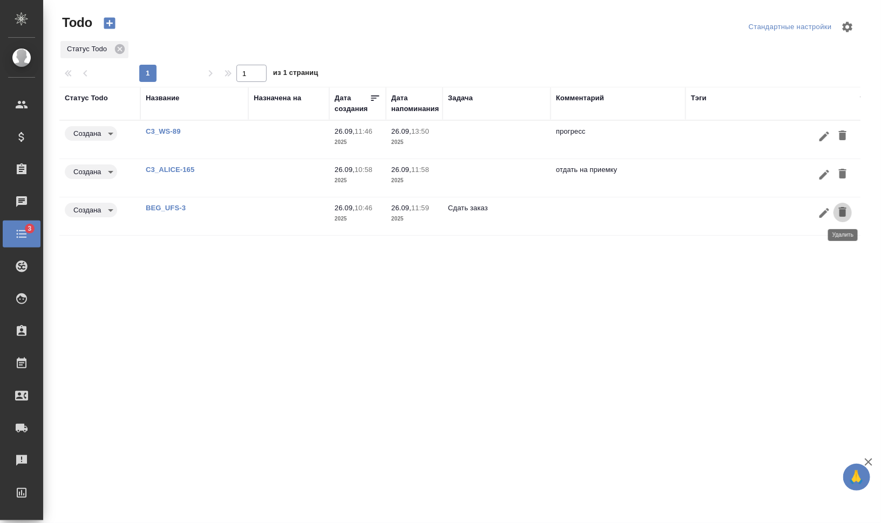
click at [846, 212] on icon "button" at bounding box center [842, 212] width 13 height 13
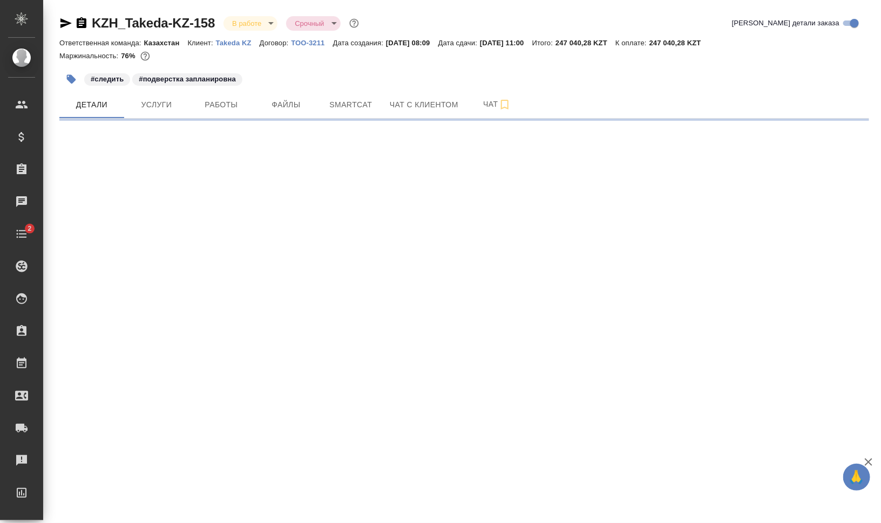
select select "RU"
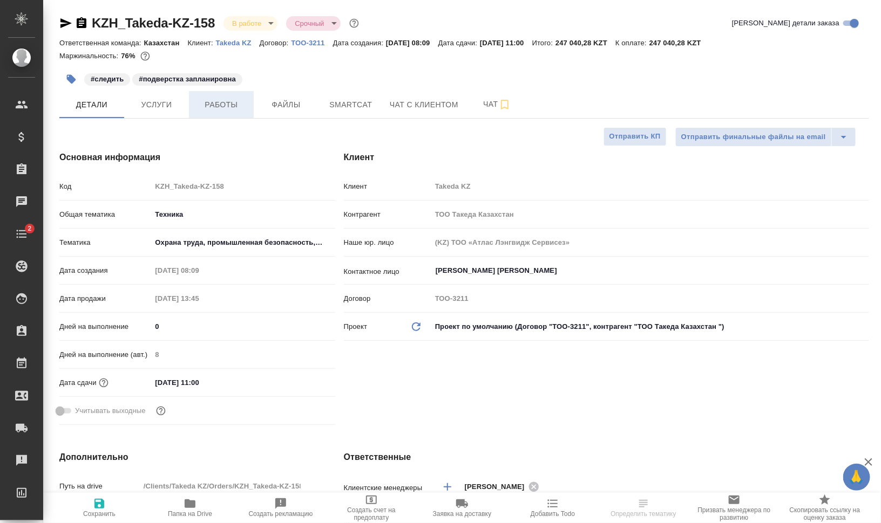
click at [232, 111] on button "Работы" at bounding box center [221, 104] width 65 height 27
type textarea "x"
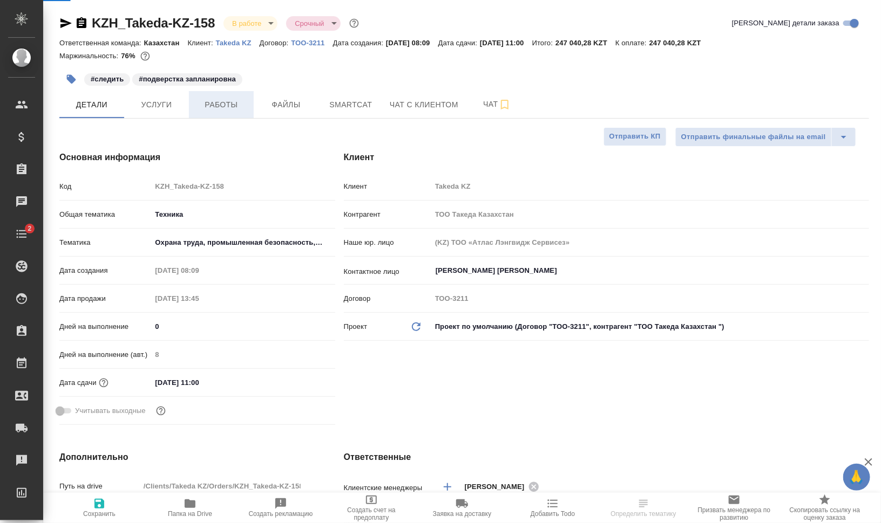
type textarea "x"
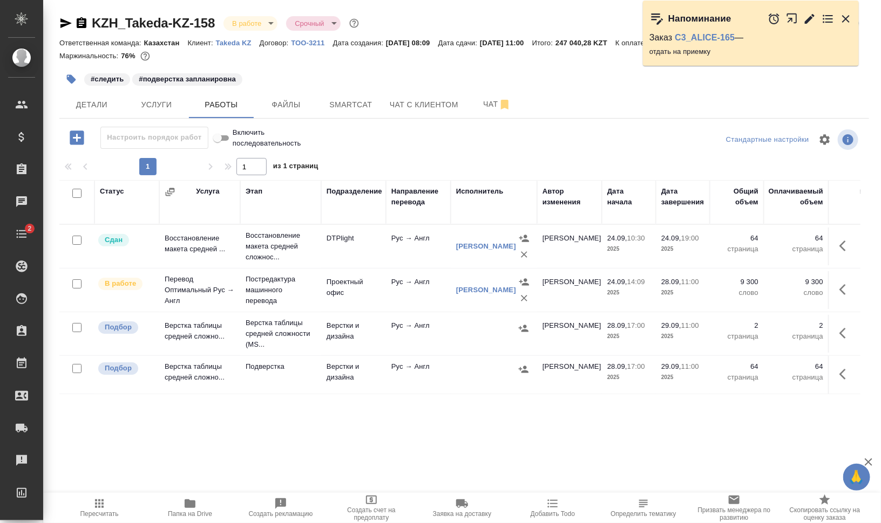
click at [791, 18] on icon "button" at bounding box center [792, 18] width 10 height 10
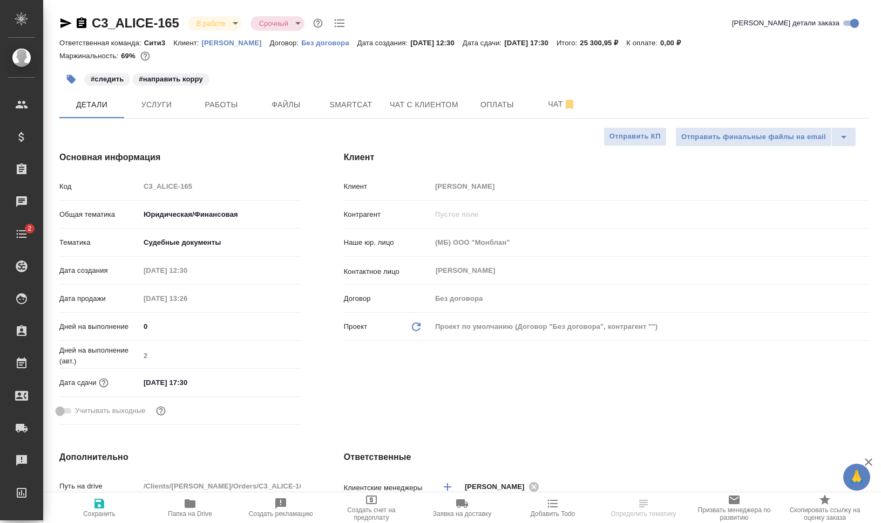
select select "RU"
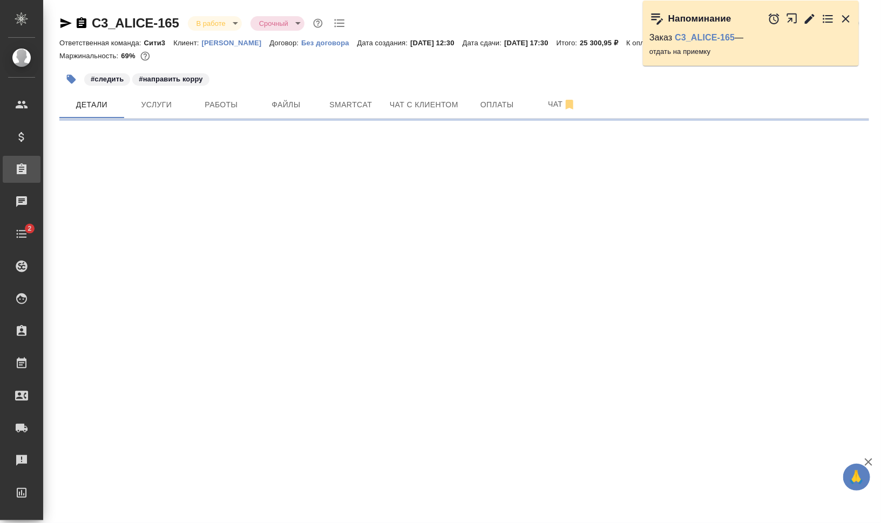
select select "RU"
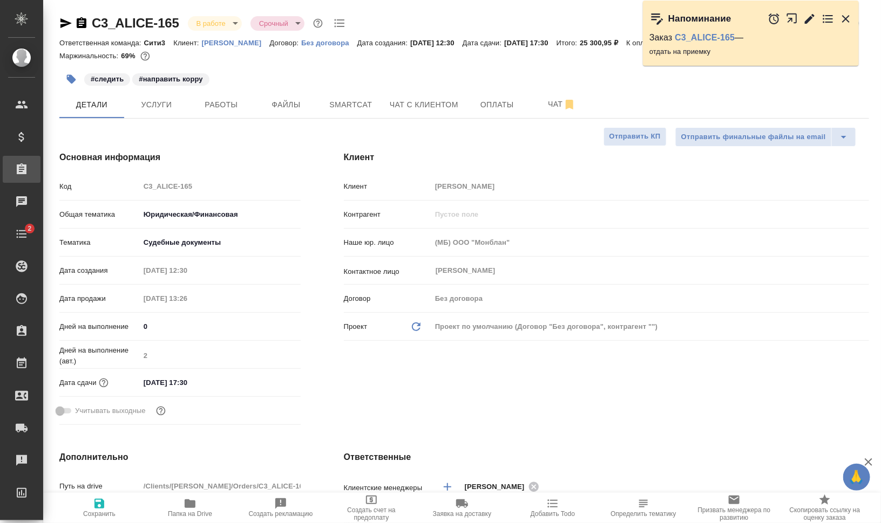
type textarea "x"
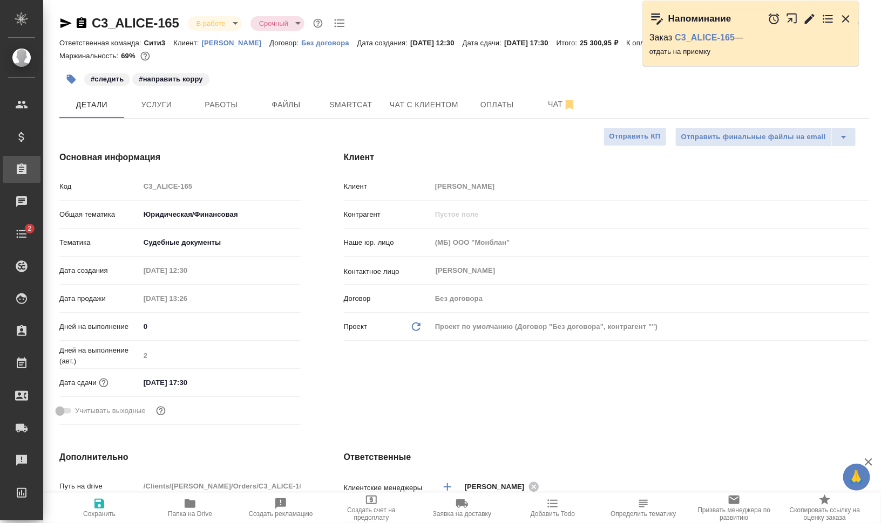
type textarea "x"
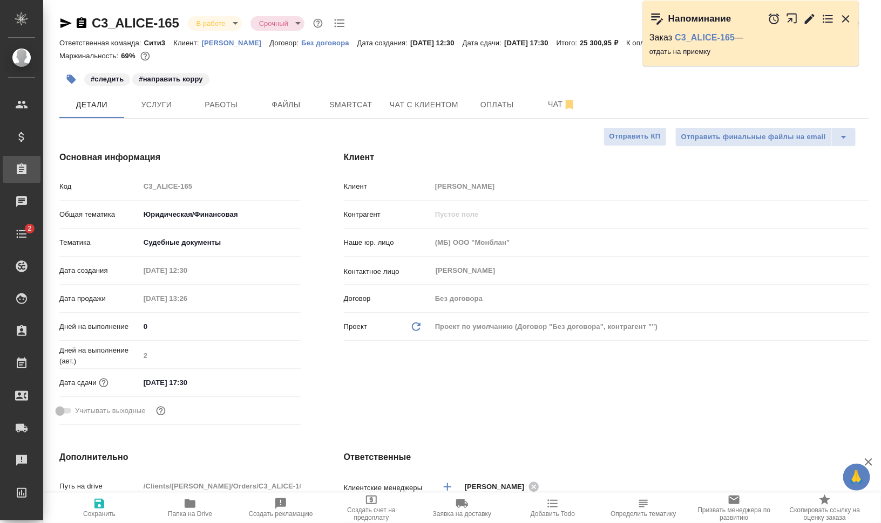
type textarea "x"
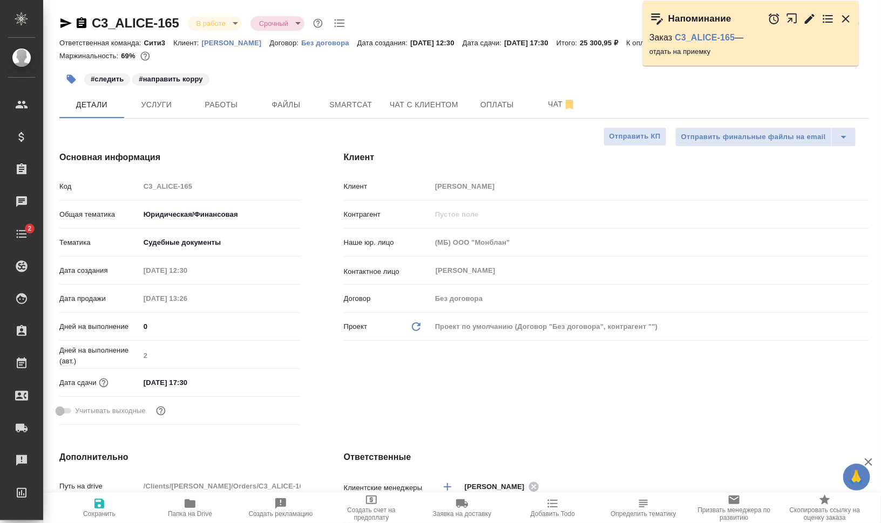
type textarea "x"
click at [315, 105] on button "Файлы" at bounding box center [286, 104] width 65 height 27
click at [356, 105] on span "Smartcat" at bounding box center [351, 104] width 52 height 13
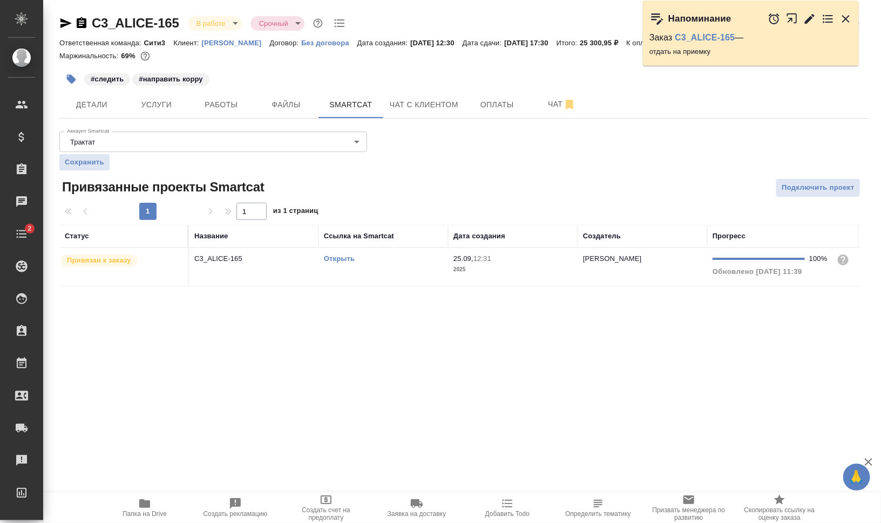
click at [341, 270] on td "Открыть" at bounding box center [383, 267] width 130 height 38
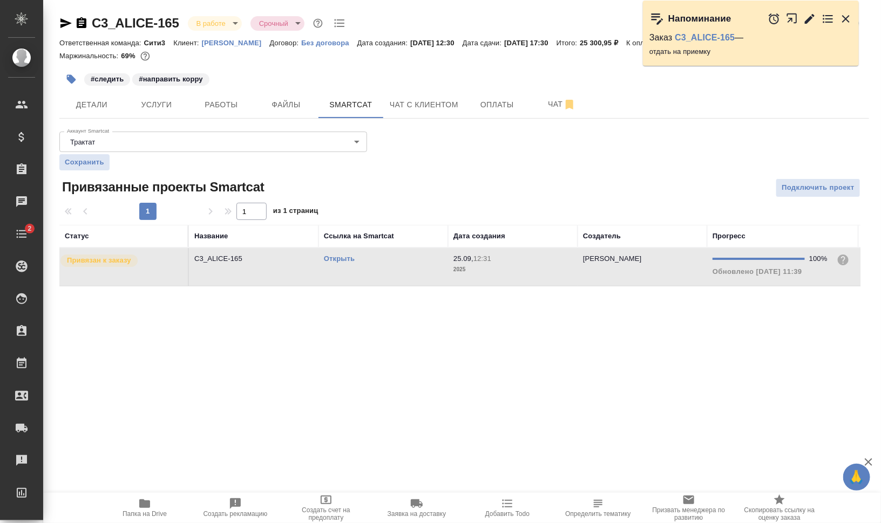
click at [341, 270] on td "Открыть" at bounding box center [383, 267] width 130 height 38
click at [339, 258] on link "Открыть" at bounding box center [339, 259] width 31 height 8
click at [149, 511] on span "Папка на Drive" at bounding box center [145, 515] width 44 height 8
click at [65, 24] on icon "button" at bounding box center [65, 23] width 11 height 10
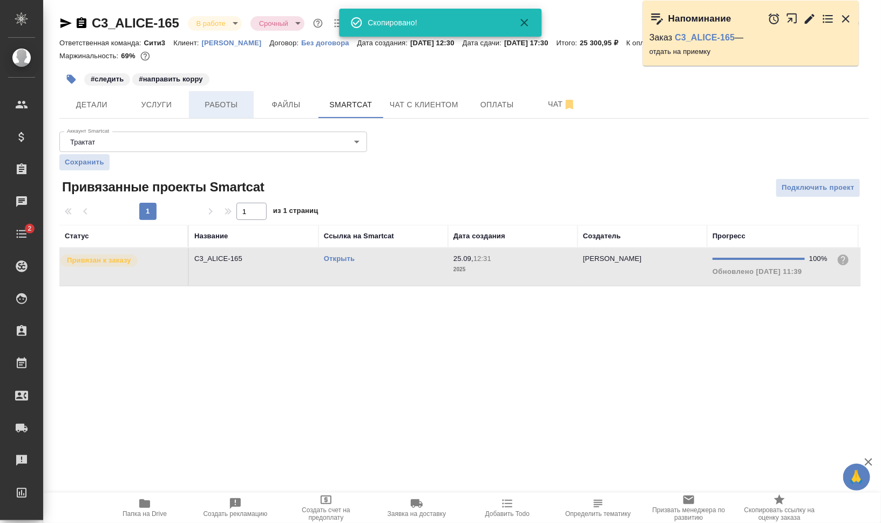
click at [211, 105] on span "Работы" at bounding box center [221, 104] width 52 height 13
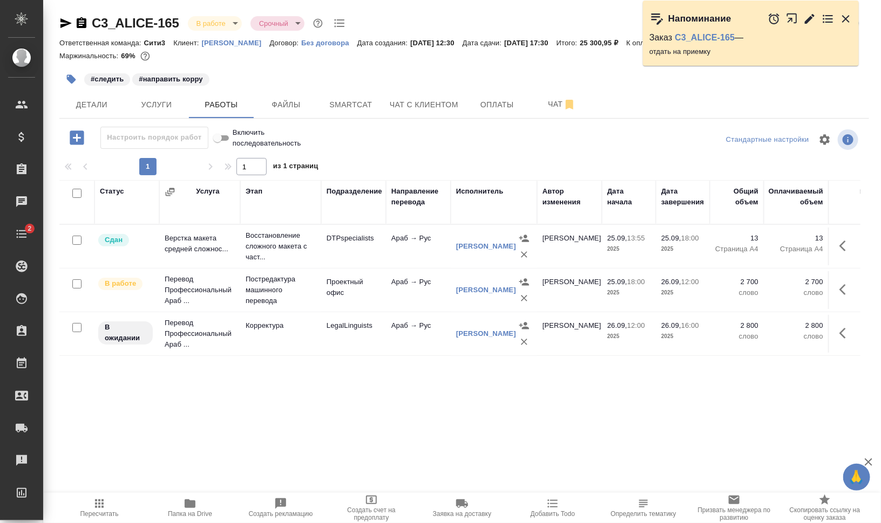
click at [73, 74] on icon "button" at bounding box center [71, 79] width 11 height 11
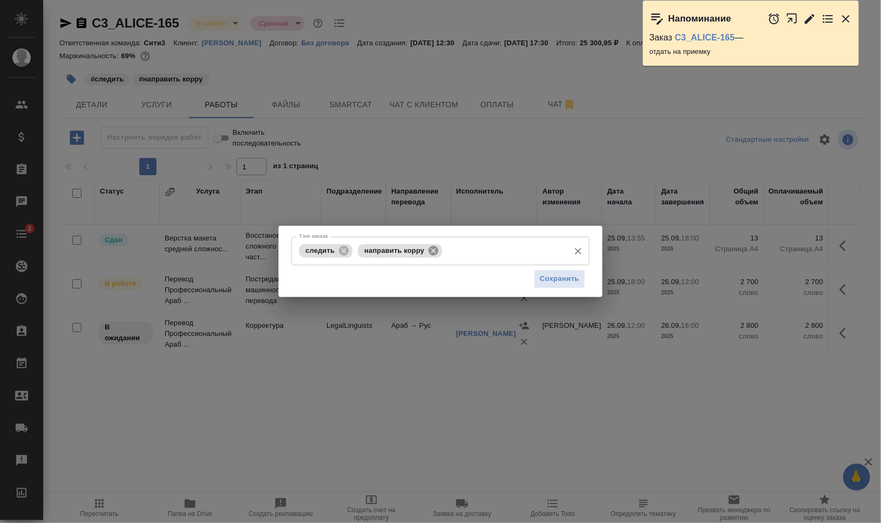
click at [434, 253] on icon at bounding box center [433, 251] width 10 height 10
click at [341, 248] on icon at bounding box center [344, 251] width 10 height 10
click at [387, 251] on input "Тэги заказа" at bounding box center [430, 251] width 268 height 18
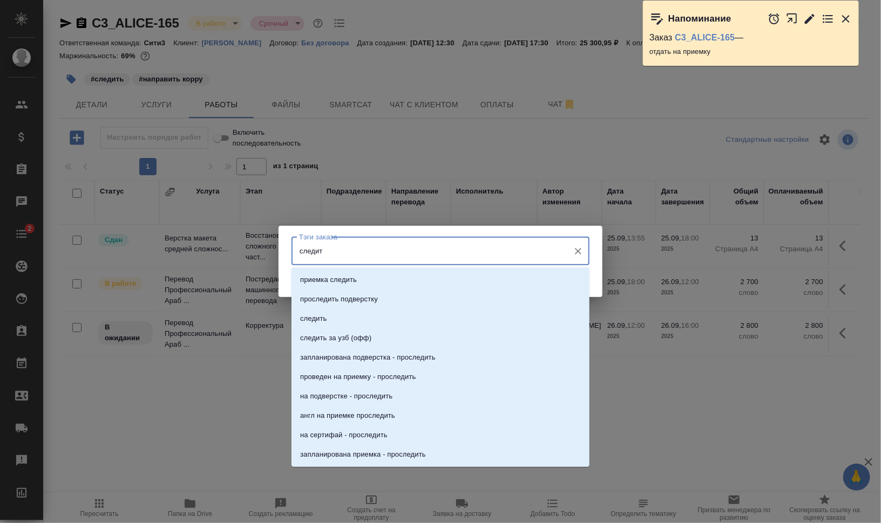
type input "следить"
click at [400, 311] on li "следить" at bounding box center [440, 318] width 298 height 19
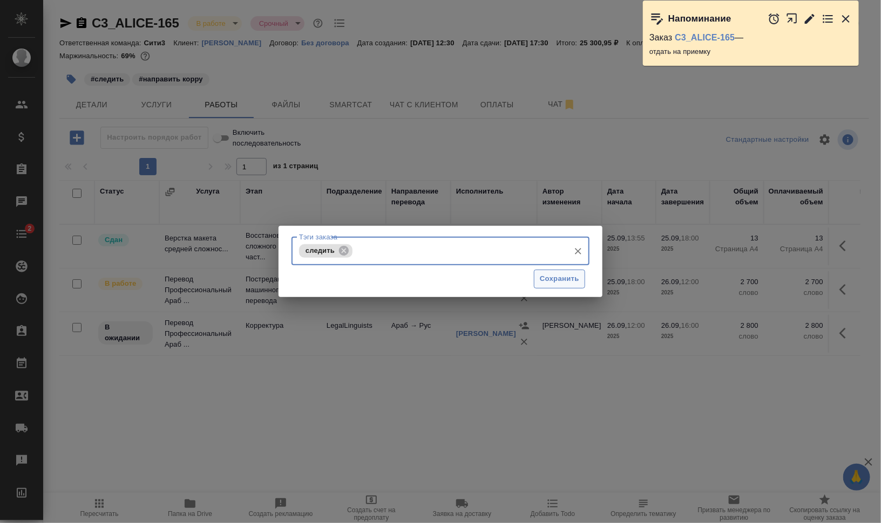
click at [557, 277] on span "Сохранить" at bounding box center [559, 279] width 39 height 12
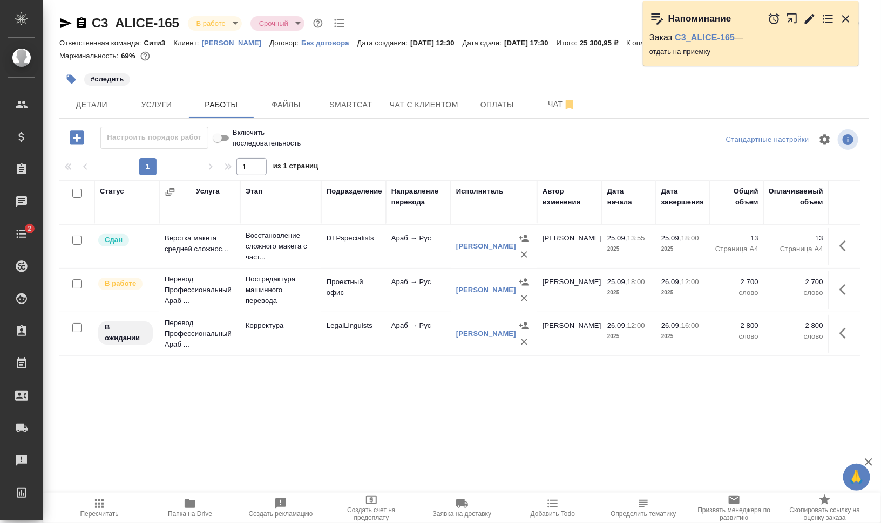
click at [101, 503] on icon "button" at bounding box center [99, 504] width 9 height 9
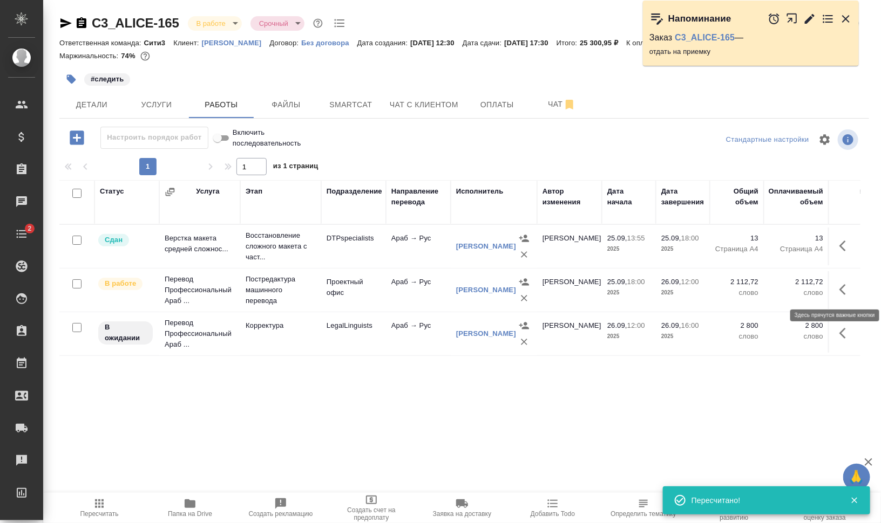
click at [853, 290] on button "button" at bounding box center [846, 290] width 26 height 26
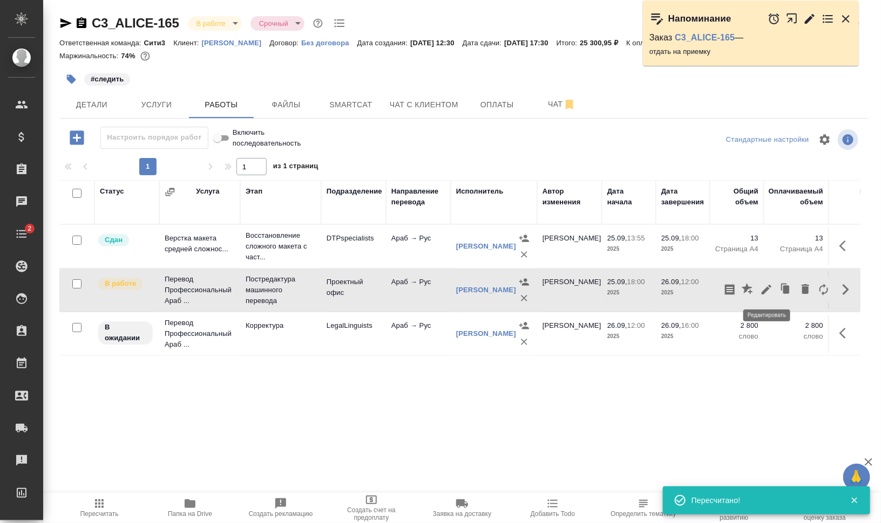
click at [760, 289] on icon "button" at bounding box center [766, 289] width 13 height 13
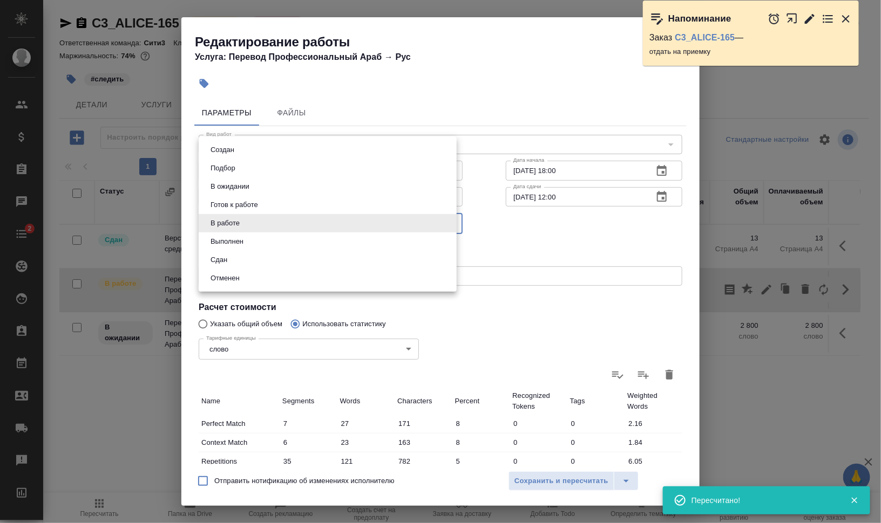
click at [237, 223] on body "🙏 .cls-1 fill:#fff; AWATERA Валеев Динар Клиенты Спецификации Заказы 0 Чаты 2 T…" at bounding box center [440, 305] width 881 height 610
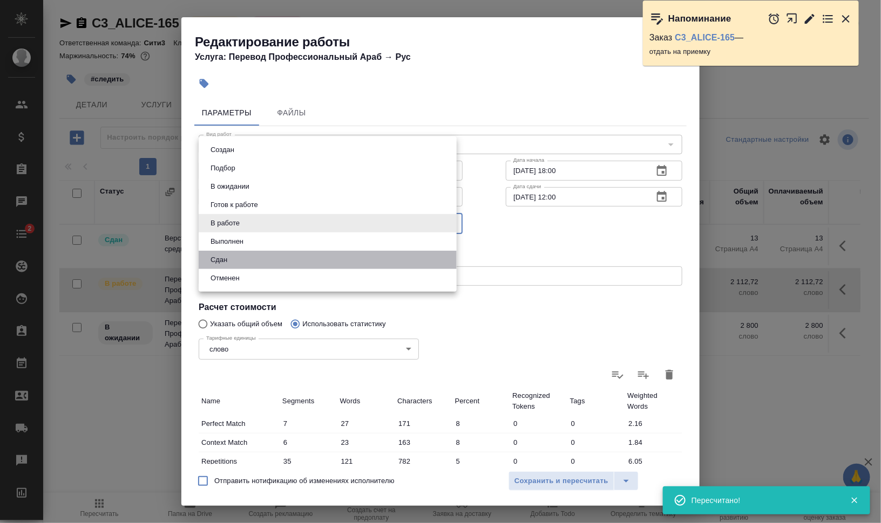
click at [240, 254] on li "Сдан" at bounding box center [328, 260] width 258 height 18
type input "closed"
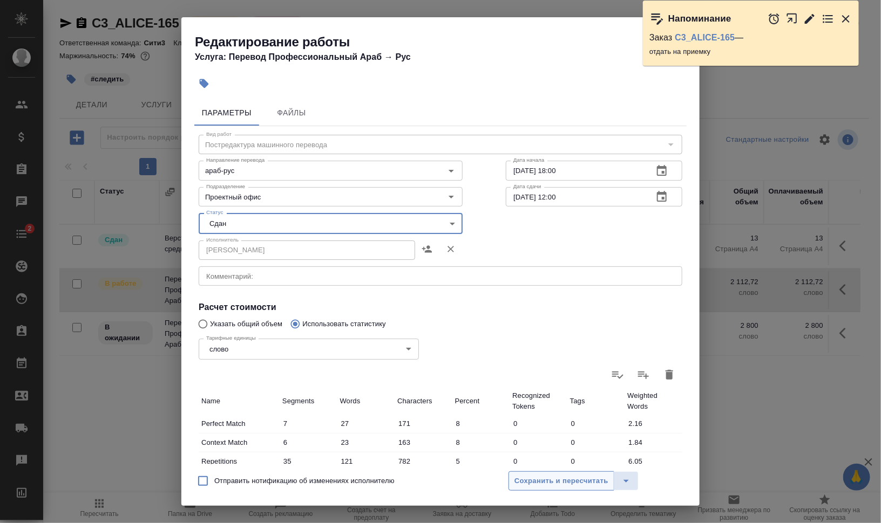
click at [571, 477] on span "Сохранить и пересчитать" at bounding box center [561, 481] width 94 height 12
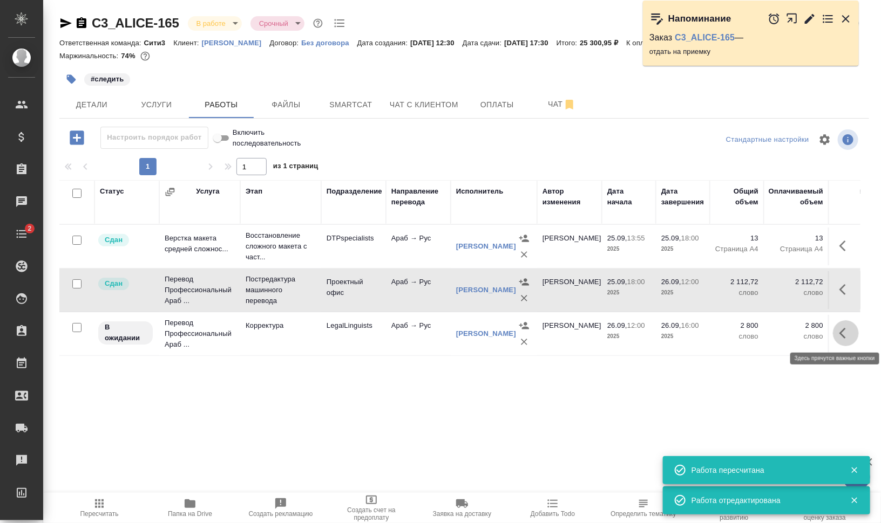
click at [848, 334] on icon "button" at bounding box center [845, 333] width 13 height 13
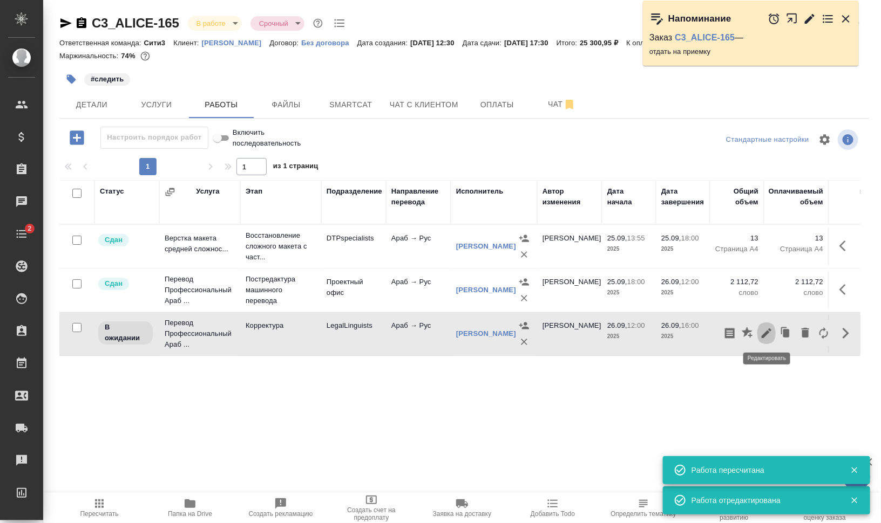
click at [765, 332] on icon "button" at bounding box center [766, 334] width 10 height 10
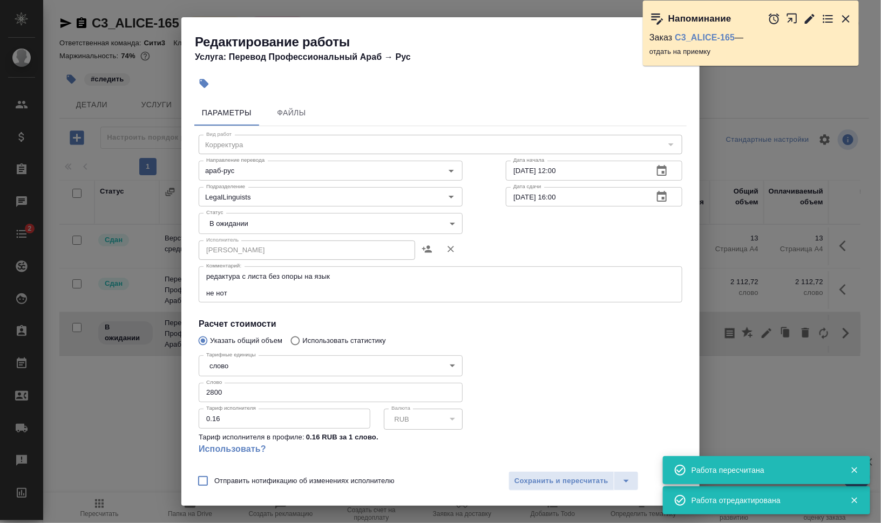
click at [225, 225] on body "🙏 .cls-1 fill:#fff; AWATERA Валеев Динар Клиенты Спецификации Заказы 0 Чаты 2 T…" at bounding box center [440, 305] width 881 height 610
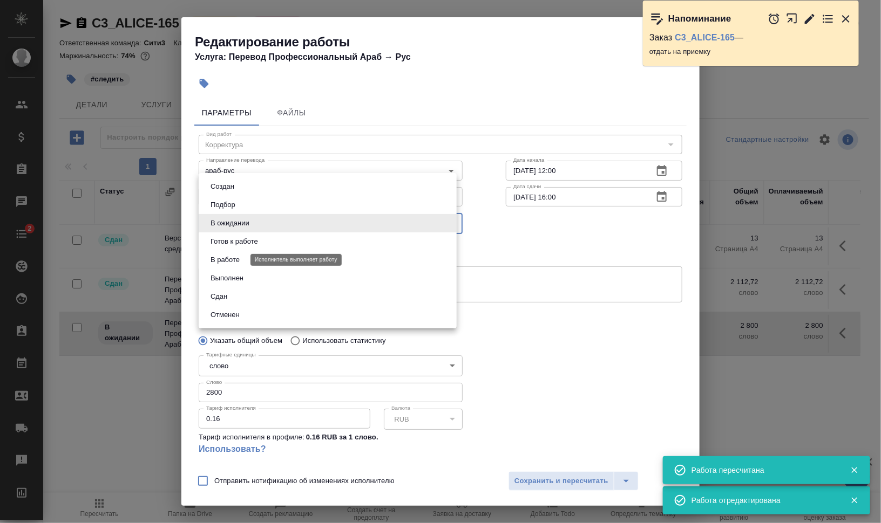
click at [228, 257] on button "В работе" at bounding box center [225, 260] width 36 height 12
type input "inProgress"
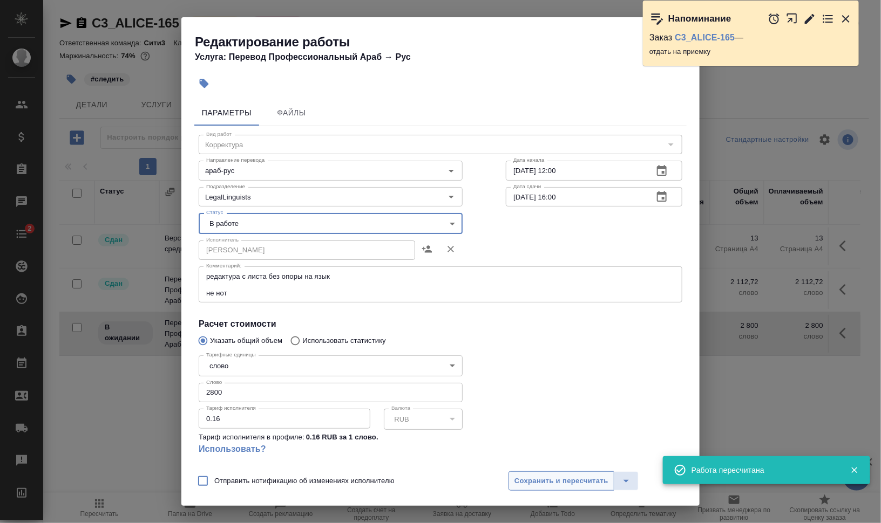
click at [532, 479] on span "Сохранить и пересчитать" at bounding box center [561, 481] width 94 height 12
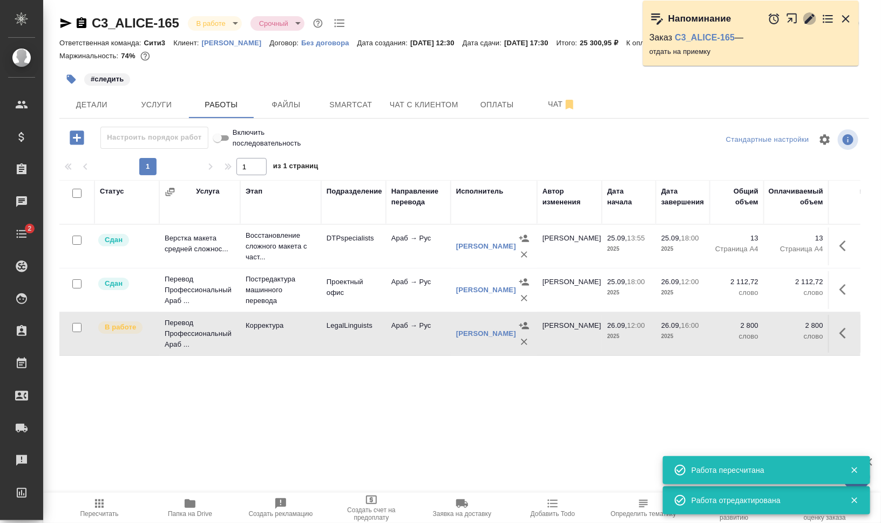
click at [814, 18] on icon "button" at bounding box center [809, 18] width 13 height 13
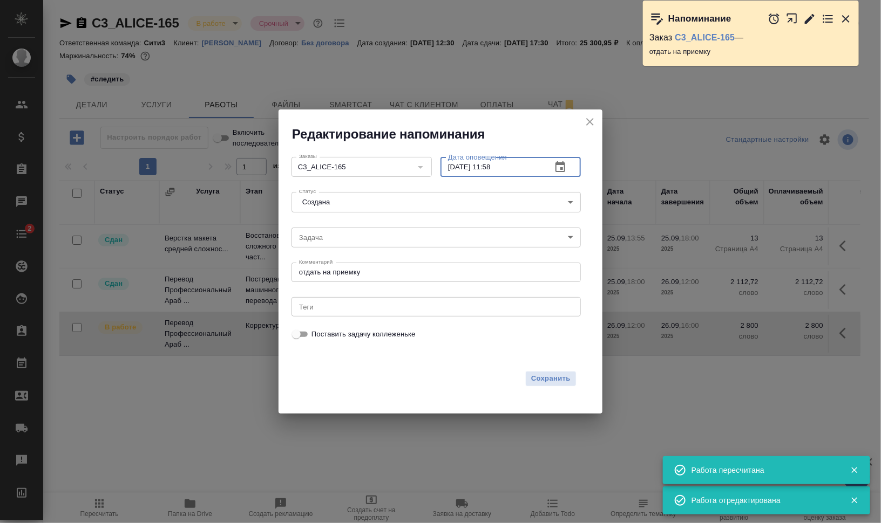
drag, startPoint x: 490, startPoint y: 166, endPoint x: 546, endPoint y: 171, distance: 55.8
click at [543, 170] on input "26.09.2025 11:58" at bounding box center [491, 166] width 103 height 19
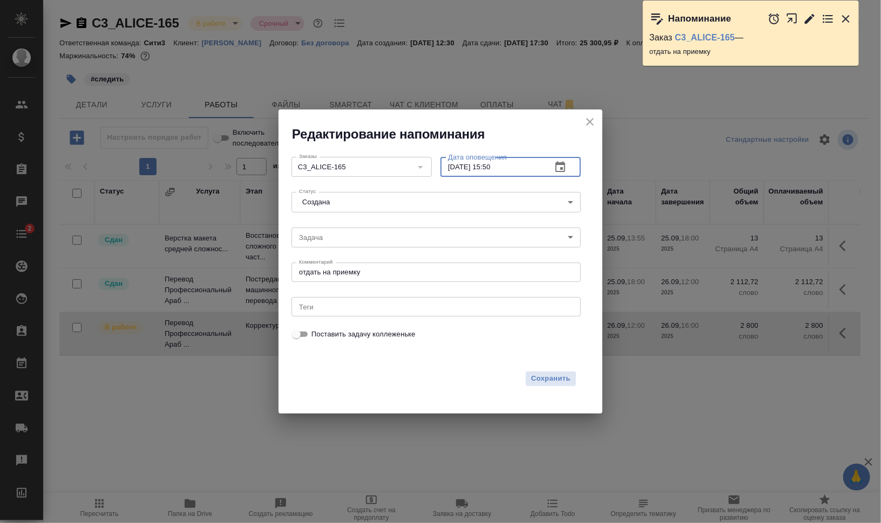
type input "26.09.2025 15:50"
click at [384, 280] on div "отдать на приемку x Комментарий" at bounding box center [435, 272] width 289 height 19
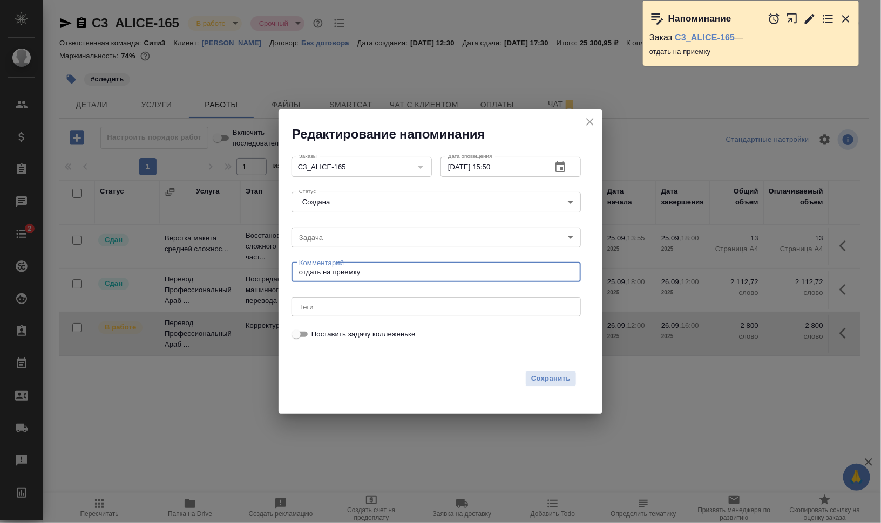
click at [371, 271] on textarea "отдать на приемку" at bounding box center [436, 272] width 274 height 8
drag, startPoint x: 371, startPoint y: 271, endPoint x: 265, endPoint y: 273, distance: 106.3
click at [265, 273] on div "Редактирование напоминания Заказы C3_ALICE-165 Заказы Дата оповещения 26.09.202…" at bounding box center [440, 261] width 881 height 523
click at [359, 225] on div "Задача ​ Задача" at bounding box center [436, 236] width 298 height 35
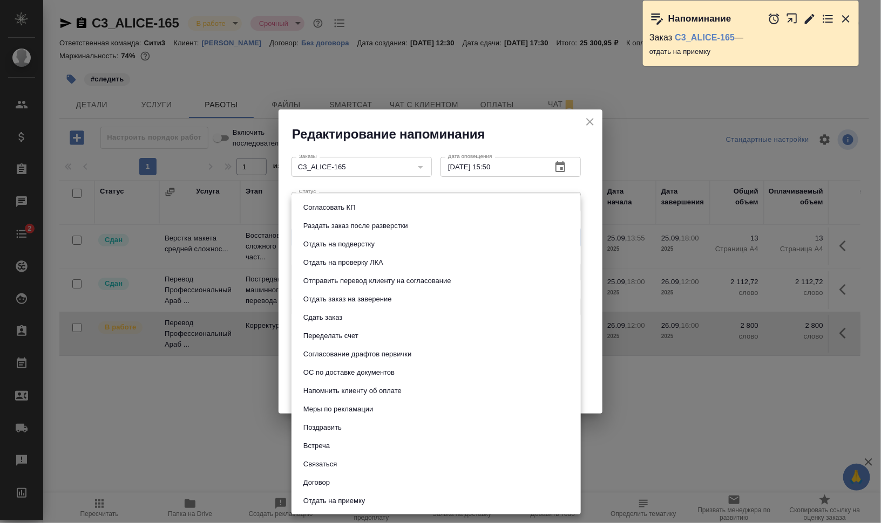
click at [359, 234] on body "🙏 .cls-1 fill:#fff; AWATERA Валеев Динар Клиенты Спецификации Заказы 0 Чаты 2 T…" at bounding box center [440, 305] width 881 height 610
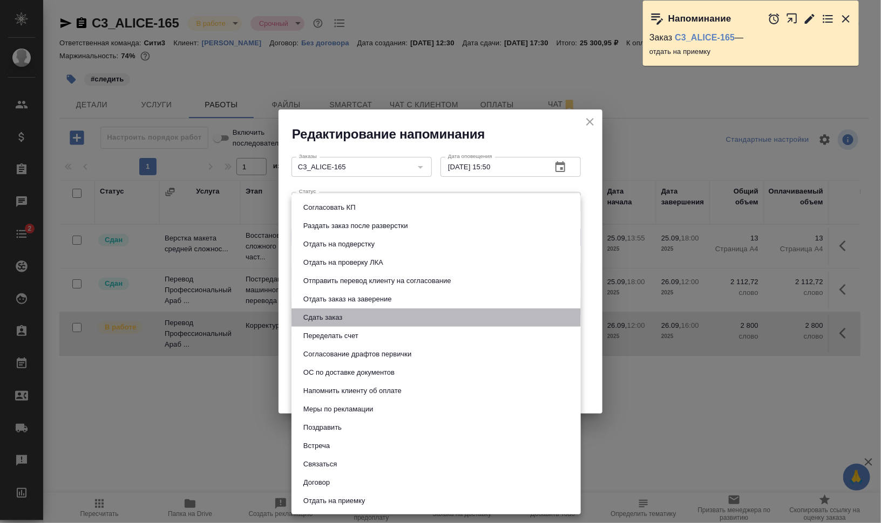
click at [355, 316] on li "Сдать заказ" at bounding box center [435, 318] width 289 height 18
type input "Сдать заказ"
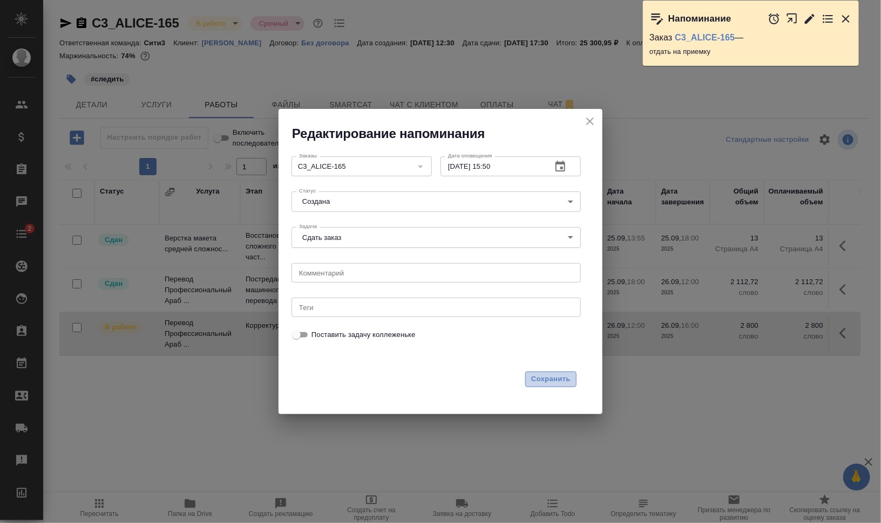
click at [564, 379] on span "Сохранить" at bounding box center [550, 379] width 39 height 12
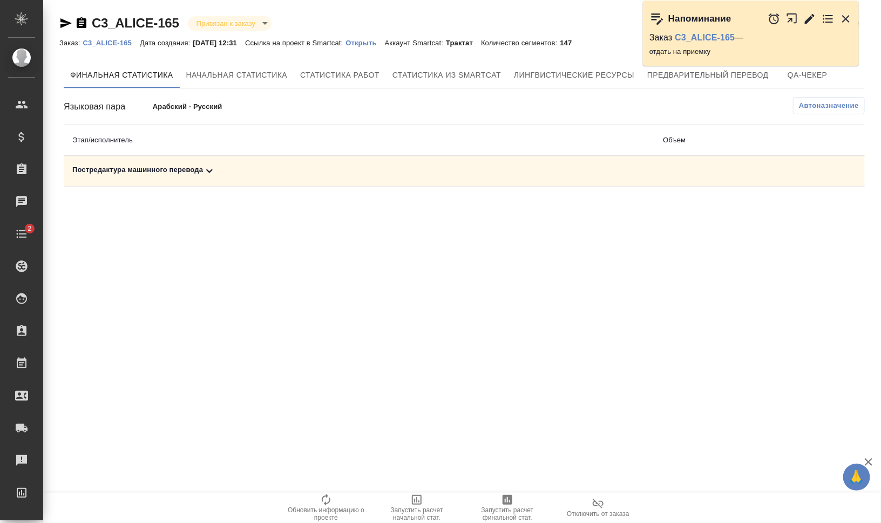
click at [137, 168] on div "Постредактура машинного перевода" at bounding box center [358, 171] width 573 height 13
click at [519, 509] on span "Запустить расчет финальной стат." at bounding box center [507, 514] width 78 height 15
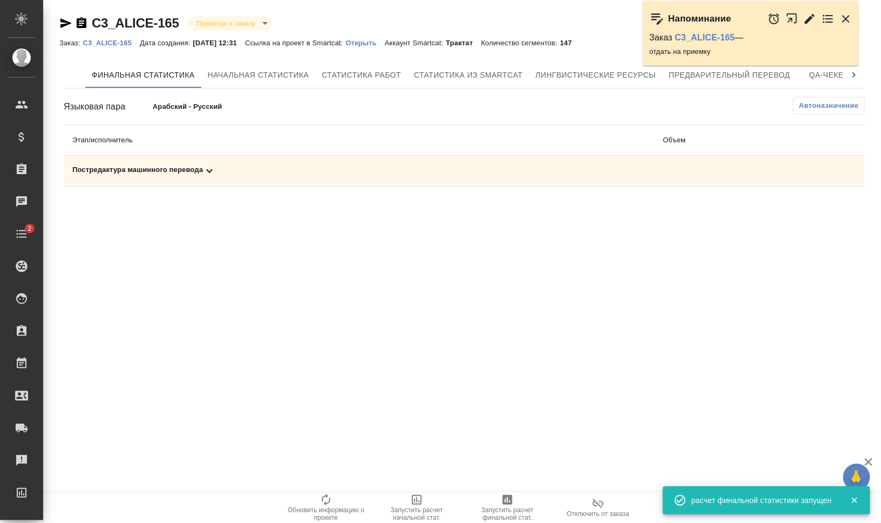
click at [161, 167] on div "Постредактура машинного перевода" at bounding box center [358, 171] width 573 height 13
click at [786, 205] on icon "button" at bounding box center [791, 208] width 13 height 13
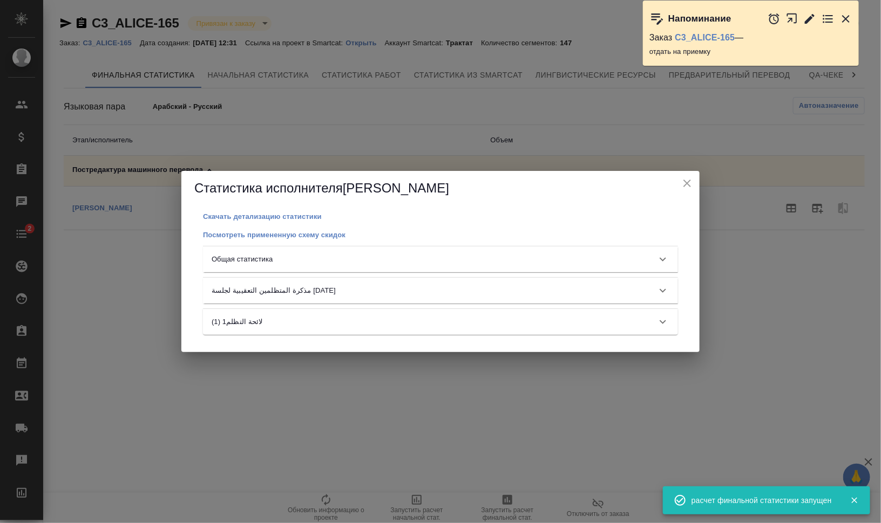
click at [441, 252] on div "Общая статистика" at bounding box center [440, 260] width 475 height 26
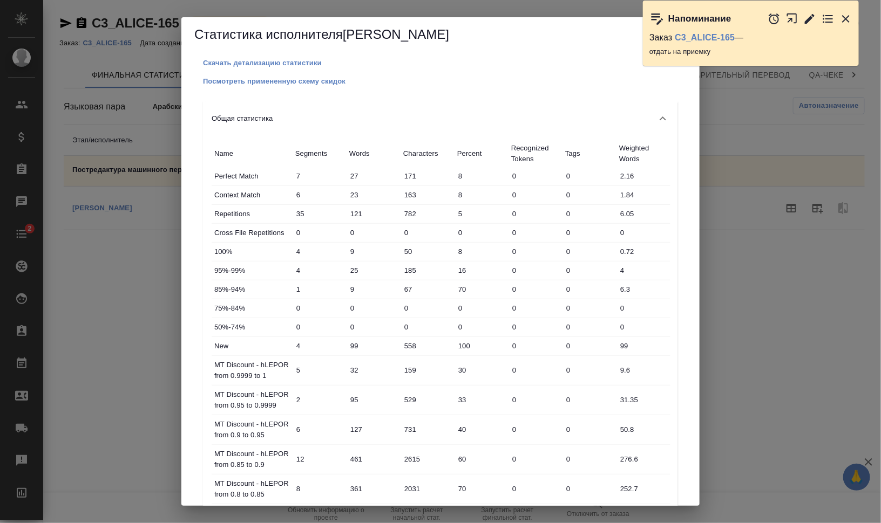
click at [814, 257] on div "Статистика исполнителя Заостровцева Анастасия Скачать детализацию статистики По…" at bounding box center [440, 261] width 881 height 523
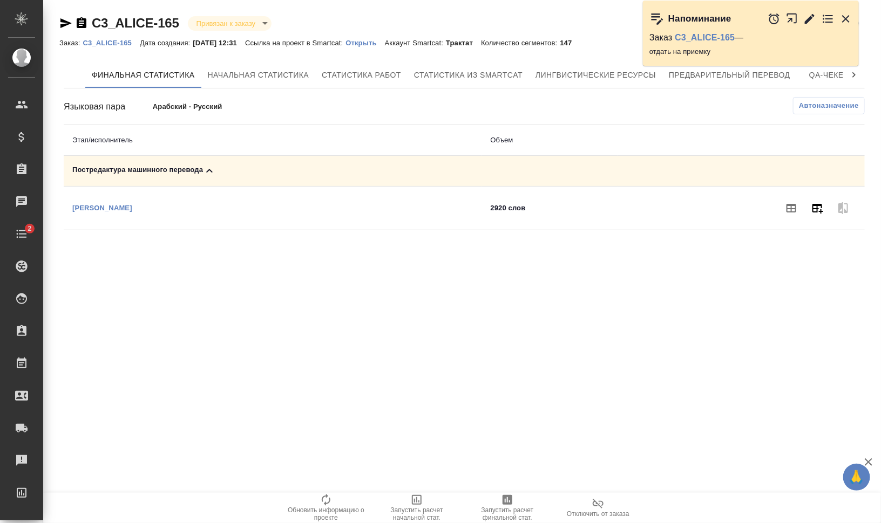
click at [813, 208] on icon "button" at bounding box center [817, 209] width 11 height 10
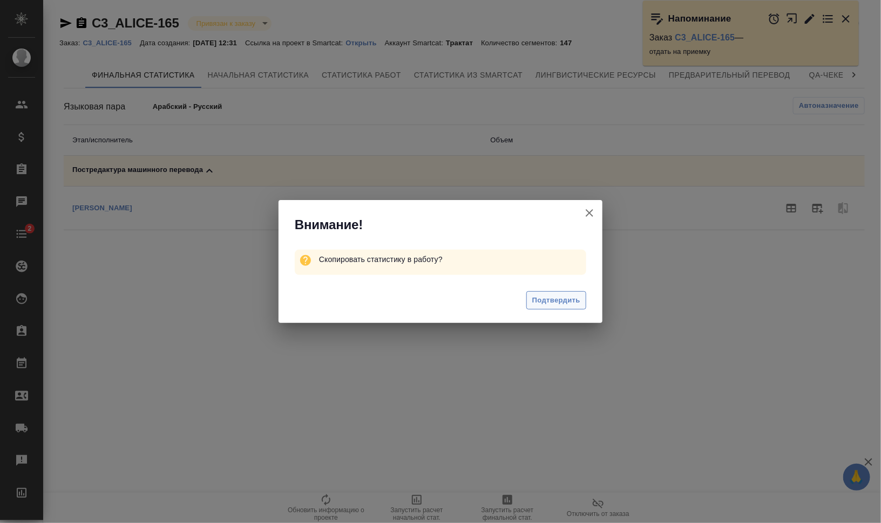
click at [567, 292] on button "Подтвердить" at bounding box center [556, 300] width 60 height 19
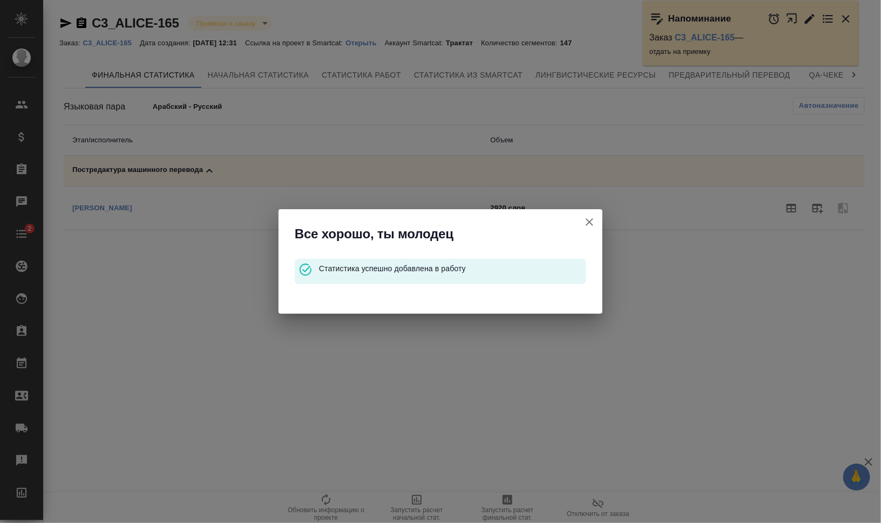
click at [587, 220] on icon "button" at bounding box center [590, 223] width 8 height 8
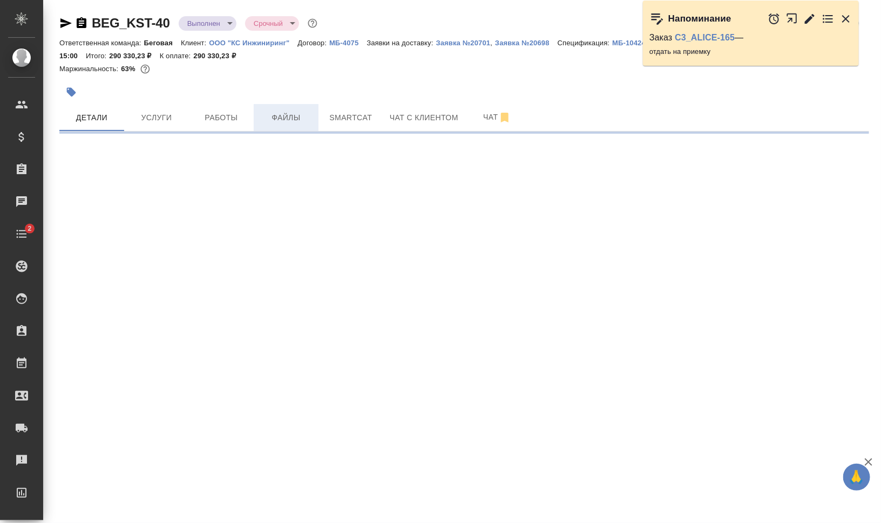
select select "RU"
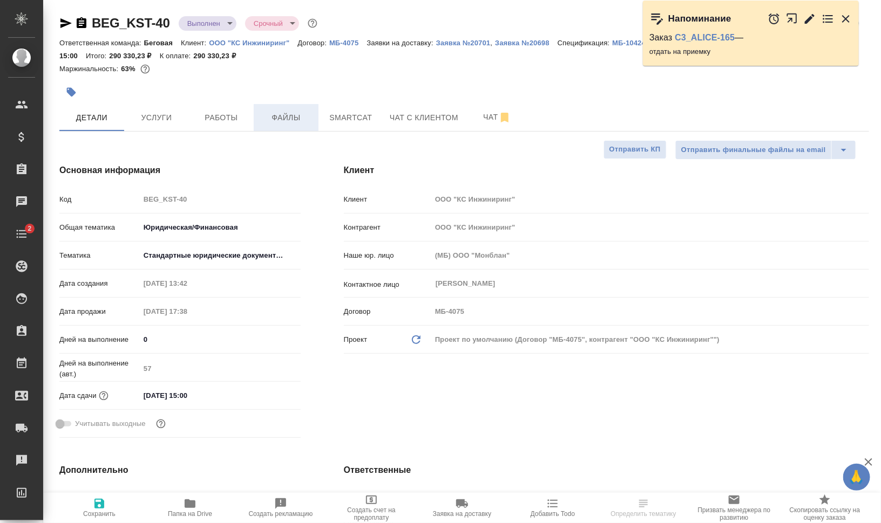
type textarea "x"
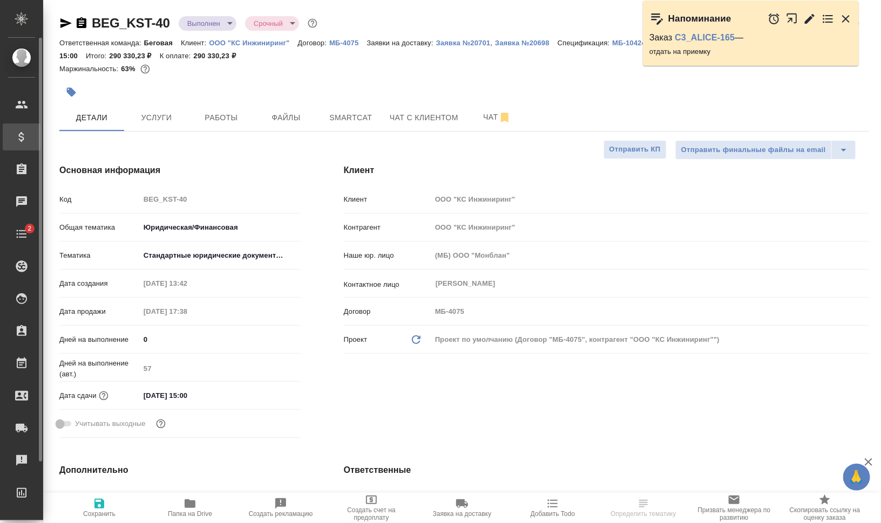
type textarea "x"
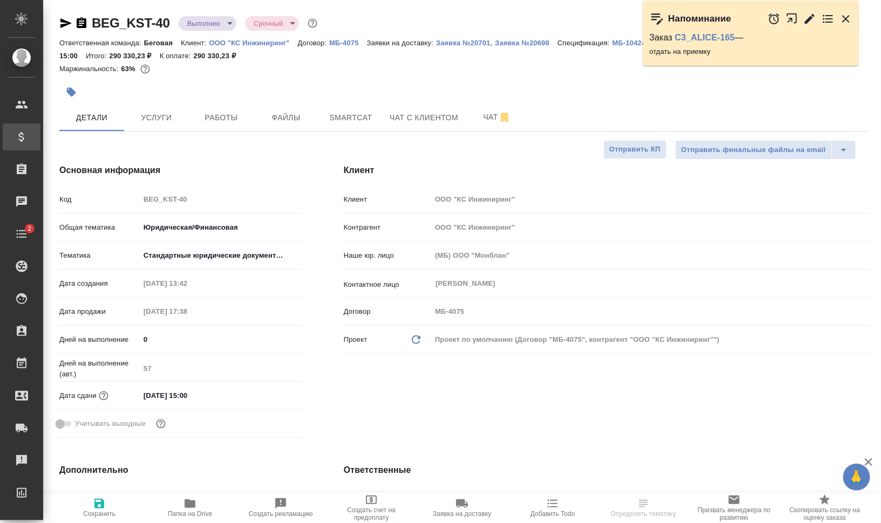
type textarea "x"
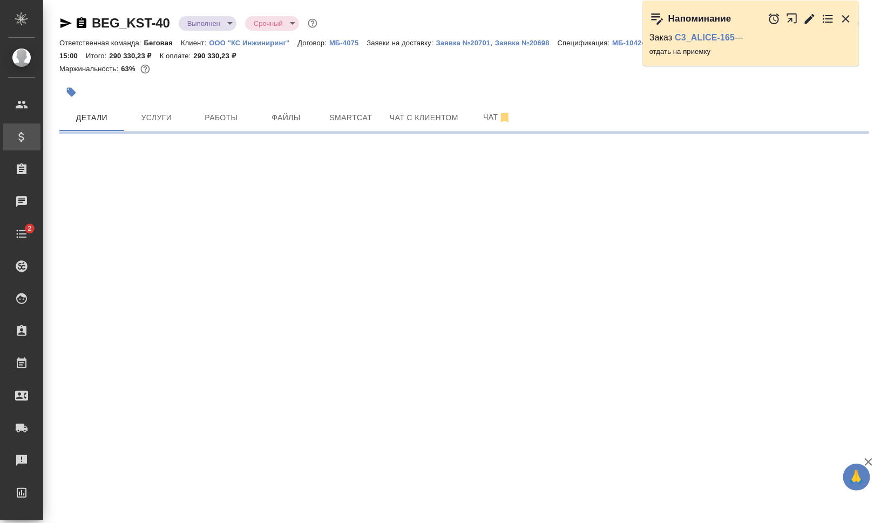
select select "RU"
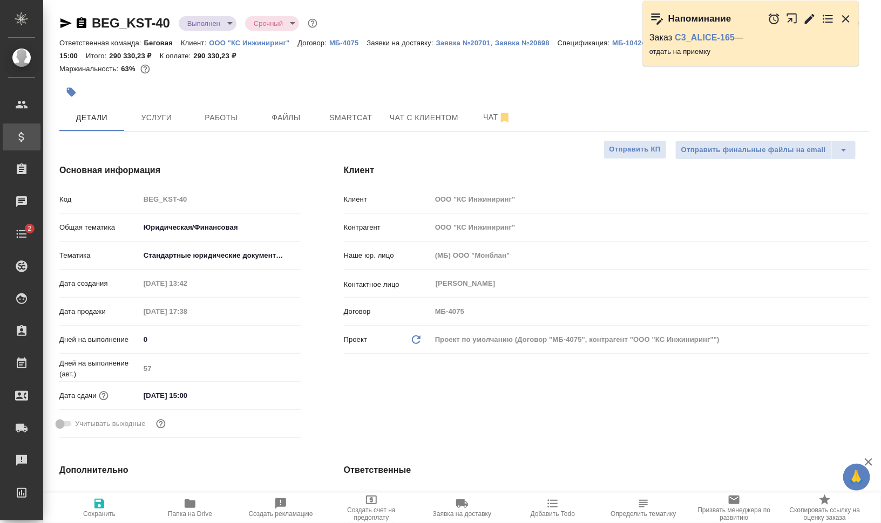
type textarea "x"
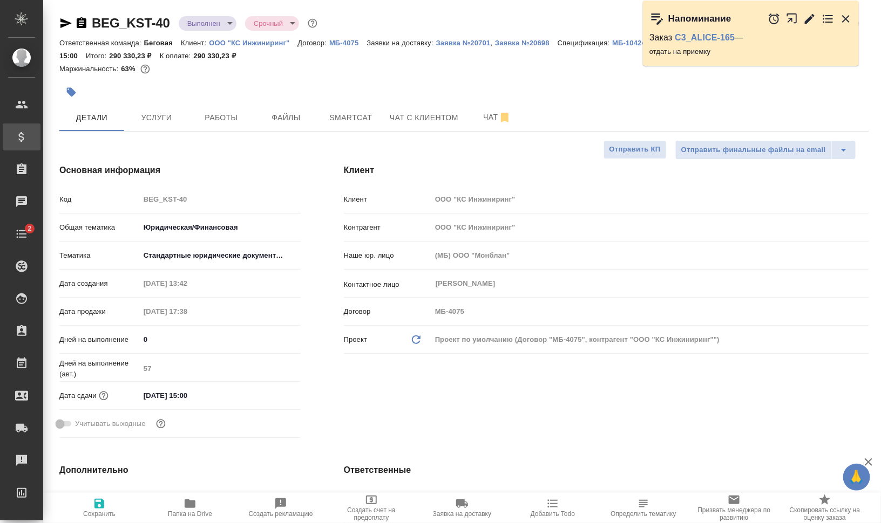
type textarea "x"
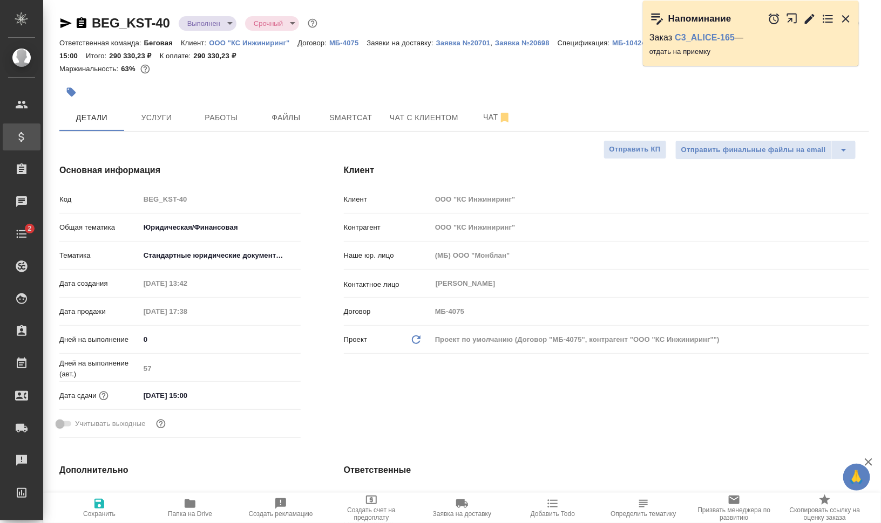
type textarea "x"
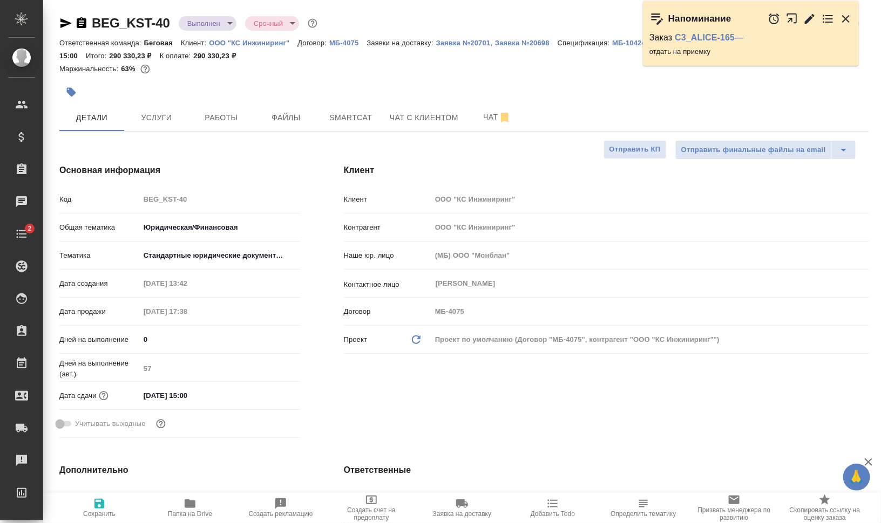
type textarea "x"
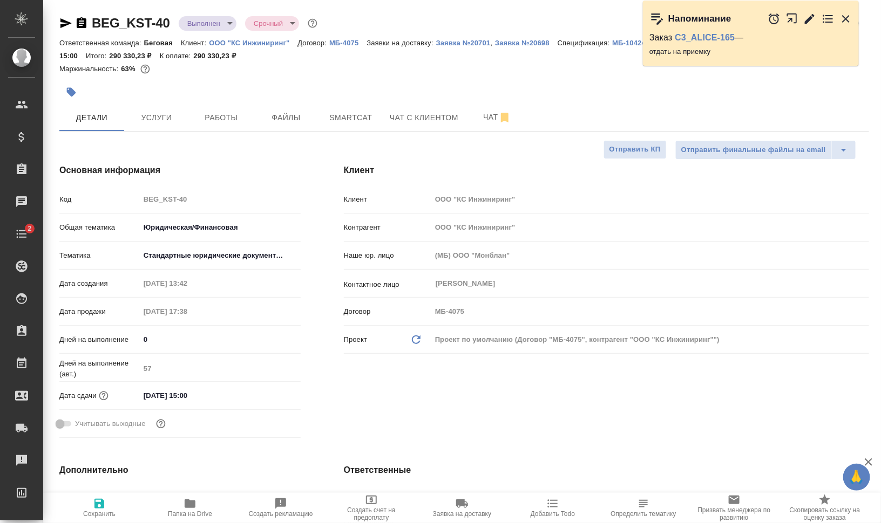
type textarea "x"
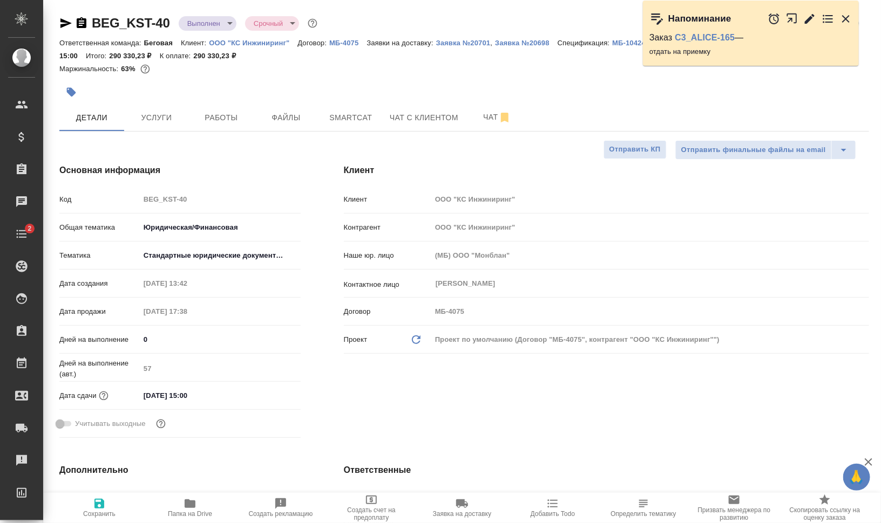
type textarea "x"
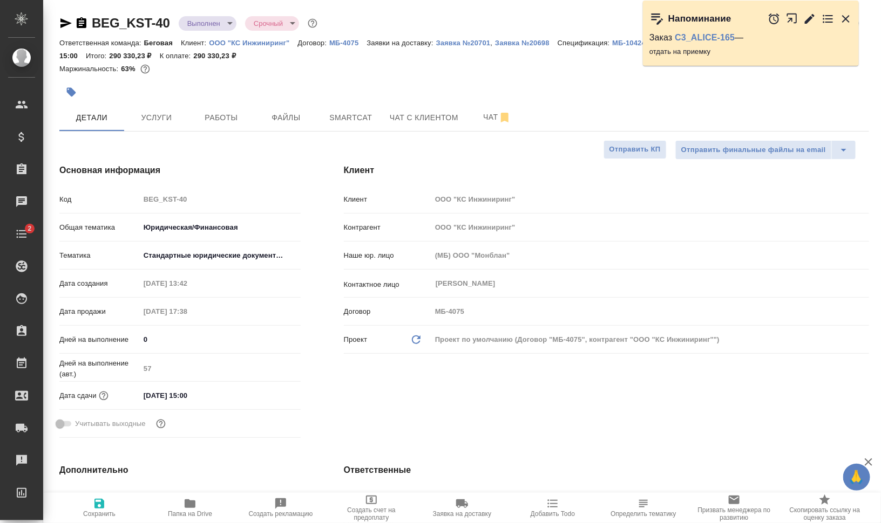
type textarea "x"
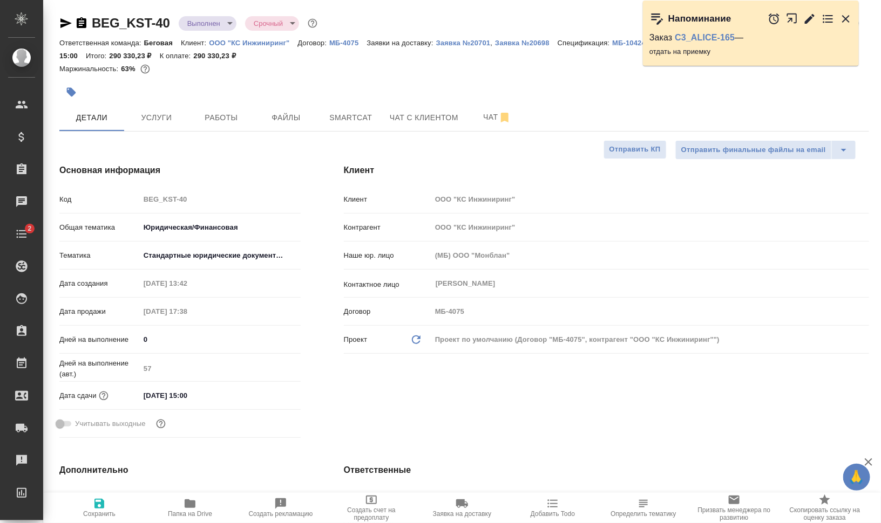
type textarea "x"
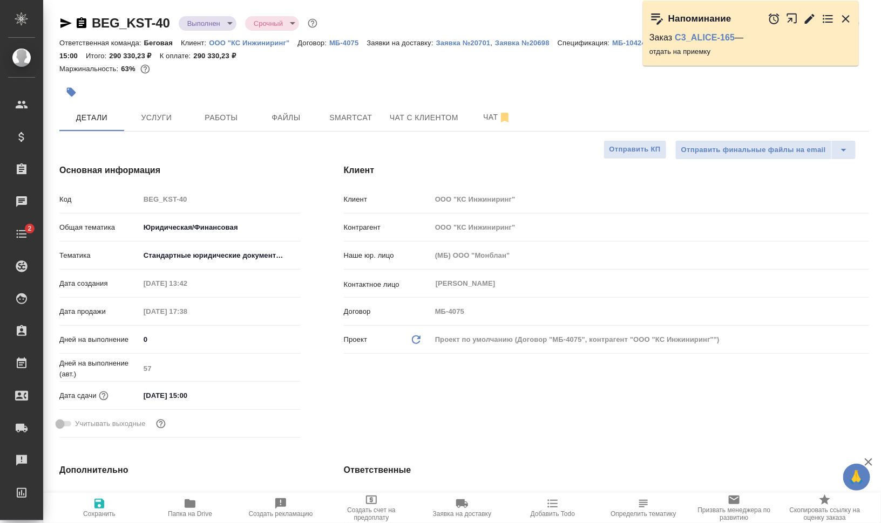
type textarea "x"
click at [842, 20] on icon "button" at bounding box center [845, 18] width 13 height 13
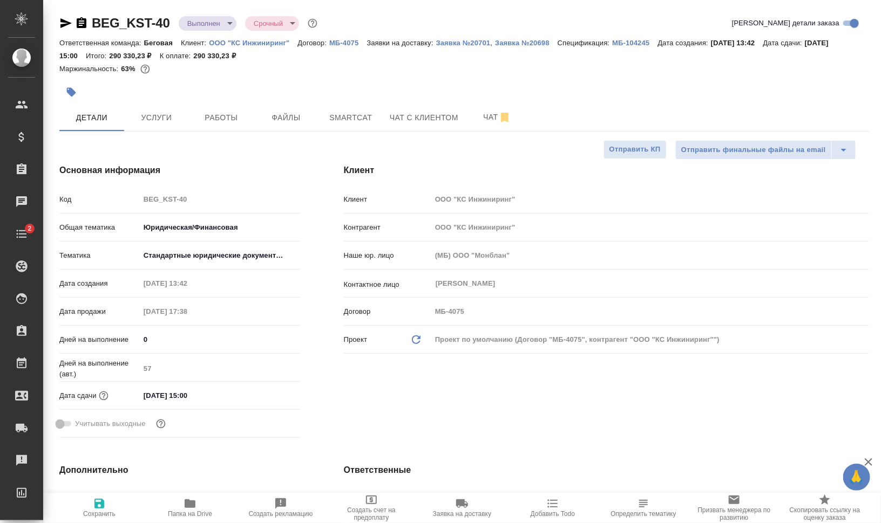
click at [187, 523] on html "🙏 .cls-1 fill:#fff; AWATERA Валеев Динар Клиенты Спецификации Заказы 0 Чаты 2 T…" at bounding box center [440, 305] width 881 height 610
type textarea "x"
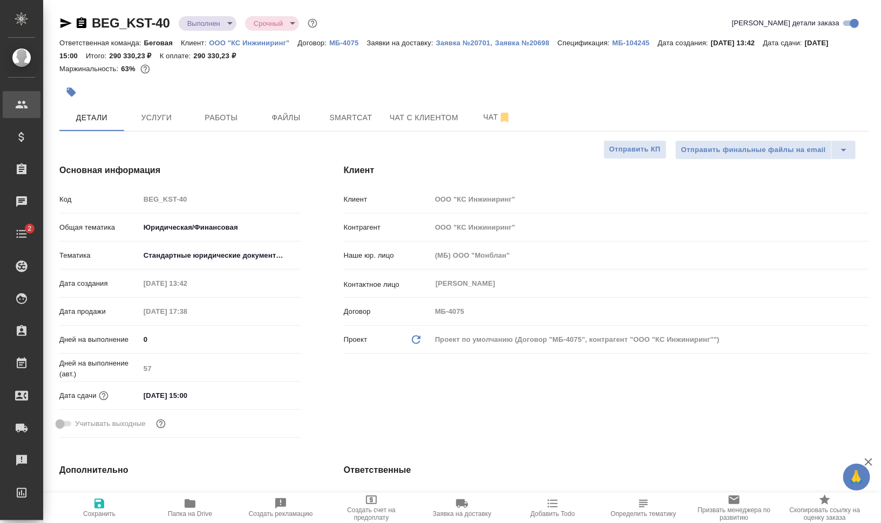
type textarea "x"
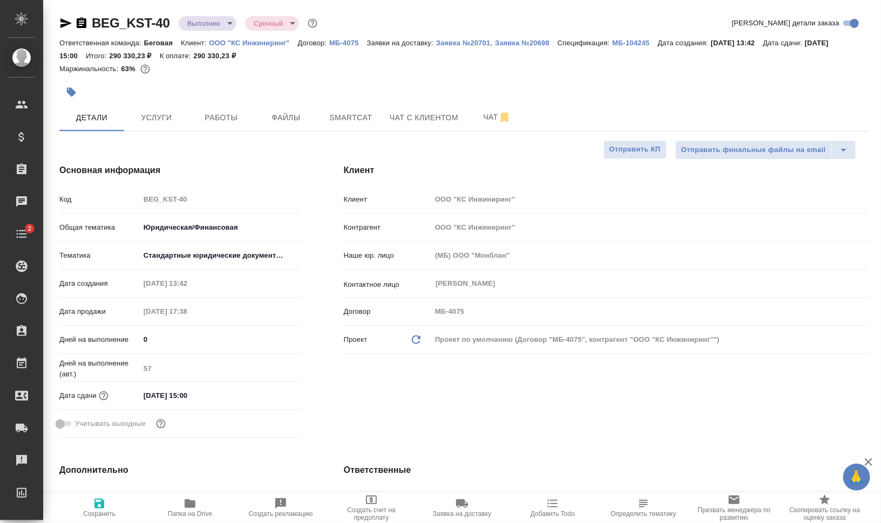
type textarea "x"
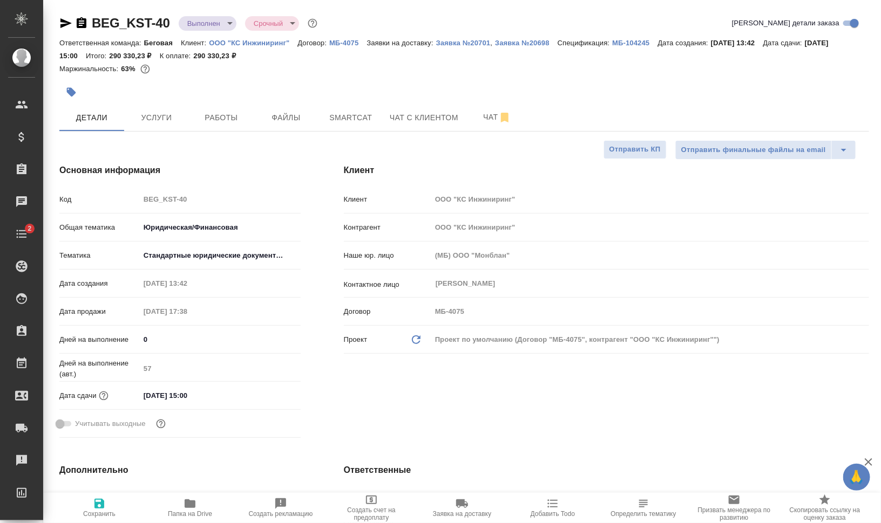
type textarea "x"
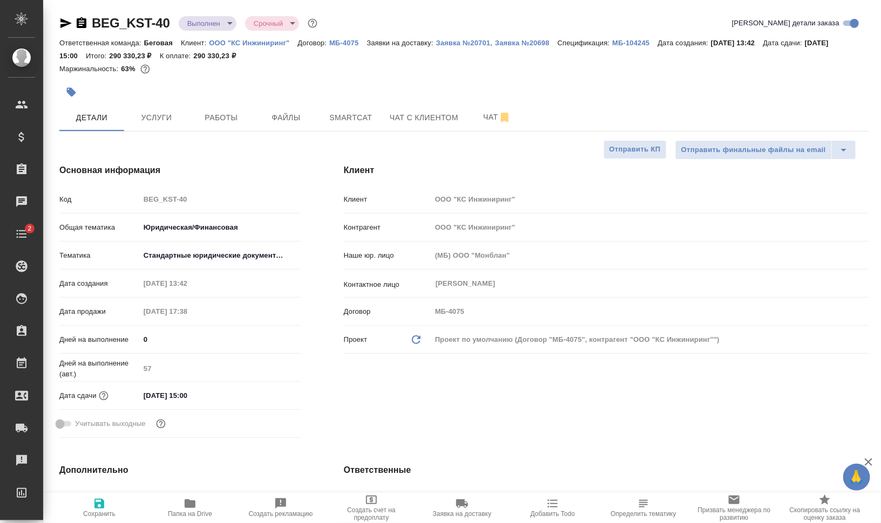
type textarea "x"
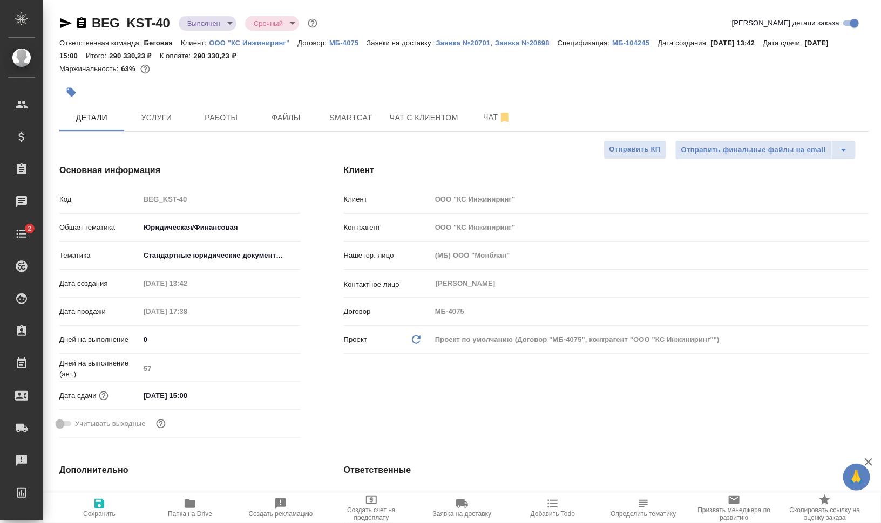
click at [195, 508] on icon "button" at bounding box center [189, 504] width 13 height 13
type textarea "x"
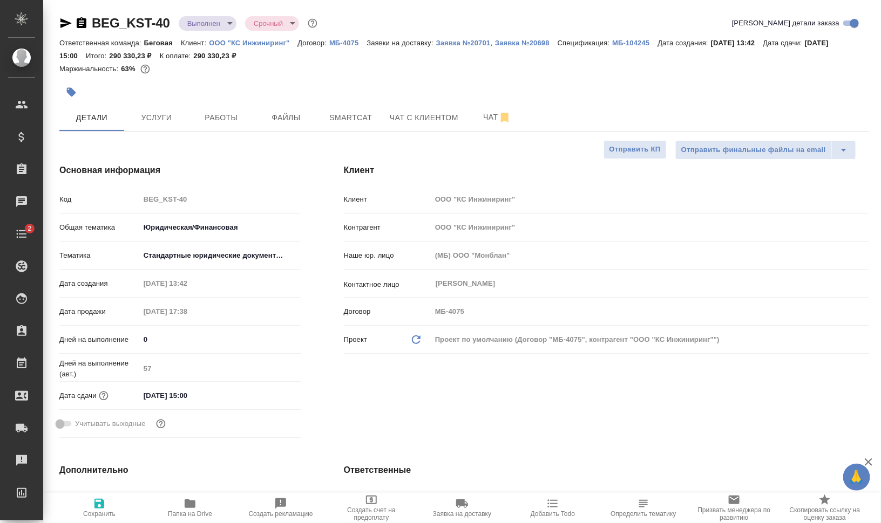
type textarea "x"
